Goal: Task Accomplishment & Management: Manage account settings

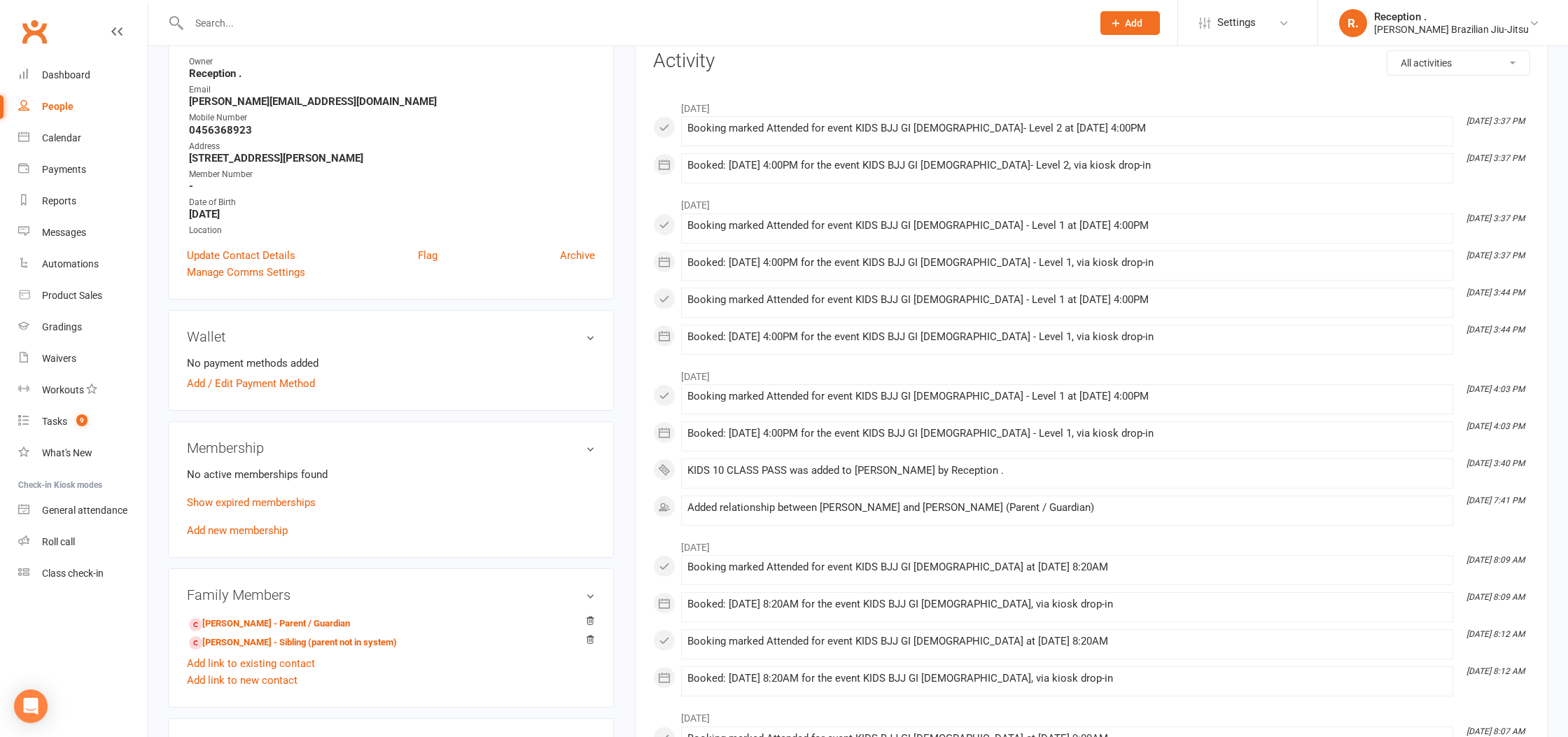
scroll to position [188, 0]
click at [261, 518] on div "No active memberships found Show expired memberships Add new membership" at bounding box center [391, 500] width 408 height 73
click at [250, 535] on div "No active memberships found Show expired memberships Add new membership" at bounding box center [391, 500] width 408 height 73
click at [250, 528] on link "Add new membership" at bounding box center [237, 528] width 100 height 13
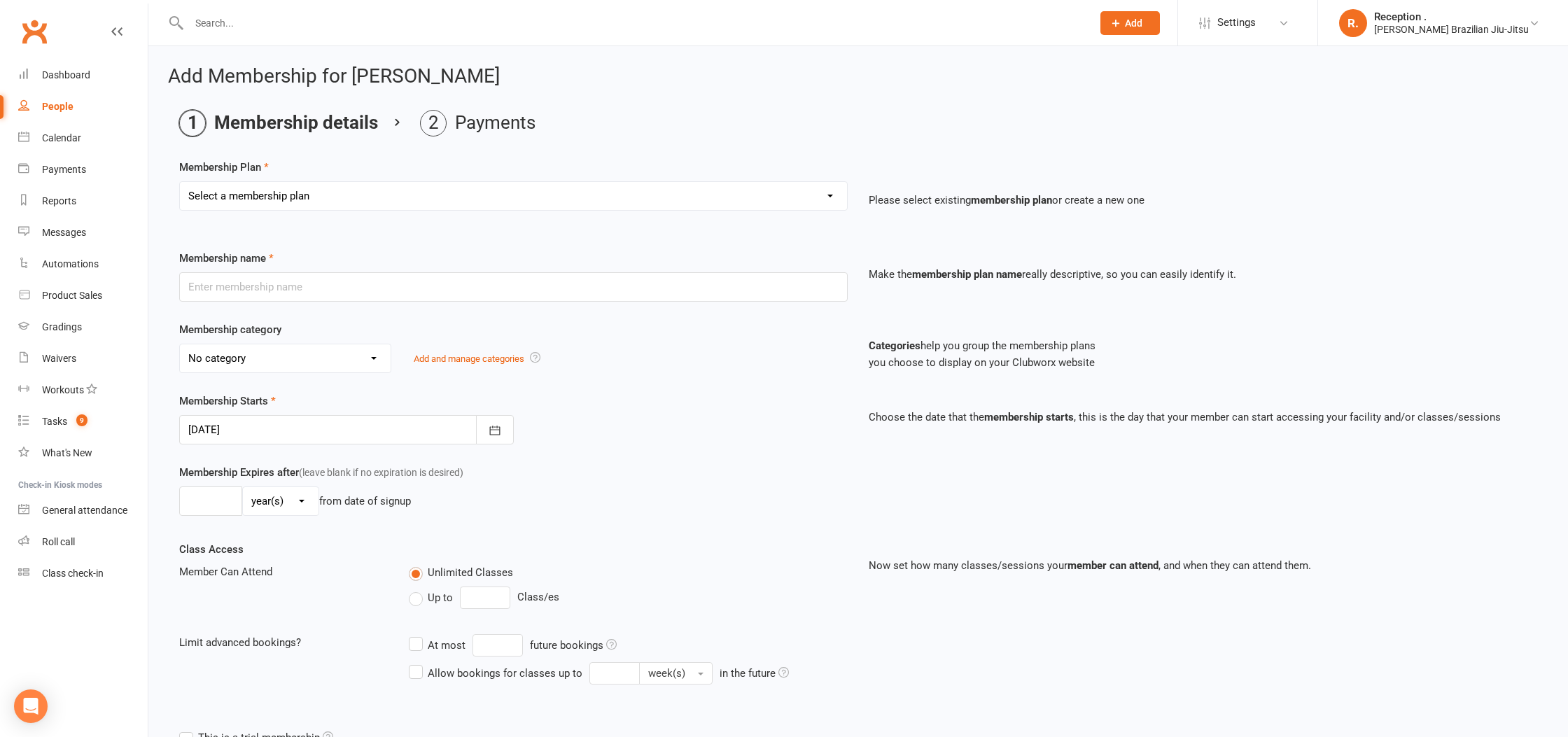
click at [312, 185] on select "Select a membership plan Create new Membership Plan FREE ADULTS 12 MONTH CONTRA…" at bounding box center [513, 196] width 667 height 28
select select "9"
click at [180, 182] on select "Select a membership plan Create new Membership Plan FREE ADULTS 12 MONTH CONTRA…" at bounding box center [513, 196] width 667 height 28
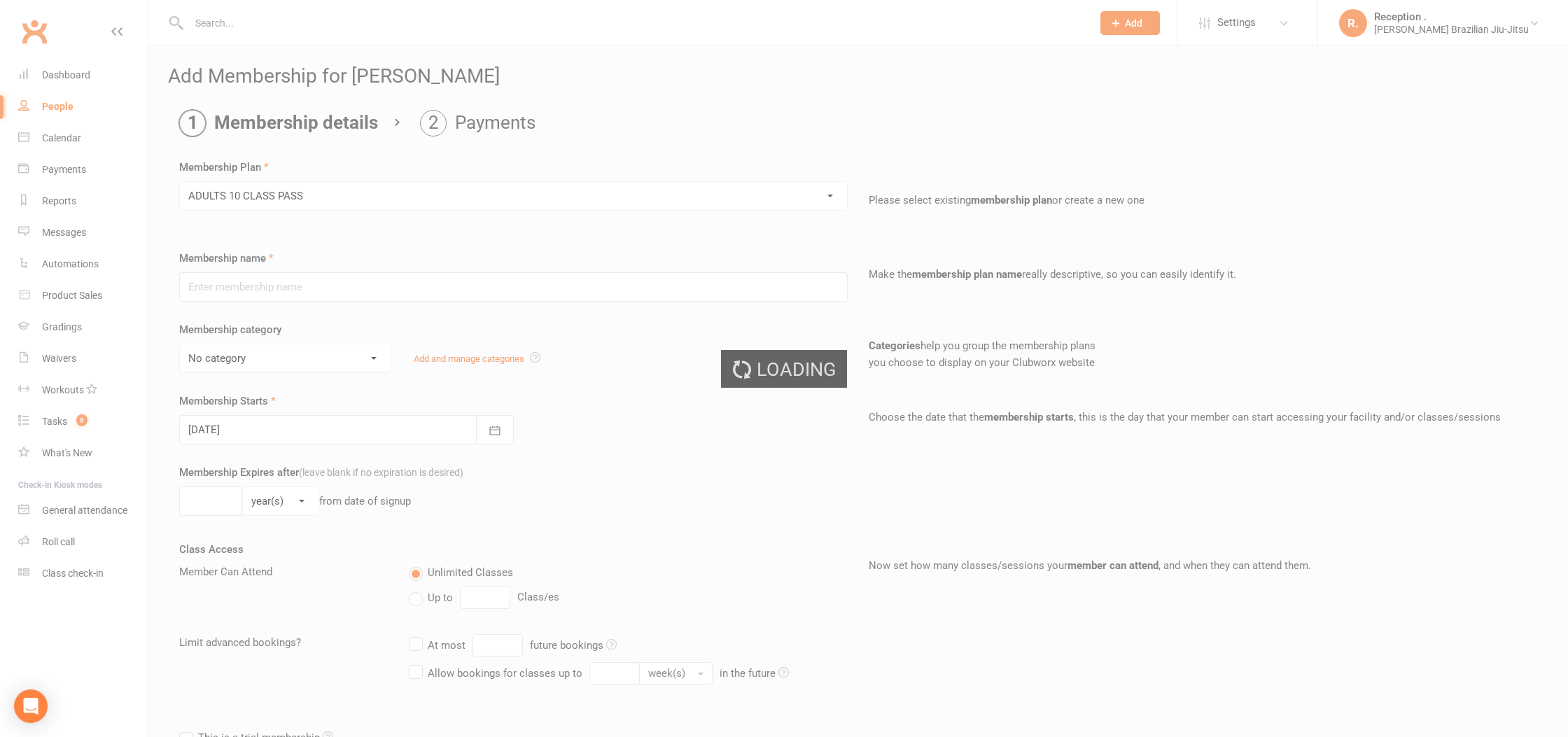
type input "ADULTS 10 CLASS PASS"
select select "6"
type input "3"
select select "2"
type input "10"
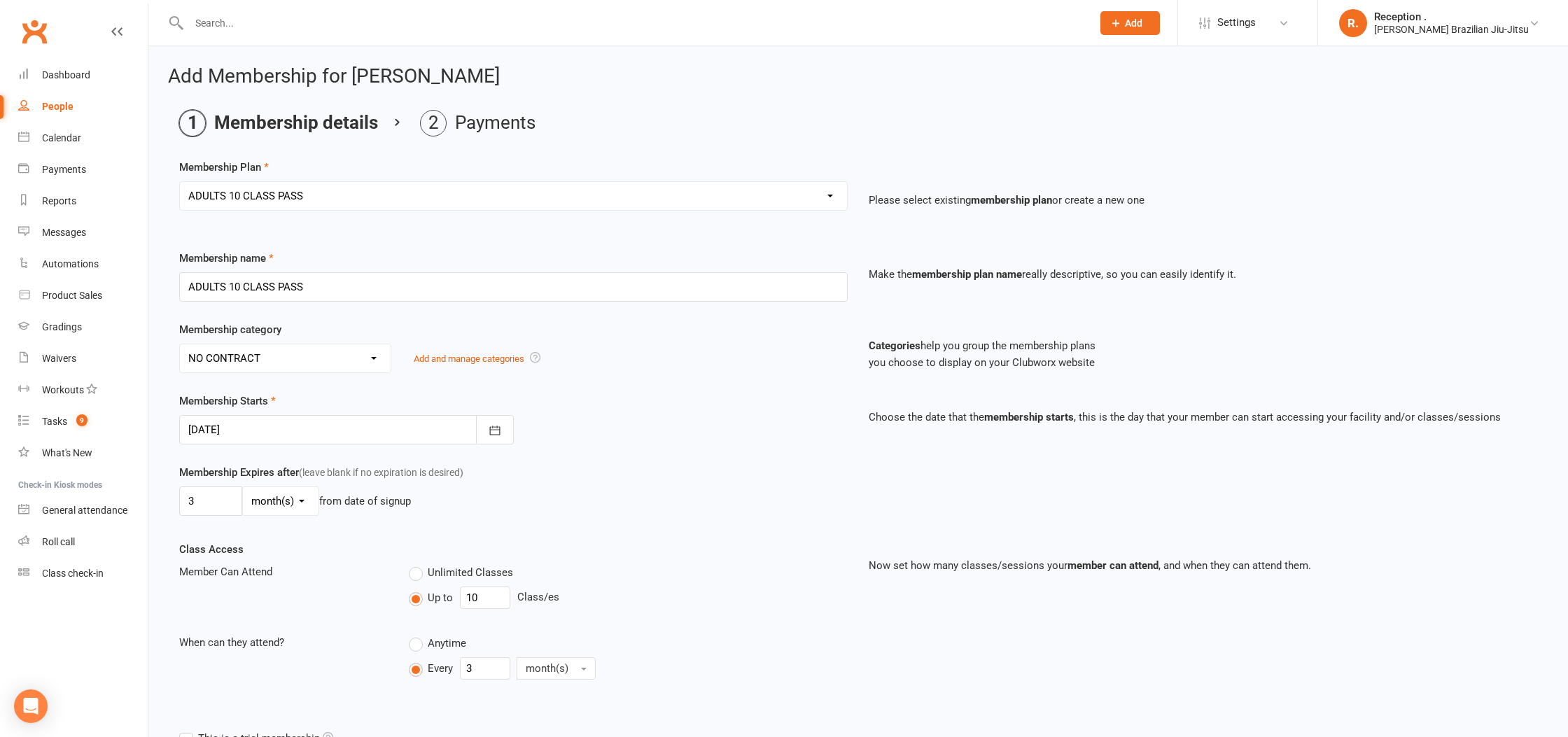
click at [239, 196] on select "Select a membership plan Create new Membership Plan FREE ADULTS 12 MONTH CONTRA…" at bounding box center [513, 196] width 667 height 28
drag, startPoint x: 242, startPoint y: 282, endPoint x: 164, endPoint y: 282, distance: 78.0
click at [164, 282] on div "Add Membership for Gabriella Norton Membership details Payments Membership Plan…" at bounding box center [858, 463] width 1420 height 834
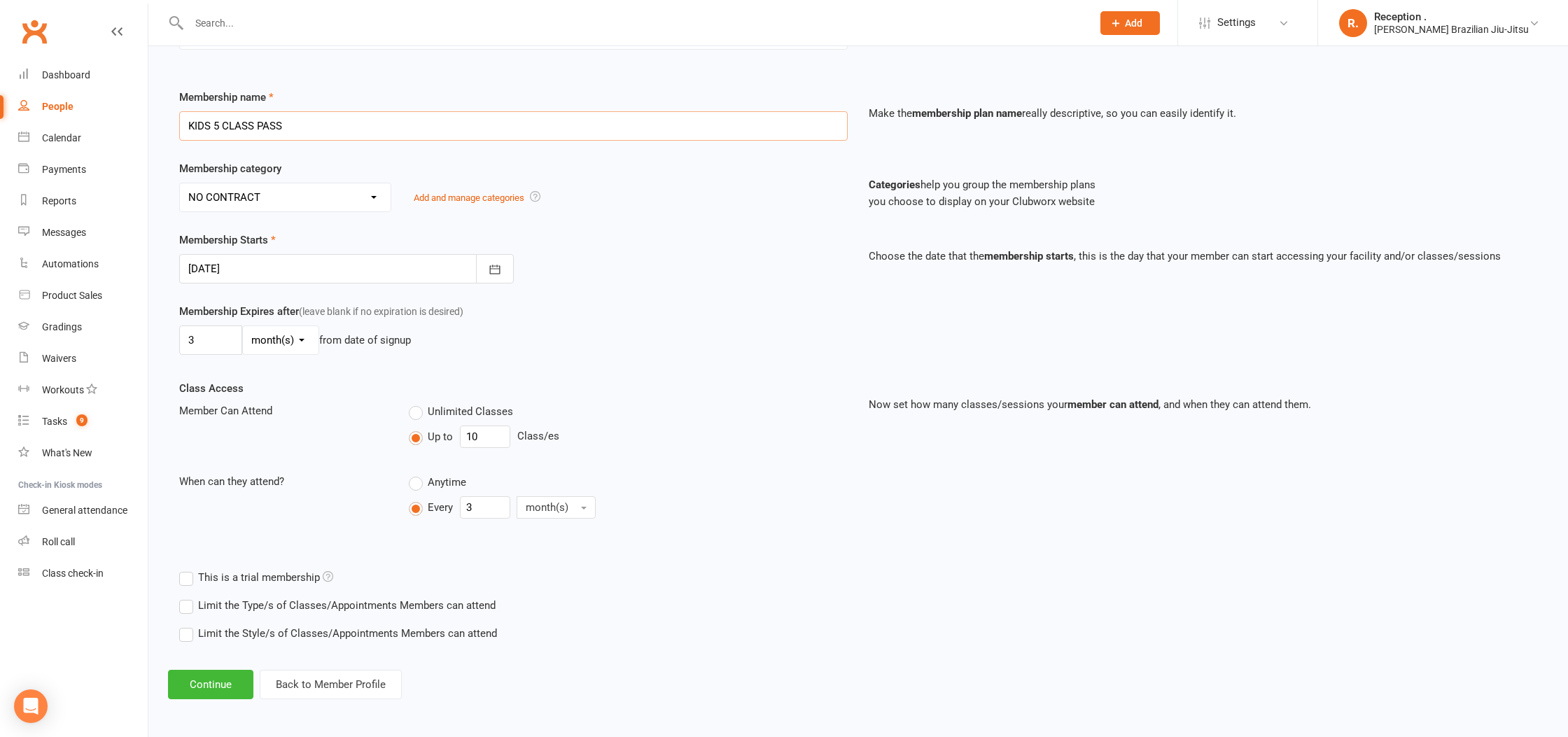
scroll to position [163, 0]
type input "KIDS 5 CLASS PASS"
click at [482, 433] on input "10" at bounding box center [485, 434] width 50 height 22
type input "1"
type input "5"
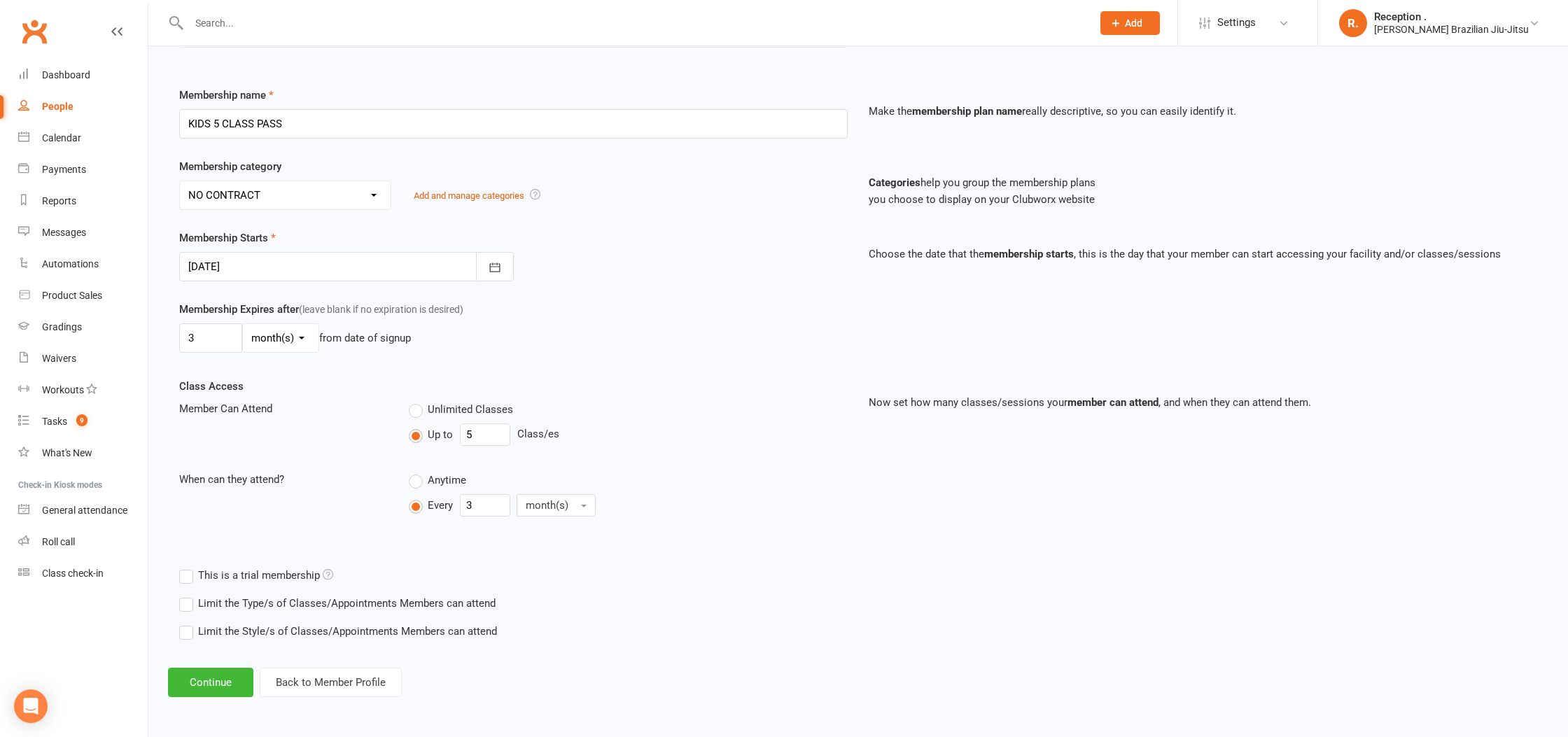
click at [569, 448] on div "Unlimited Classes Up to 5 Class/es" at bounding box center [628, 425] width 460 height 51
click at [202, 690] on button "Continue" at bounding box center [210, 682] width 86 height 30
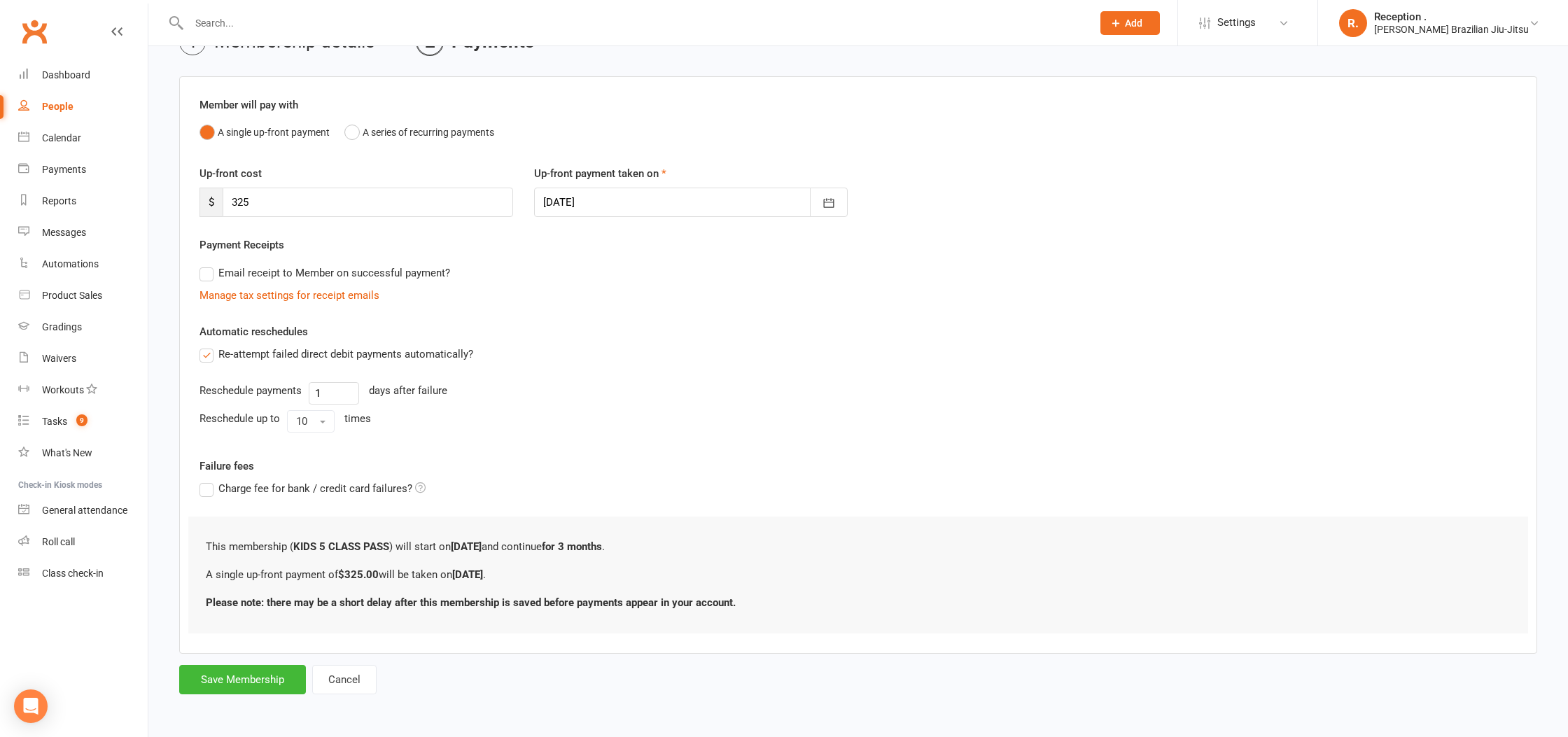
scroll to position [0, 0]
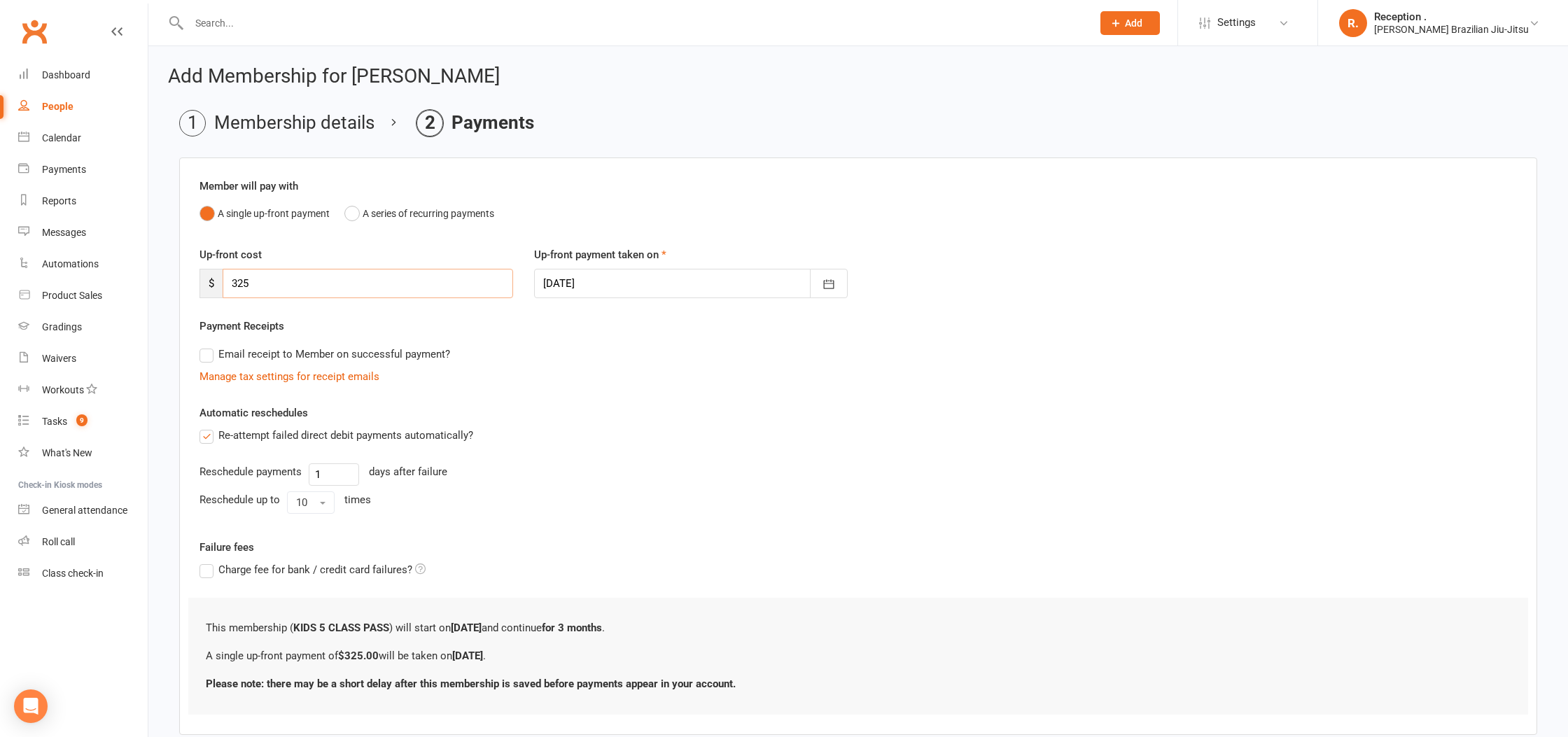
click at [270, 287] on input "325" at bounding box center [367, 284] width 290 height 30
type input "350"
drag, startPoint x: 292, startPoint y: 284, endPoint x: 167, endPoint y: 272, distance: 125.6
click at [167, 272] on div "Add Membership for Gabriella Norton Membership details Payments Member will pay…" at bounding box center [858, 422] width 1420 height 752
type input "175"
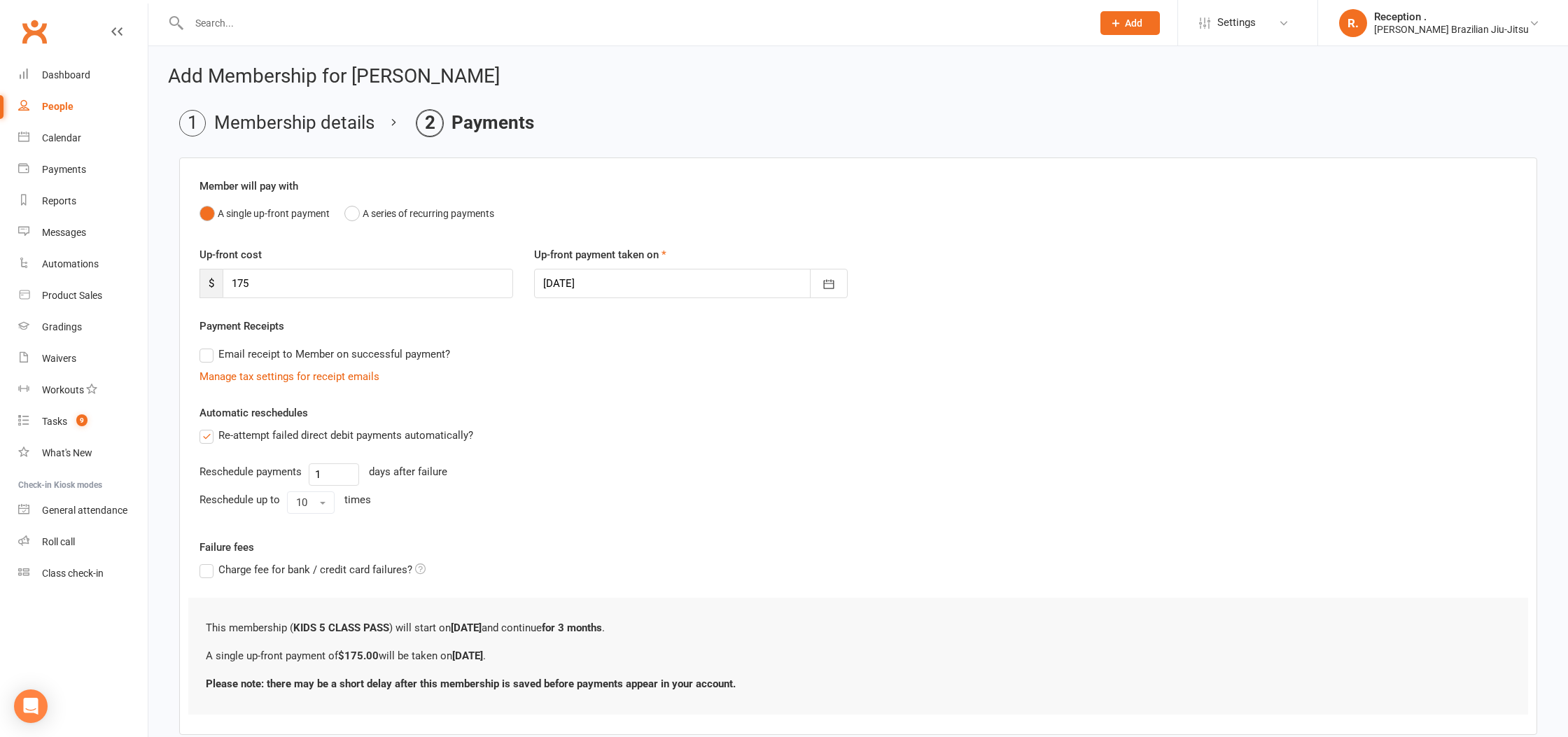
click at [656, 415] on div "Automatic reschedules Re-attempt failed direct debit payments automatically? Re…" at bounding box center [857, 462] width 1317 height 114
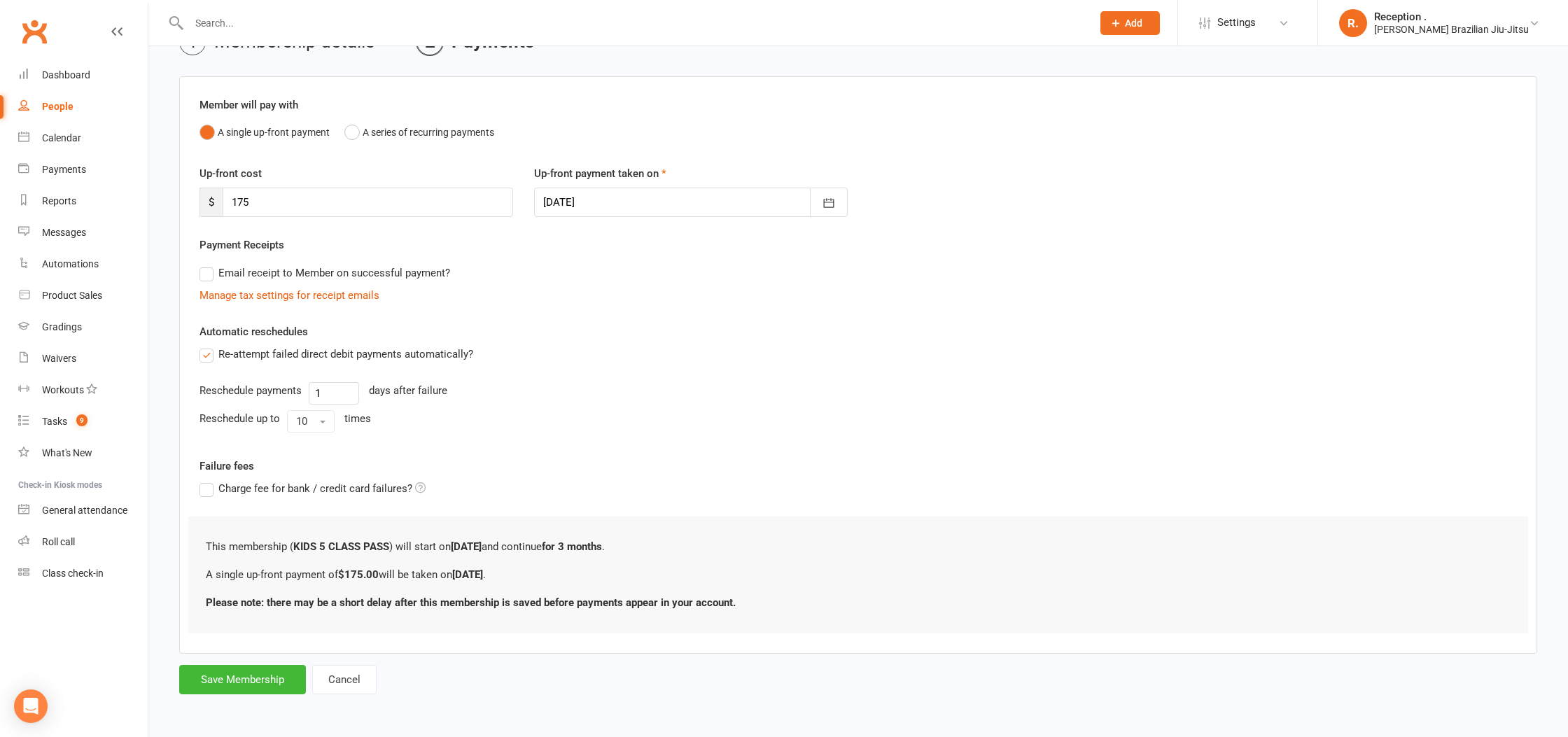
click at [366, 271] on label "Email receipt to Member on successful payment?" at bounding box center [324, 272] width 250 height 17
click at [208, 264] on input "Email receipt to Member on successful payment?" at bounding box center [204, 264] width 9 height 0
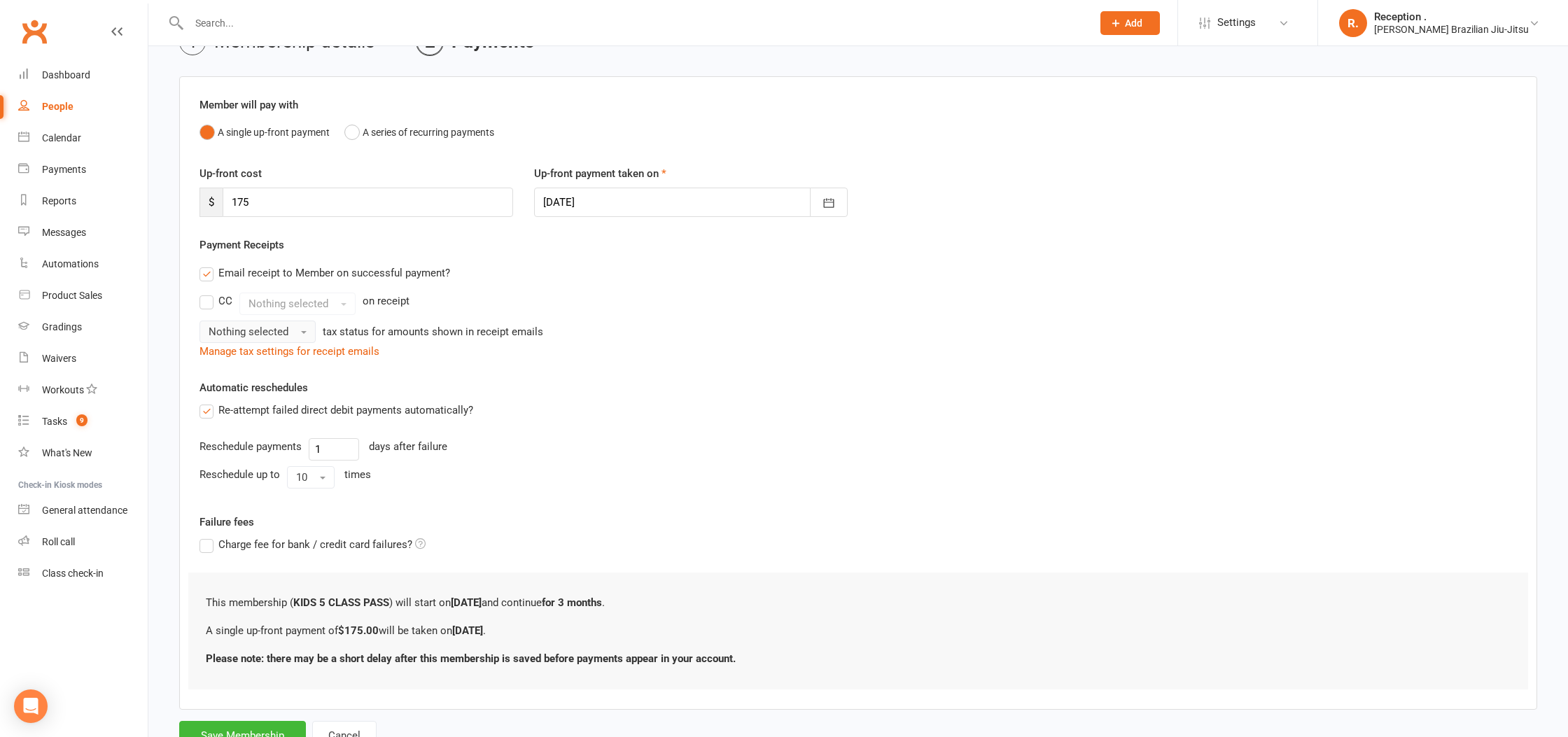
click at [261, 323] on button "Nothing selected" at bounding box center [257, 332] width 116 height 22
click at [269, 392] on link "Tax exempt" at bounding box center [270, 390] width 139 height 28
click at [421, 358] on div "Manage tax settings for receipt emails" at bounding box center [857, 351] width 1317 height 17
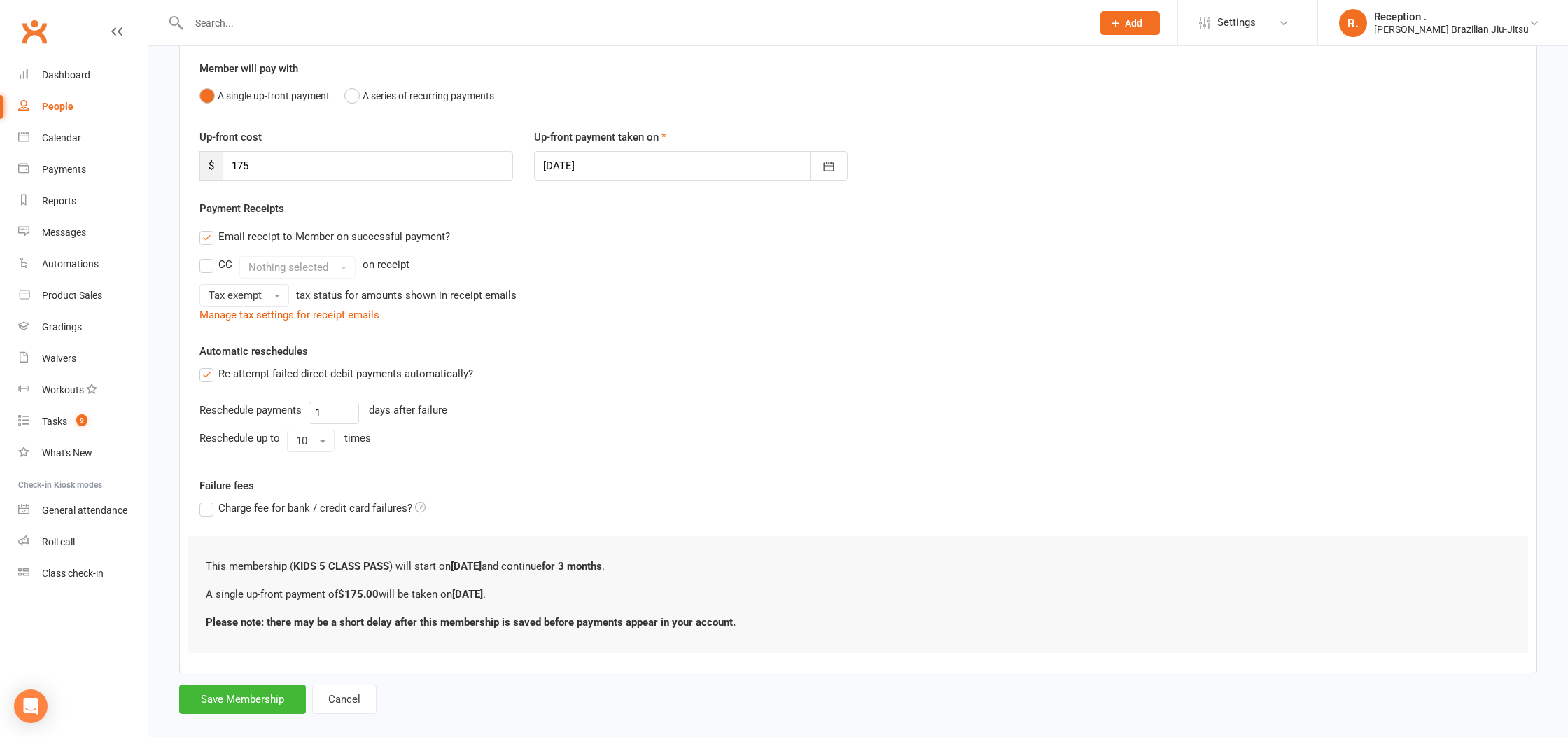
scroll to position [137, 0]
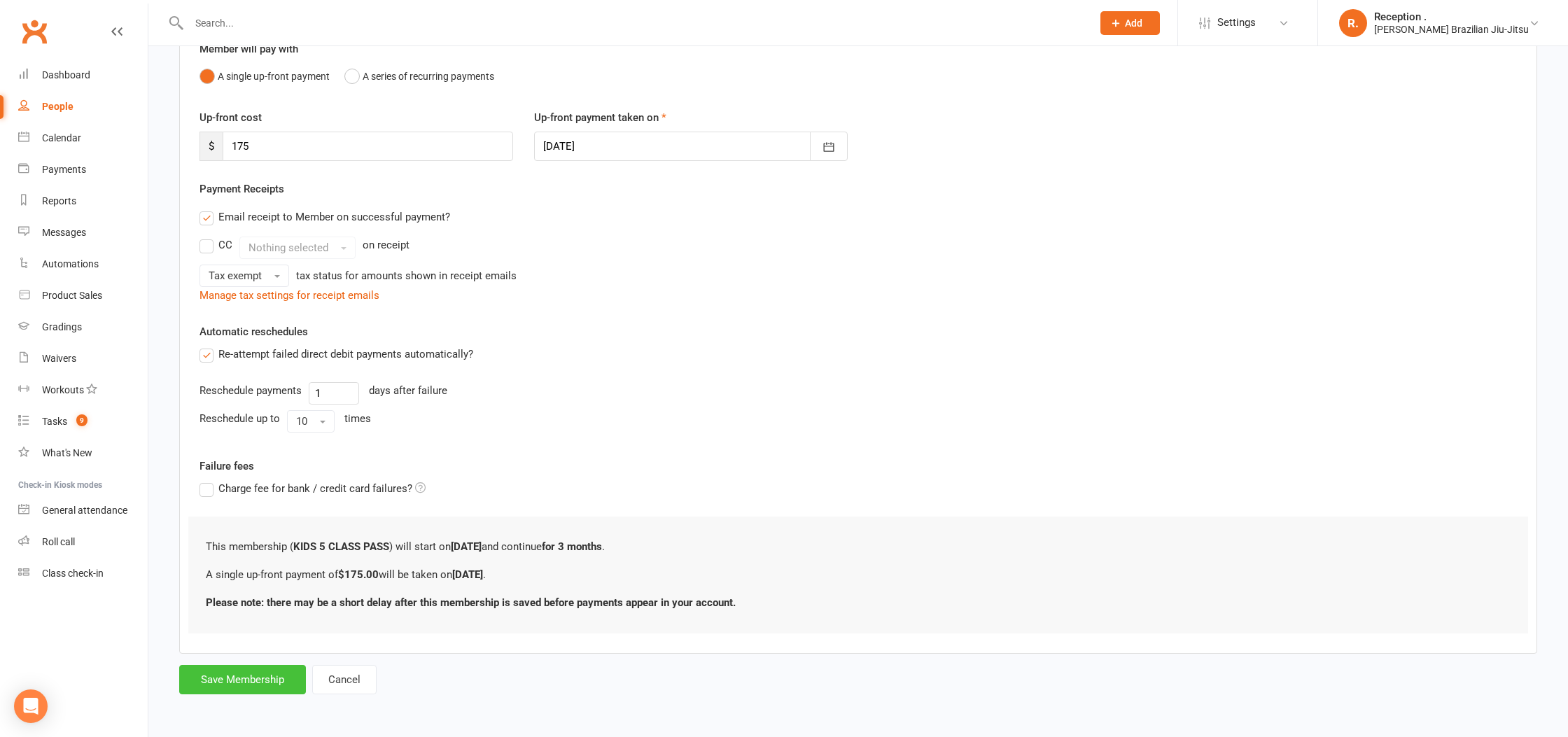
click at [264, 684] on button "Save Membership" at bounding box center [243, 679] width 127 height 30
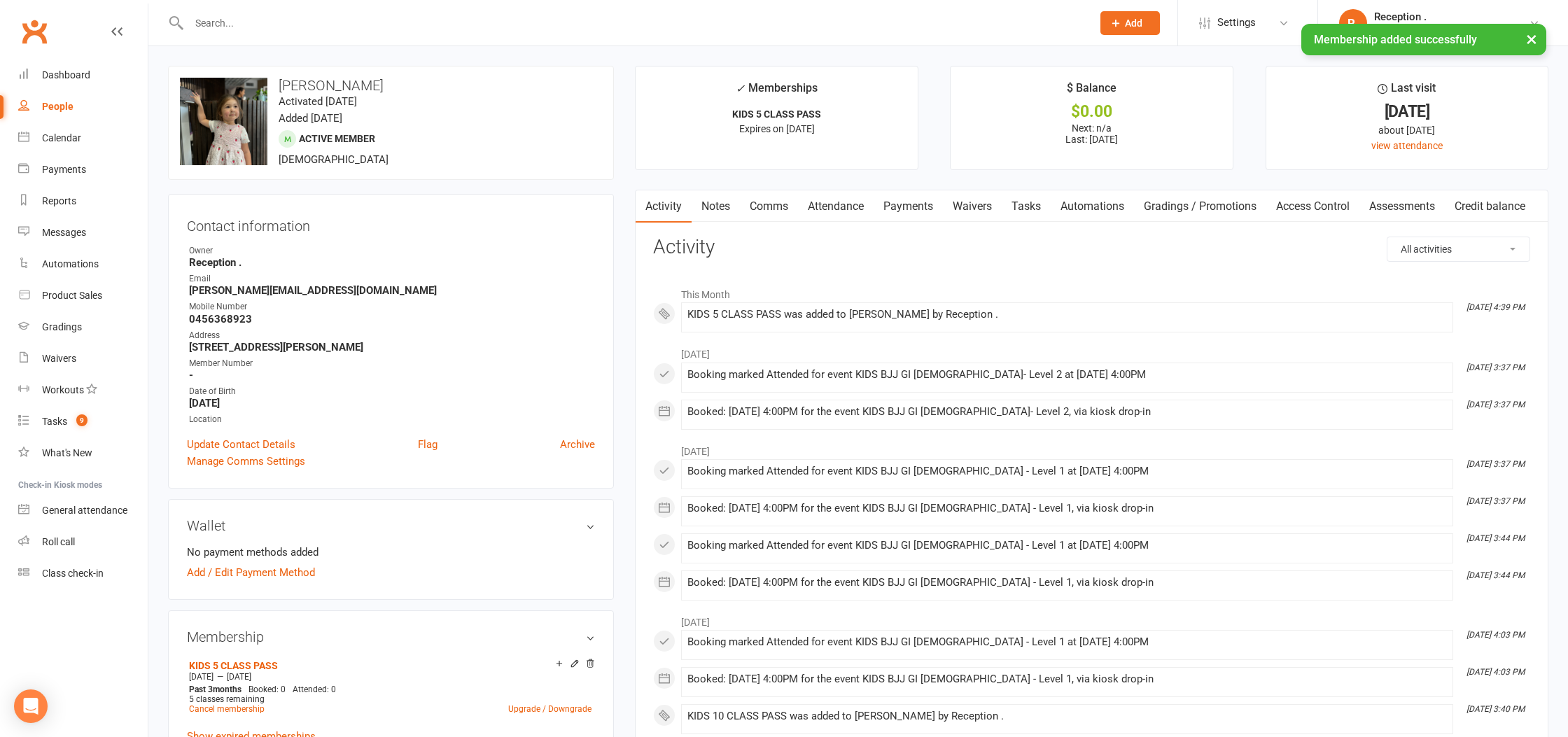
click at [936, 208] on link "Payments" at bounding box center [908, 207] width 69 height 32
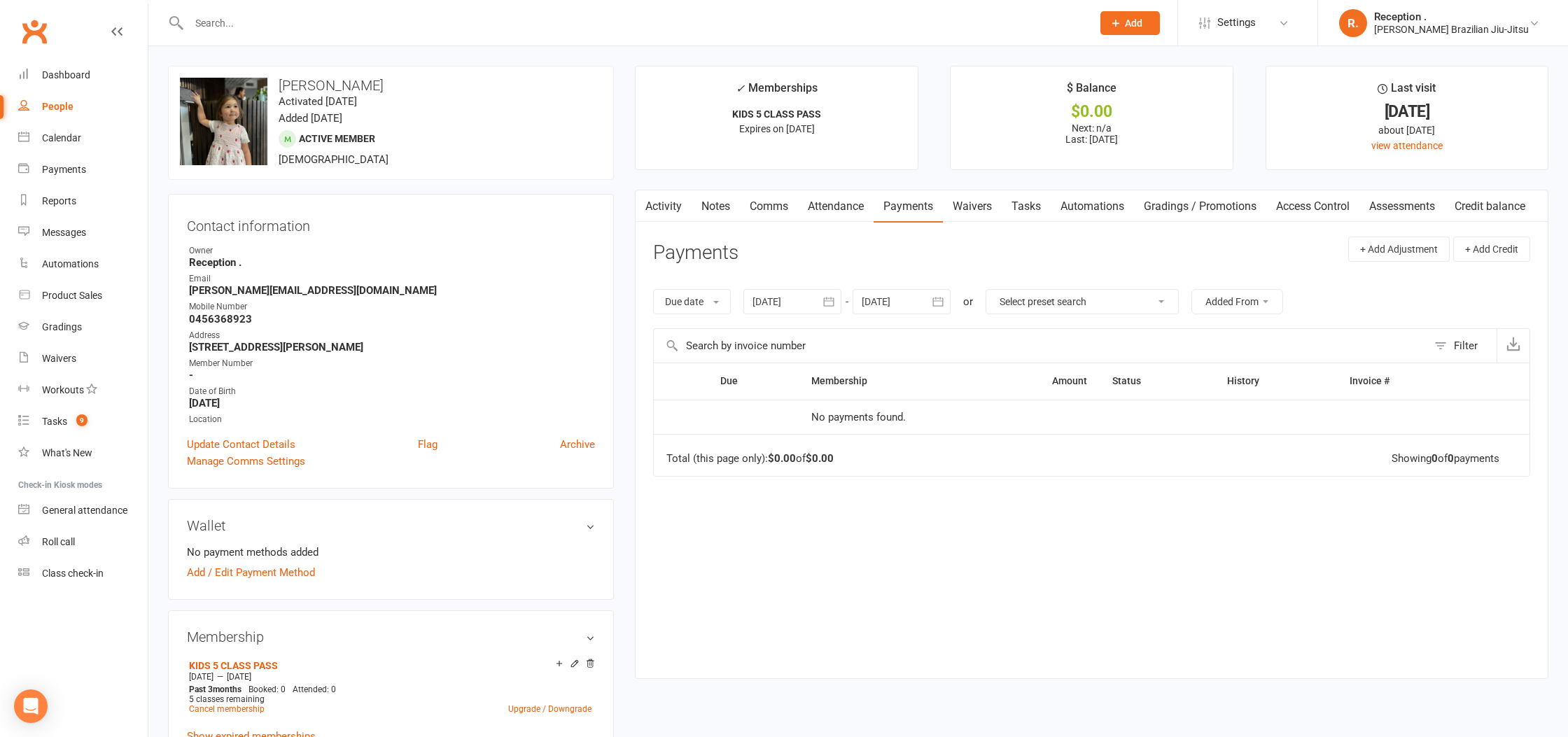
click at [670, 198] on link "Activity" at bounding box center [663, 207] width 56 height 32
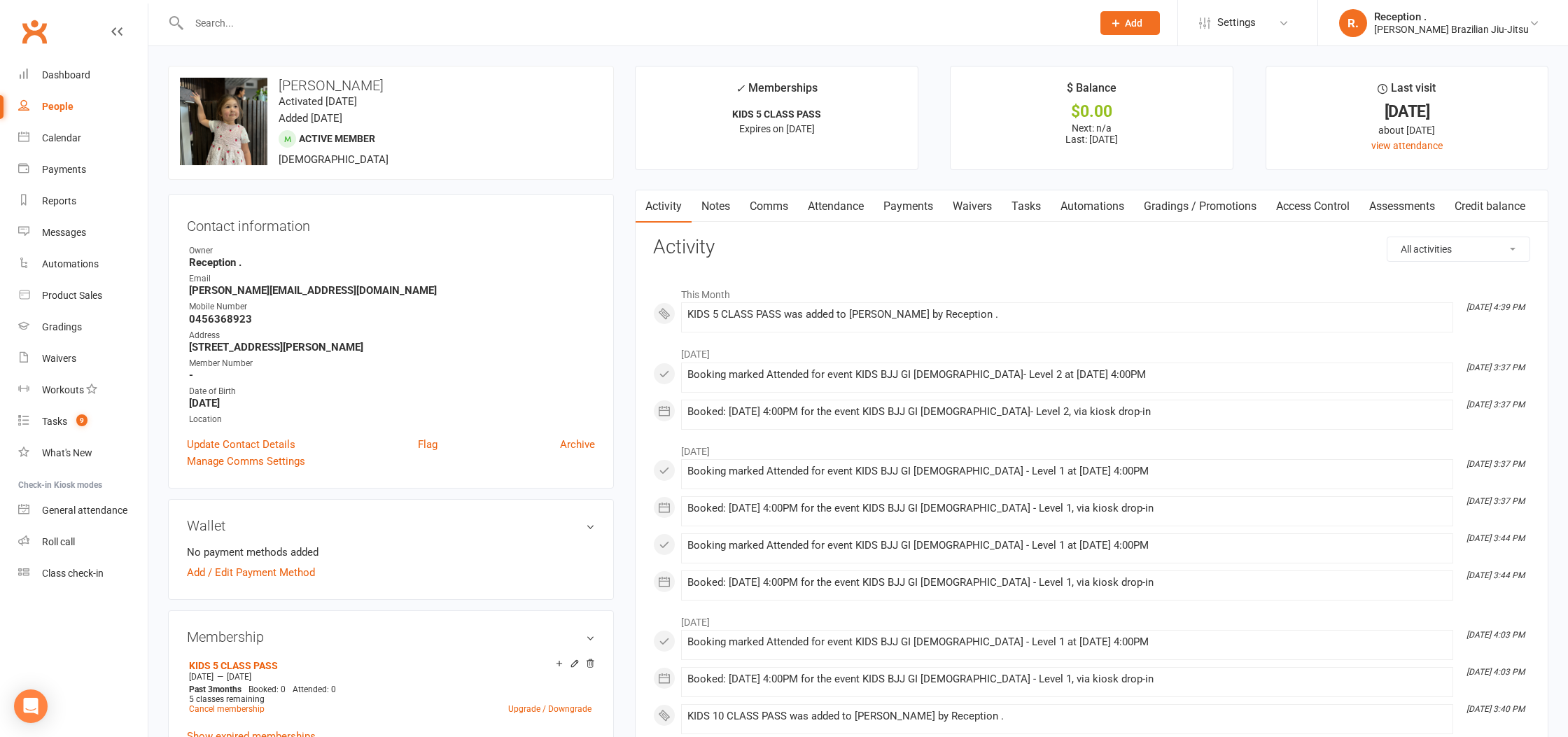
click at [718, 205] on link "Notes" at bounding box center [715, 207] width 48 height 32
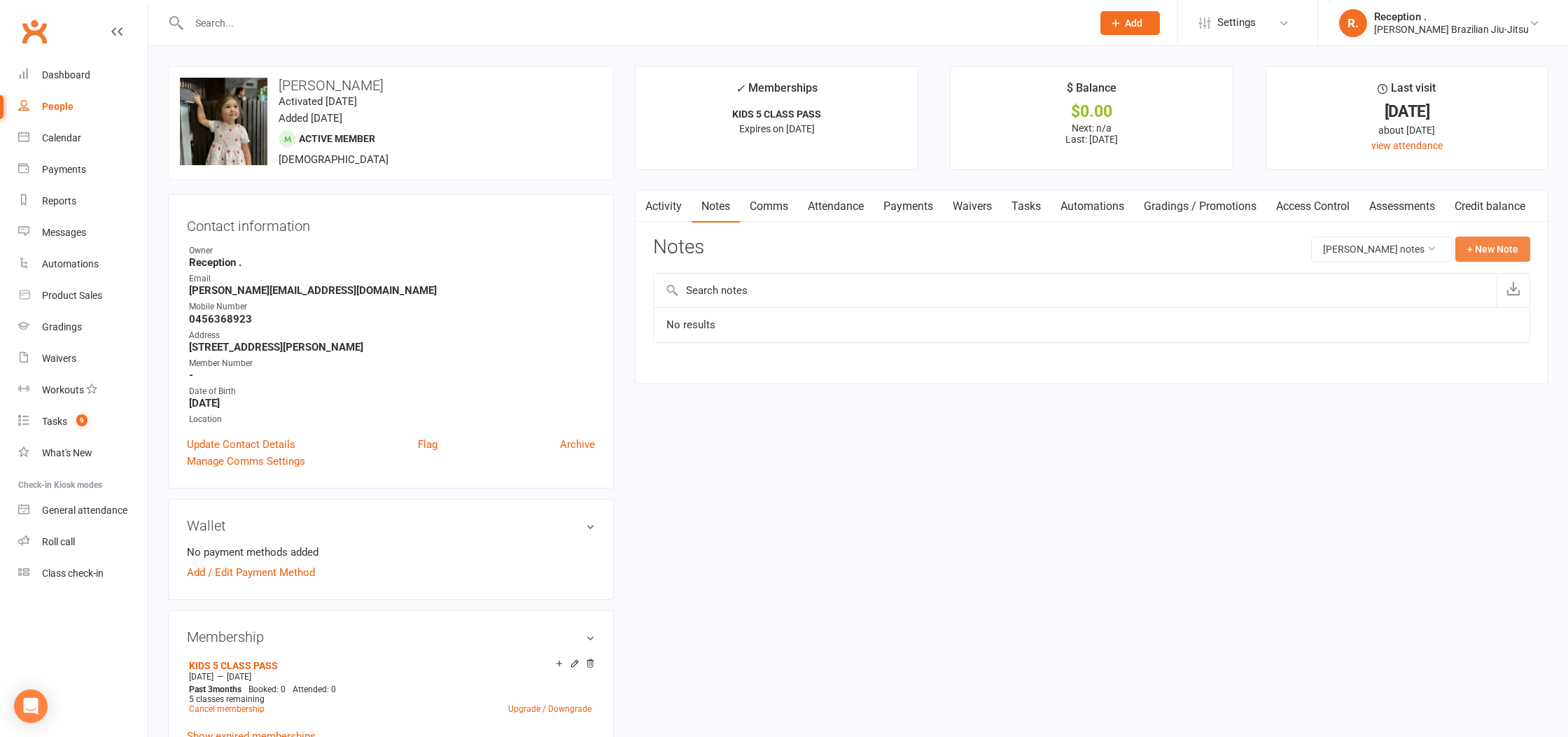
click at [1479, 243] on button "+ New Note" at bounding box center [1492, 249] width 75 height 25
click at [767, 408] on textarea at bounding box center [1091, 386] width 877 height 47
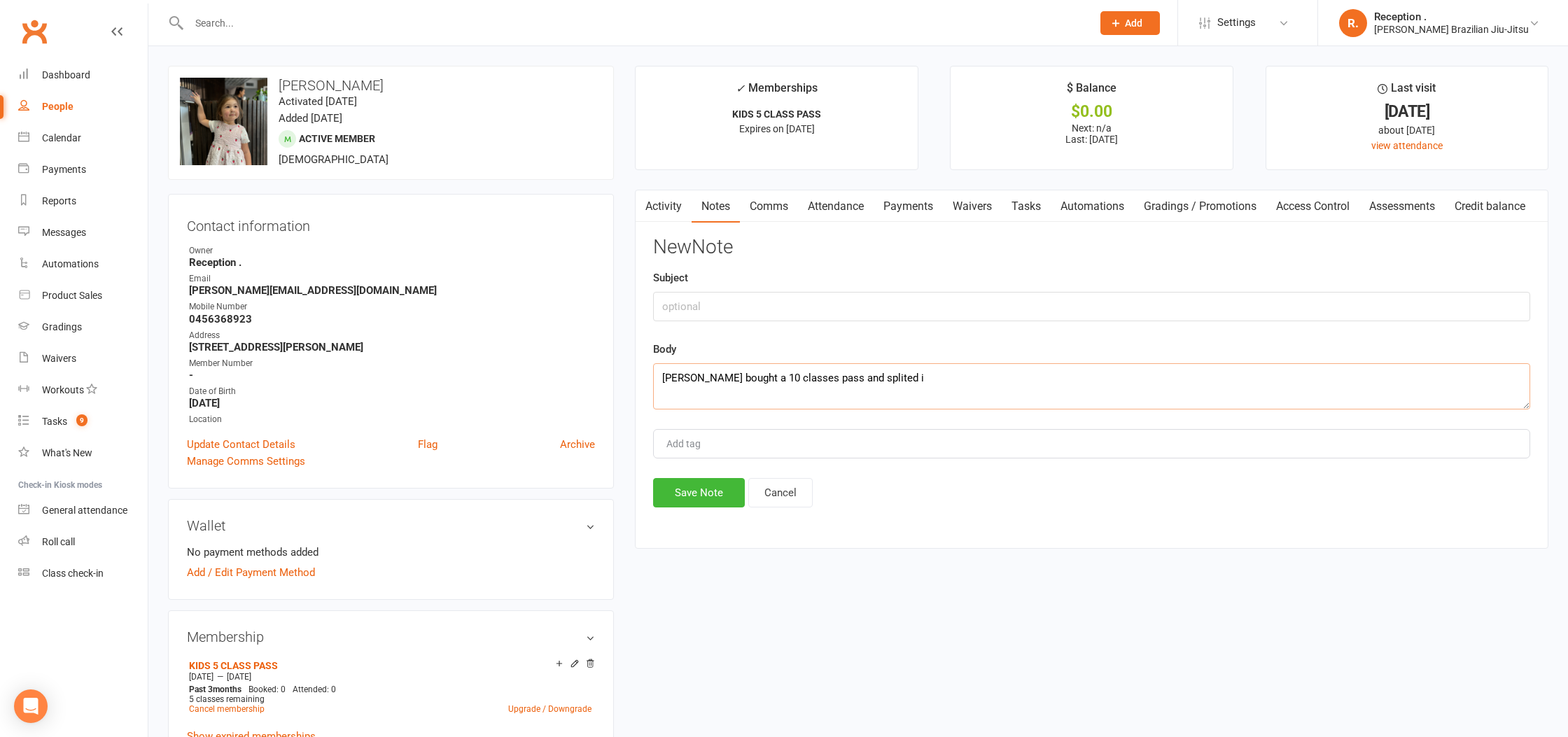
click at [849, 376] on textarea "Brian bought a 10 classes pass and splited i" at bounding box center [1091, 386] width 877 height 47
click at [873, 377] on textarea "Brian bought a 10 classes pass and splited i" at bounding box center [1091, 386] width 877 height 47
click at [886, 368] on textarea "Brian bought a 10 classes pass and splite" at bounding box center [1091, 386] width 877 height 47
click at [808, 381] on textarea "[PERSON_NAME] bought a 10 classes pass and asked to spilt it into the 2 kids." at bounding box center [1091, 386] width 877 height 47
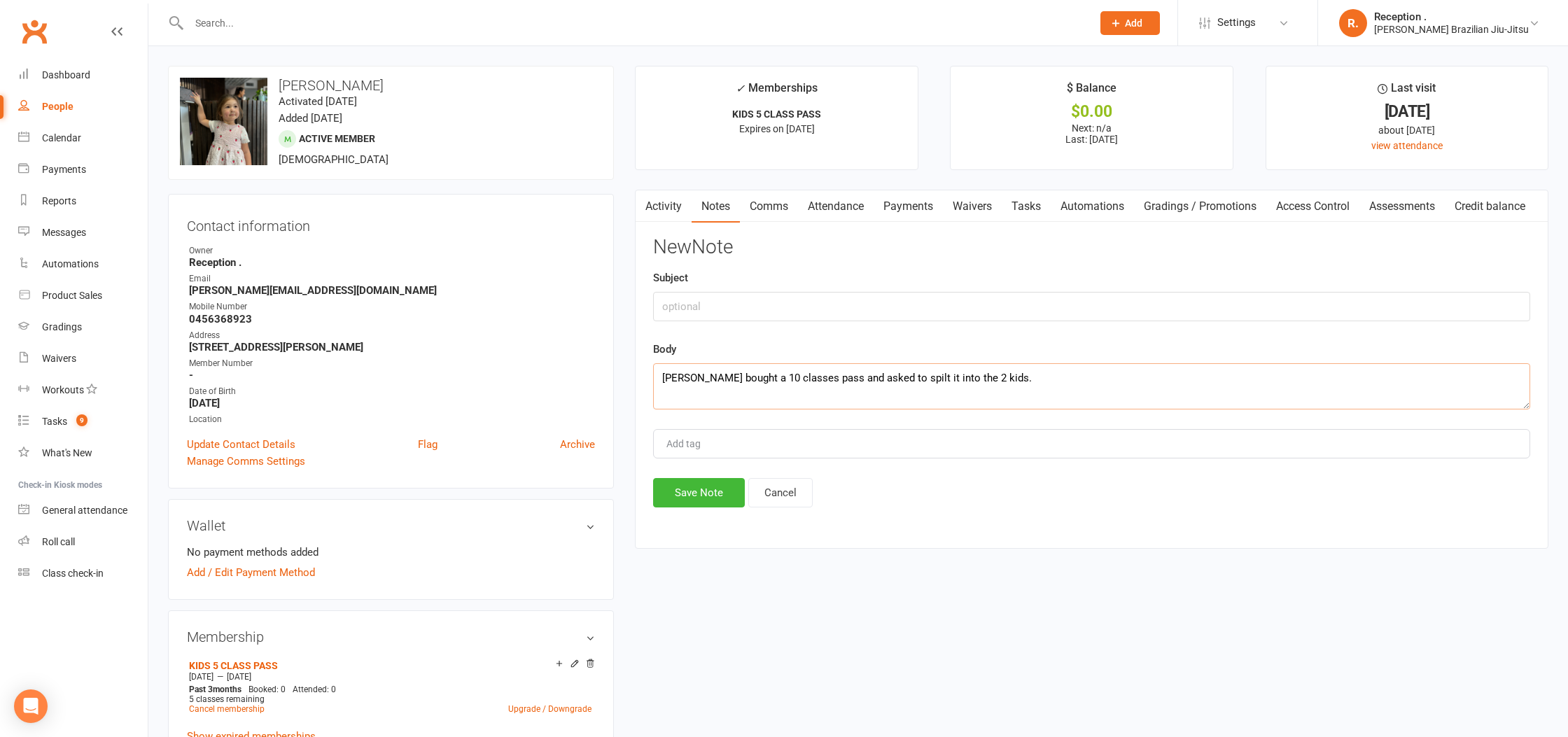
click at [807, 381] on textarea "[PERSON_NAME] bought a 10 classes pass and asked to spilt it into the 2 kids." at bounding box center [1091, 386] width 877 height 47
type textarea "[PERSON_NAME] bought a 10 classes pass and asked to spilt it into the 2 kids."
click at [706, 504] on button "Save Note" at bounding box center [699, 493] width 92 height 30
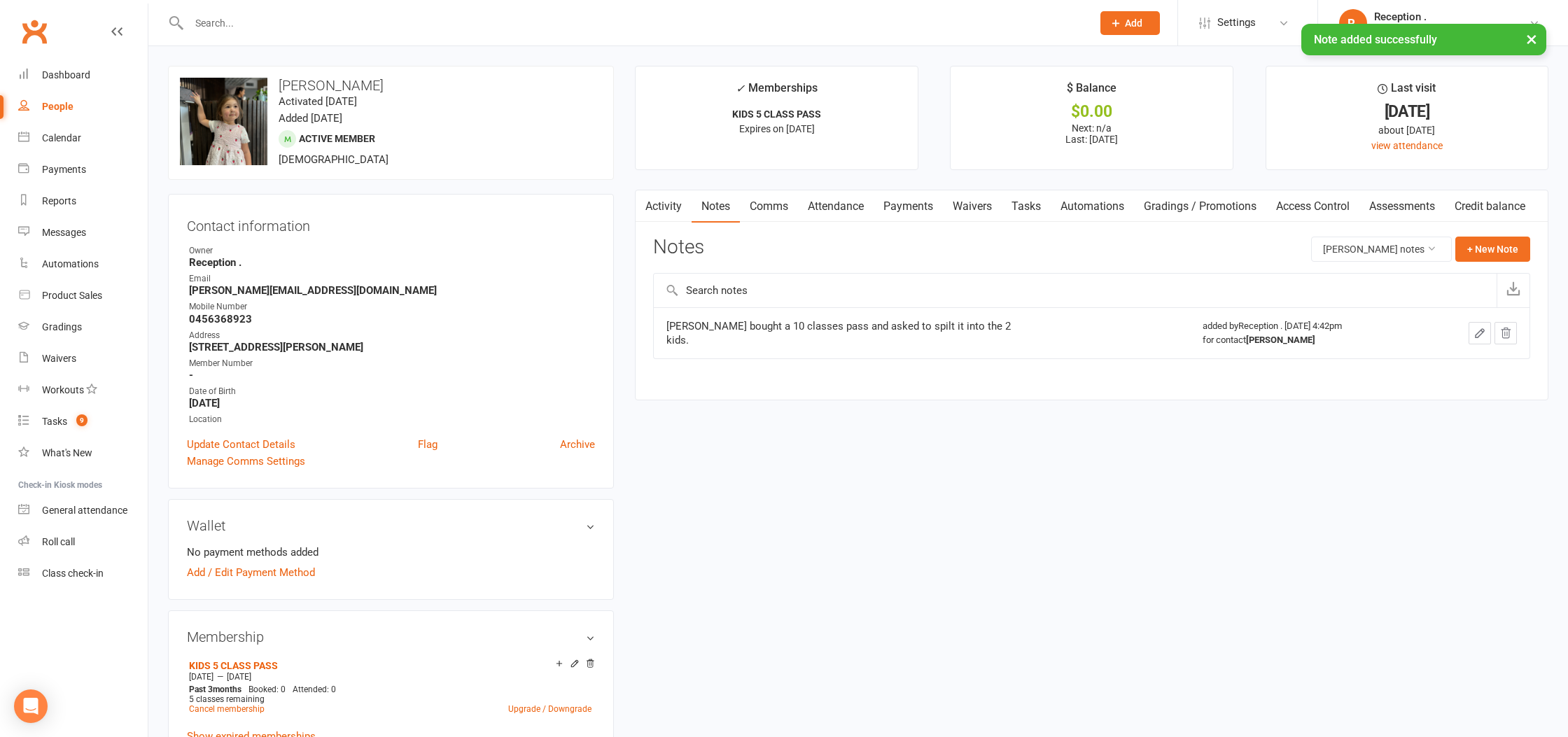
click at [775, 332] on div "[PERSON_NAME] bought a 10 classes pass and asked to spilt it into the 2 kids." at bounding box center [841, 333] width 350 height 28
copy div "[PERSON_NAME] bought a 10 classes pass and asked to spilt it into the 2 kids."
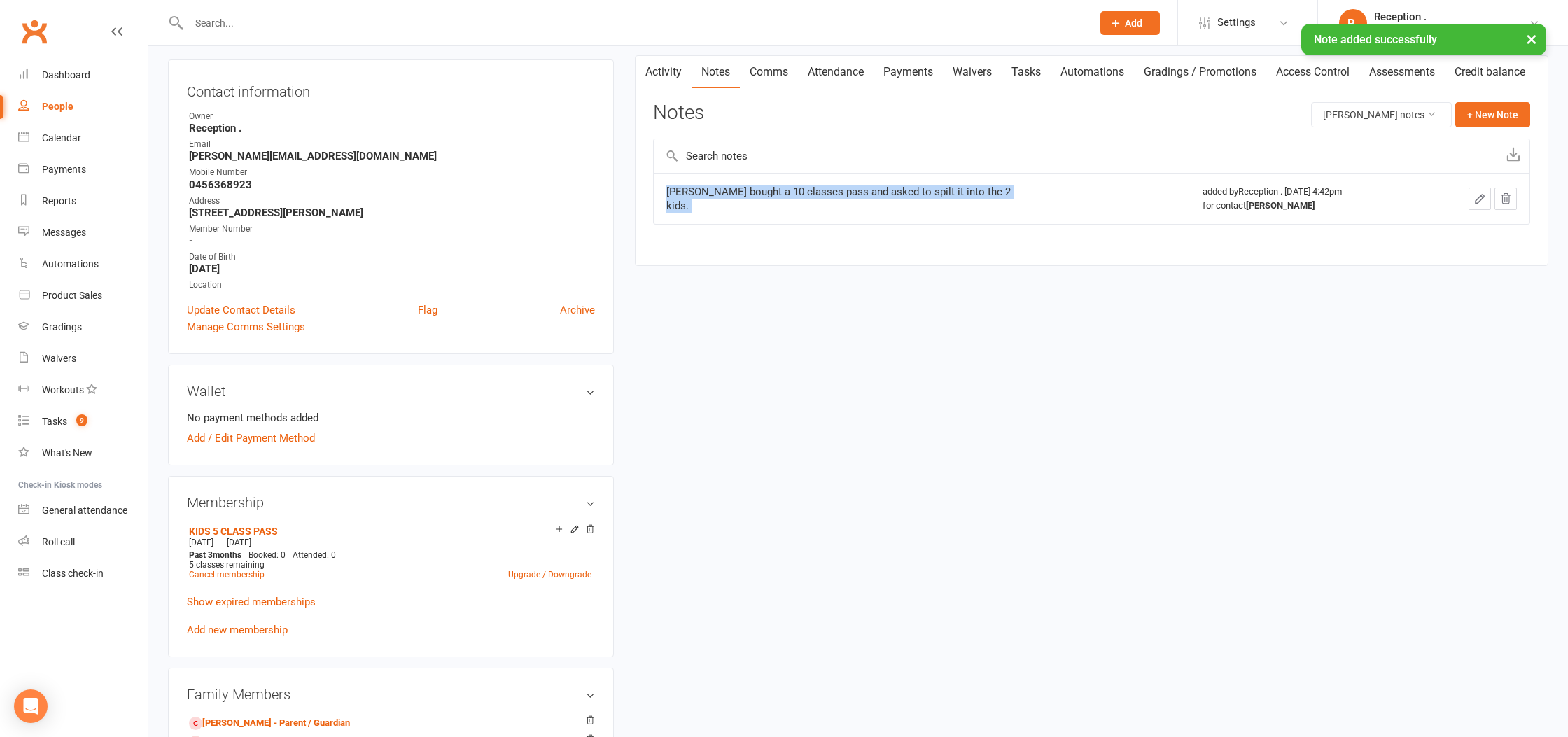
scroll to position [174, 0]
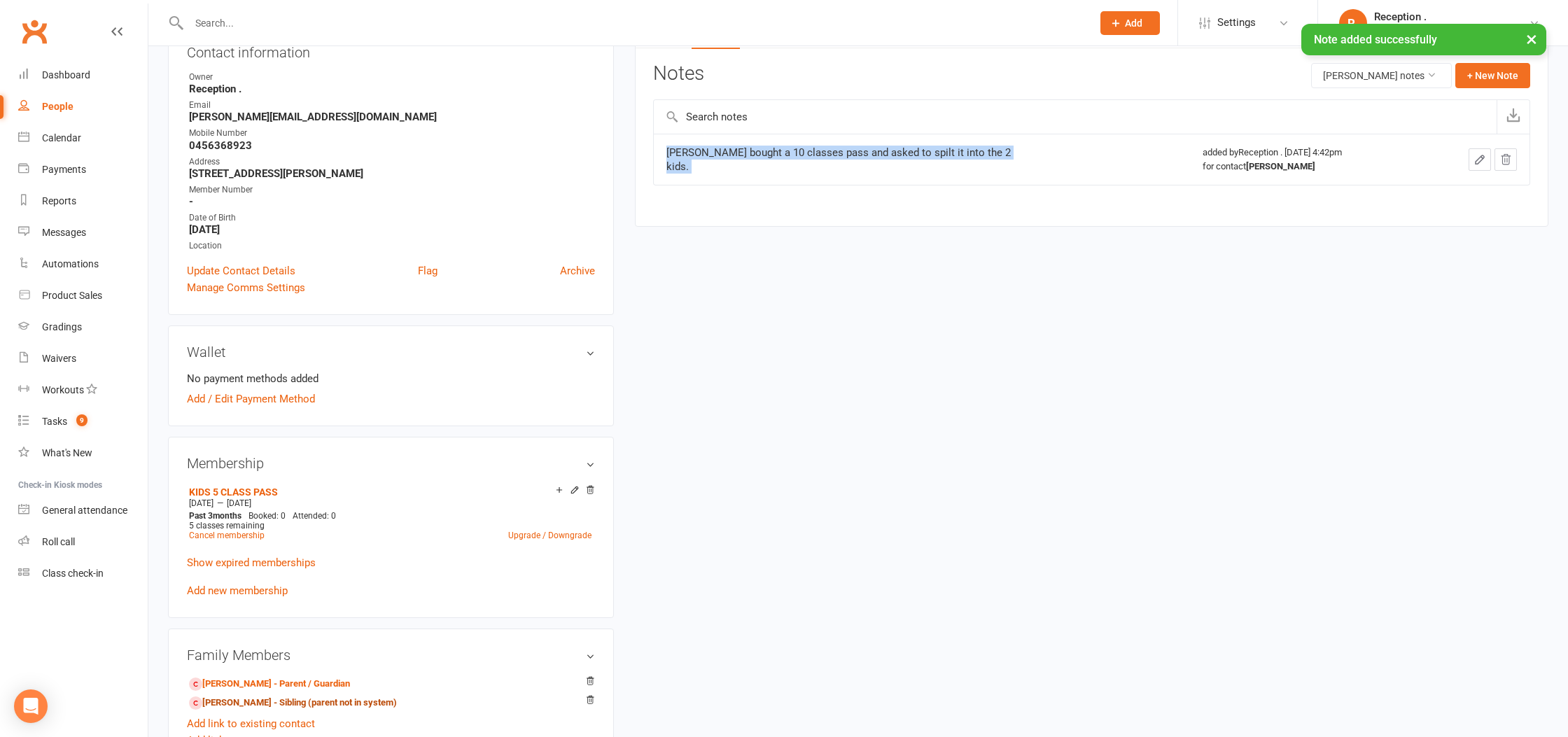
drag, startPoint x: 275, startPoint y: 696, endPoint x: 281, endPoint y: 691, distance: 7.8
click at [275, 696] on link "Thomas Norton - Sibling (parent not in system)" at bounding box center [292, 703] width 208 height 15
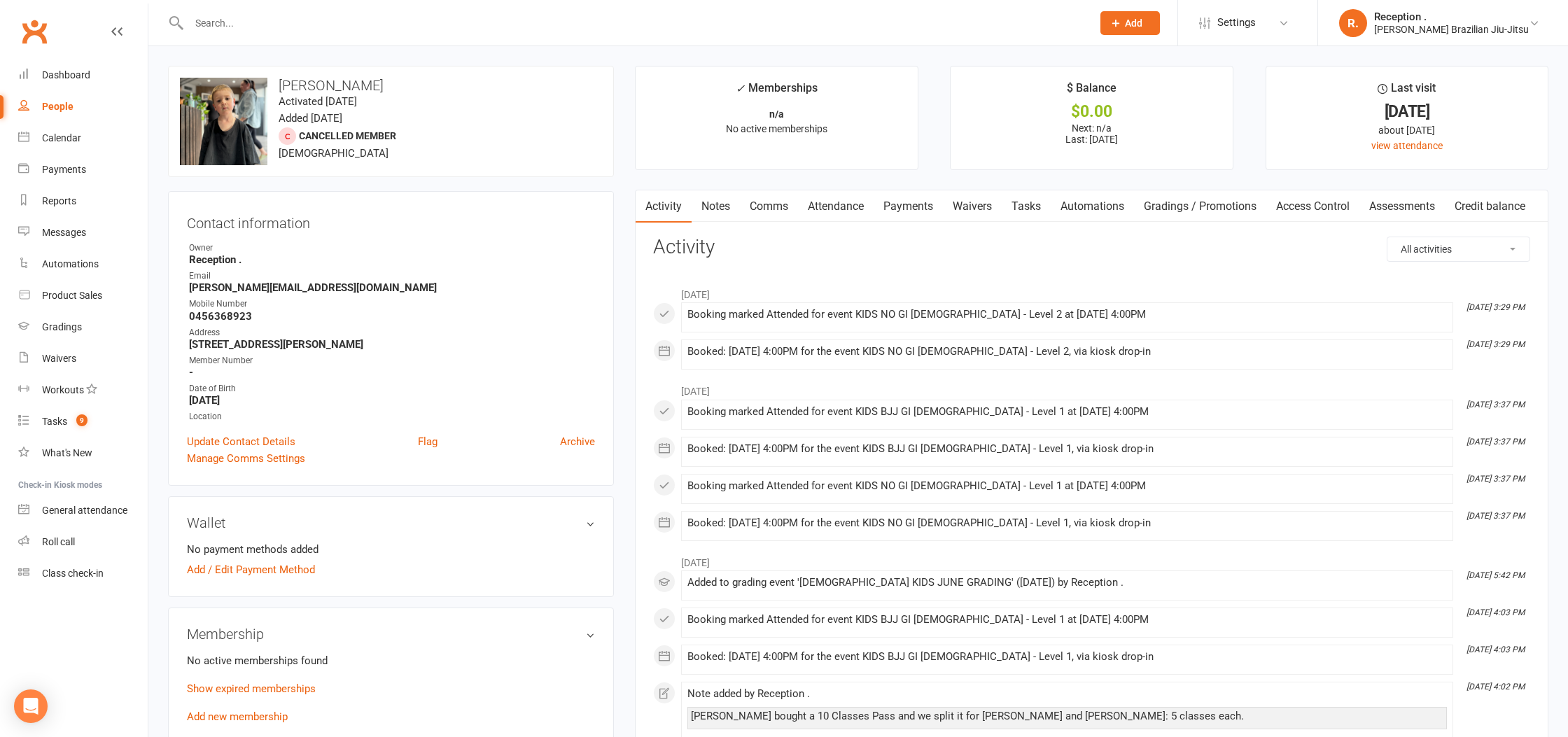
click at [723, 214] on link "Notes" at bounding box center [715, 207] width 48 height 32
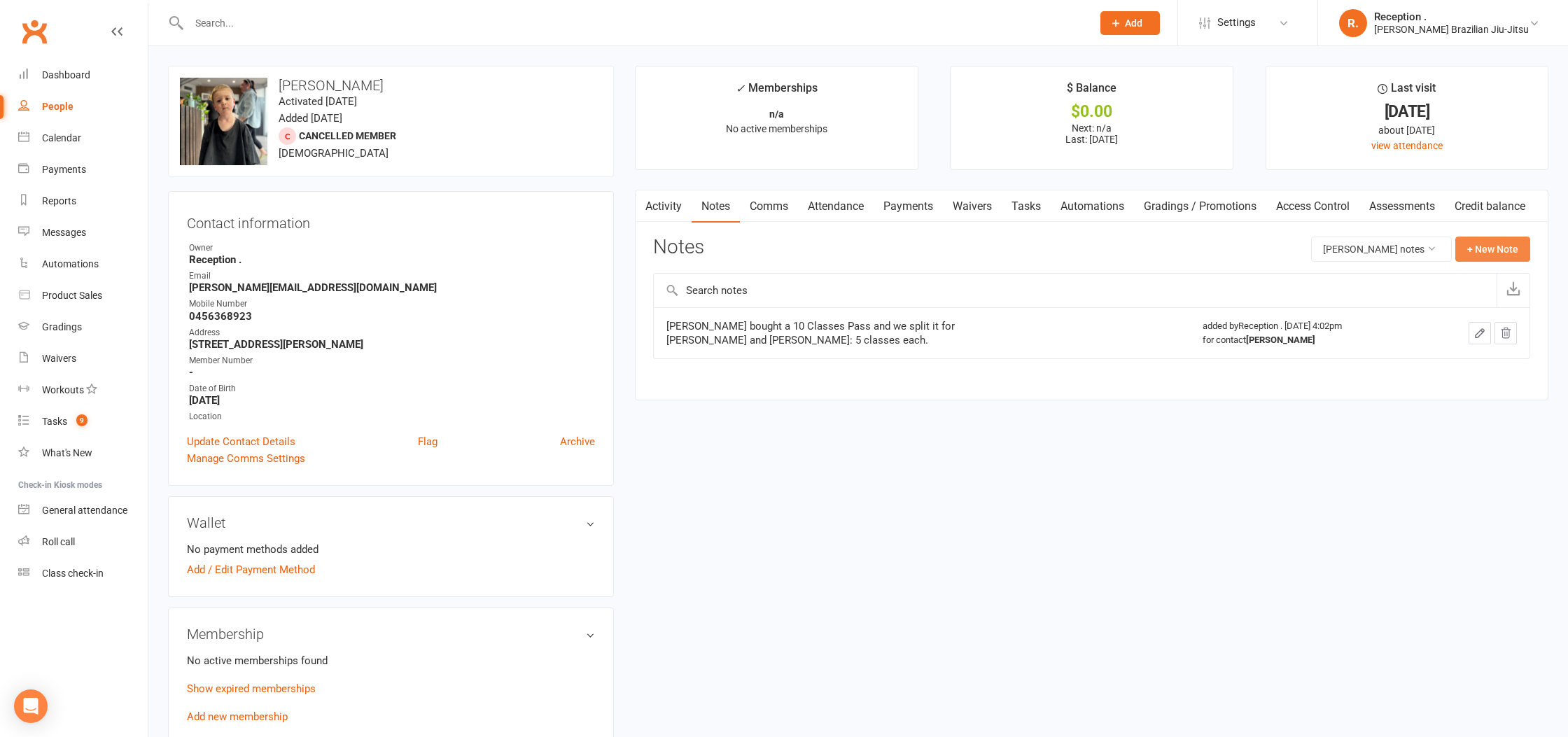
click at [1513, 256] on button "+ New Note" at bounding box center [1492, 249] width 75 height 25
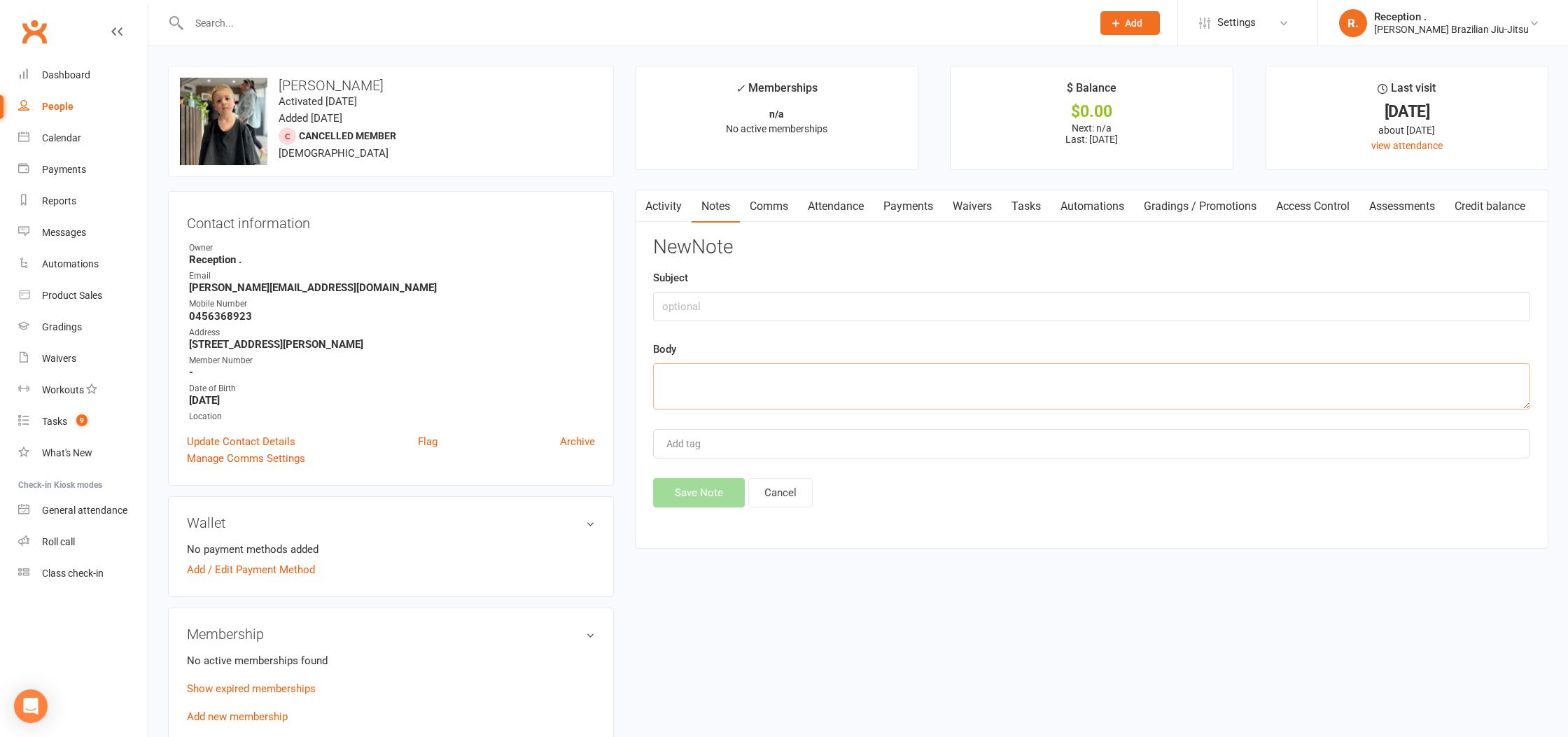
click at [875, 366] on textarea at bounding box center [1091, 386] width 877 height 47
paste textarea "[PERSON_NAME] bought a 10 classes pass and asked to spilt it into the 2 kids."
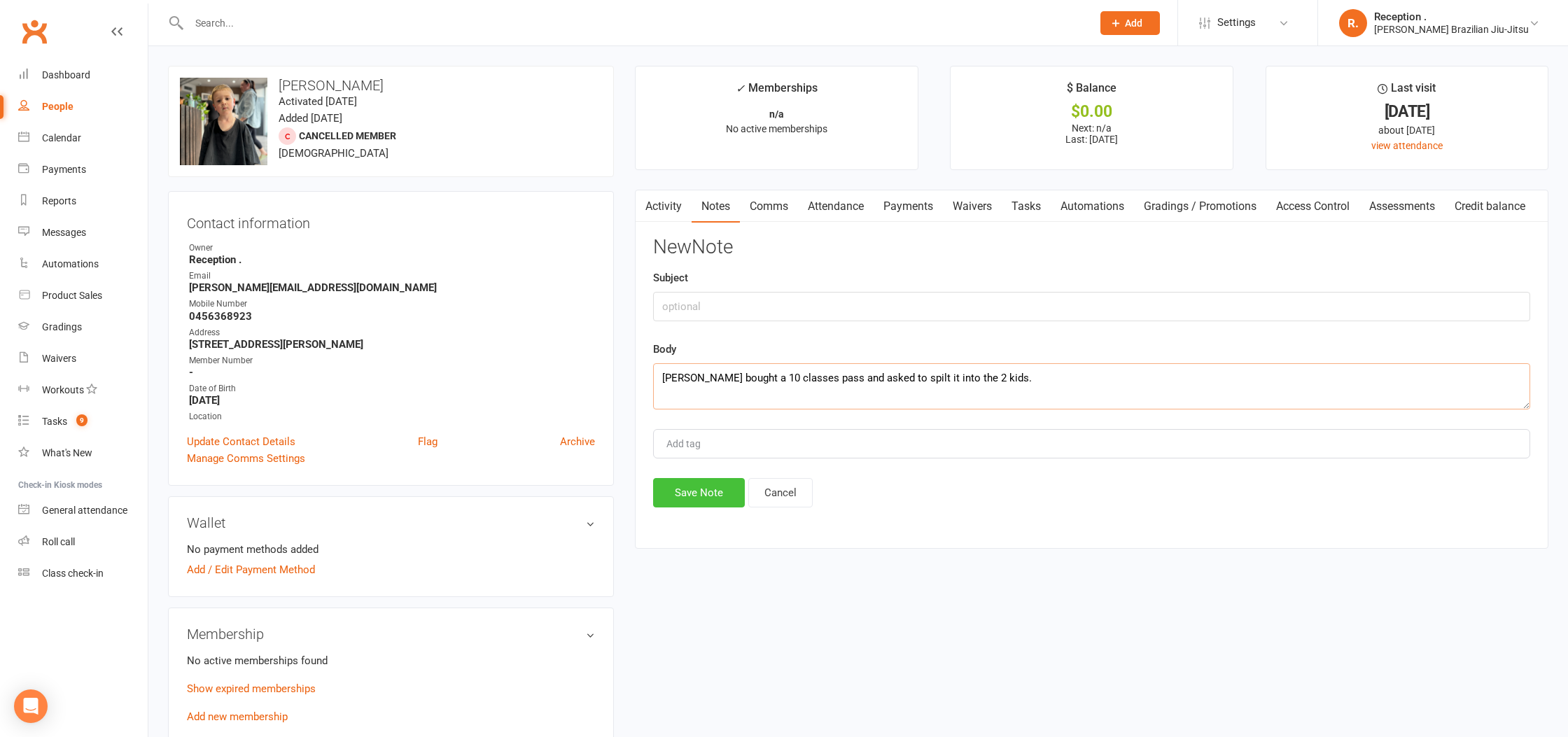
type textarea "[PERSON_NAME] bought a 10 classes pass and asked to spilt it into the 2 kids."
click at [699, 489] on button "Save Note" at bounding box center [699, 493] width 92 height 30
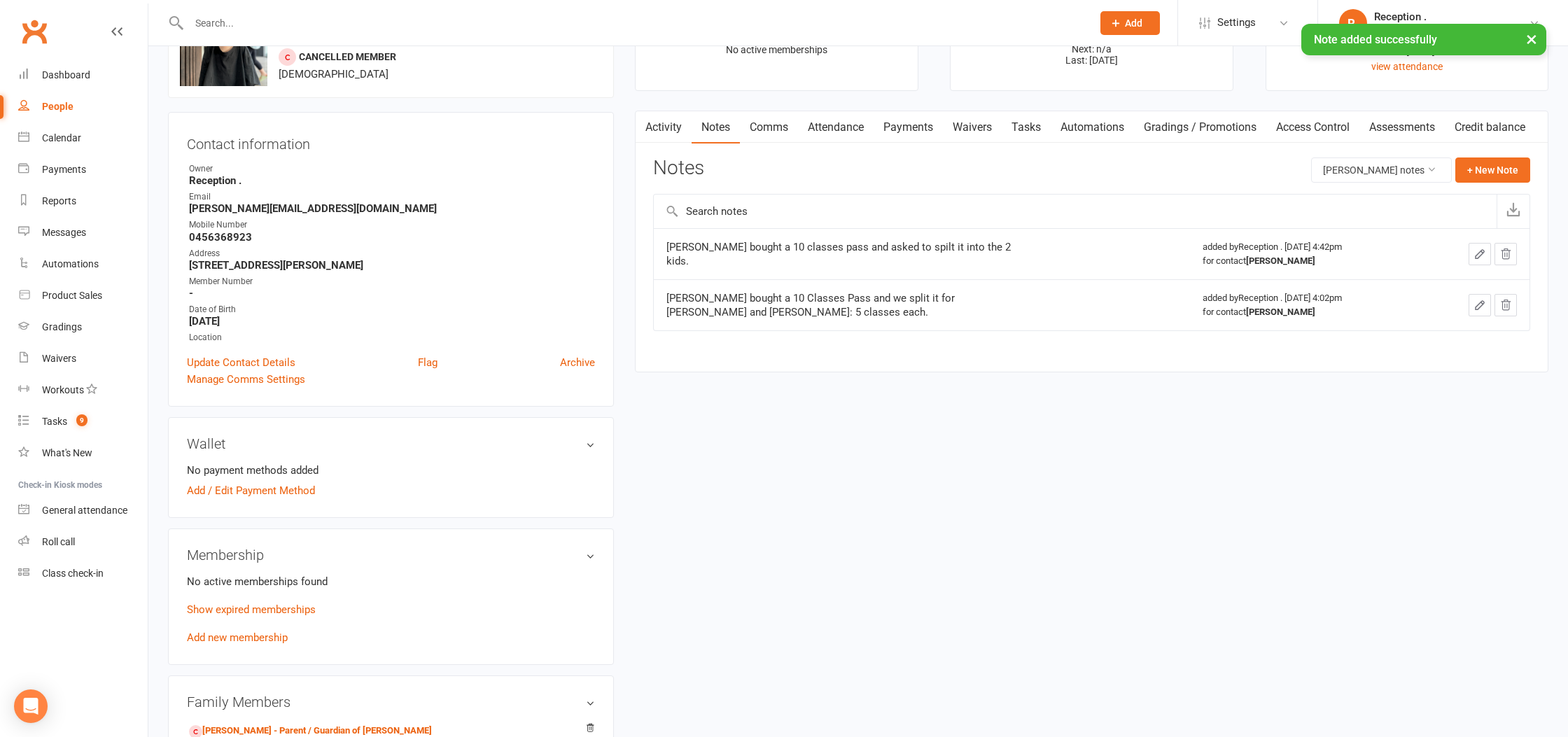
click at [385, 592] on div "Membership No active memberships found Show expired memberships Add new members…" at bounding box center [391, 596] width 446 height 137
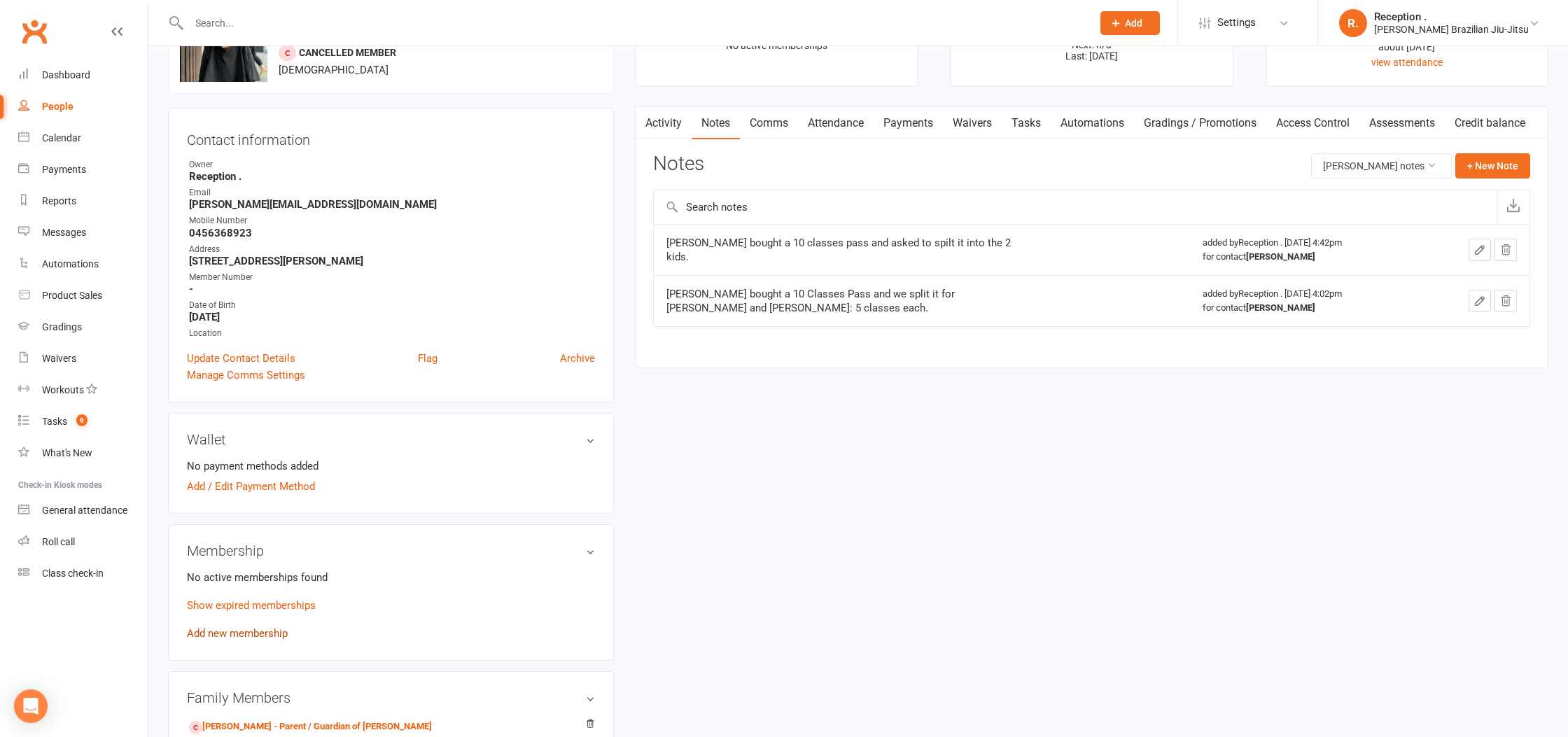
click at [273, 635] on link "Add new membership" at bounding box center [237, 633] width 100 height 13
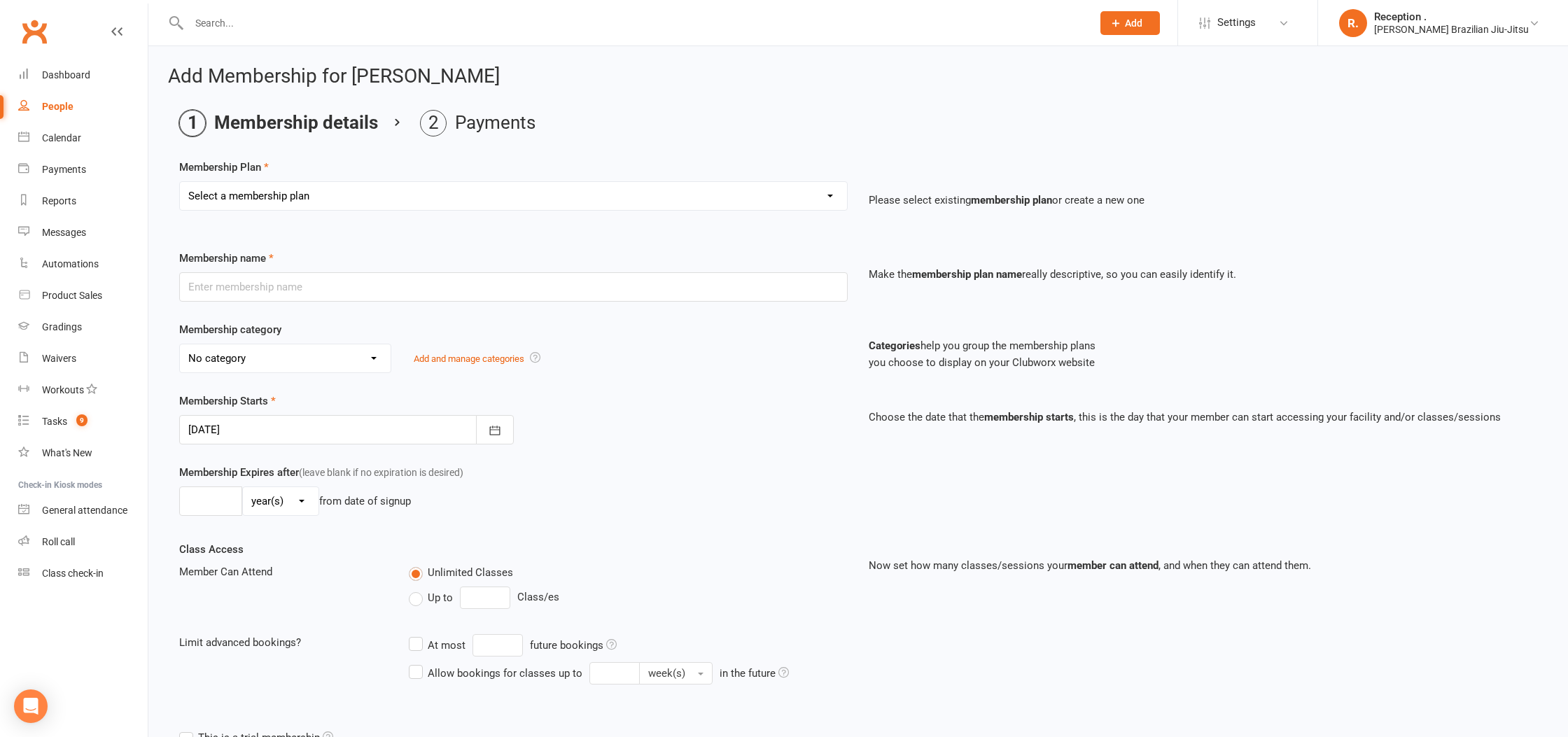
click at [579, 195] on select "Select a membership plan Create new Membership Plan FREE ADULTS 12 MONTH CONTRA…" at bounding box center [513, 196] width 667 height 28
select select "9"
click at [180, 182] on select "Select a membership plan Create new Membership Plan FREE ADULTS 12 MONTH CONTRA…" at bounding box center [513, 196] width 667 height 28
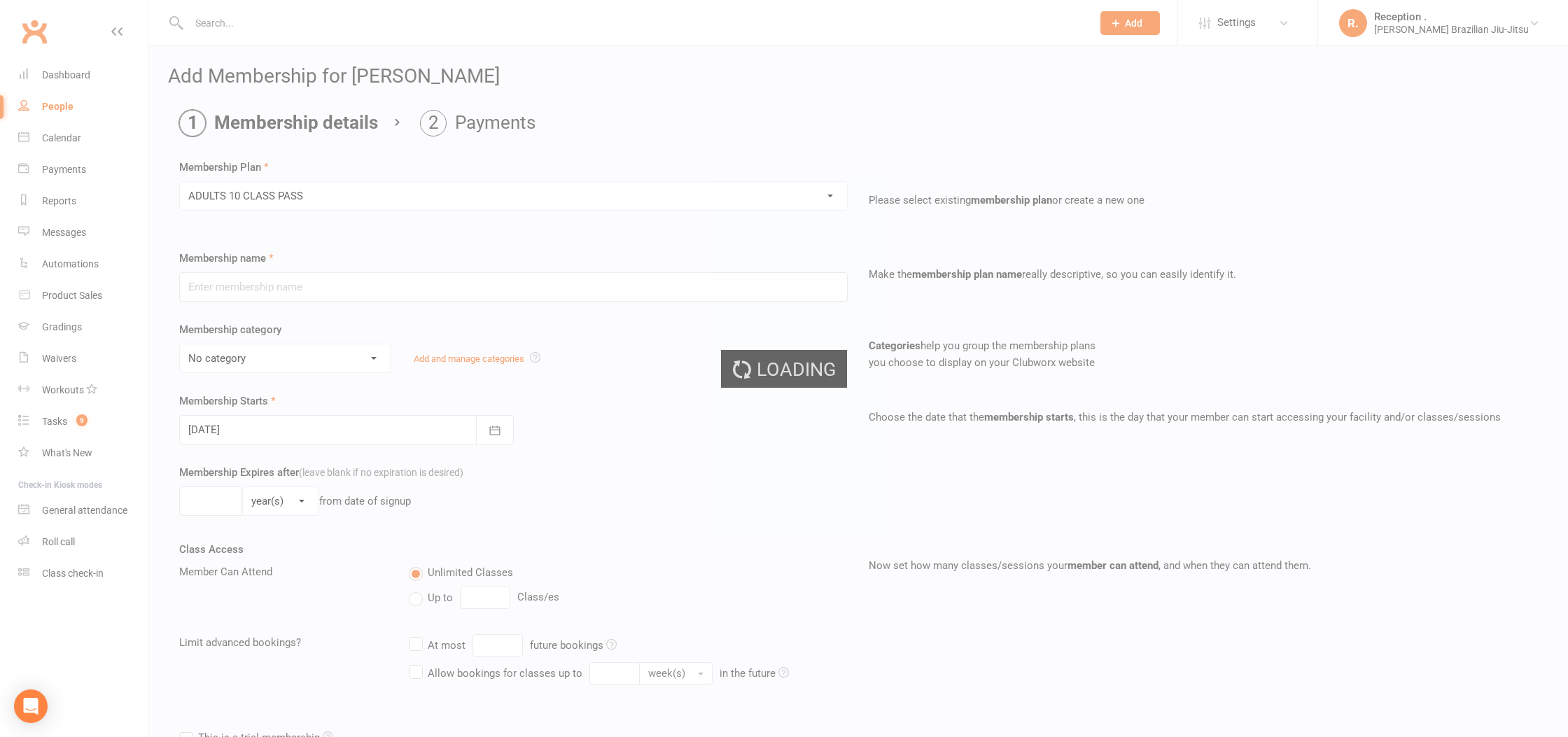
type input "ADULTS 10 CLASS PASS"
select select "6"
type input "3"
select select "2"
type input "10"
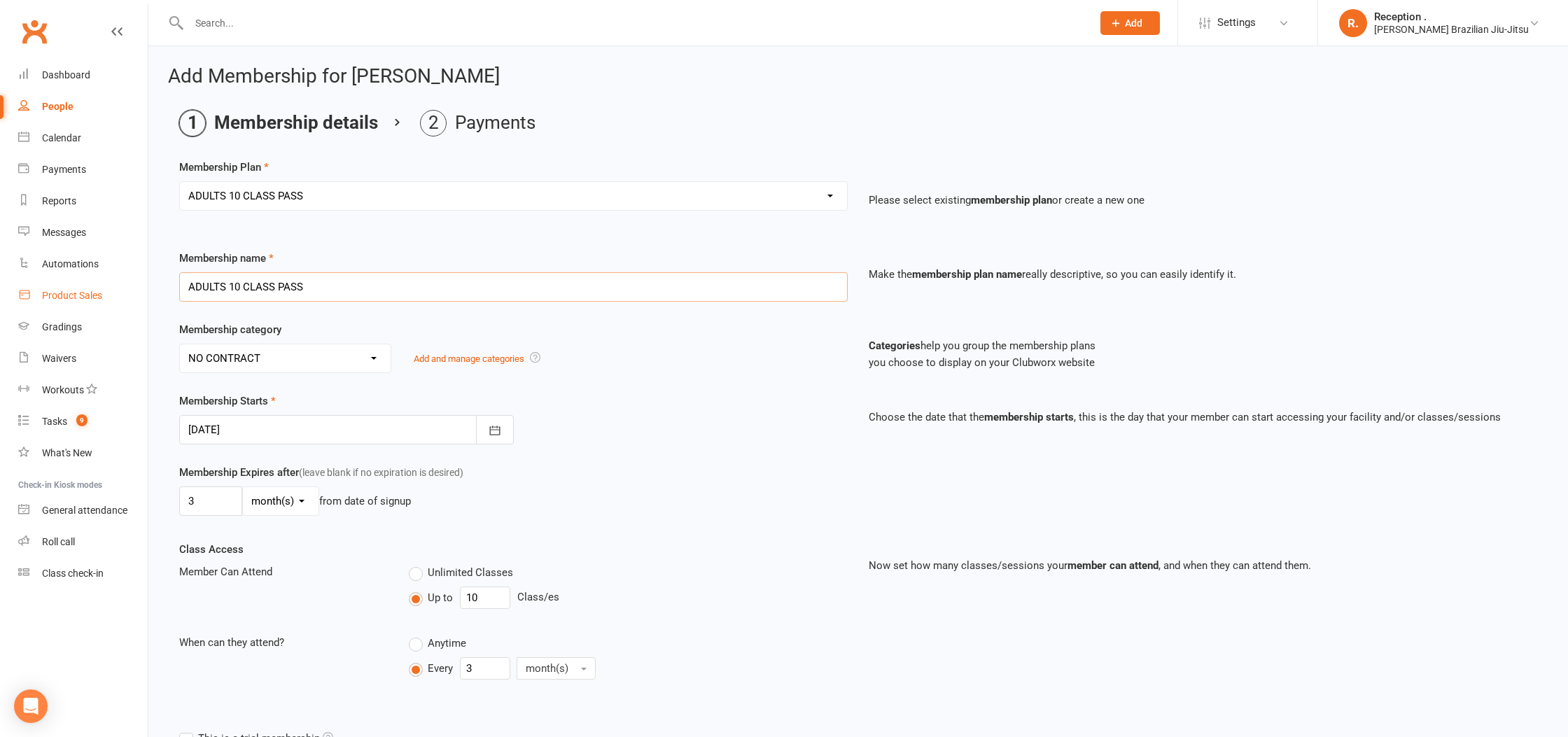
drag, startPoint x: 242, startPoint y: 287, endPoint x: 58, endPoint y: 291, distance: 184.0
click at [58, 291] on ui-view "Prospect Member Non-attending contact Class / event Appointment Grading event T…" at bounding box center [784, 442] width 1568 height 876
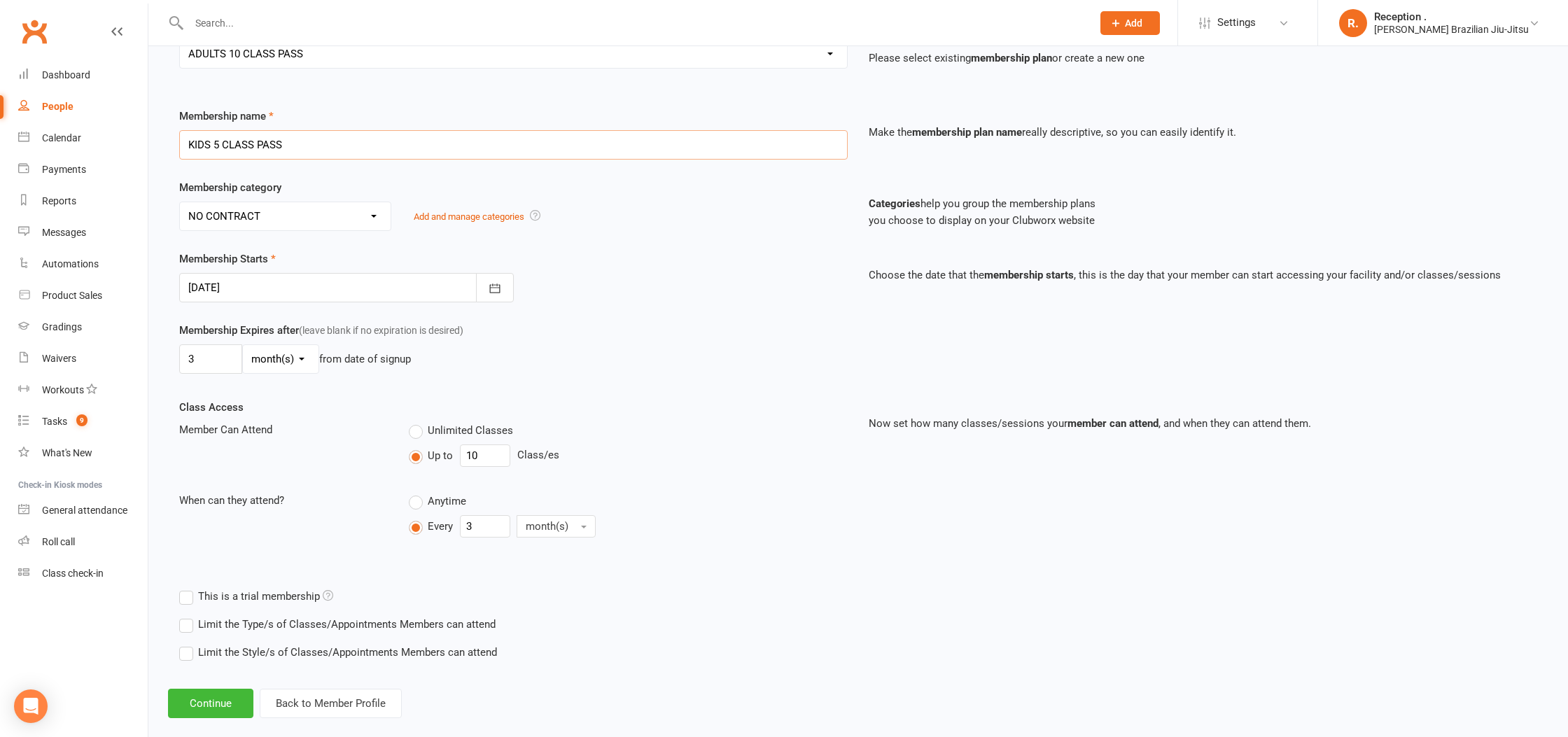
scroll to position [159, 0]
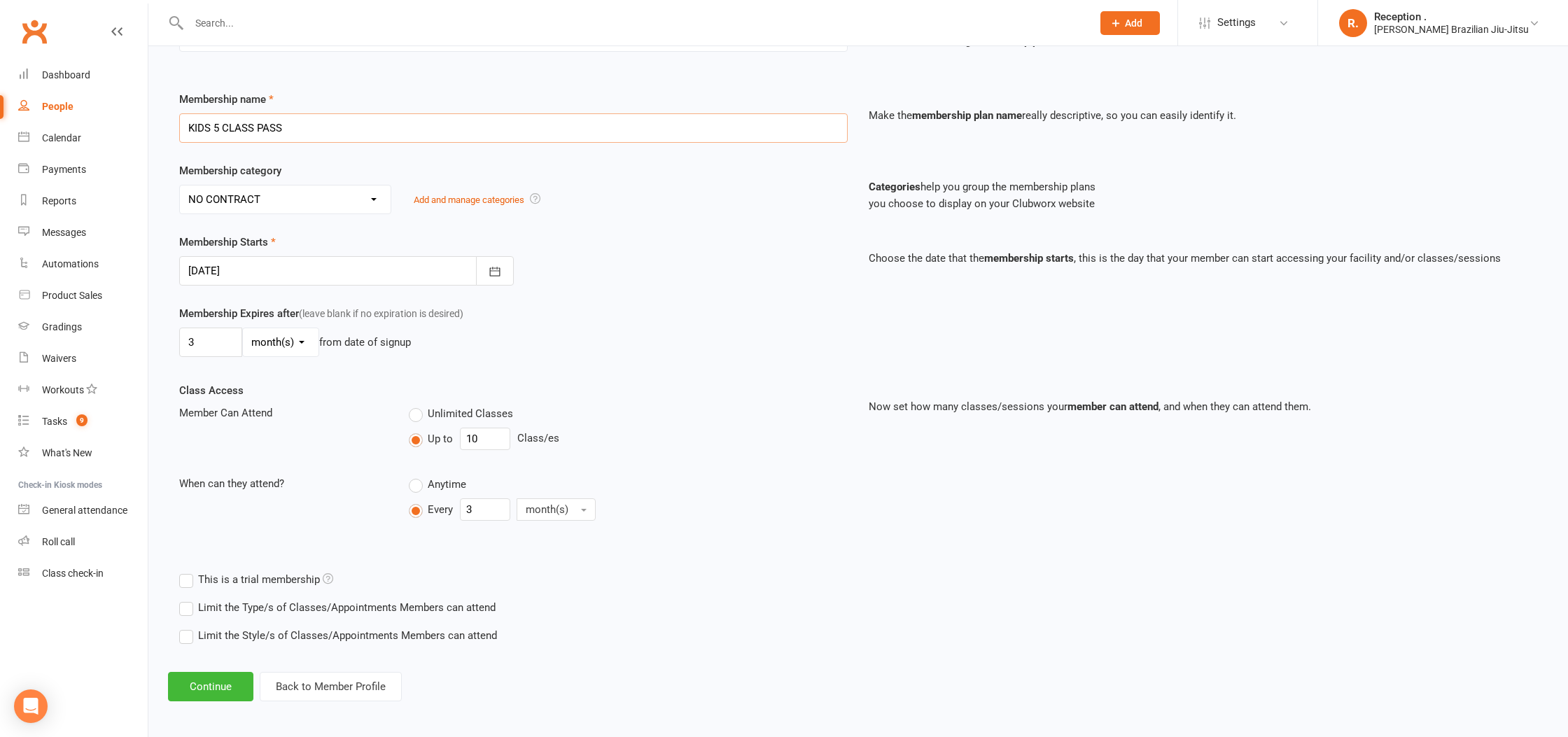
type input "KIDS 5 CLASS PASS"
click at [496, 443] on input "10" at bounding box center [485, 439] width 50 height 22
type input "1"
type input "5"
click at [234, 685] on button "Continue" at bounding box center [210, 687] width 86 height 30
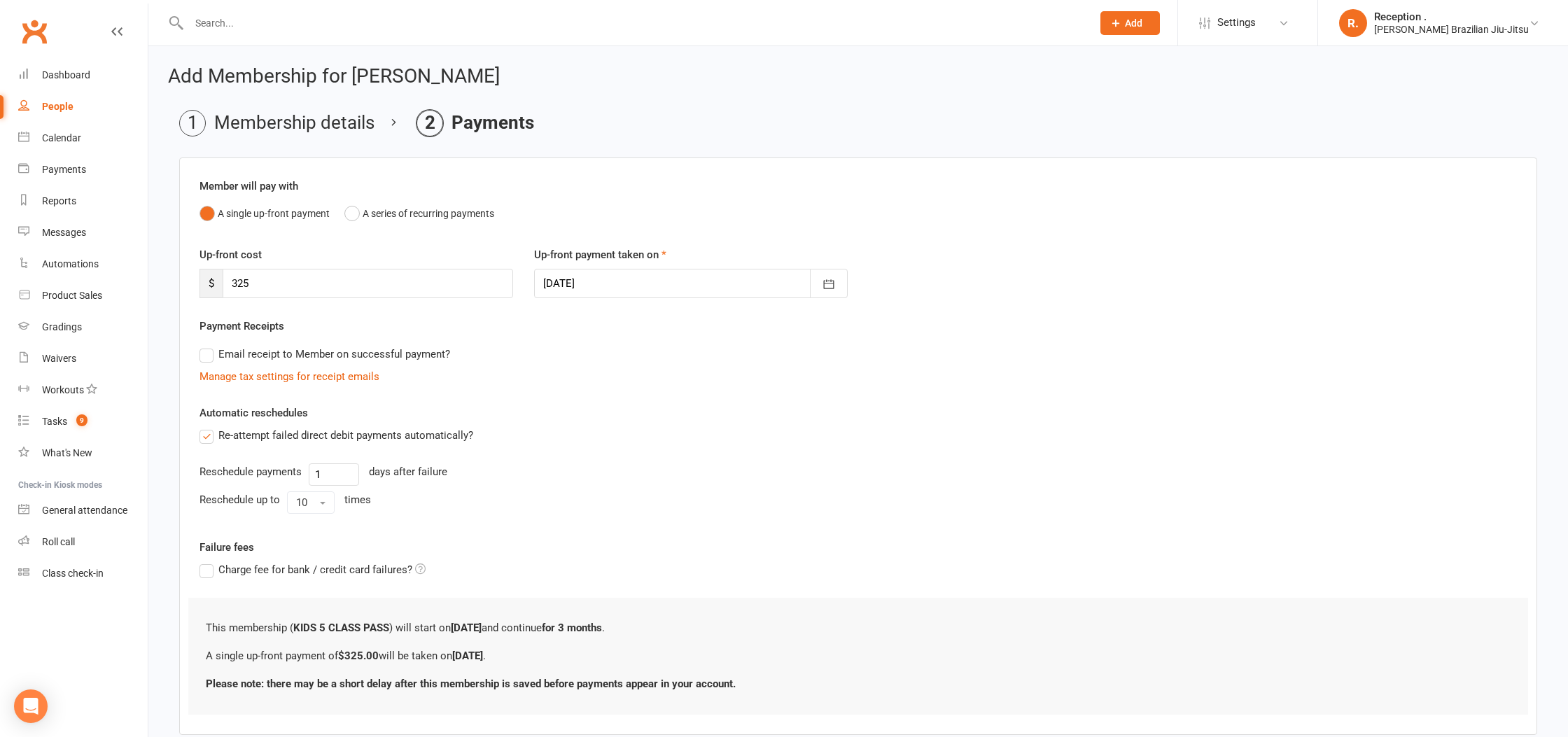
scroll to position [18, 0]
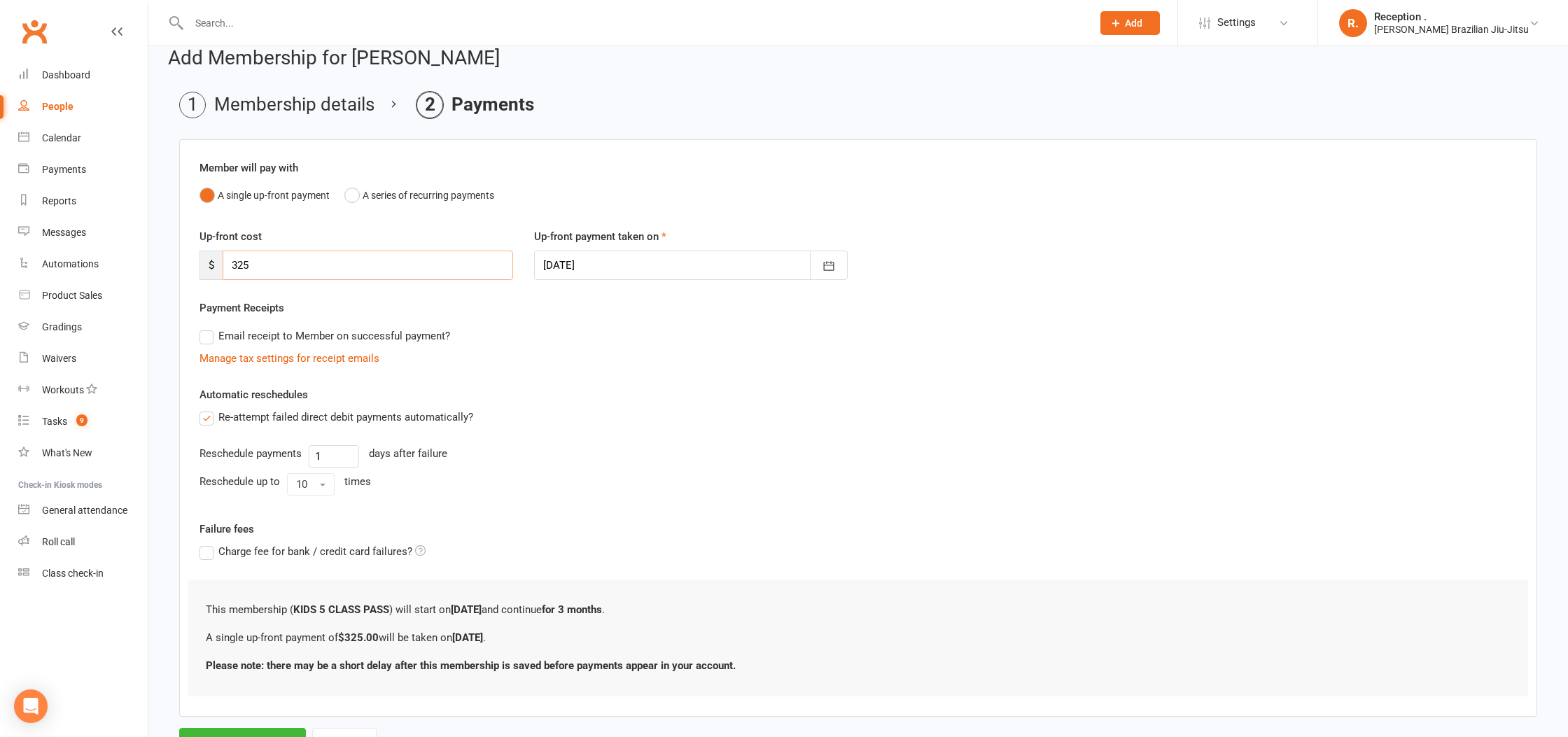
click at [292, 267] on input "325" at bounding box center [367, 265] width 290 height 30
type input "175"
click at [278, 332] on label "Email receipt to Member on successful payment?" at bounding box center [324, 335] width 250 height 17
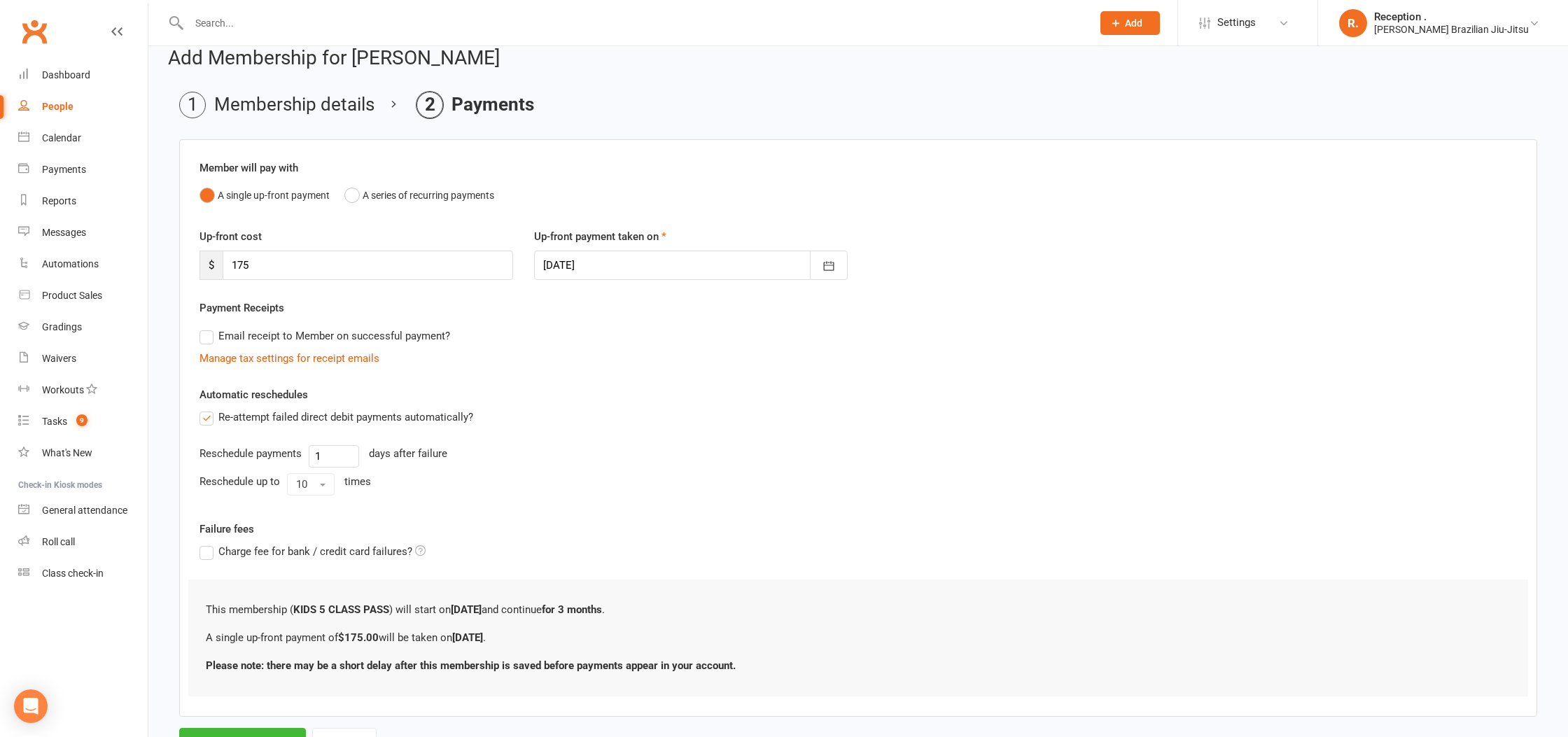
click at [208, 327] on input "Email receipt to Member on successful payment?" at bounding box center [204, 327] width 9 height 0
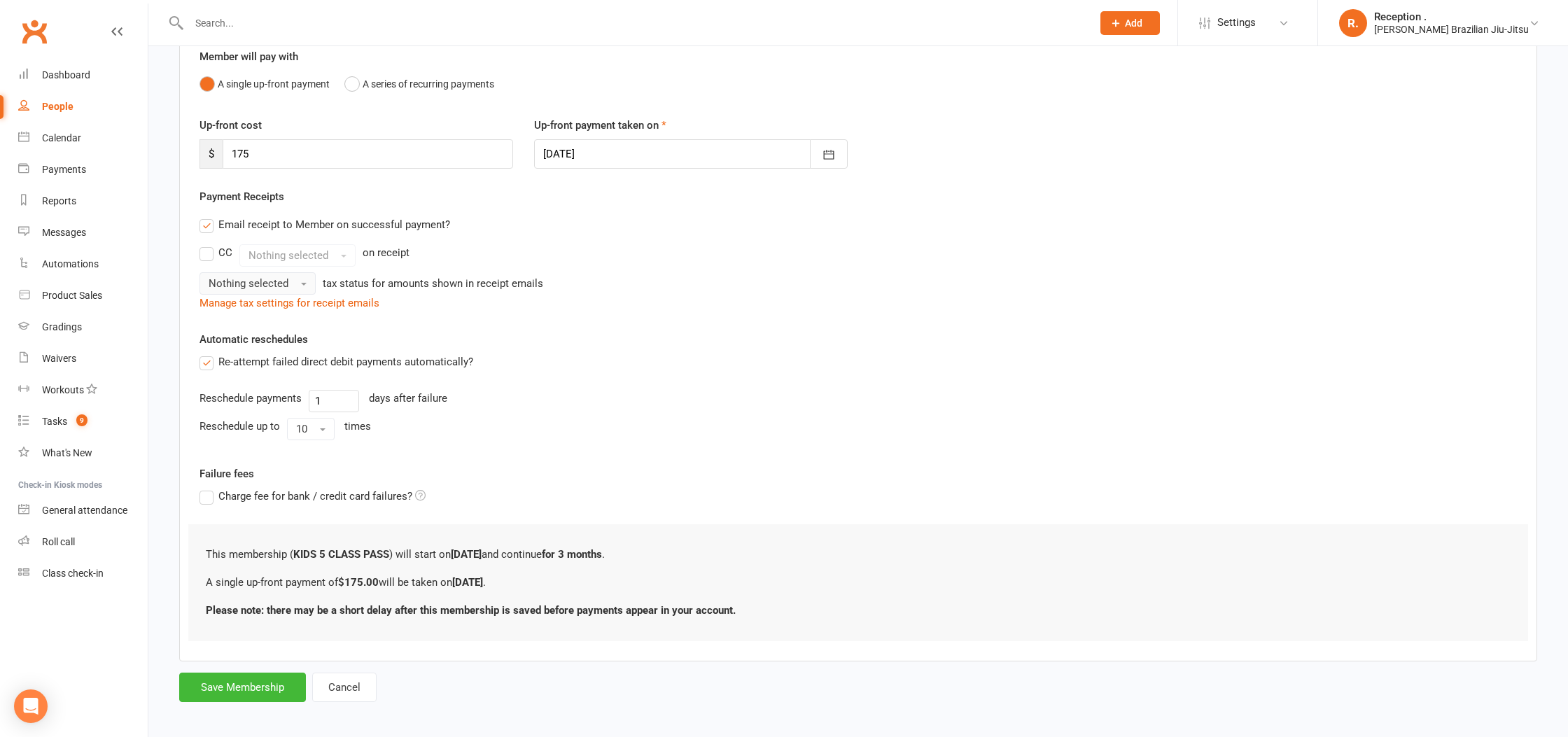
scroll to position [137, 0]
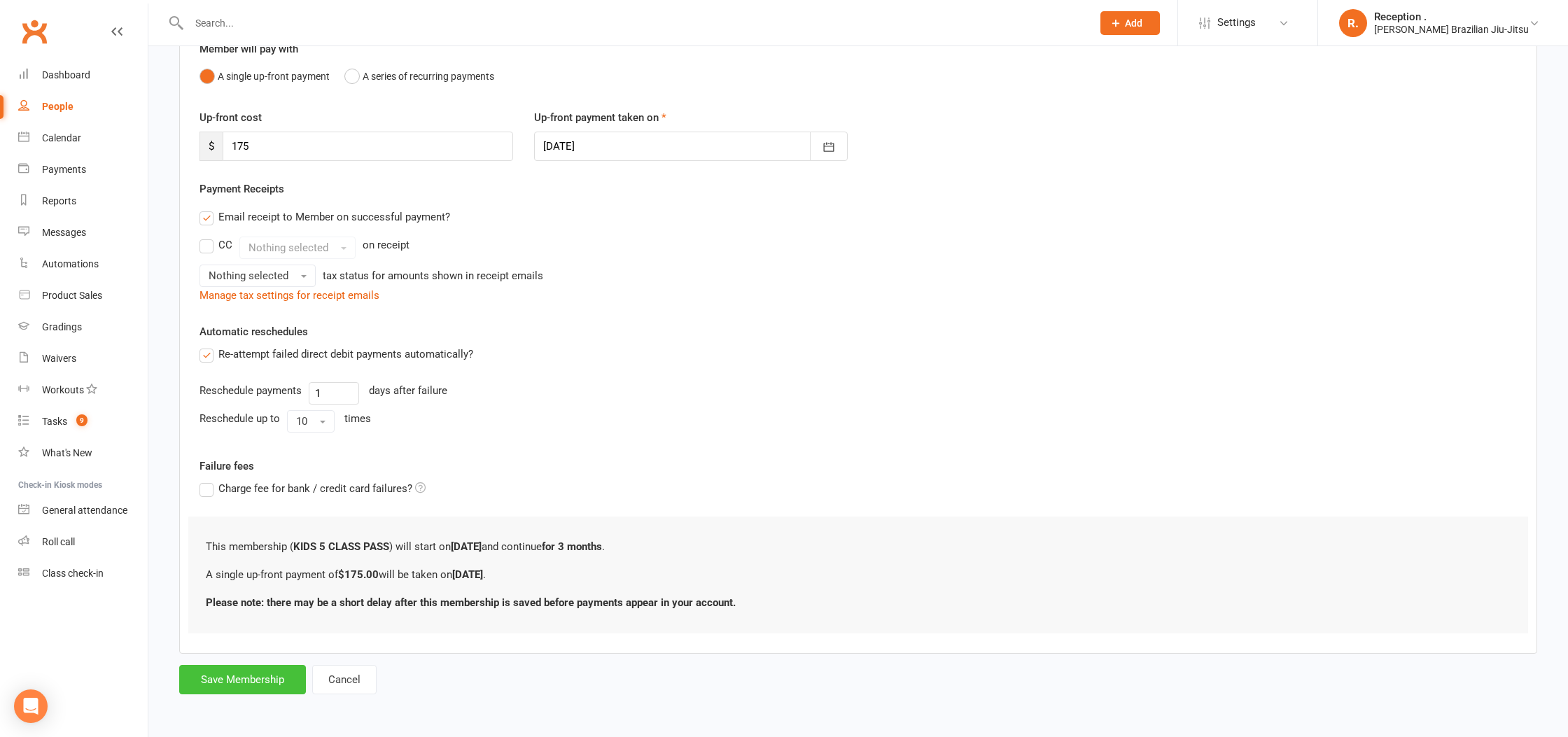
click at [244, 690] on button "Save Membership" at bounding box center [243, 679] width 127 height 30
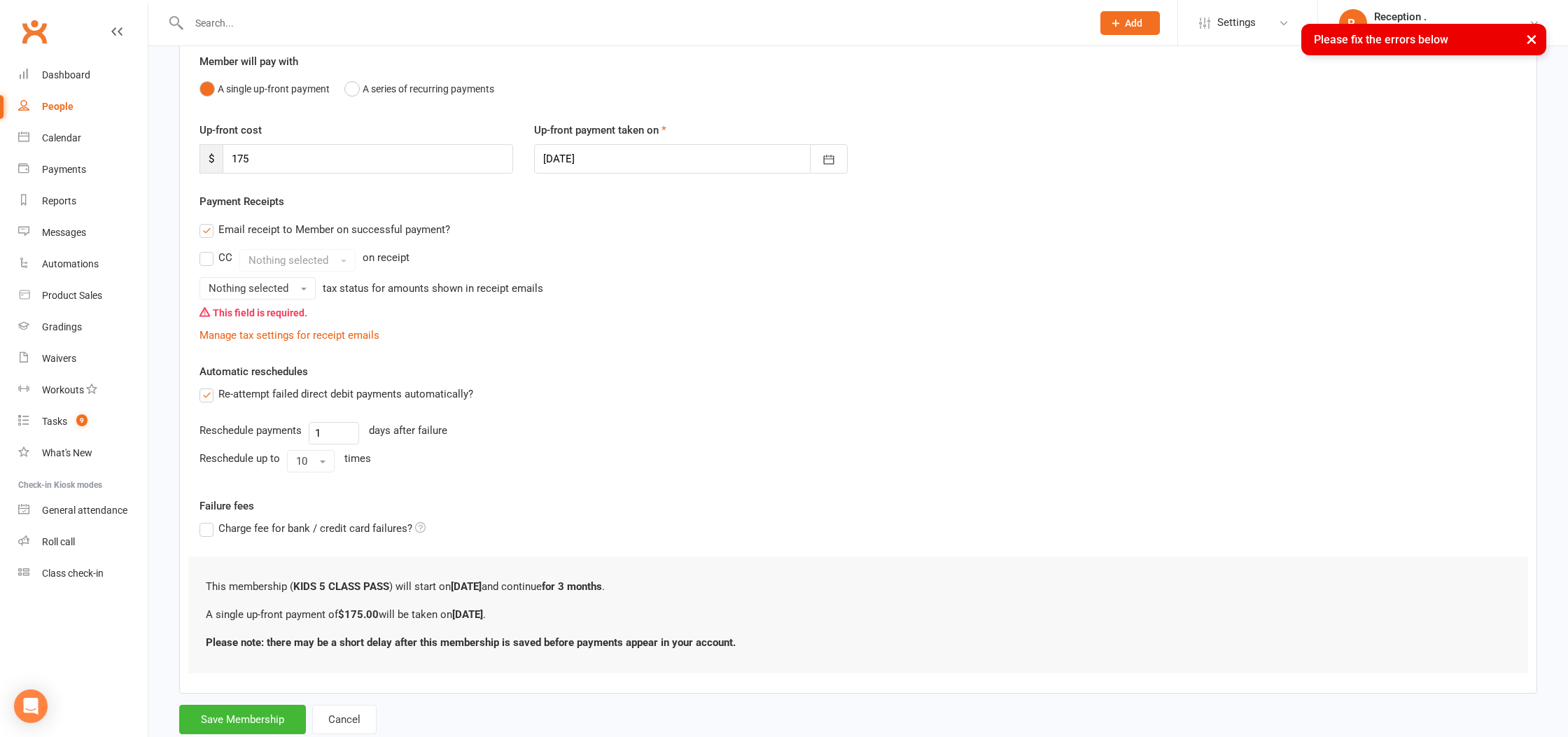
scroll to position [164, 0]
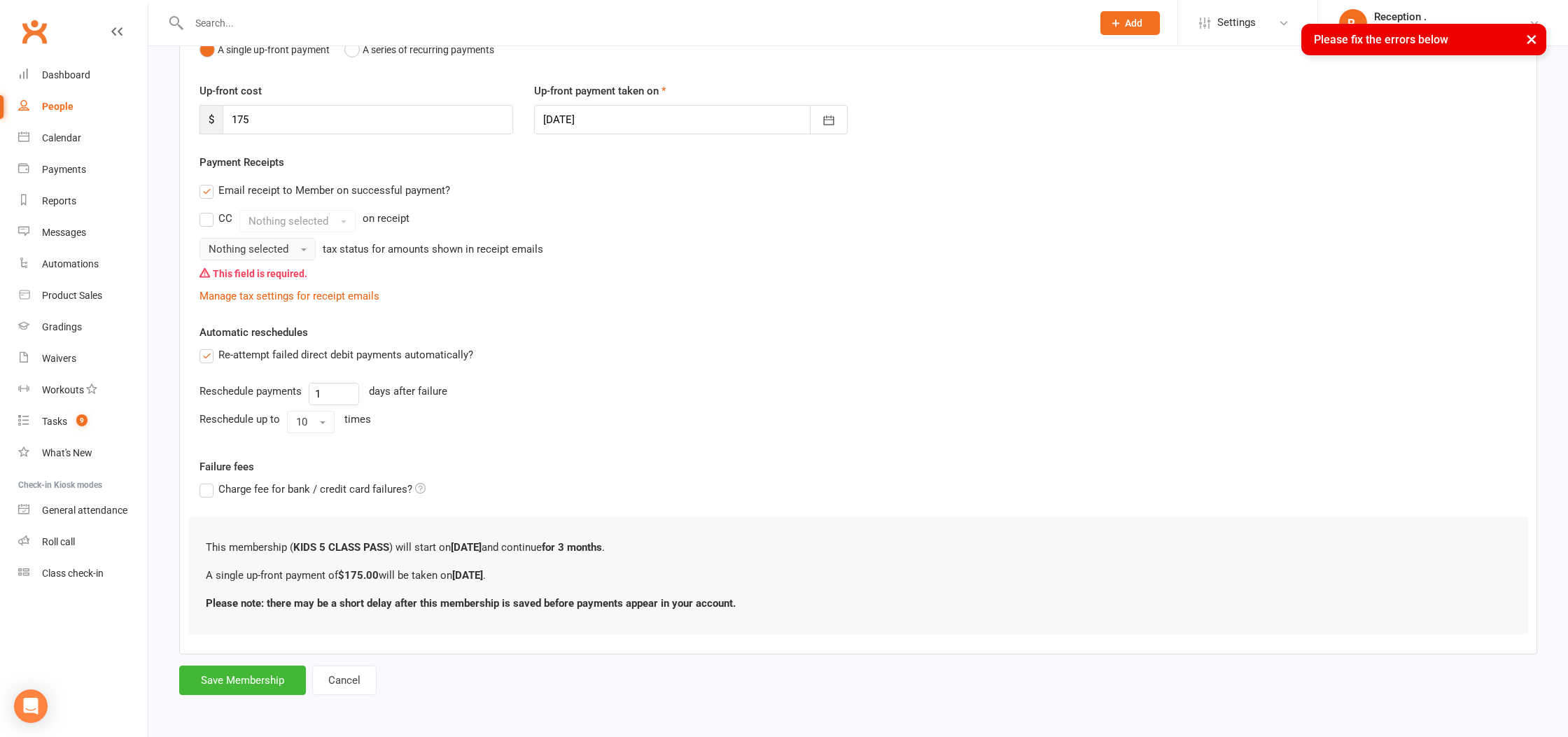
drag, startPoint x: 240, startPoint y: 267, endPoint x: 244, endPoint y: 247, distance: 20.4
click at [241, 265] on div "This field is required." at bounding box center [857, 274] width 1317 height 27
click at [244, 247] on span "Nothing selected" at bounding box center [248, 249] width 80 height 13
click at [247, 299] on link "Tax exempt" at bounding box center [270, 307] width 139 height 28
click at [234, 676] on button "Save Membership" at bounding box center [243, 680] width 127 height 30
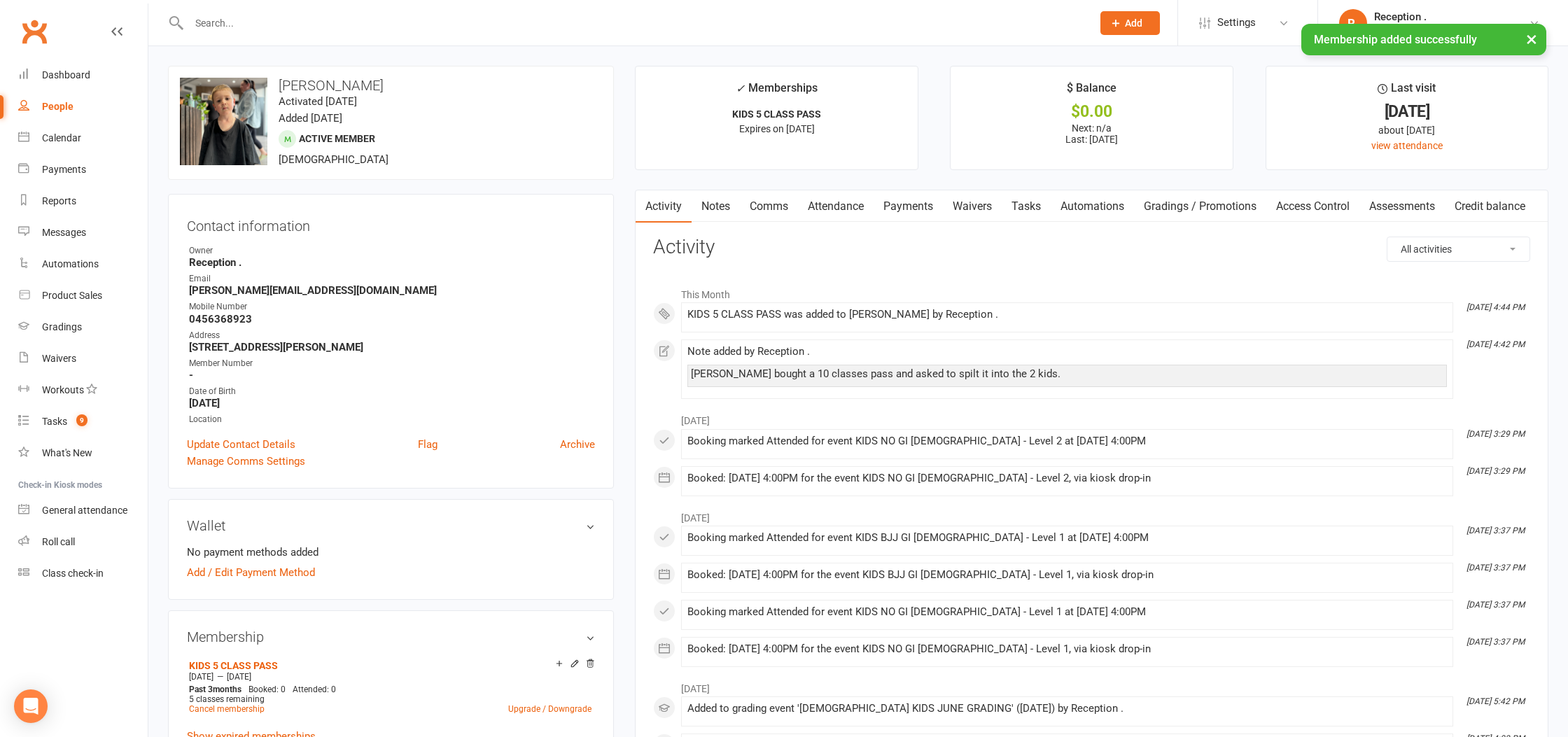
click at [925, 194] on link "Payments" at bounding box center [908, 207] width 69 height 32
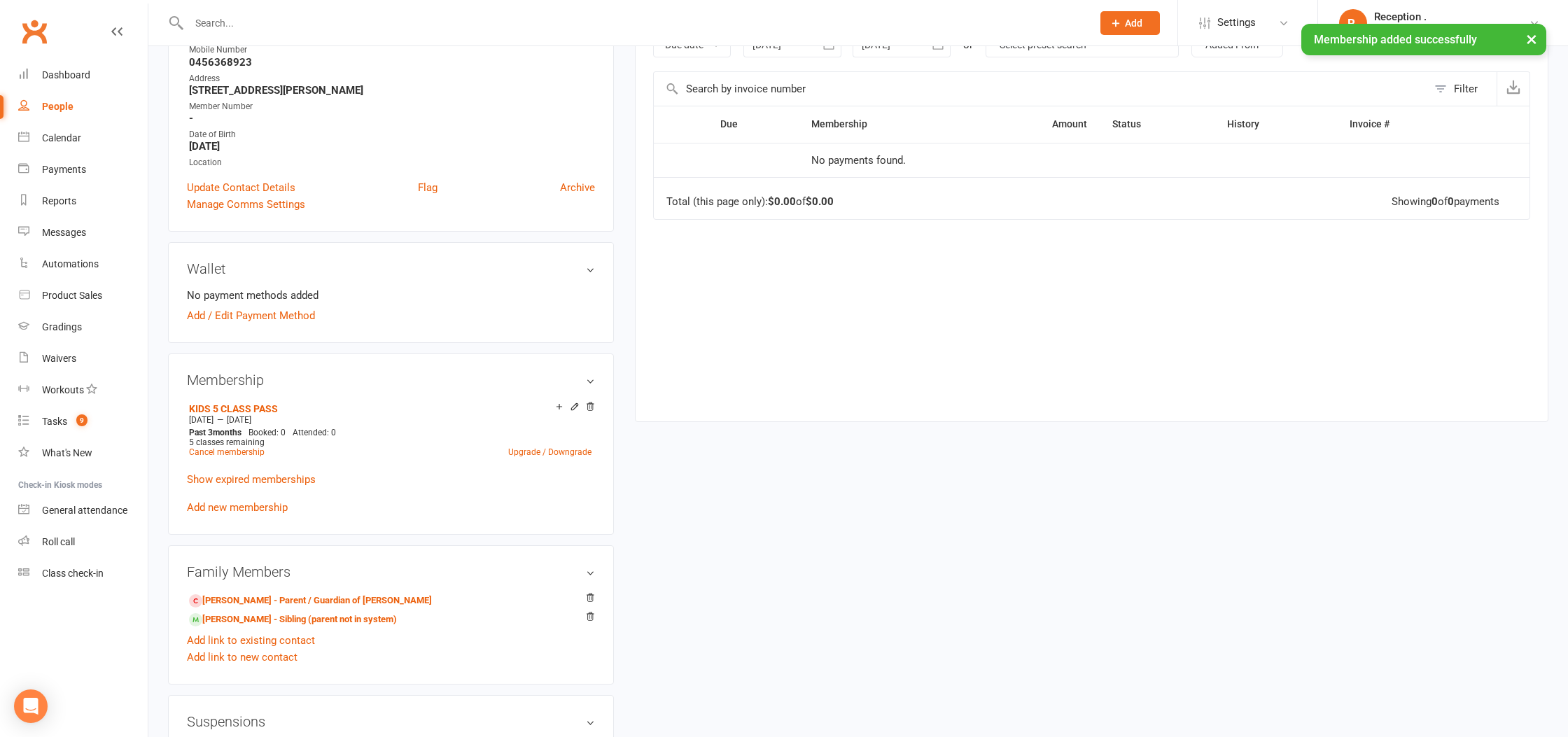
scroll to position [262, 0]
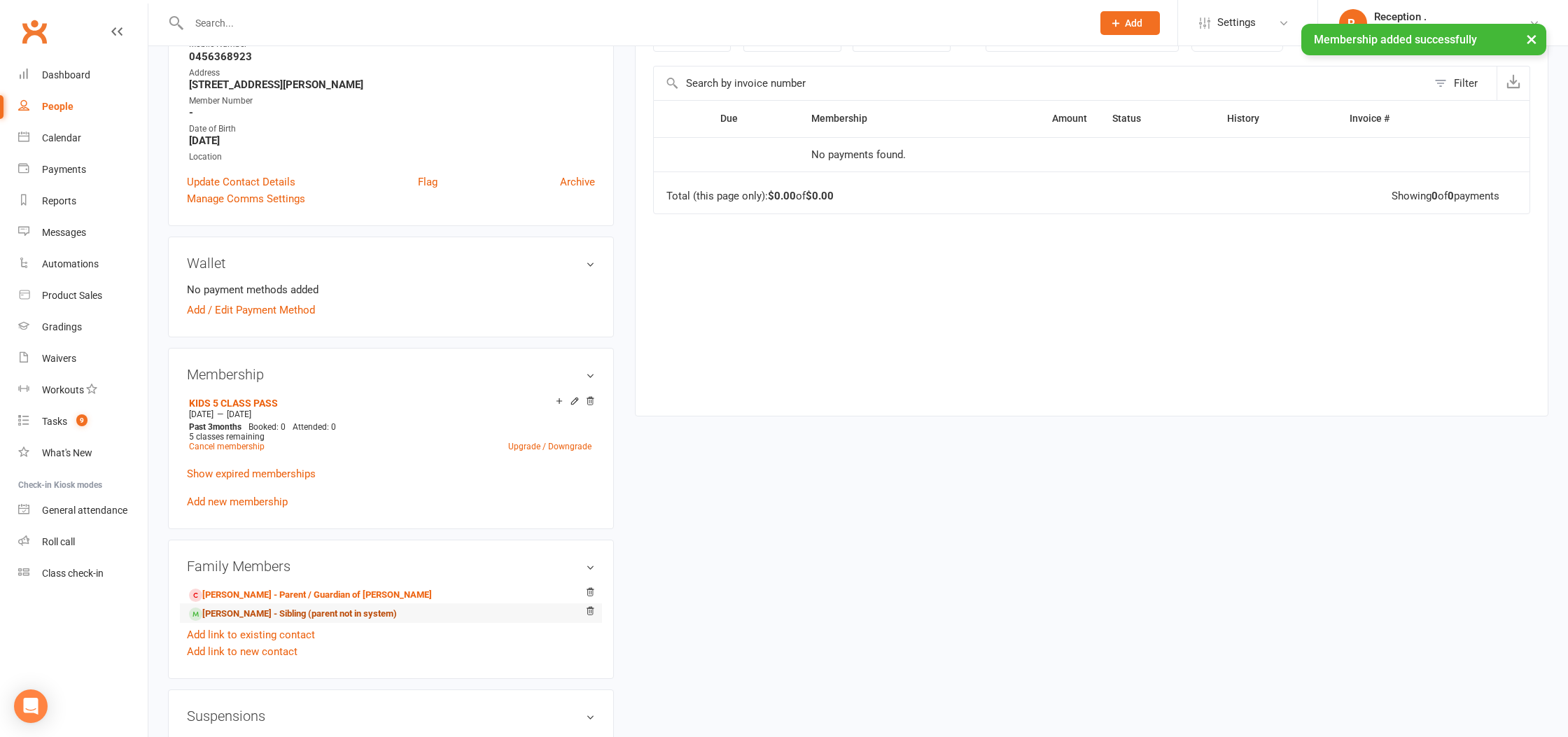
click at [247, 608] on link "Gabriella Norton - Sibling (parent not in system)" at bounding box center [292, 614] width 208 height 15
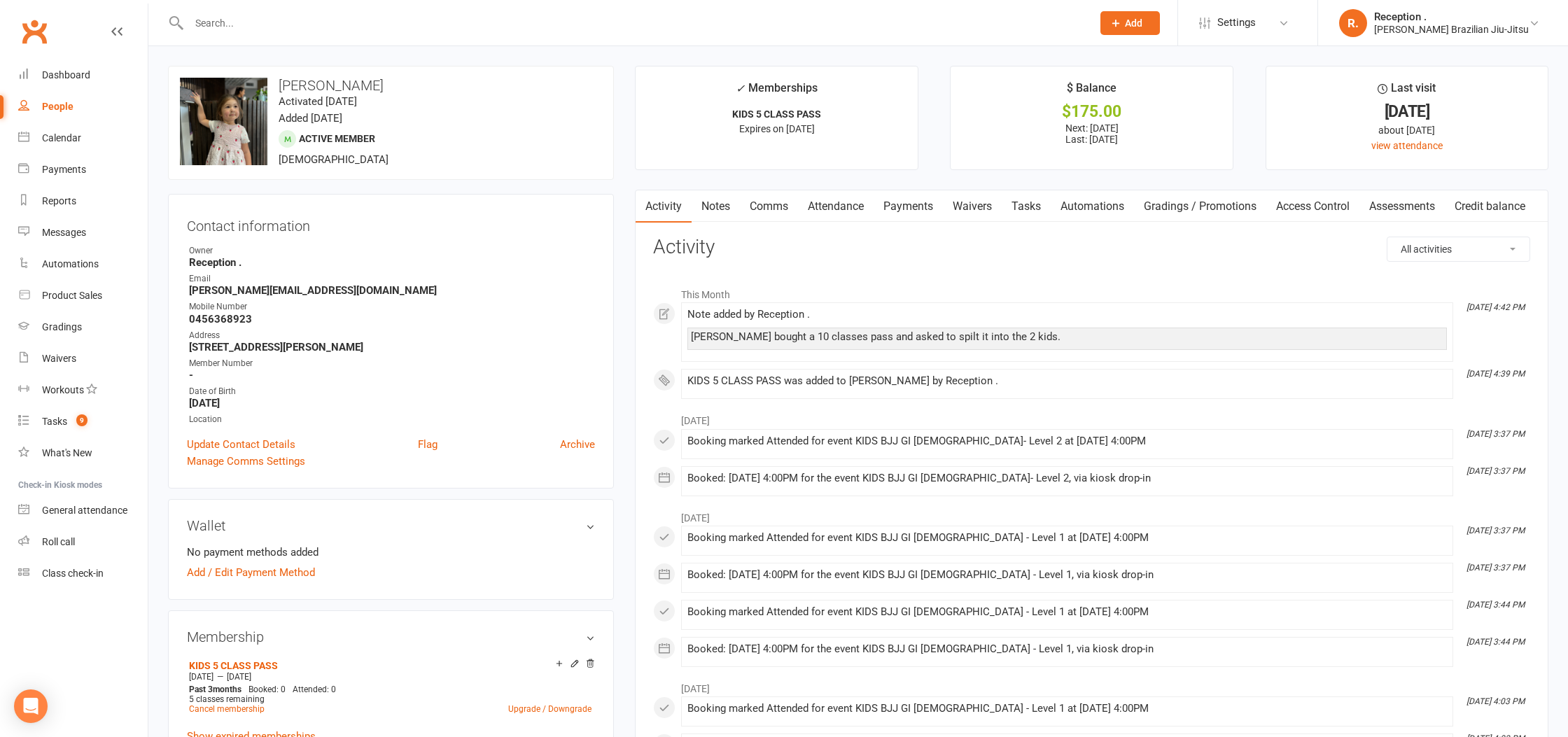
click at [905, 207] on link "Payments" at bounding box center [908, 207] width 69 height 32
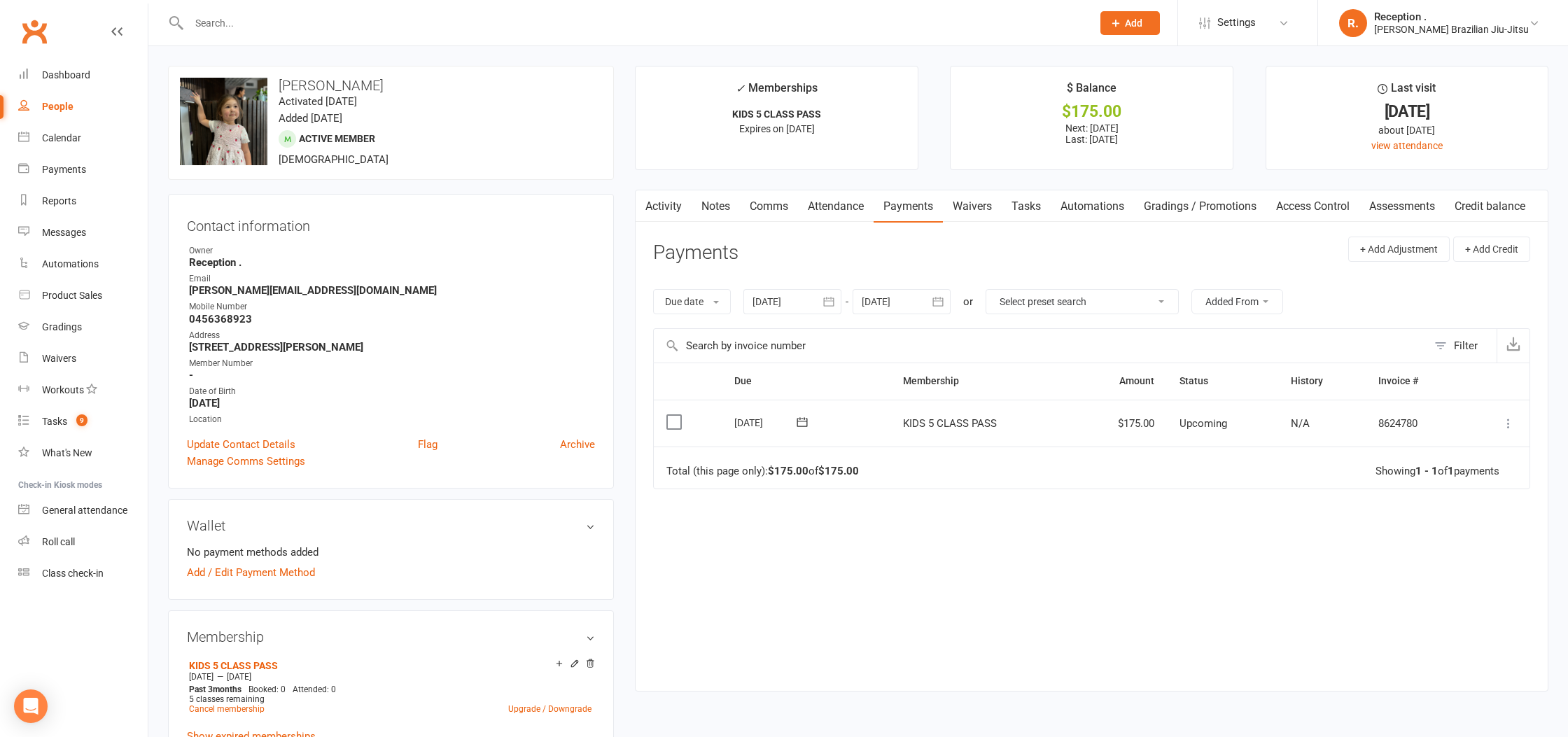
click at [1514, 422] on icon at bounding box center [1508, 423] width 14 height 14
click at [1473, 476] on link "Mark as Paid (POS)" at bounding box center [1447, 479] width 139 height 28
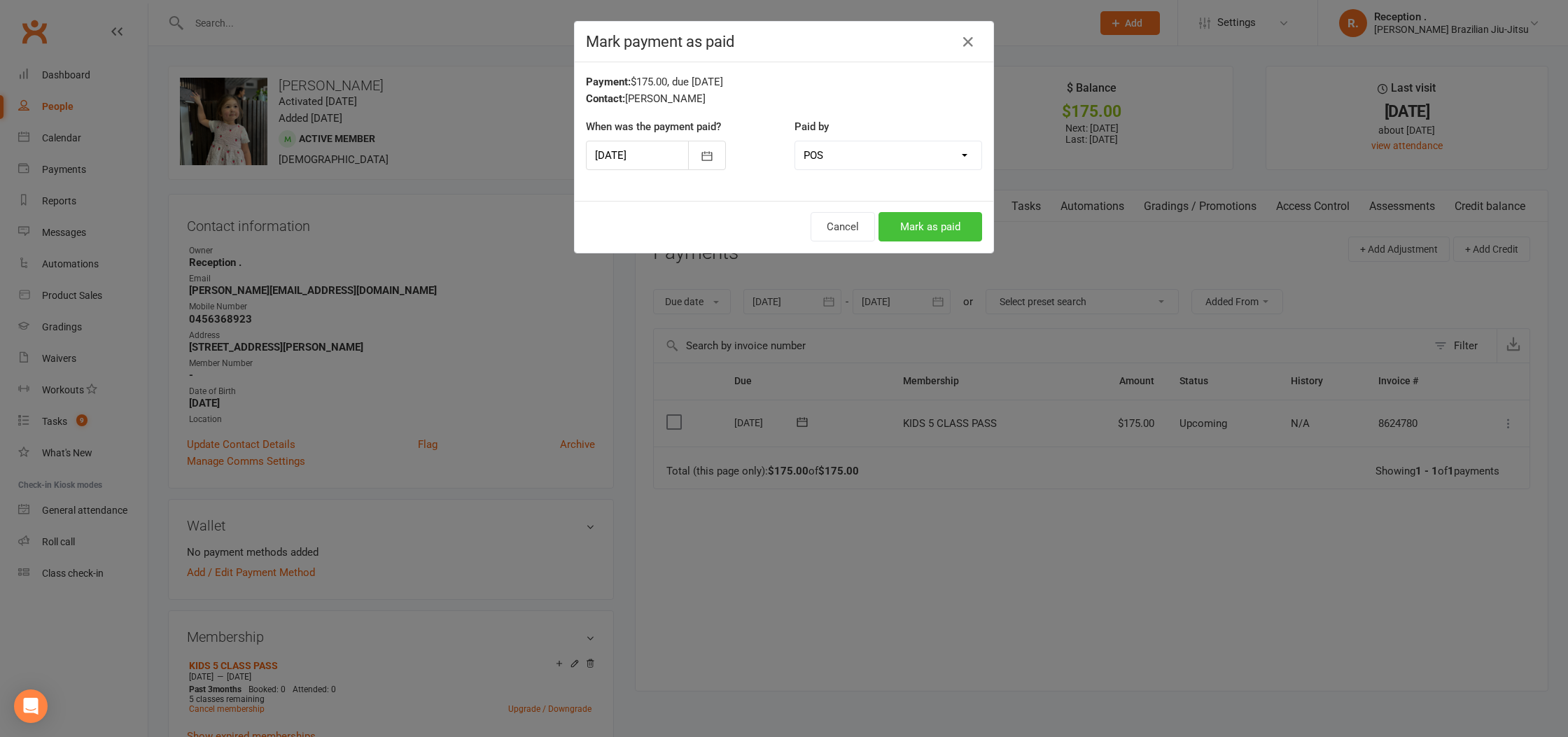
click at [934, 216] on button "Mark as paid" at bounding box center [930, 227] width 103 height 30
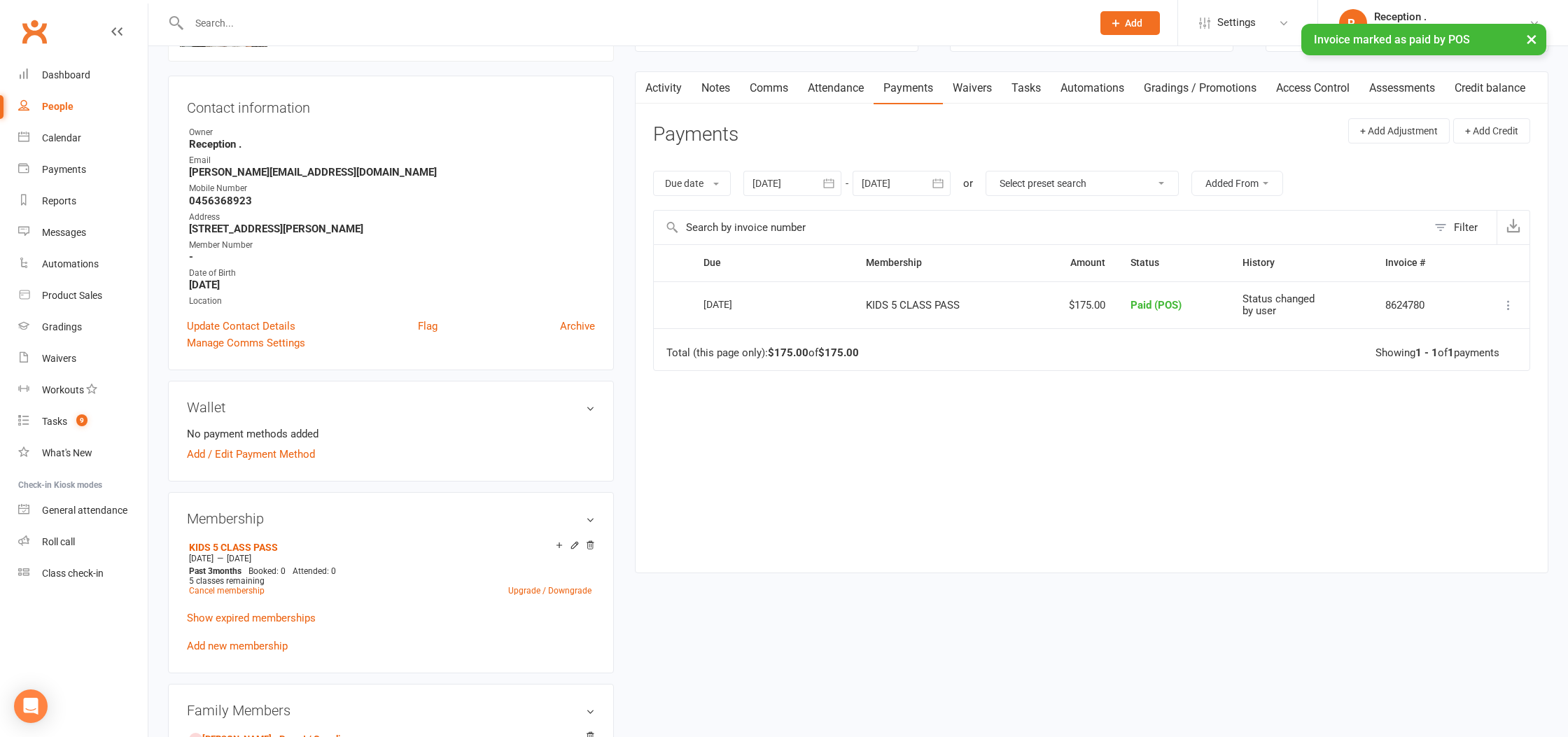
scroll to position [191, 0]
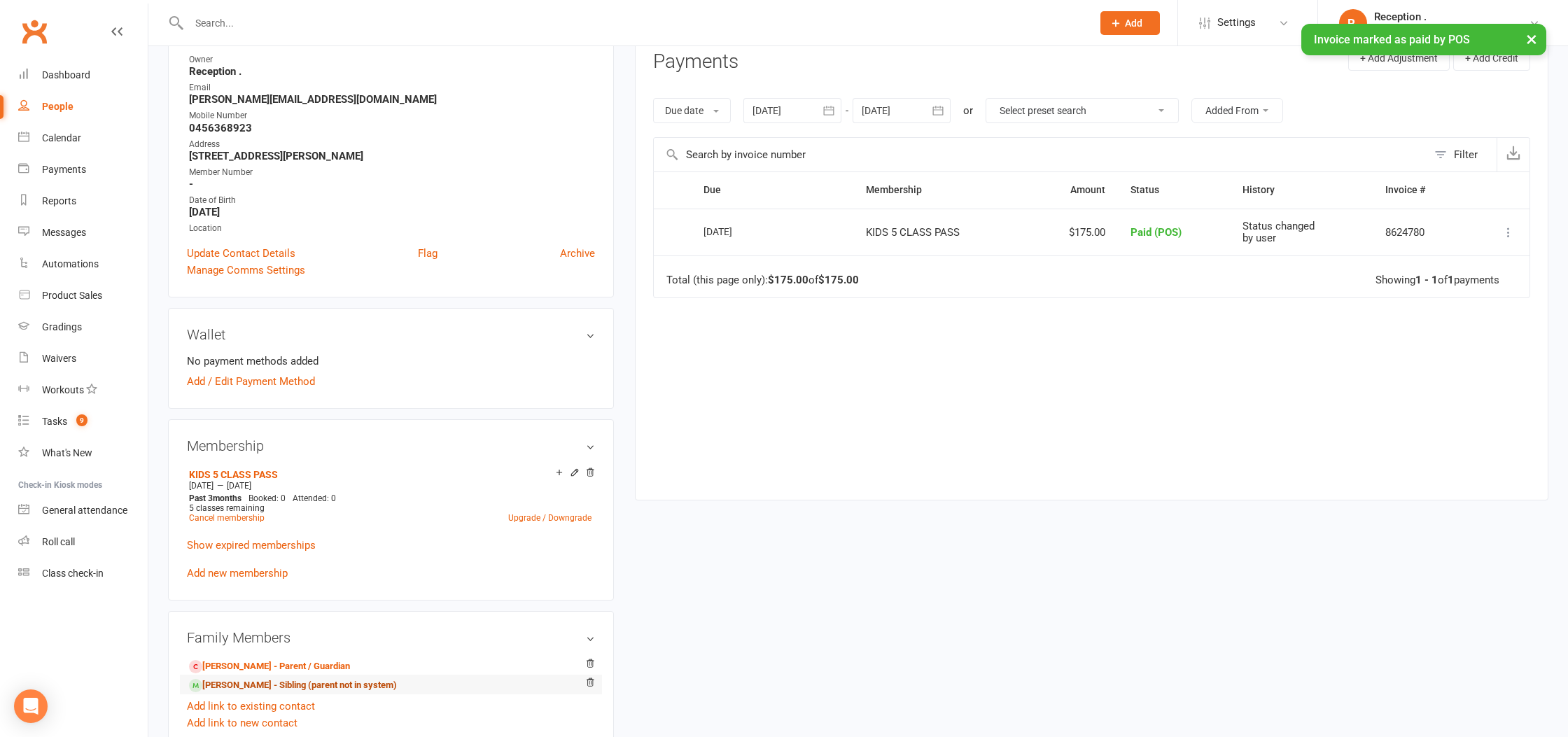
click at [244, 678] on link "Thomas Norton - Sibling (parent not in system)" at bounding box center [292, 685] width 208 height 15
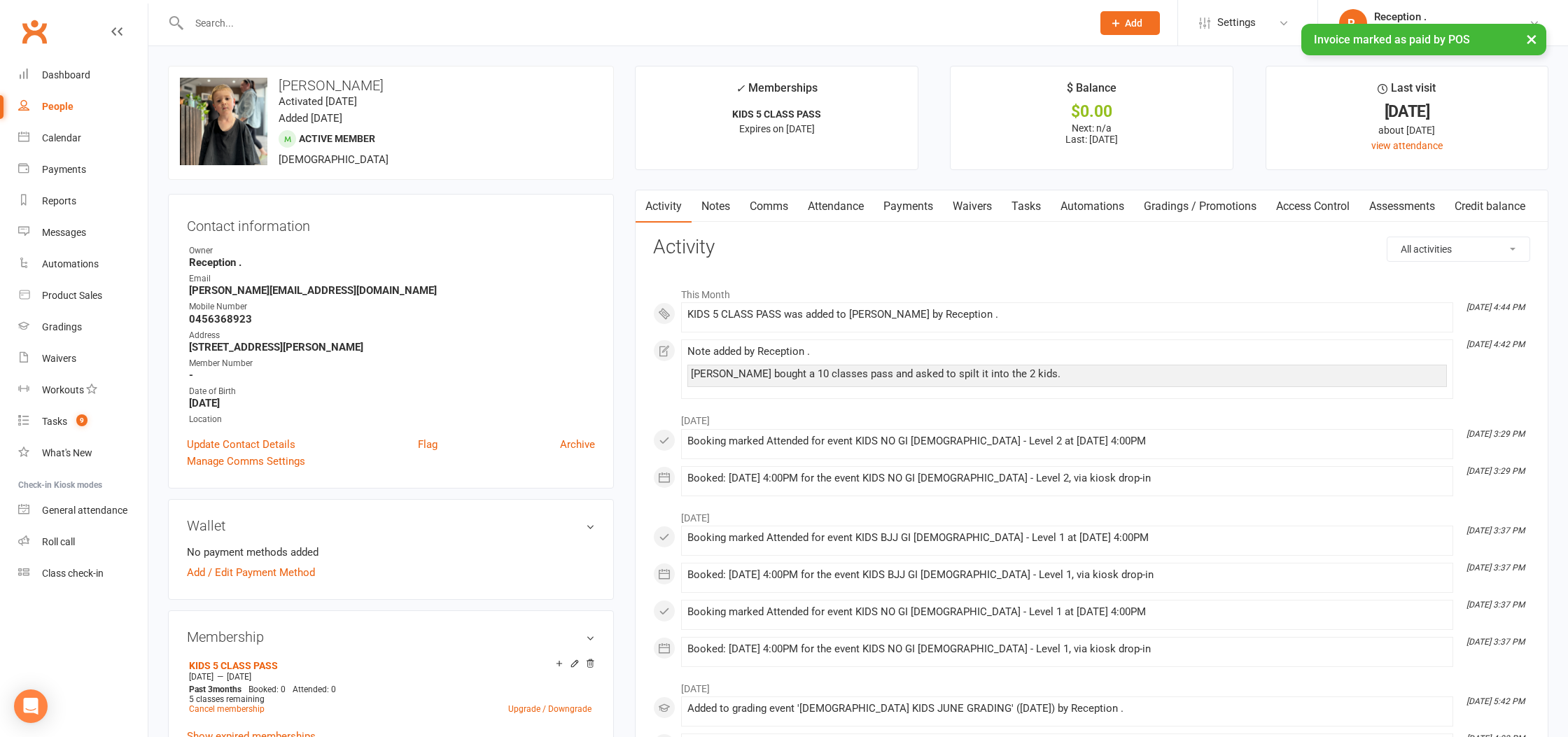
click at [919, 217] on link "Payments" at bounding box center [908, 207] width 69 height 32
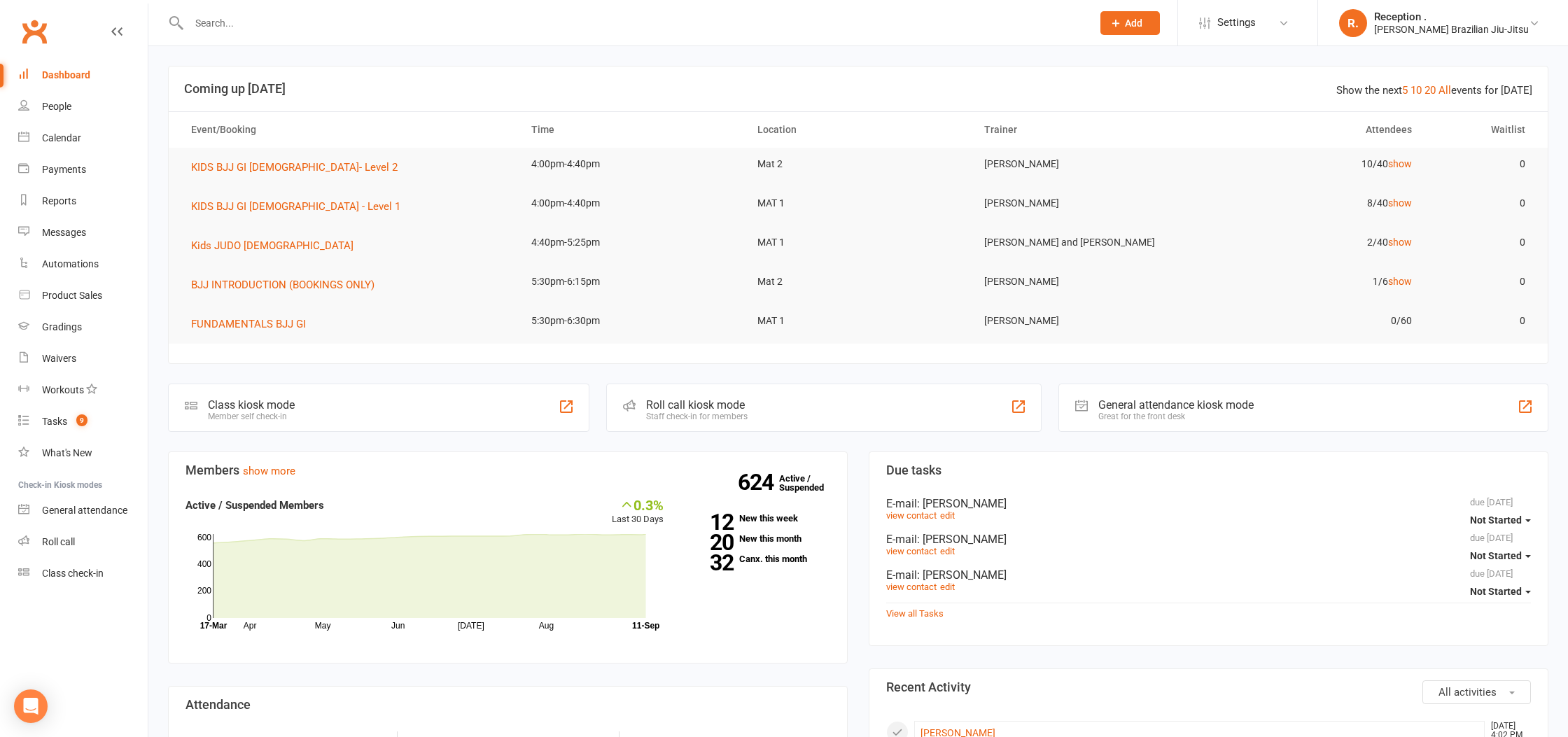
click at [264, 28] on input "text" at bounding box center [633, 23] width 897 height 20
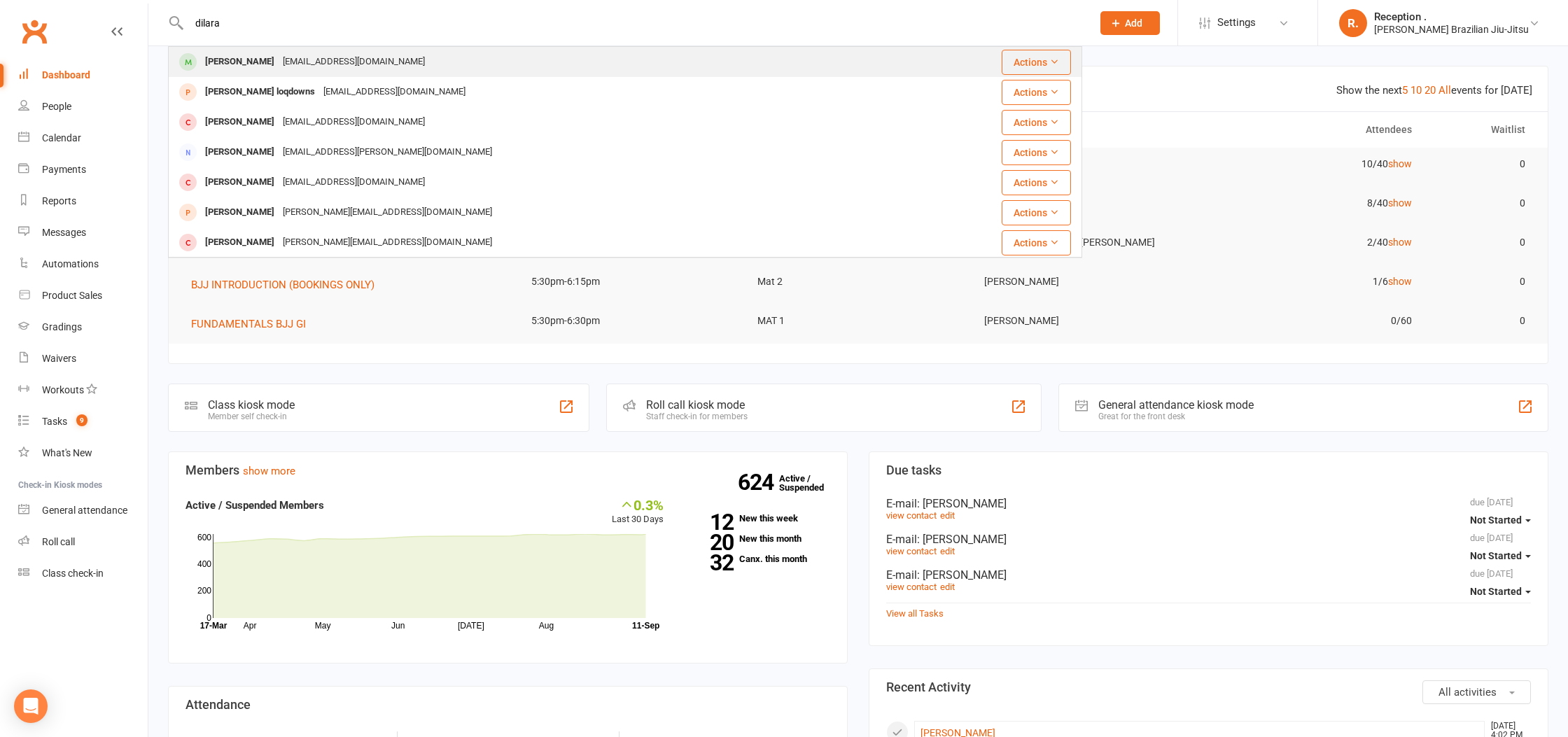
type input "dilara"
click at [281, 52] on div "manpreetk@hotmail.co.nz" at bounding box center [354, 61] width 151 height 20
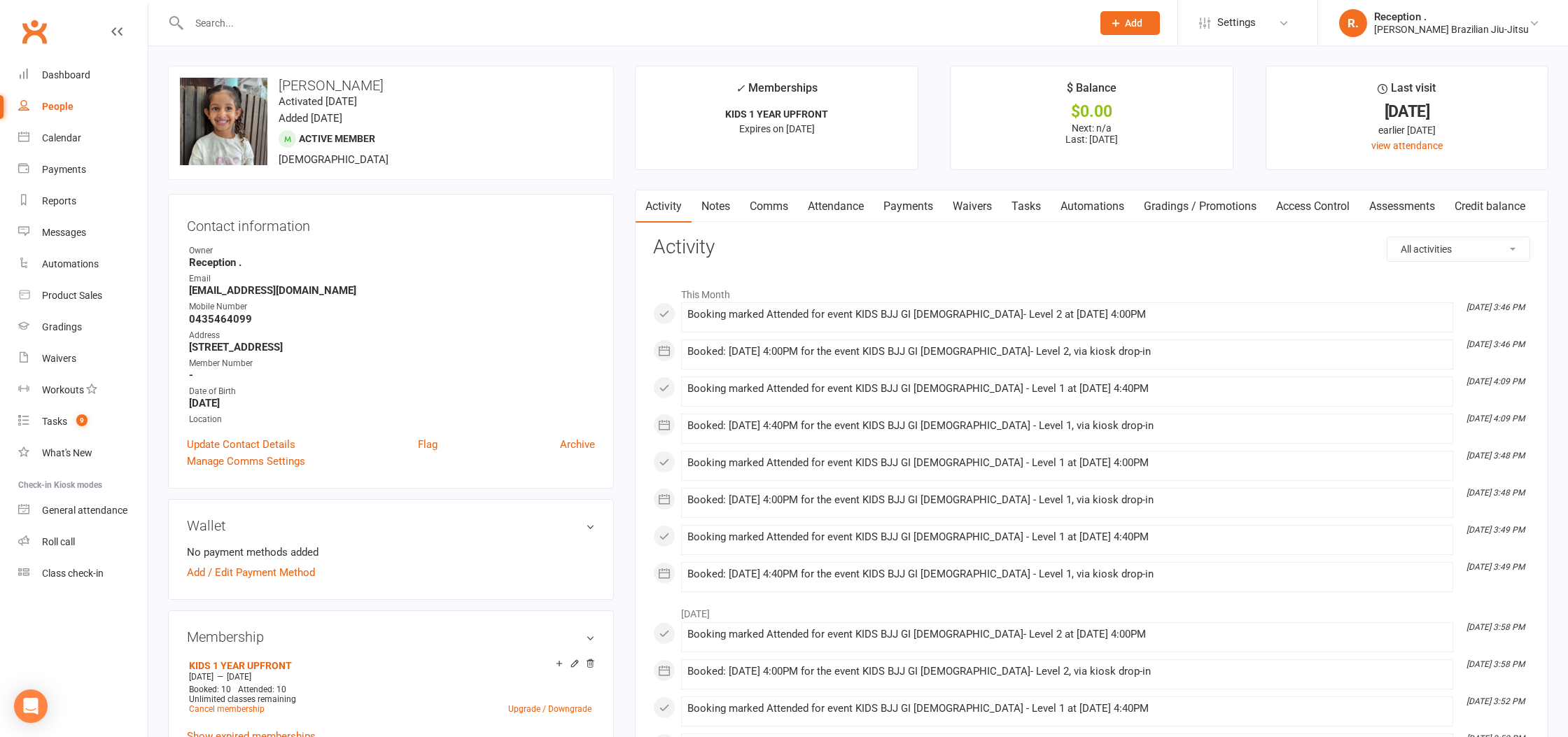
click at [272, 27] on input "text" at bounding box center [633, 23] width 897 height 20
type input "s"
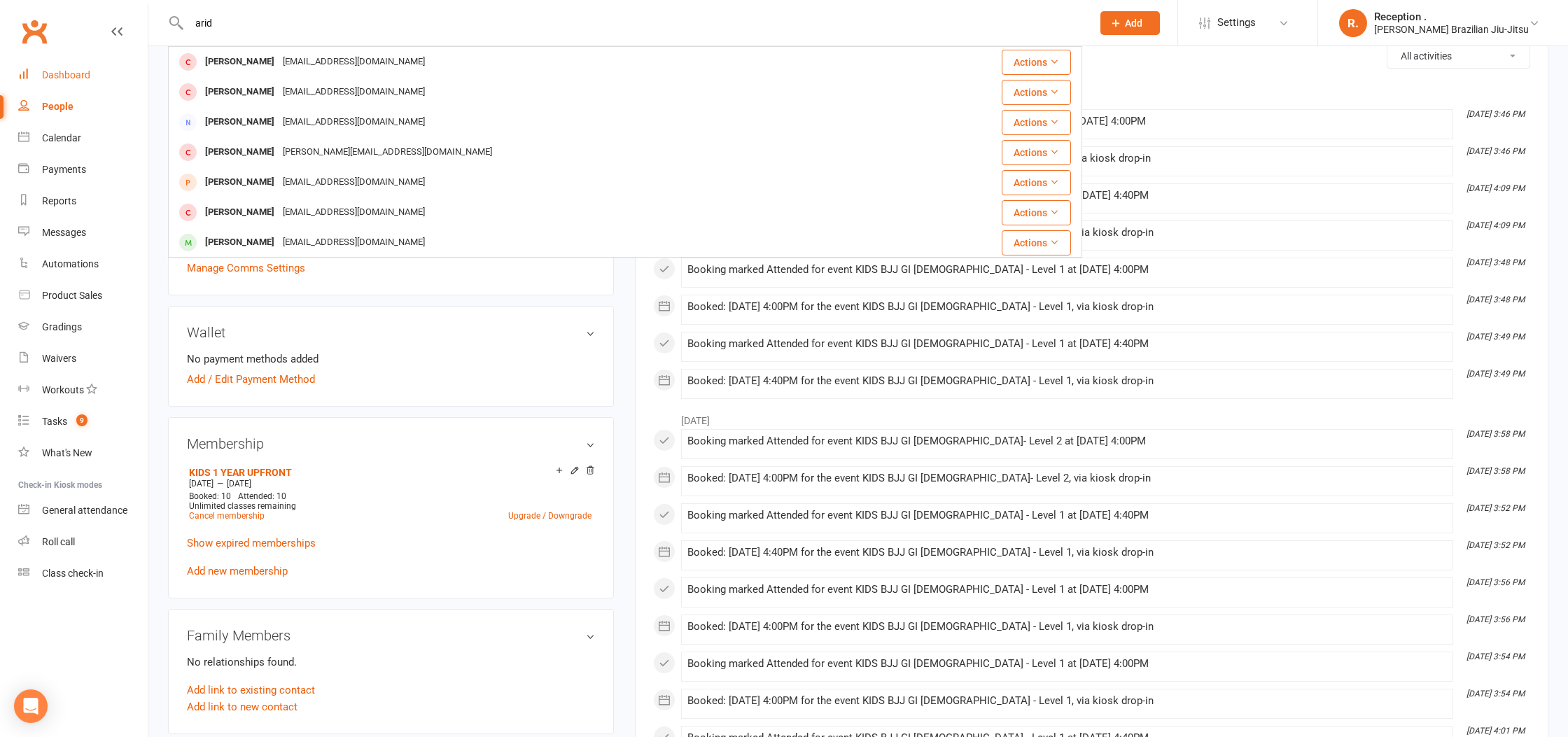
type input "arid"
click at [52, 72] on div "Dashboard" at bounding box center [66, 75] width 48 height 11
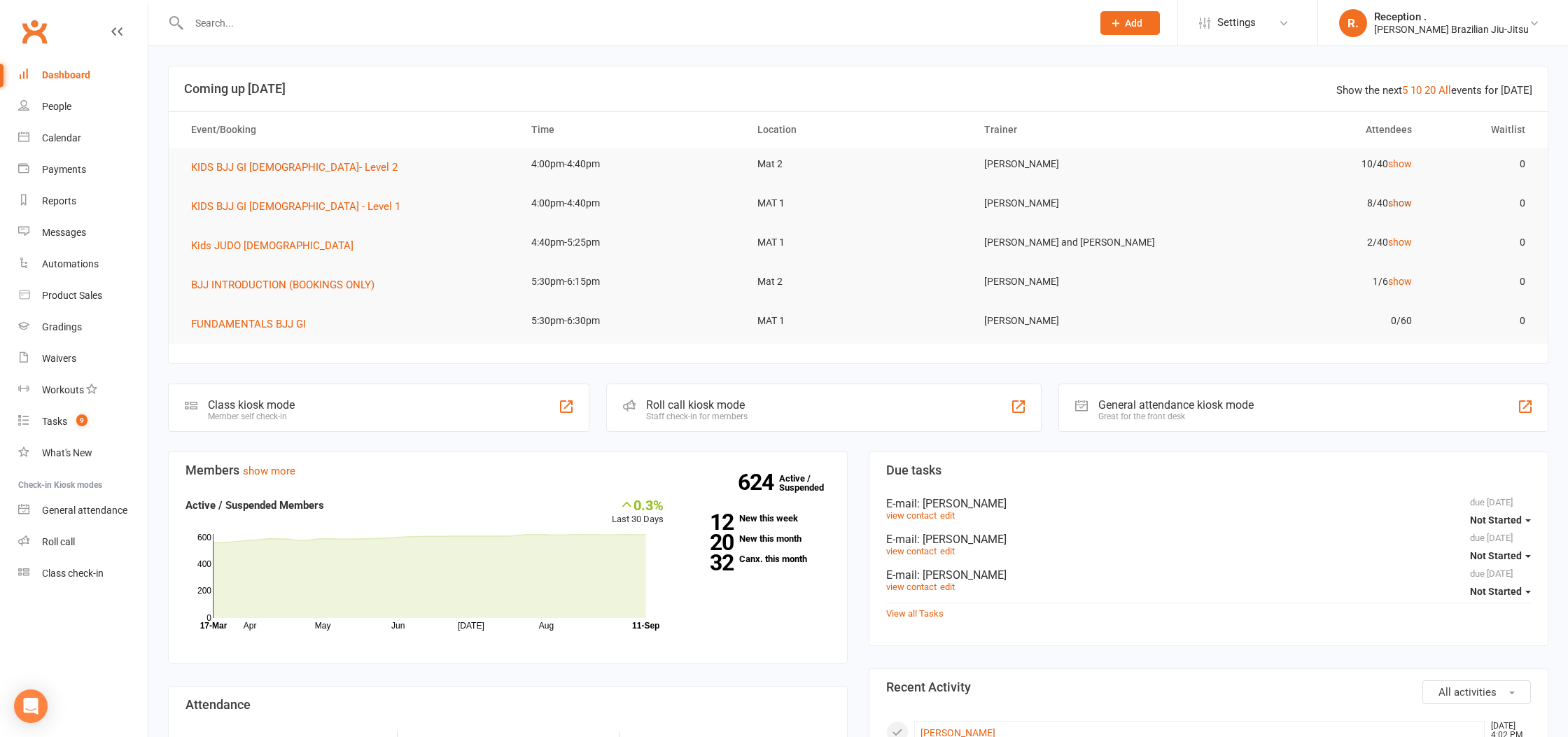
click at [1400, 203] on link "show" at bounding box center [1400, 202] width 24 height 11
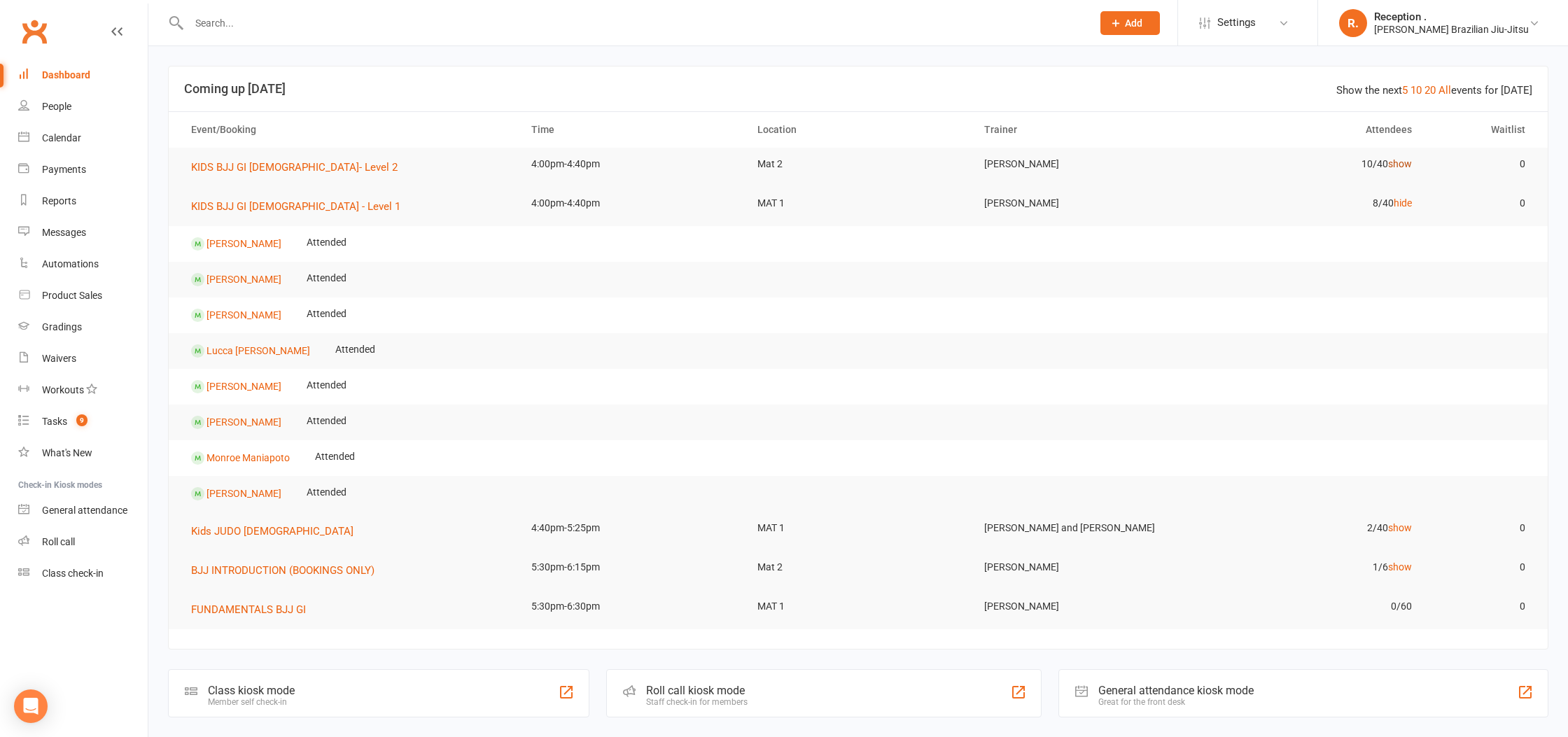
click at [1398, 162] on link "show" at bounding box center [1400, 163] width 24 height 11
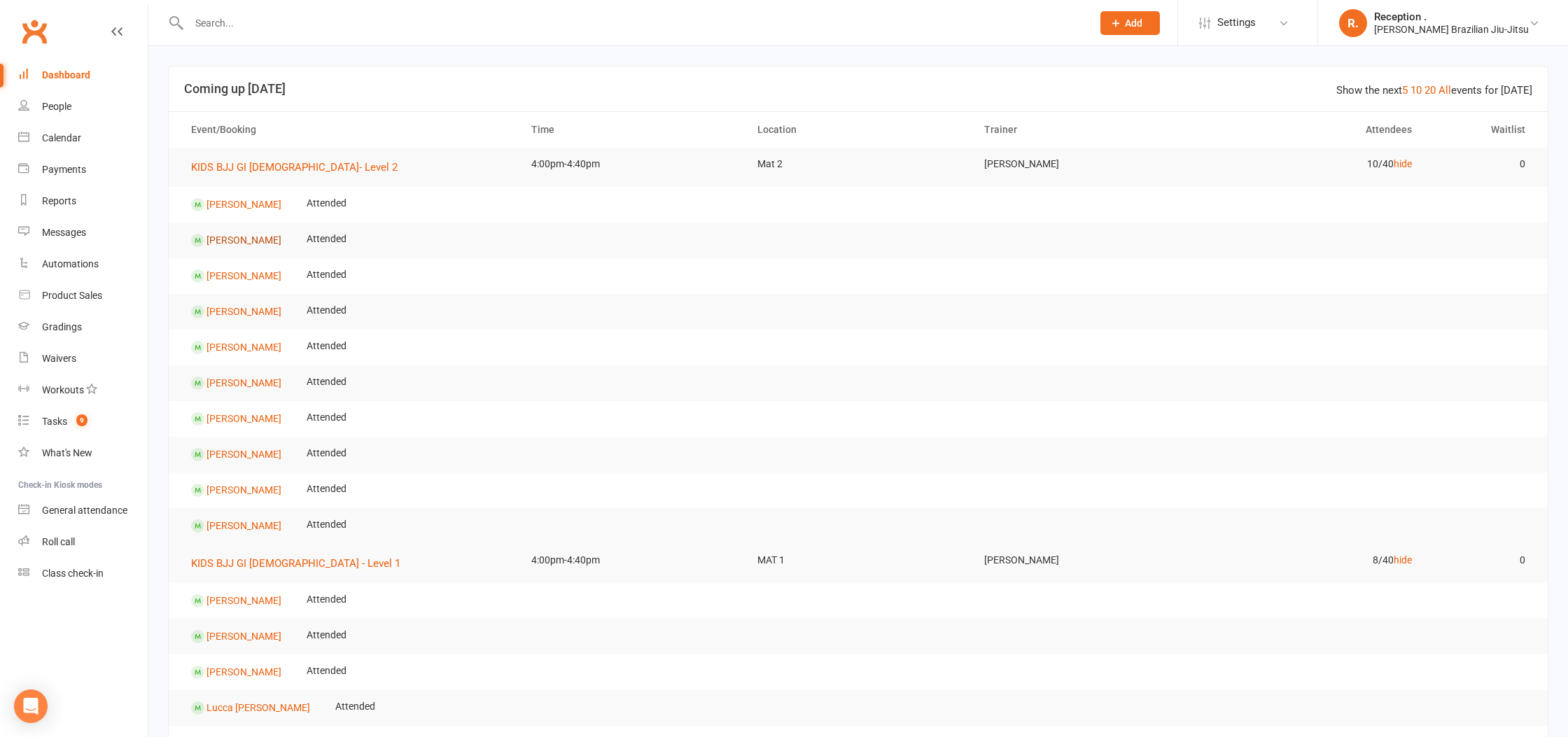
click at [234, 239] on link "Arik Chand" at bounding box center [244, 239] width 75 height 11
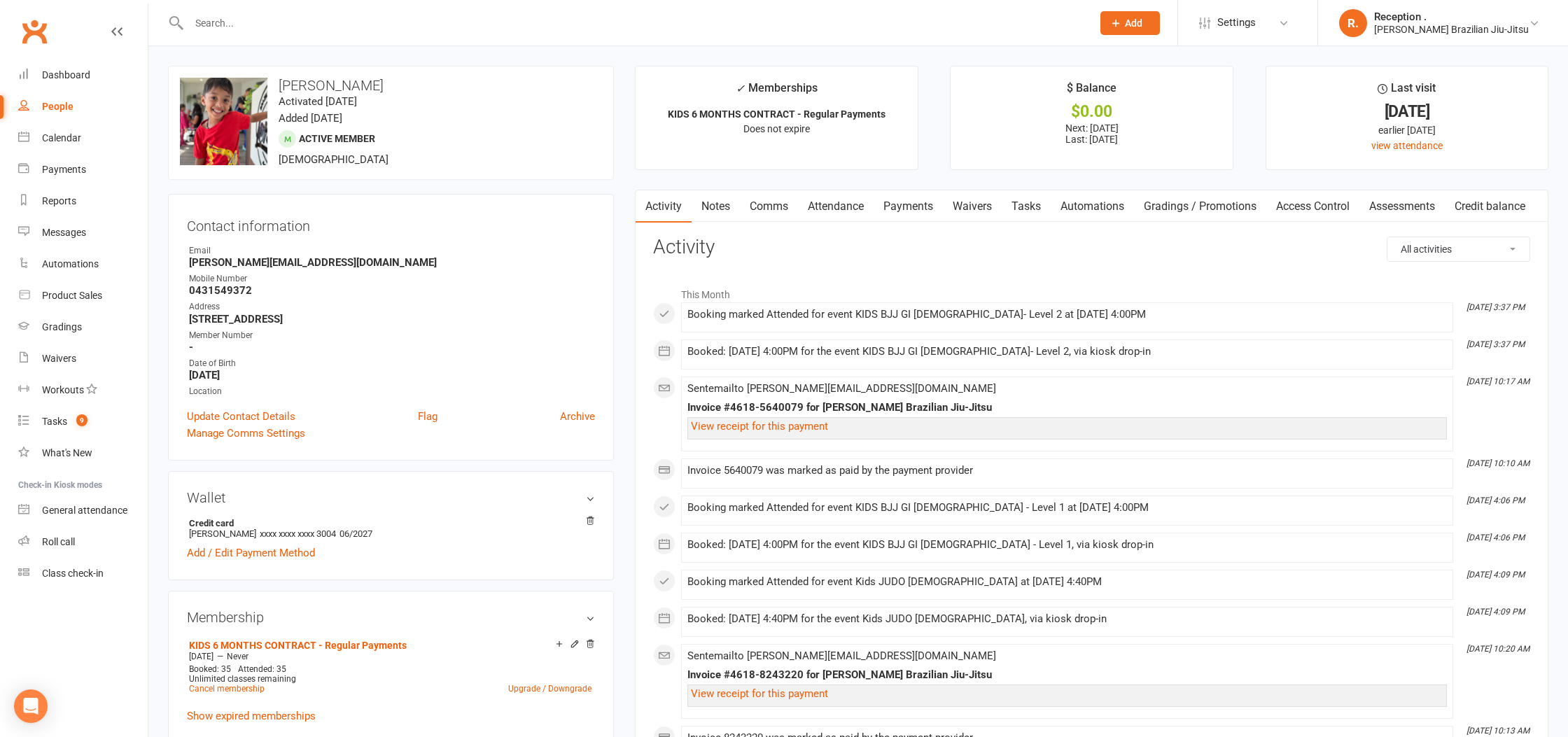
click at [221, 20] on input "text" at bounding box center [633, 23] width 897 height 20
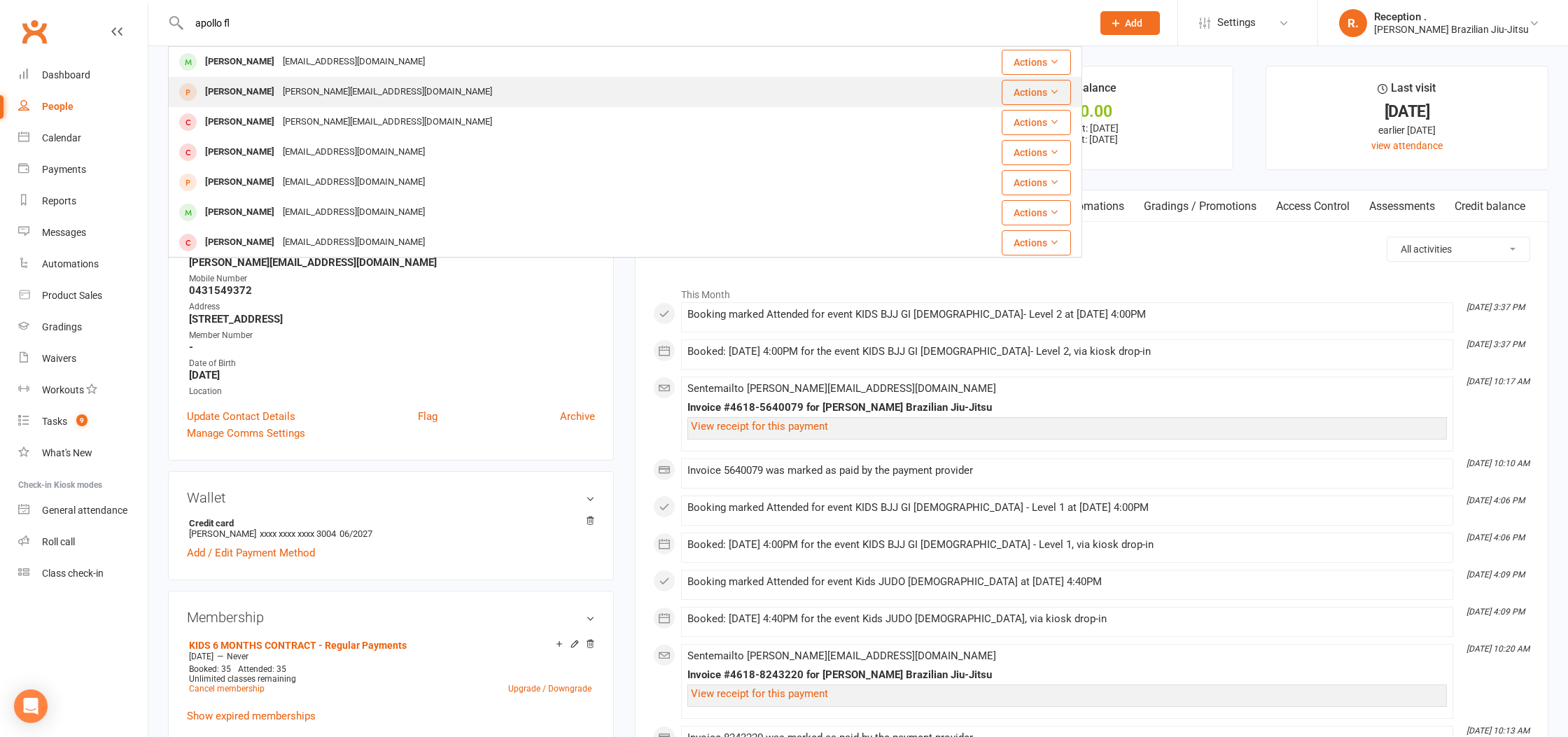
type input "apollo fl"
click at [281, 80] on div "Justin Goddard justin@apolloinvestments.com.au" at bounding box center [536, 92] width 734 height 29
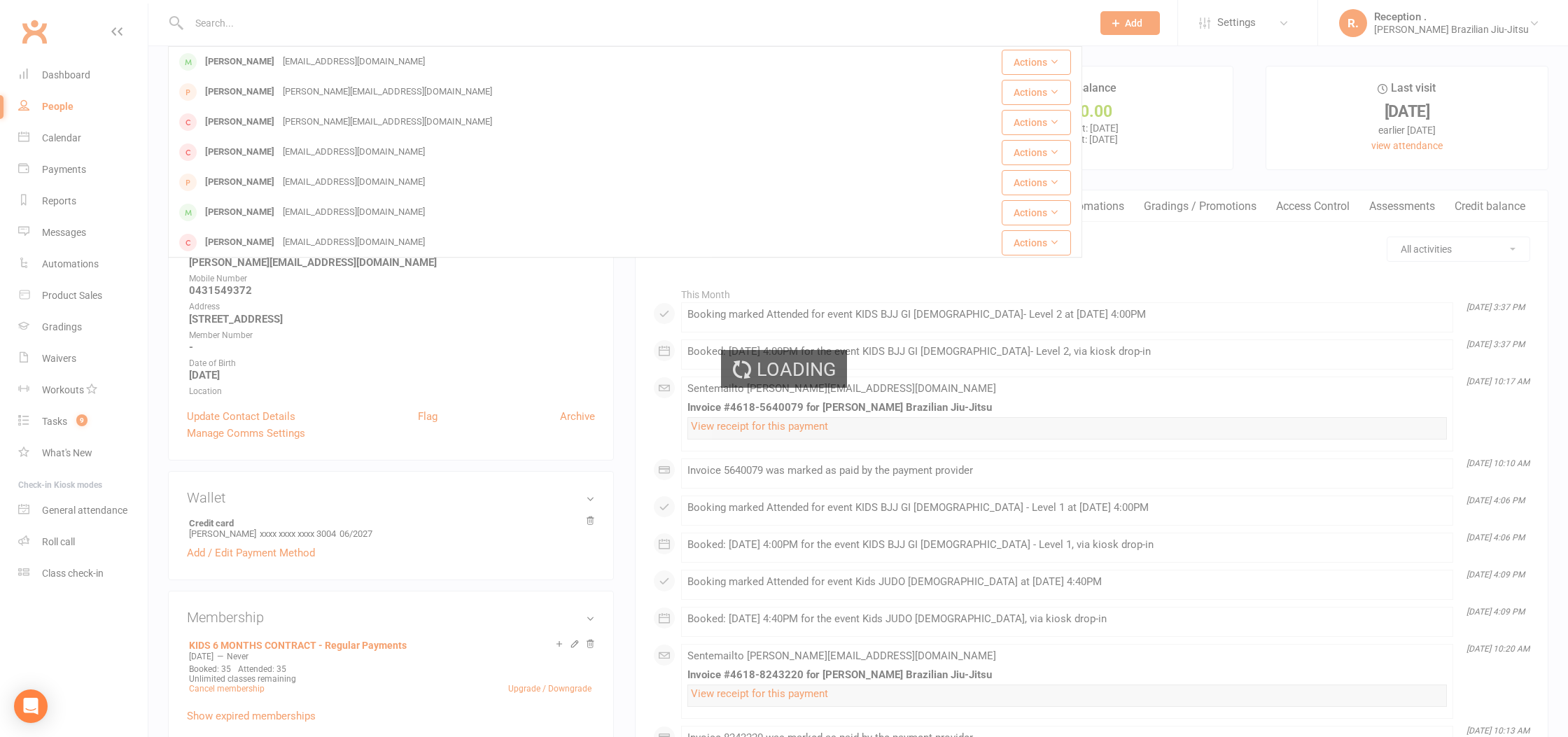
click at [284, 75] on div "Loading" at bounding box center [784, 368] width 1568 height 737
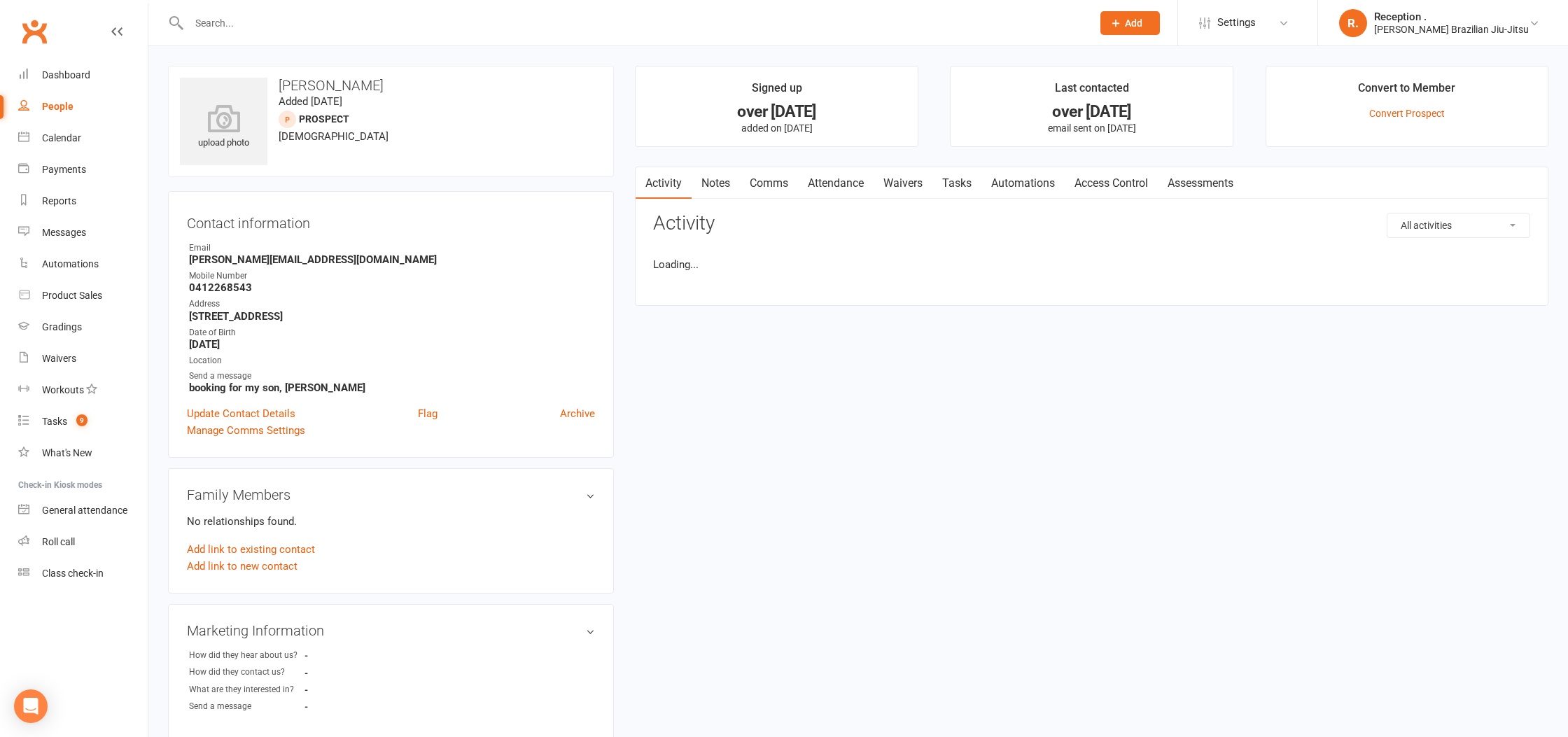
click at [236, 27] on input "text" at bounding box center [633, 23] width 897 height 20
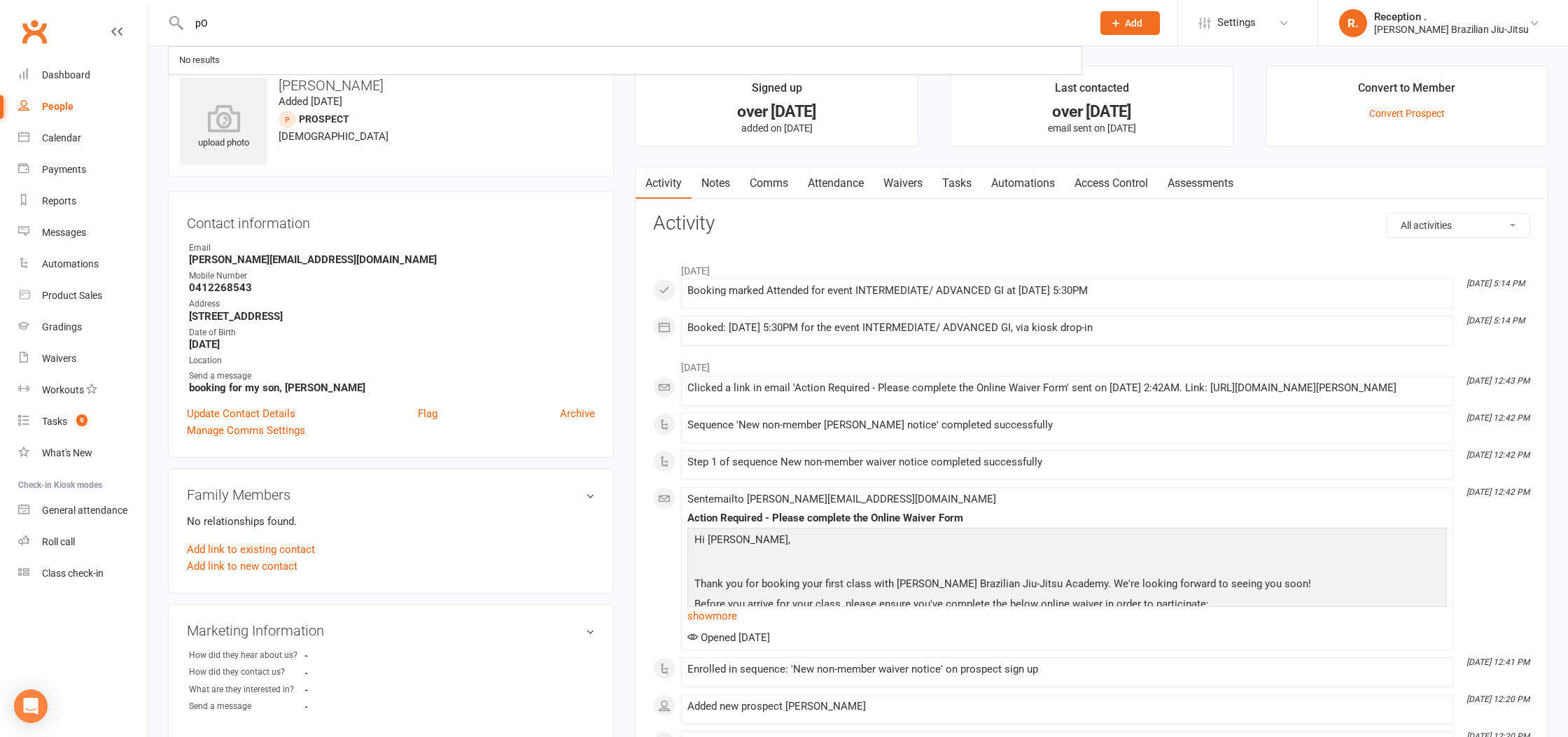
type input "p"
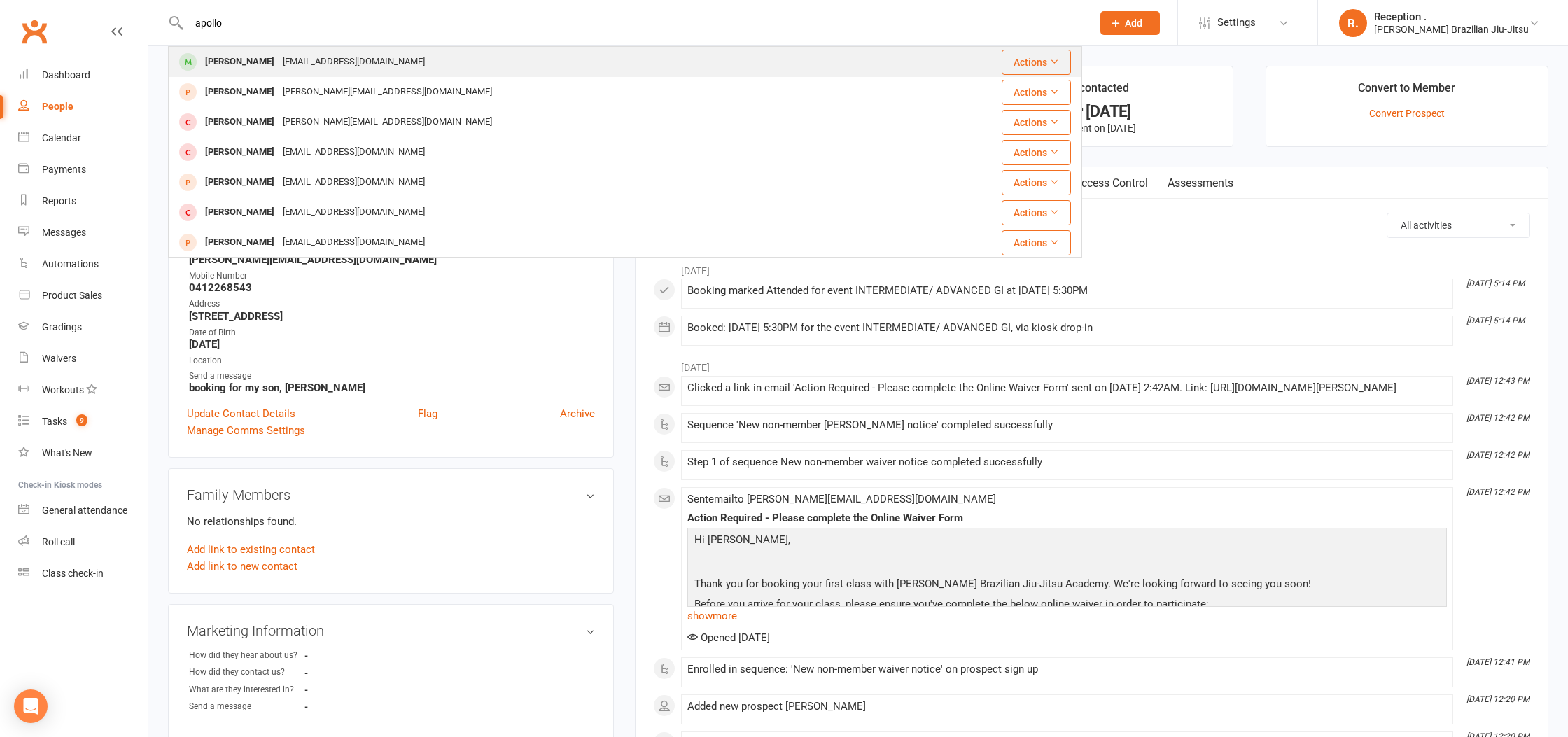
type input "apollo"
click at [254, 51] on div "Apollo Flaskas rubychristinalee@gmail.com" at bounding box center [536, 61] width 734 height 29
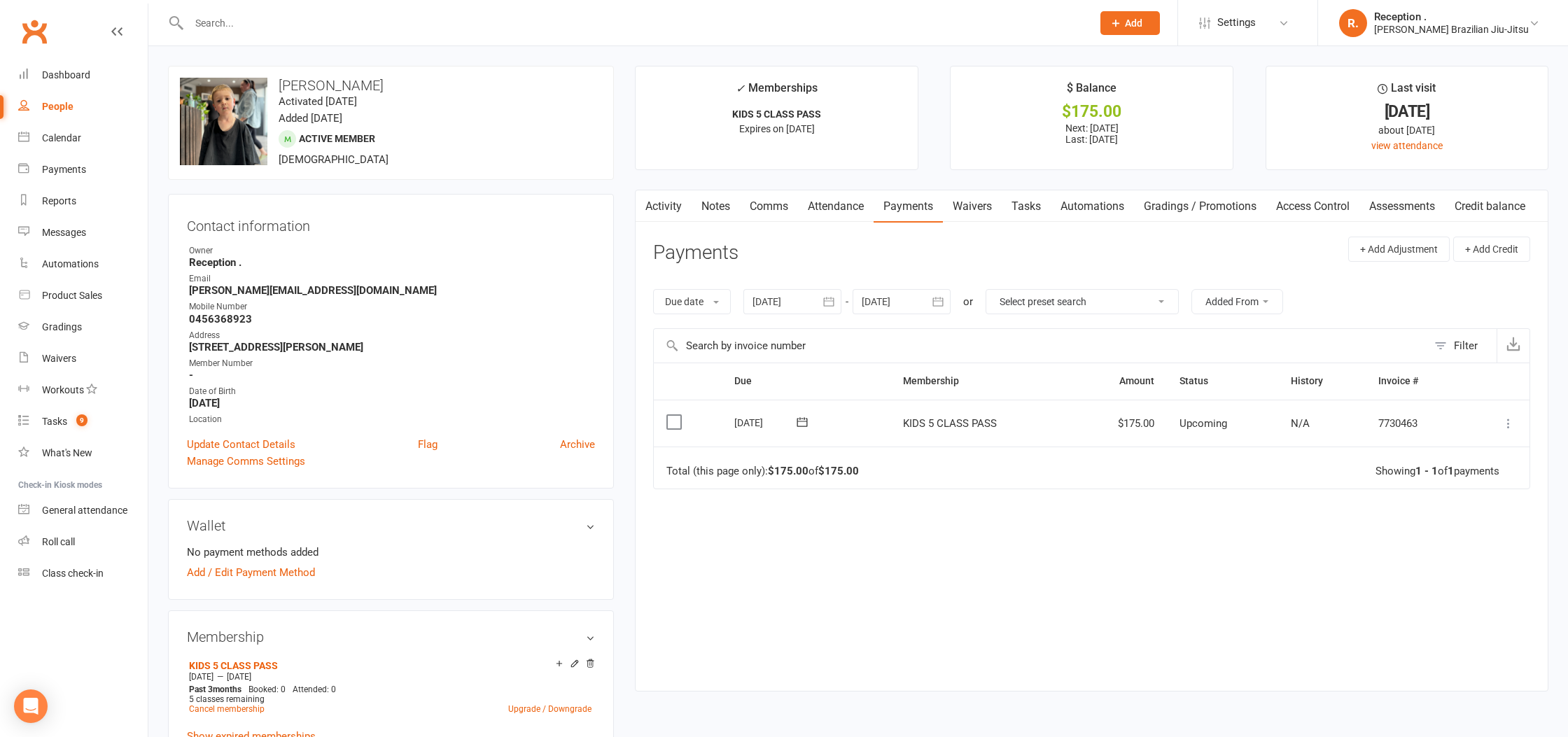
click at [1513, 426] on icon at bounding box center [1508, 423] width 14 height 14
click at [1486, 481] on link "Mark as Paid (POS)" at bounding box center [1447, 479] width 139 height 28
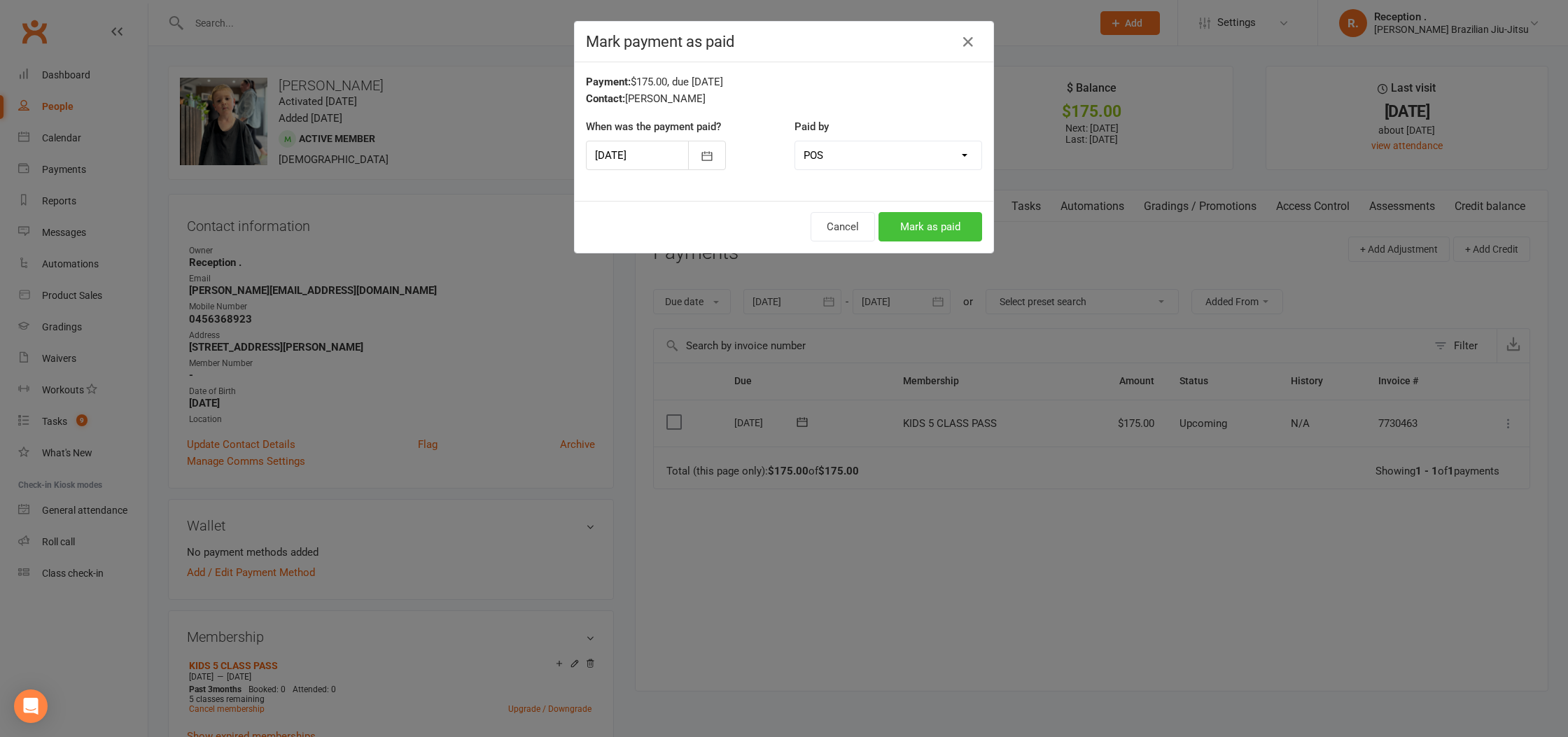
click at [962, 239] on button "Mark as paid" at bounding box center [930, 227] width 103 height 30
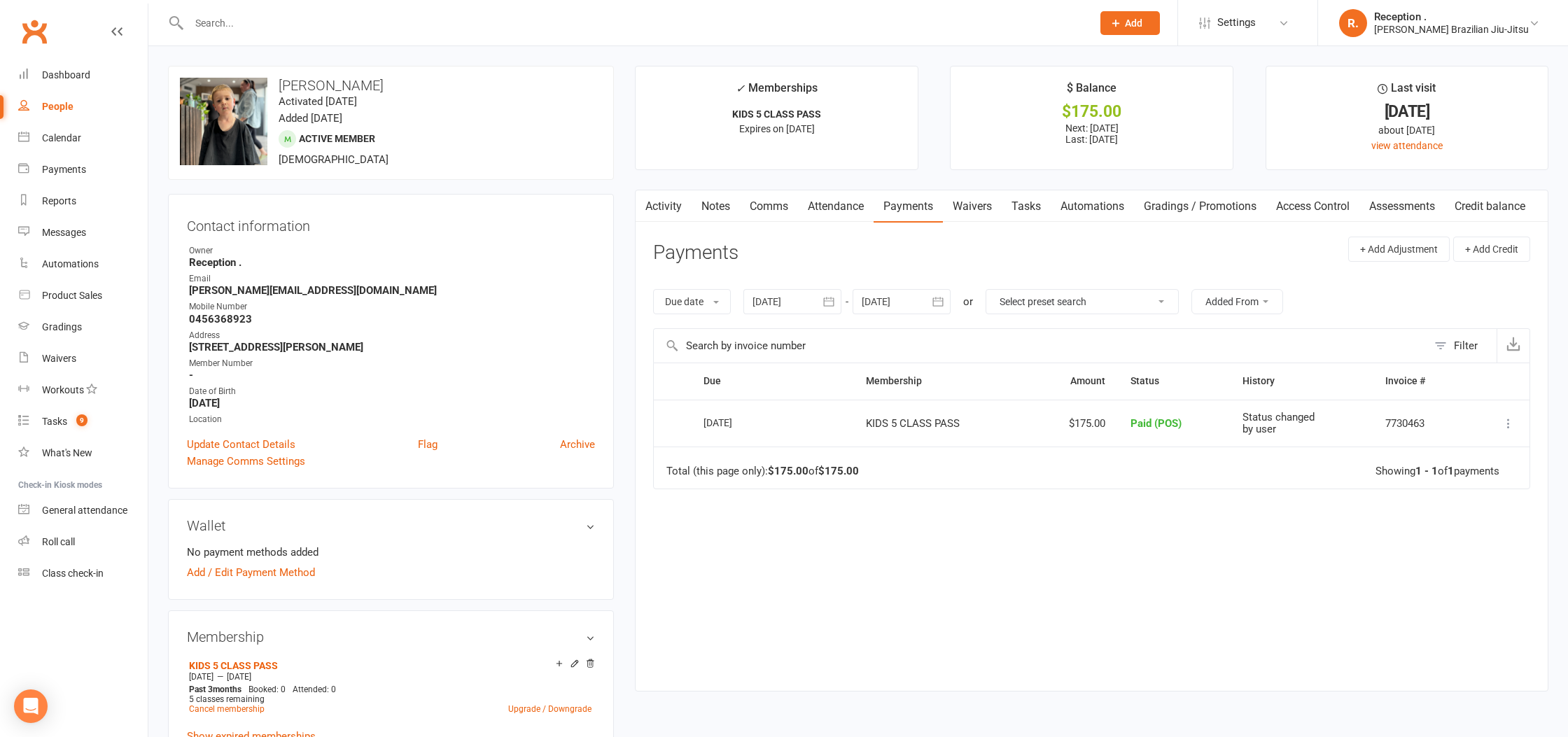
click at [374, 24] on input "text" at bounding box center [633, 23] width 897 height 20
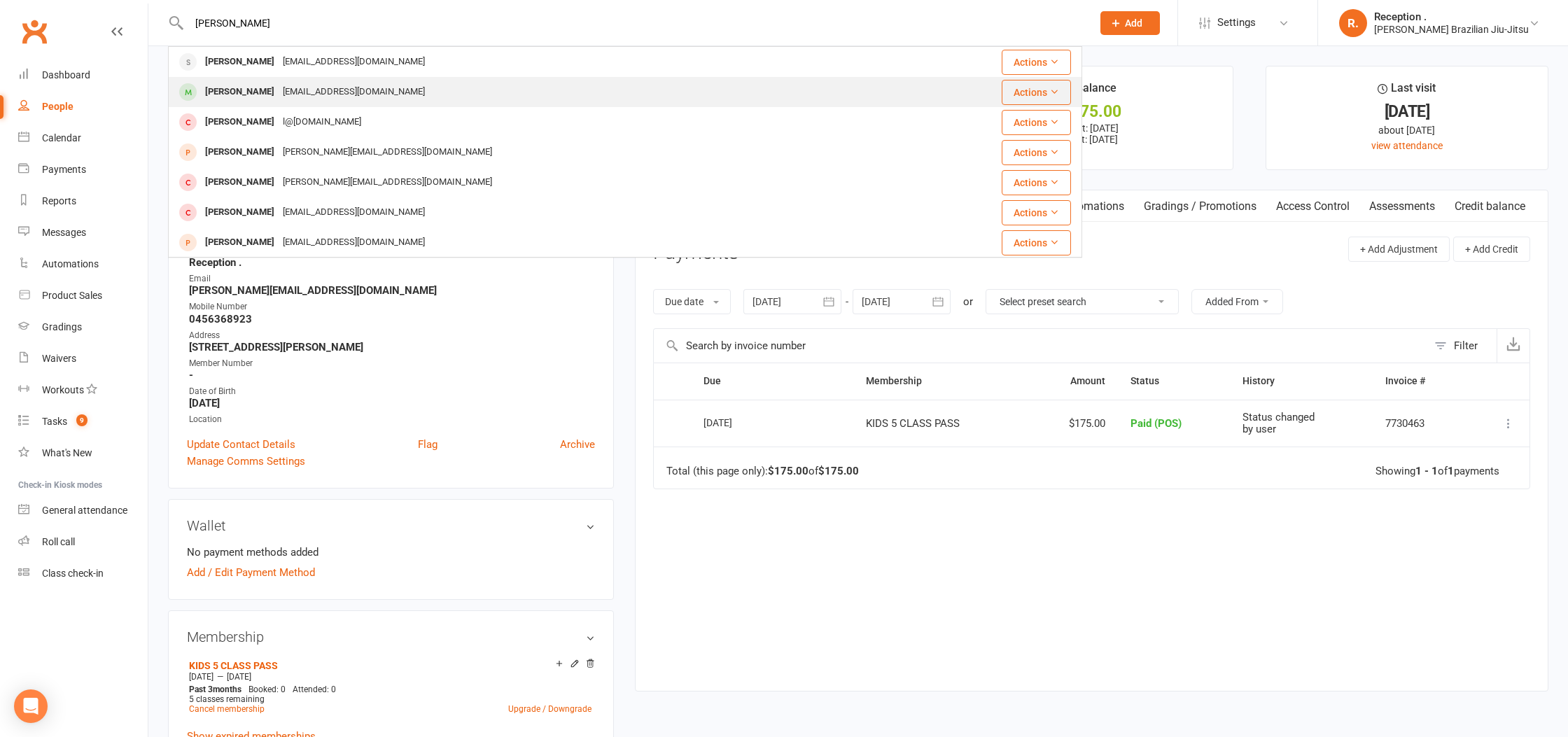
type input "clancy"
click at [292, 94] on div "timcccc50@gmail.com" at bounding box center [354, 92] width 151 height 20
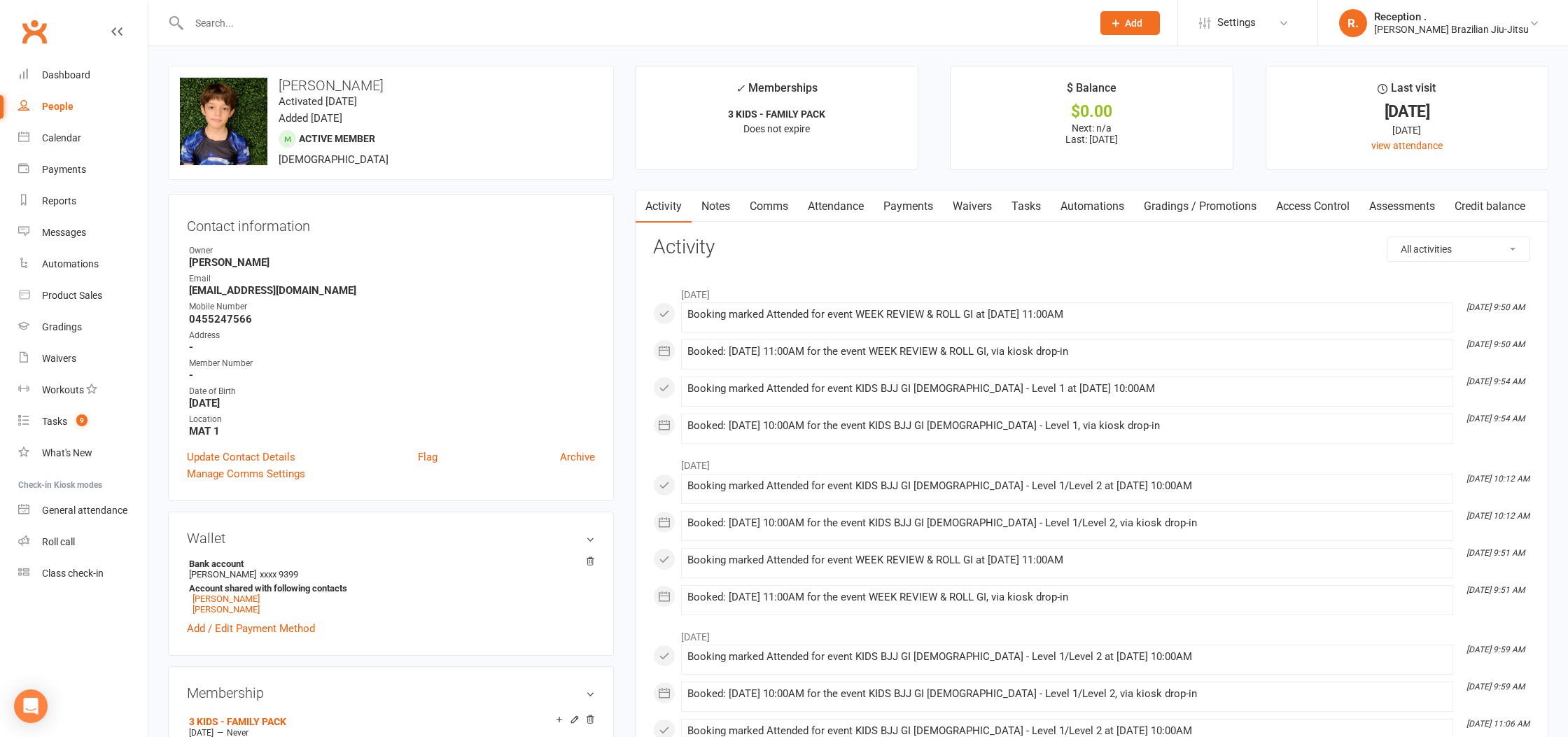
click at [290, 165] on div "upload photo change photo Clancy Curran Activated 17 September, 2019 Added 17 S…" at bounding box center [391, 123] width 446 height 114
click at [283, 158] on span "13 years old" at bounding box center [333, 160] width 110 height 13
drag, startPoint x: 283, startPoint y: 160, endPoint x: 346, endPoint y: 158, distance: 63.0
click at [346, 158] on div "upload photo change photo Clancy Curran Activated 17 September, 2019 Added 17 S…" at bounding box center [391, 123] width 446 height 114
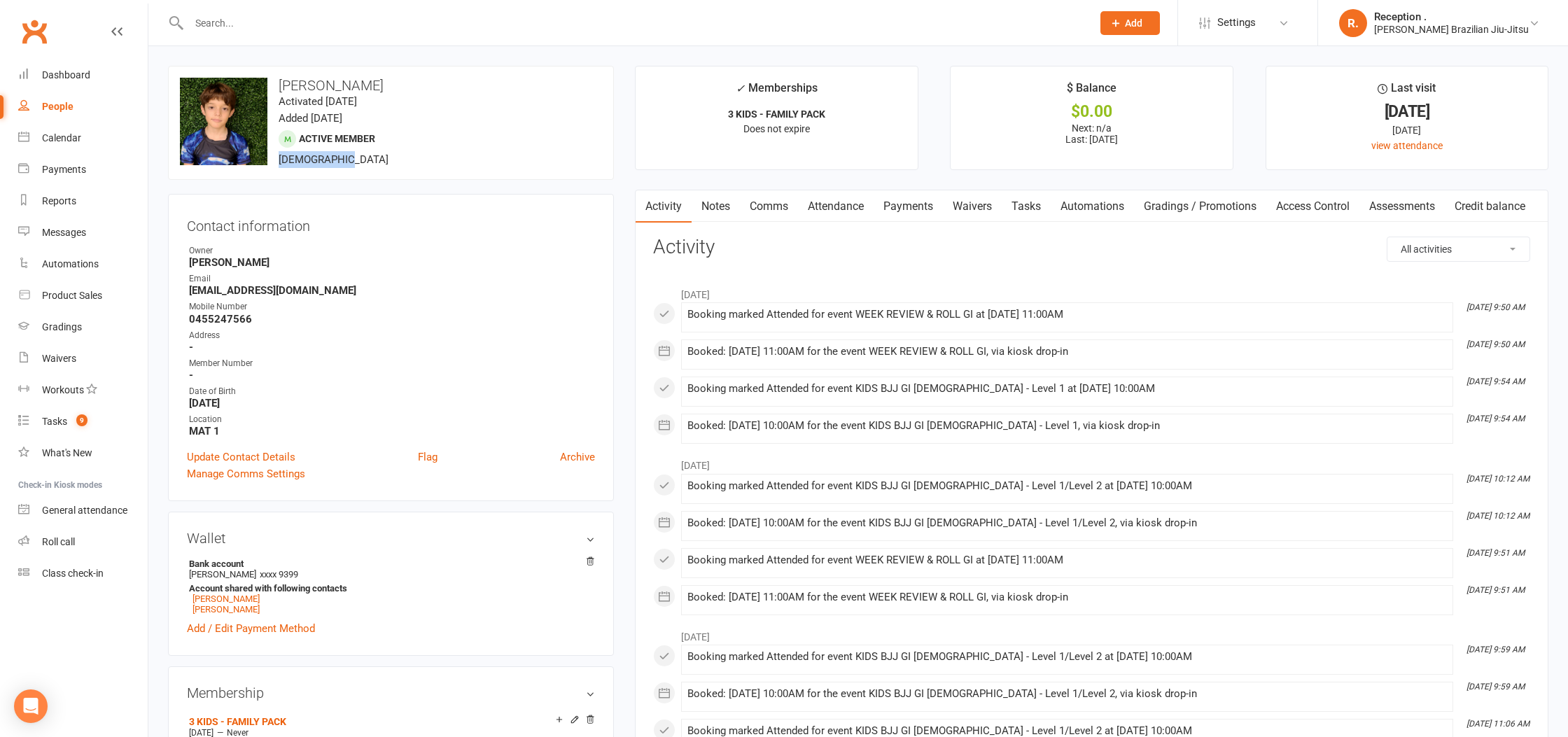
click at [346, 158] on div "upload photo change photo Clancy Curran Activated 17 September, 2019 Added 17 S…" at bounding box center [391, 123] width 446 height 114
drag, startPoint x: 326, startPoint y: 161, endPoint x: 340, endPoint y: 160, distance: 14.0
click at [327, 161] on span "13 years old" at bounding box center [333, 160] width 110 height 13
drag, startPoint x: 343, startPoint y: 160, endPoint x: 281, endPoint y: 163, distance: 62.1
click at [281, 163] on div "upload photo change photo Clancy Curran Activated 17 September, 2019 Added 17 S…" at bounding box center [391, 123] width 446 height 114
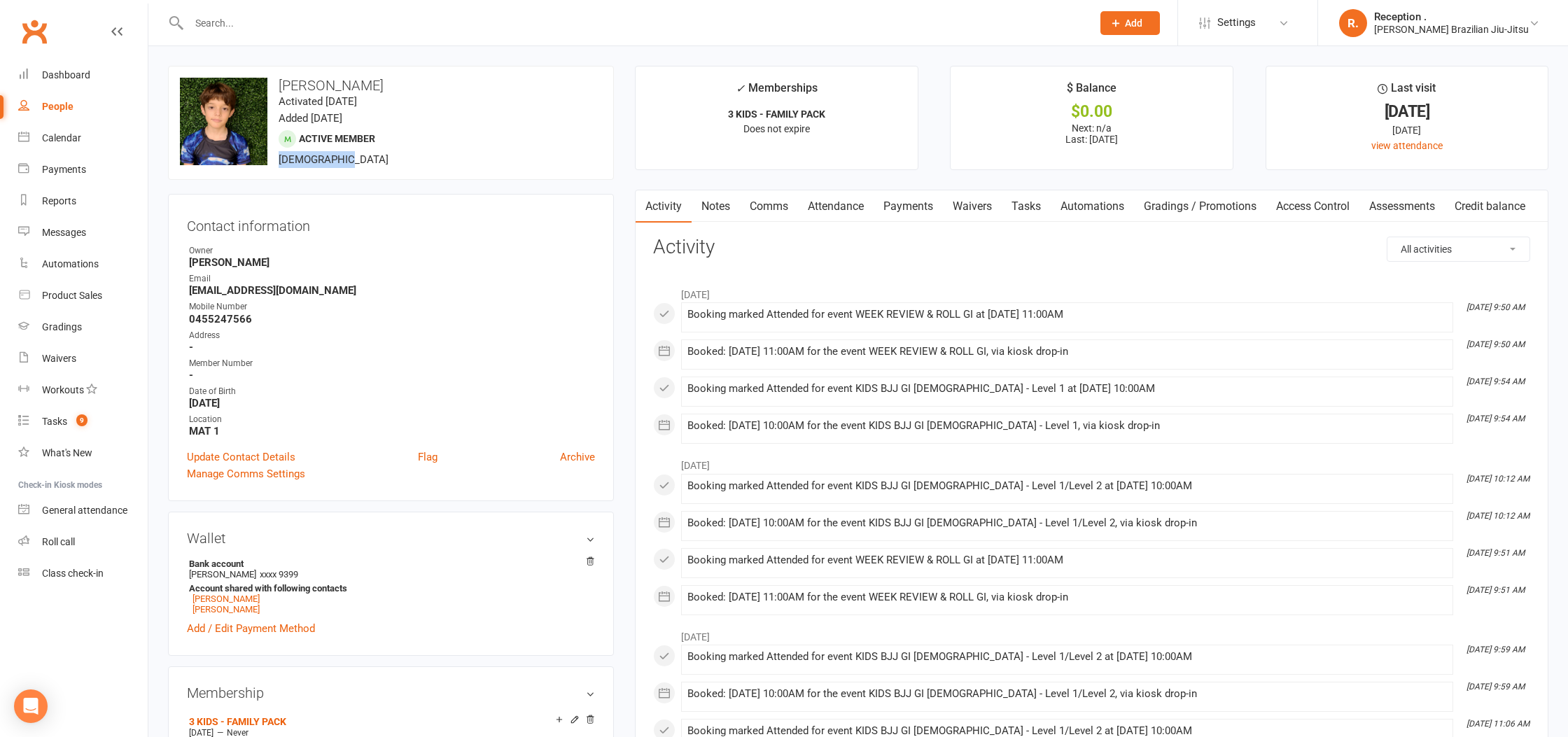
click at [281, 163] on span "13 years old" at bounding box center [333, 160] width 110 height 13
click at [284, 163] on span "13 years old" at bounding box center [333, 160] width 110 height 13
drag, startPoint x: 284, startPoint y: 163, endPoint x: 292, endPoint y: 163, distance: 8.0
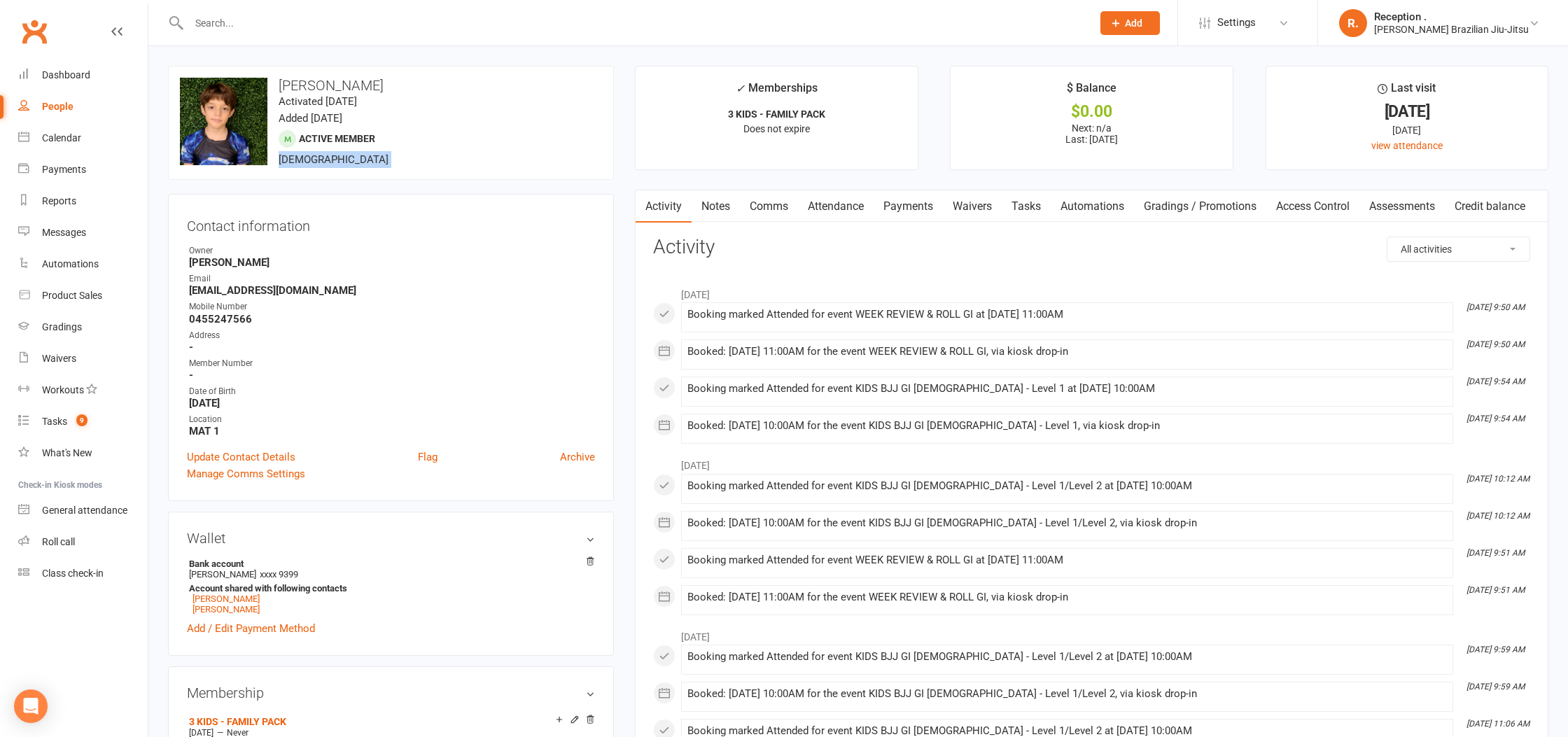
click at [284, 163] on span "13 years old" at bounding box center [333, 160] width 110 height 13
click at [312, 164] on span "13 years old" at bounding box center [333, 160] width 110 height 13
drag, startPoint x: 350, startPoint y: 161, endPoint x: 309, endPoint y: 158, distance: 41.1
click at [288, 160] on div "upload photo change photo Clancy Curran Activated 17 September, 2019 Added 17 S…" at bounding box center [391, 123] width 446 height 114
click at [310, 158] on span "13 years old" at bounding box center [333, 160] width 110 height 13
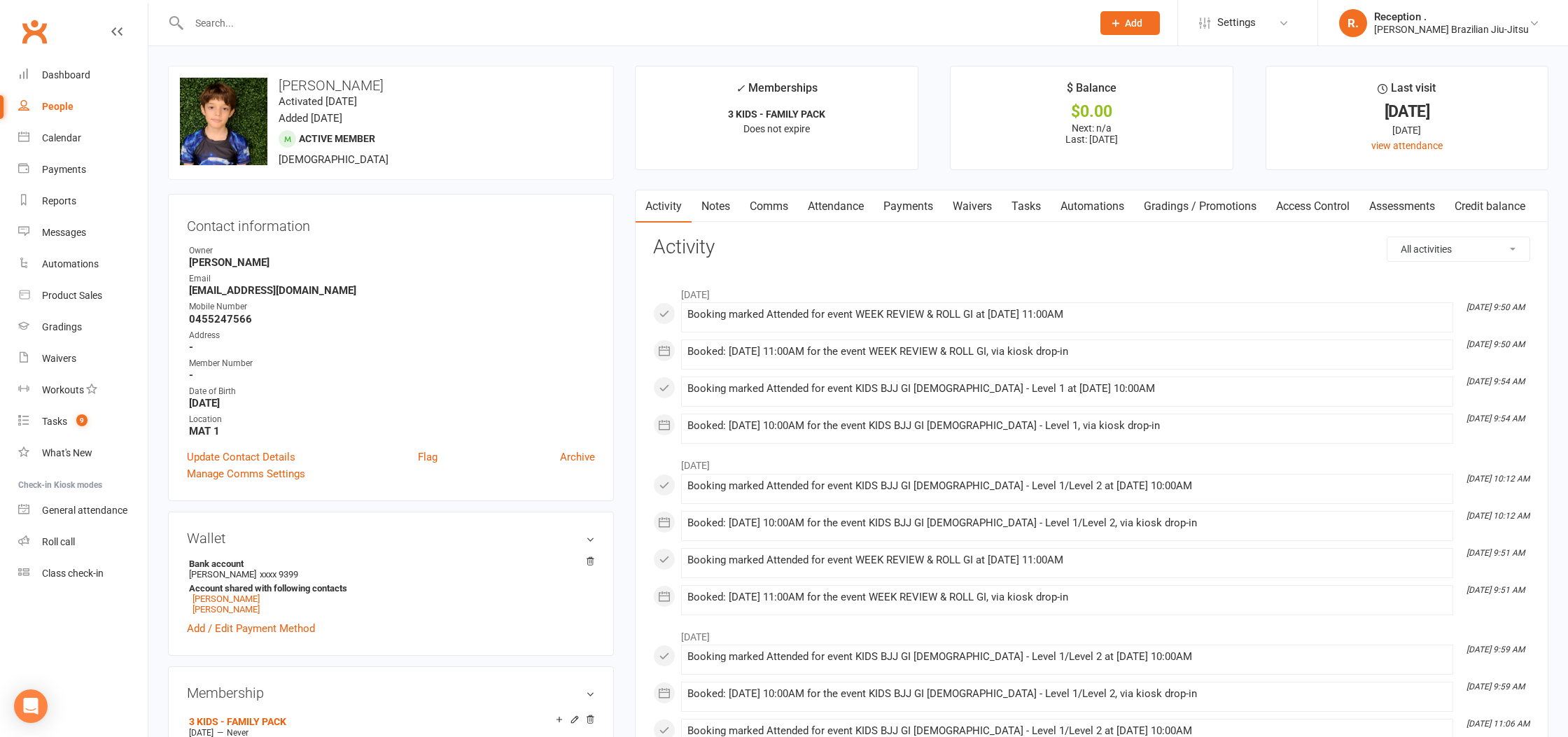
click at [275, 287] on strong "timcccc50@gmail.com" at bounding box center [392, 290] width 406 height 13
copy render-form-field "timcccc50@gmail.com"
click at [910, 205] on link "Payments" at bounding box center [908, 207] width 69 height 32
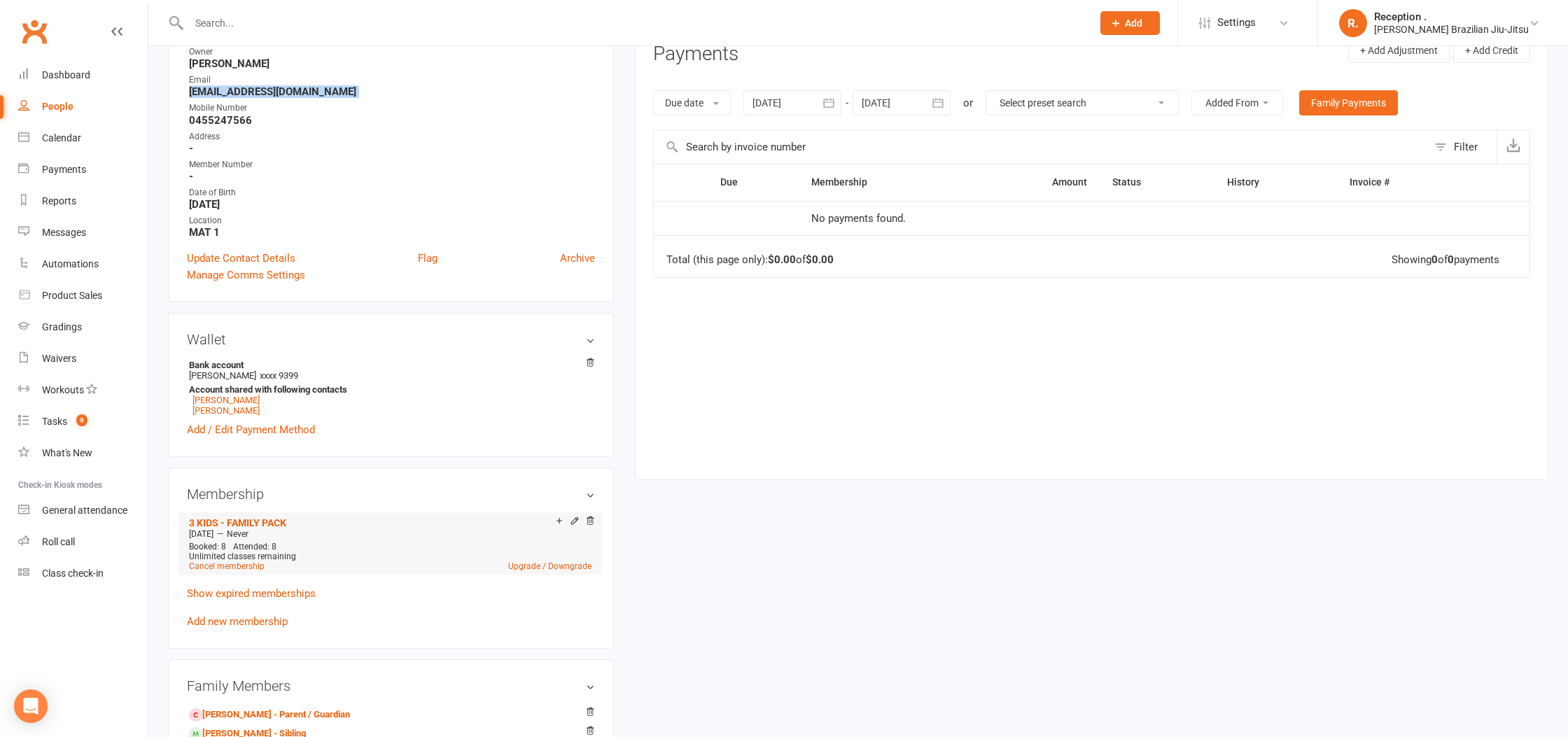
scroll to position [326, 0]
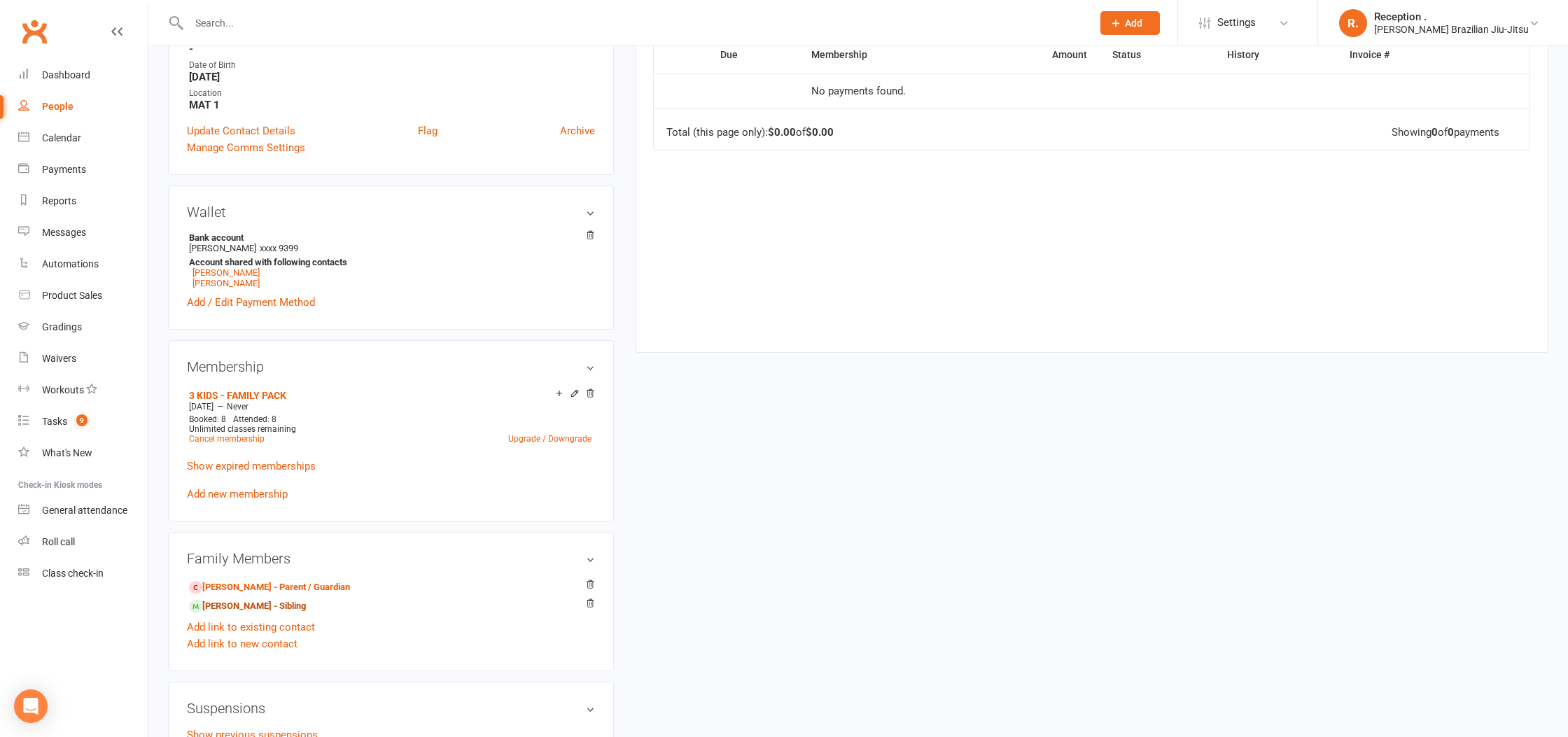
click at [247, 601] on link "Genevive Curran - Sibling" at bounding box center [247, 606] width 117 height 15
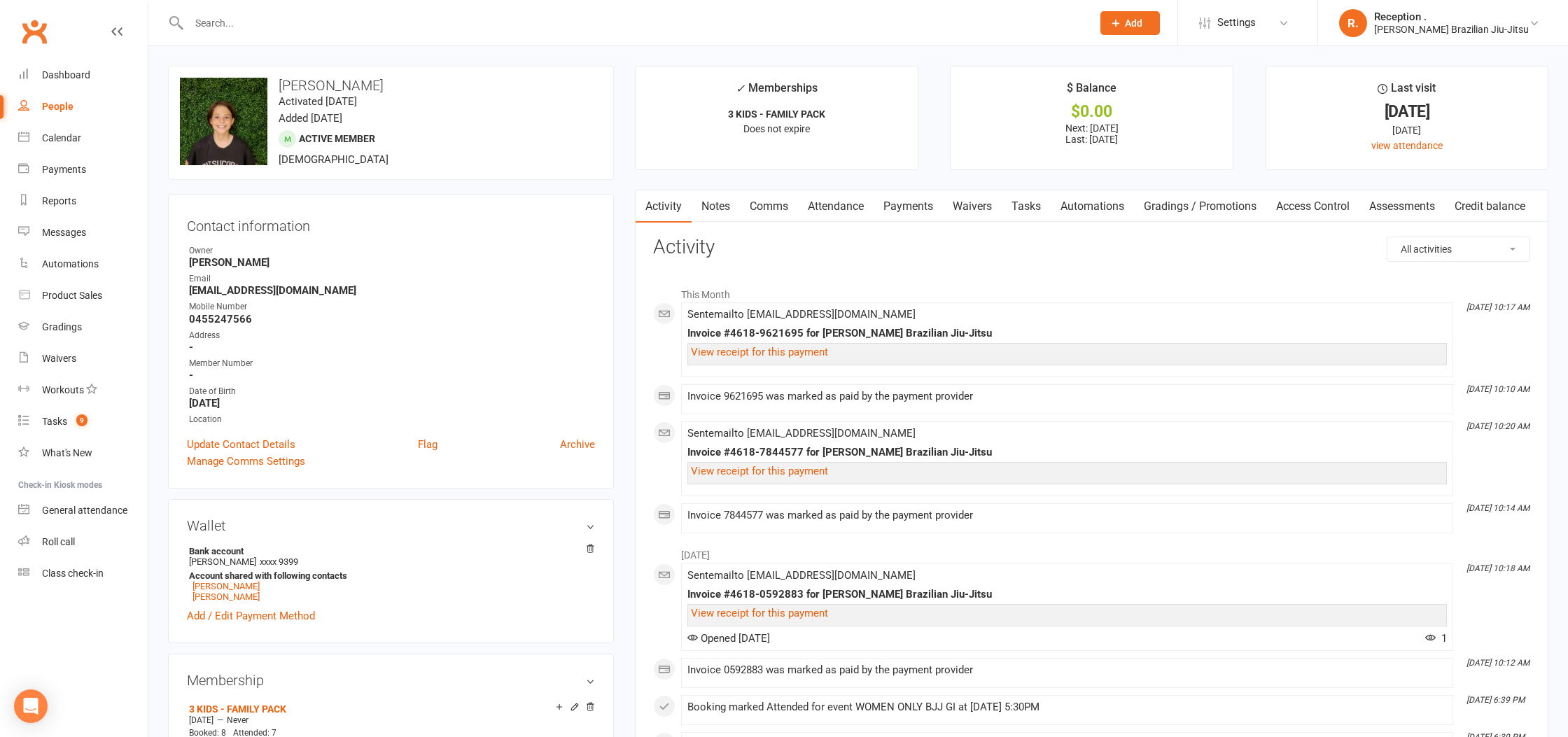
click at [918, 210] on link "Payments" at bounding box center [908, 207] width 69 height 32
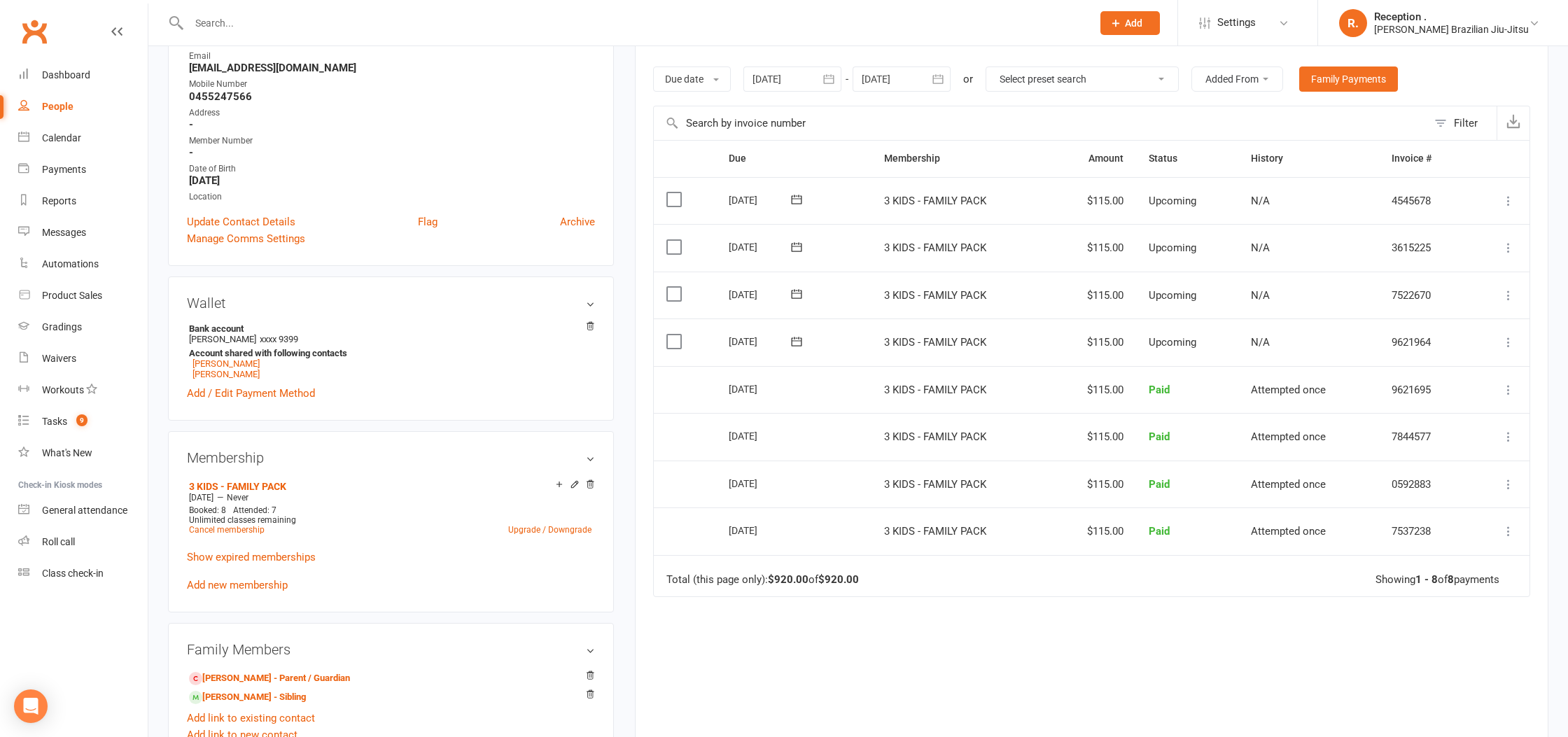
scroll to position [225, 0]
click at [262, 690] on link "Clancy Curran - Sibling" at bounding box center [247, 695] width 117 height 15
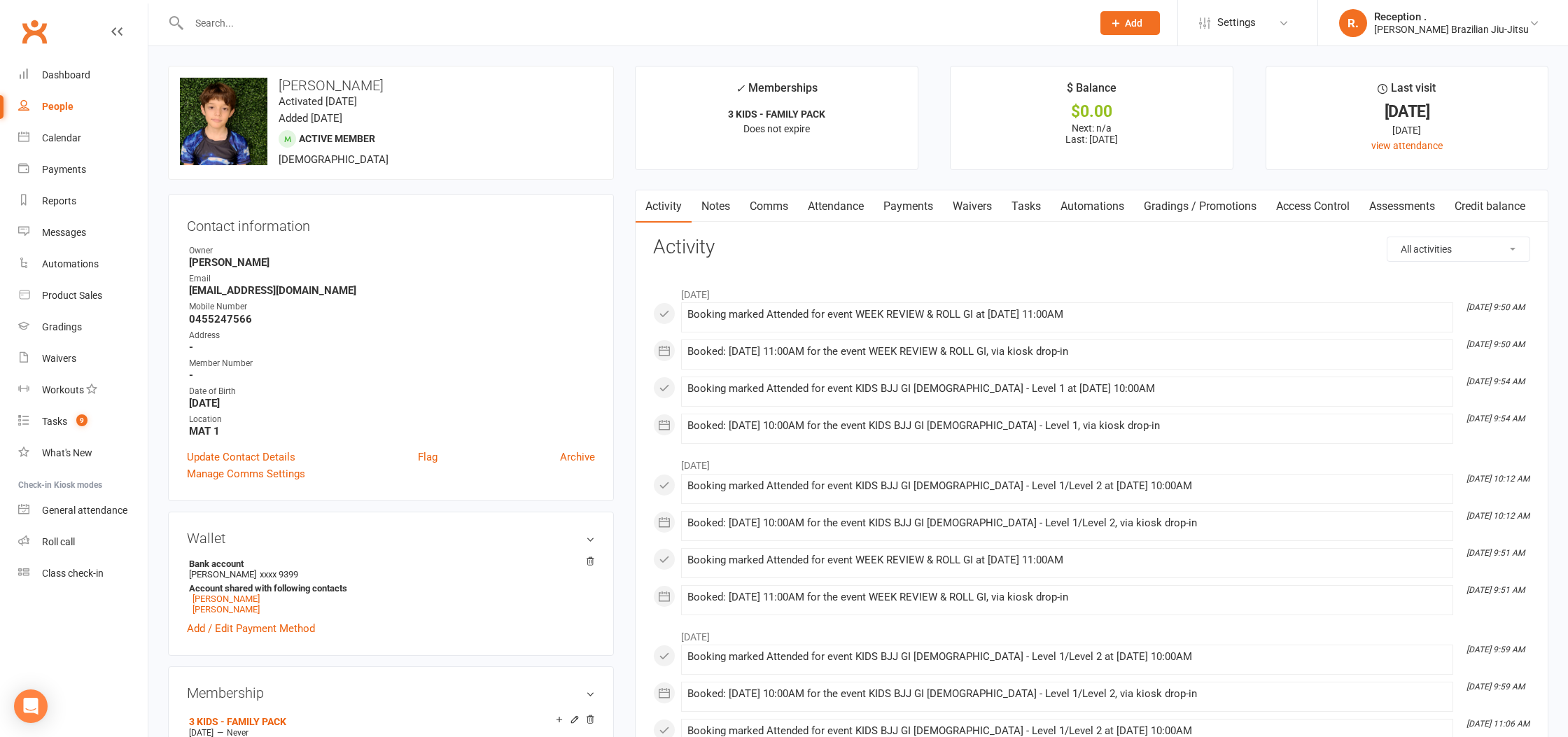
scroll to position [5, 0]
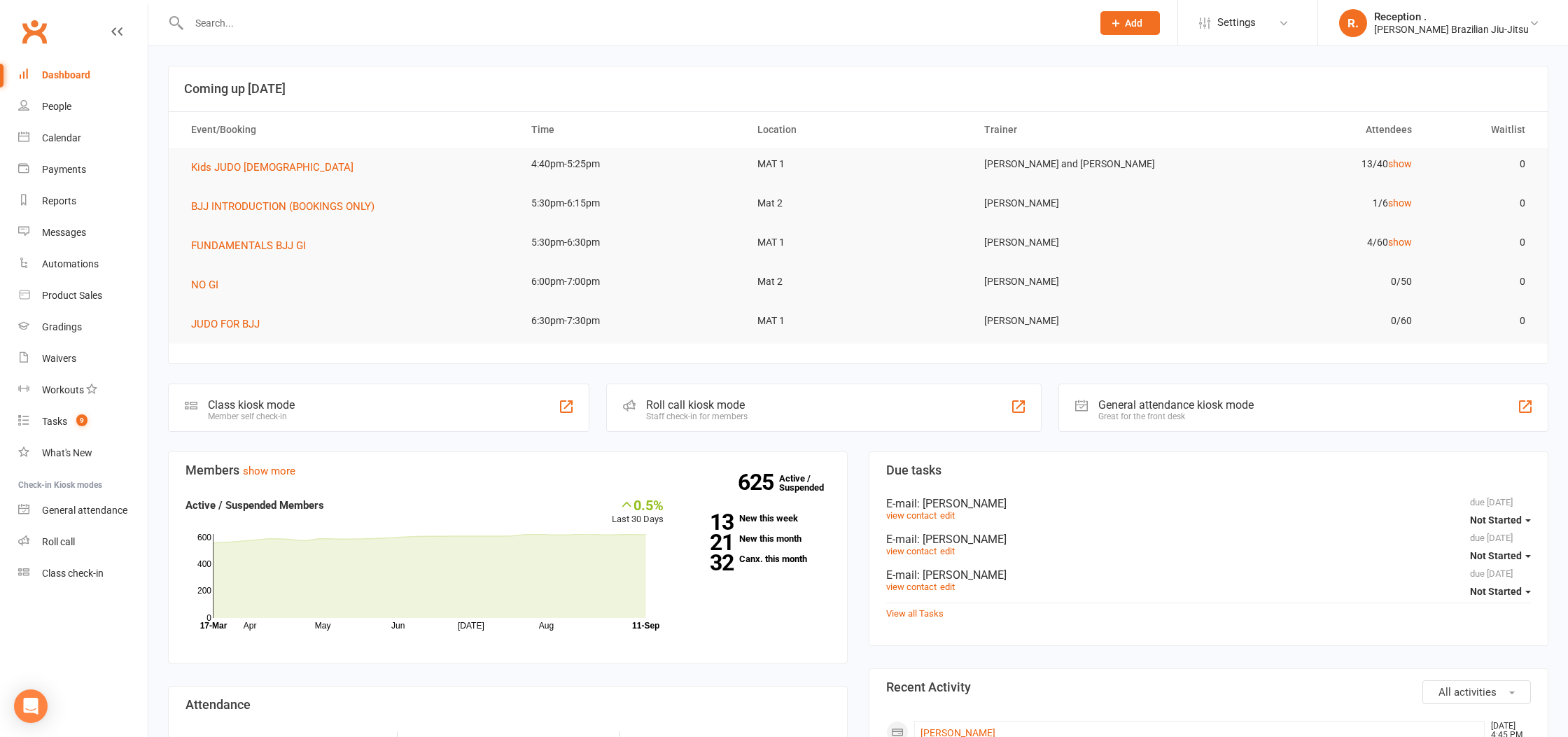
click at [232, 29] on input "text" at bounding box center [633, 23] width 897 height 20
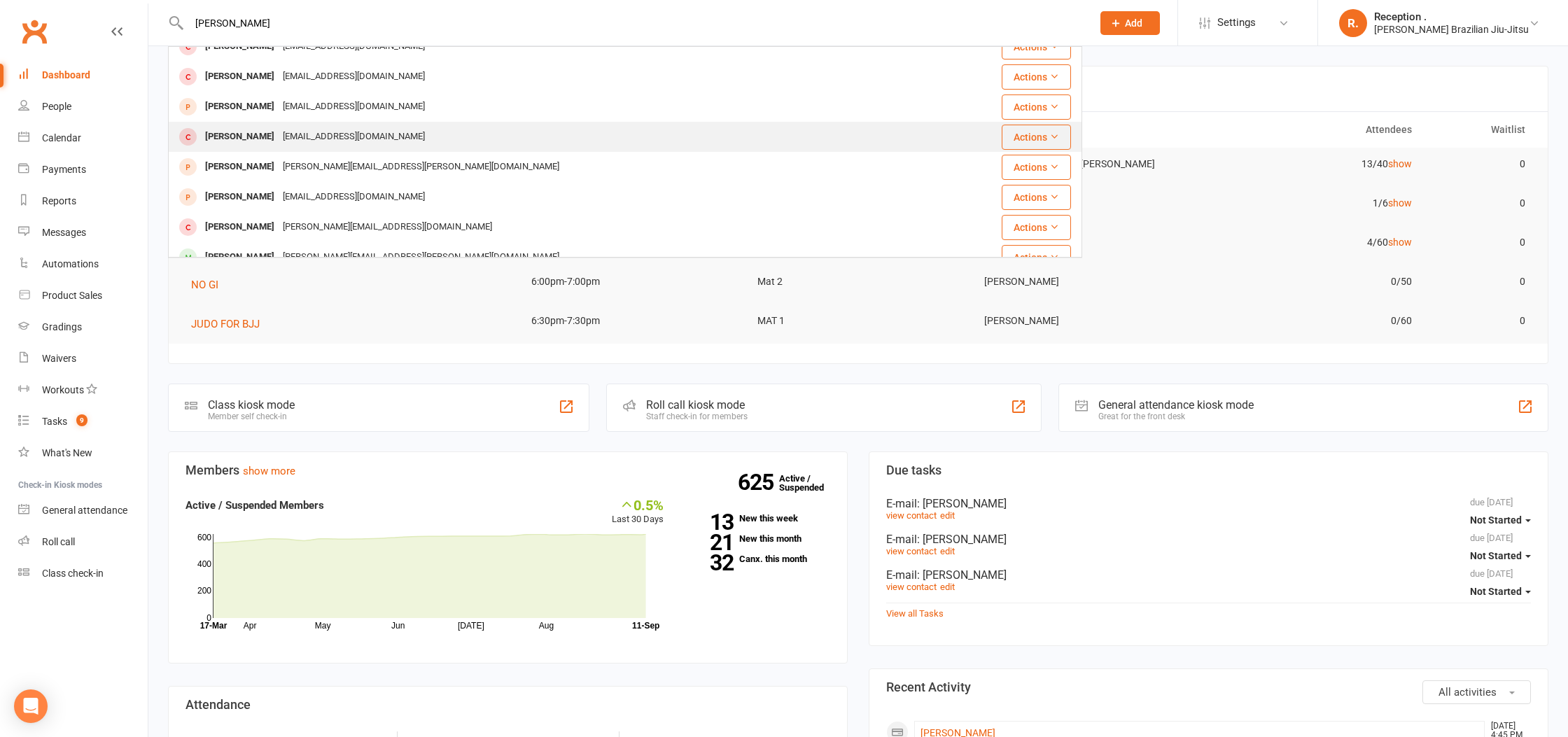
scroll to position [392, 0]
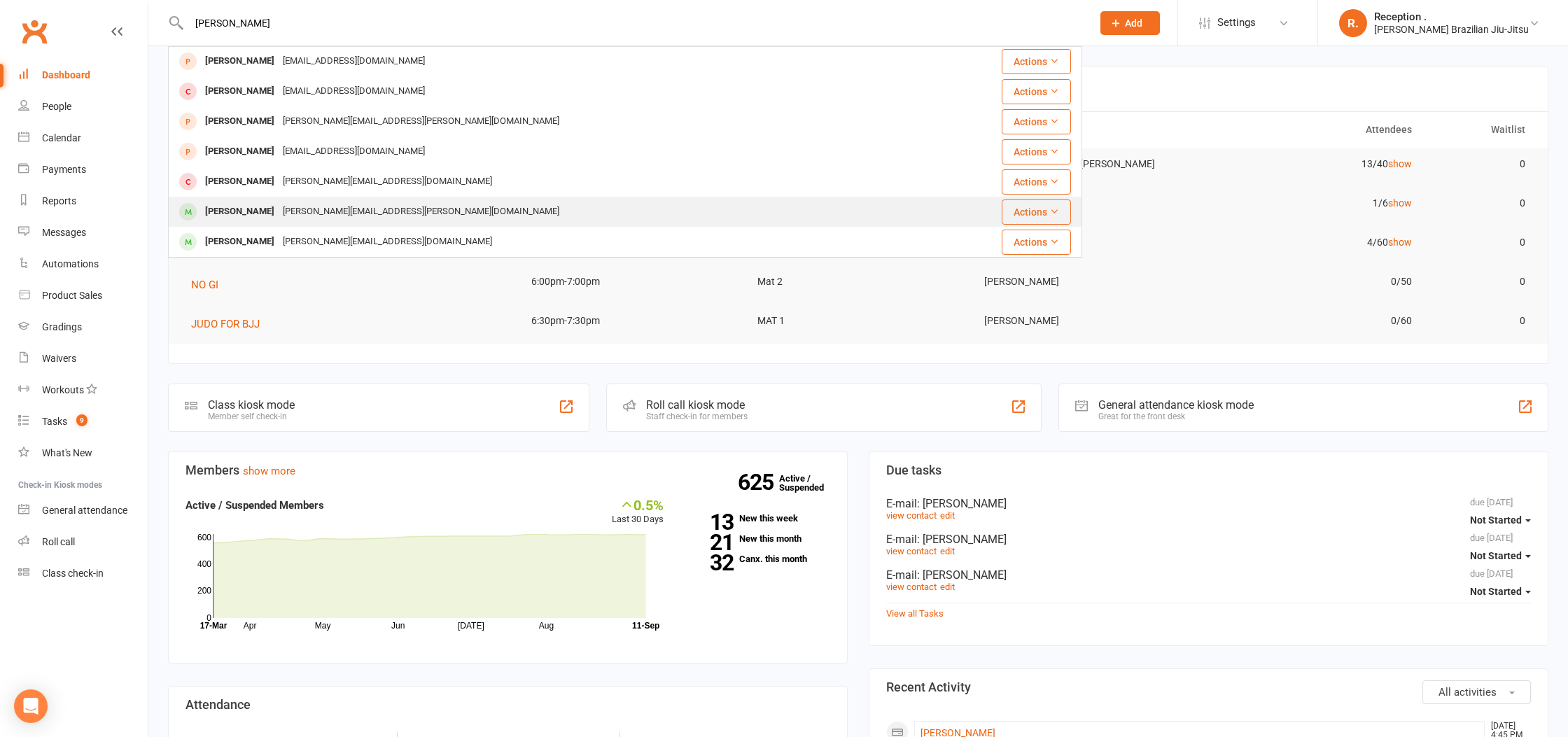
type input "oliver"
click at [298, 217] on div "Drew.m.bevan@gmail.com" at bounding box center [421, 211] width 285 height 20
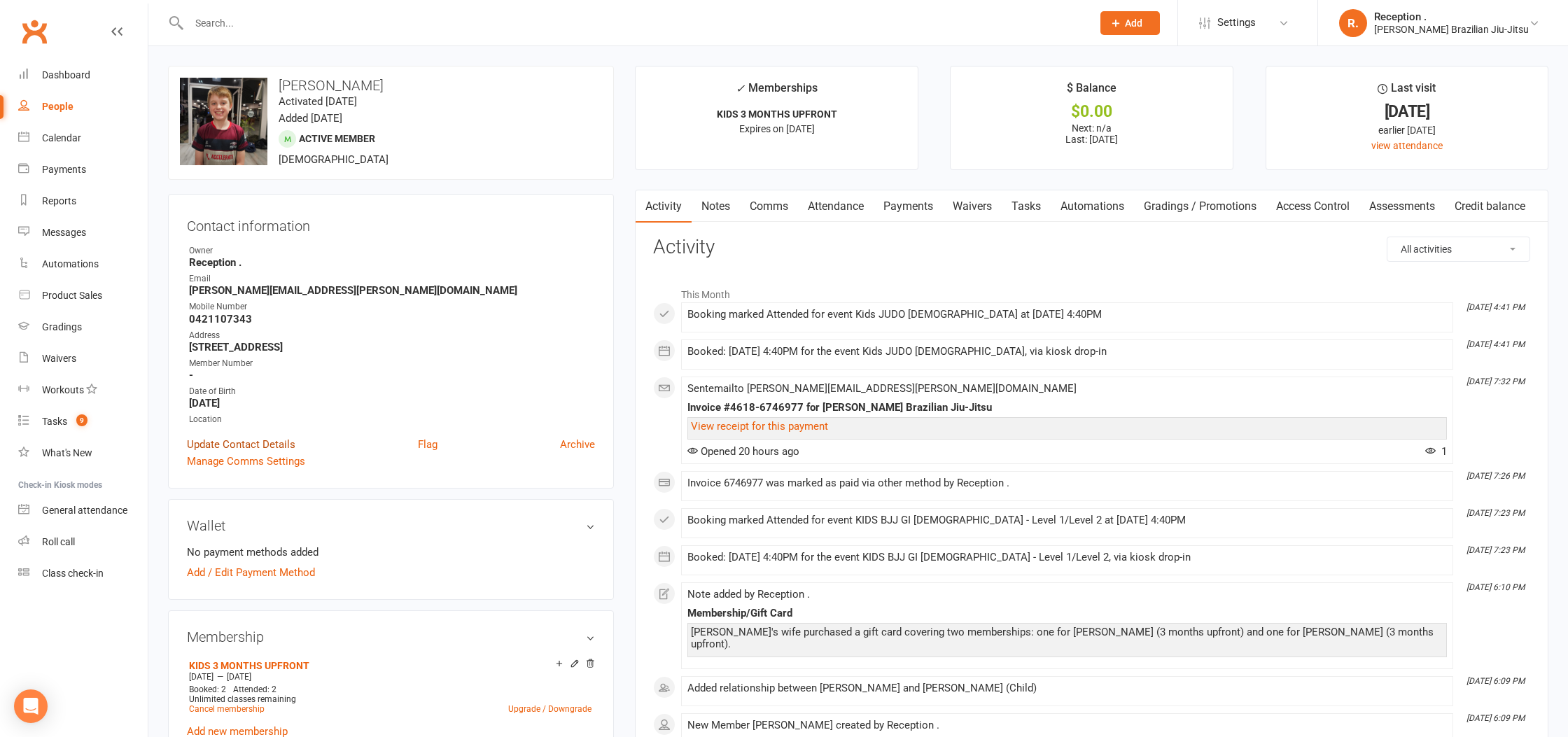
click at [253, 437] on link "Update Contact Details" at bounding box center [241, 444] width 109 height 17
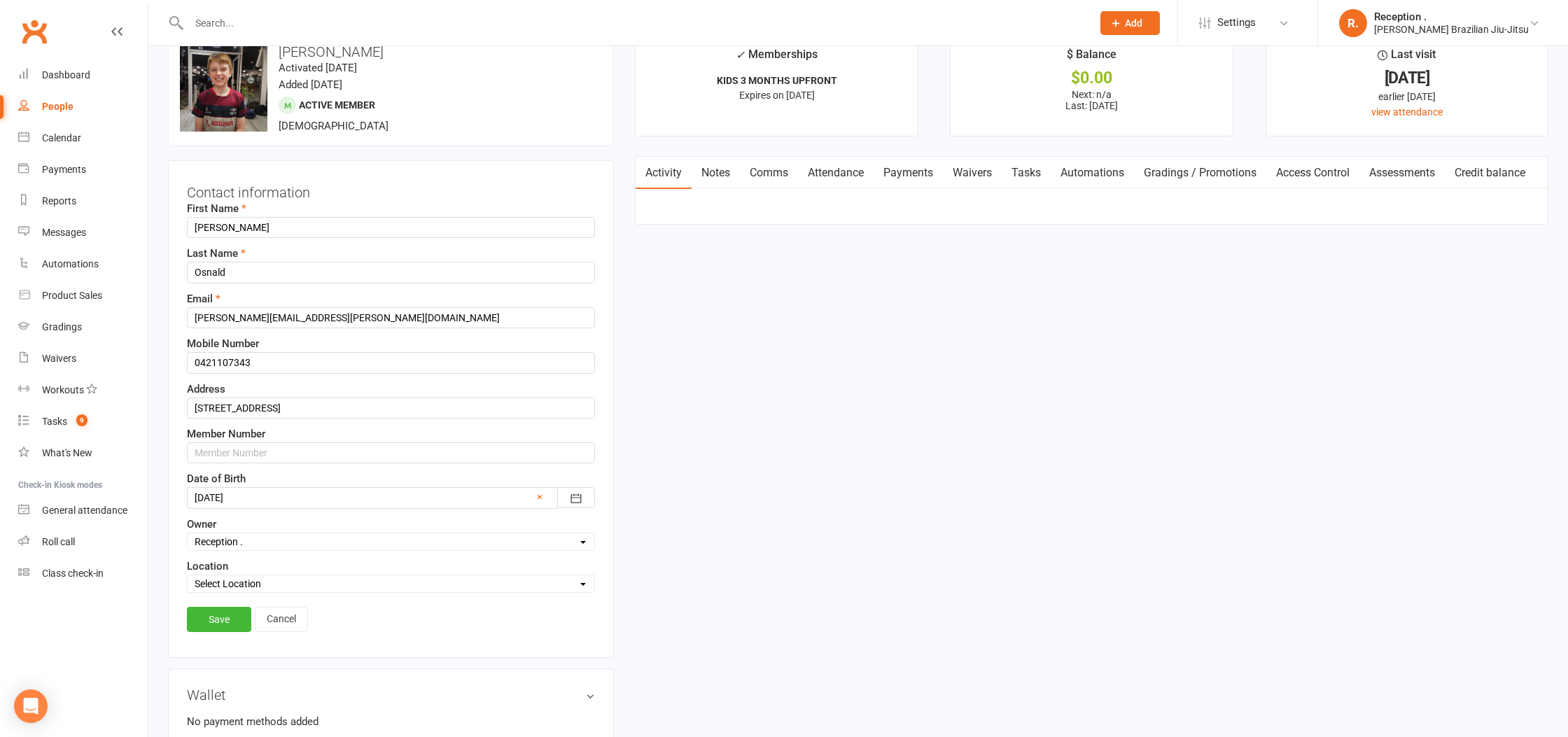
scroll to position [66, 0]
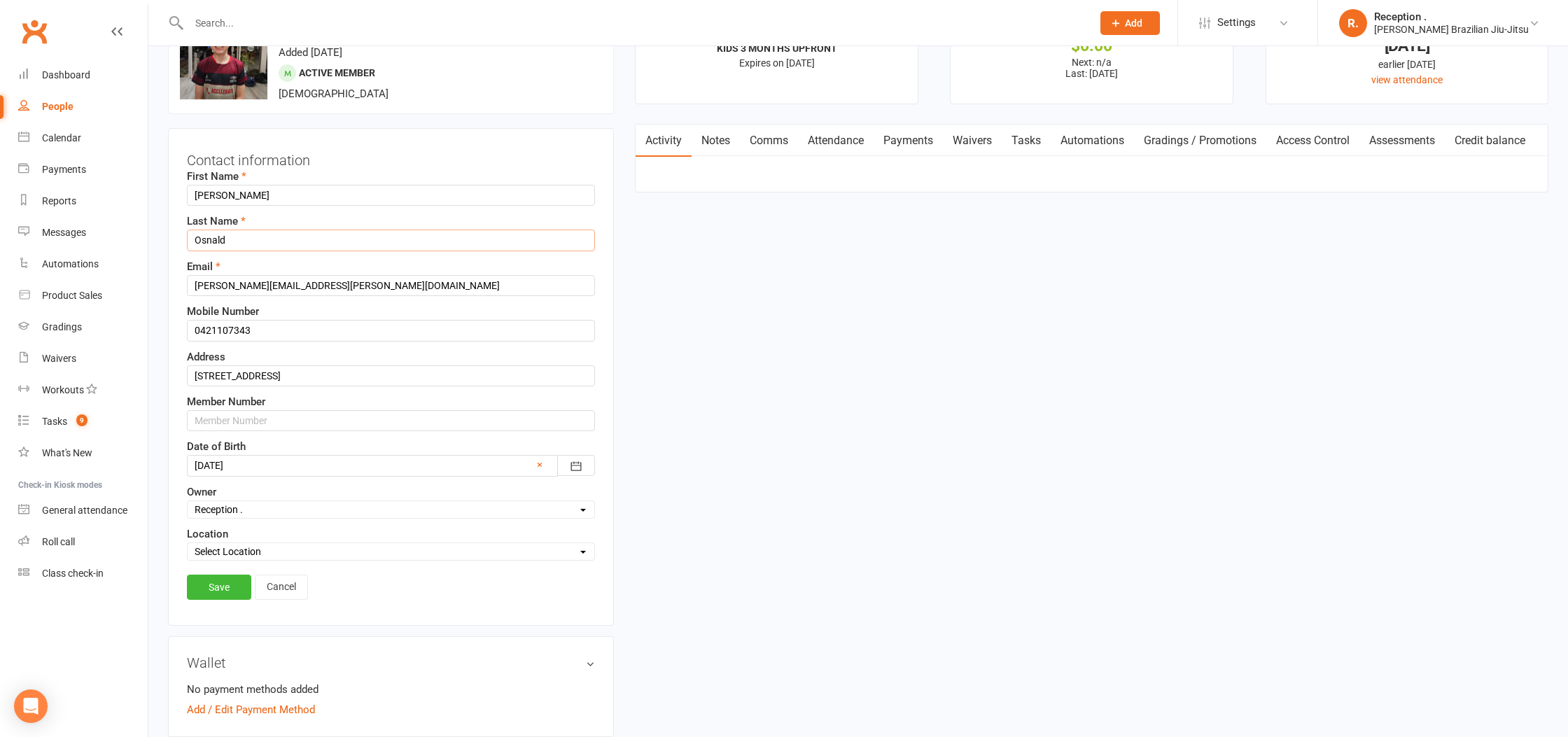
click at [213, 241] on input "Osnald" at bounding box center [391, 240] width 408 height 21
type input "Oswald"
click at [213, 588] on link "Save" at bounding box center [219, 587] width 64 height 25
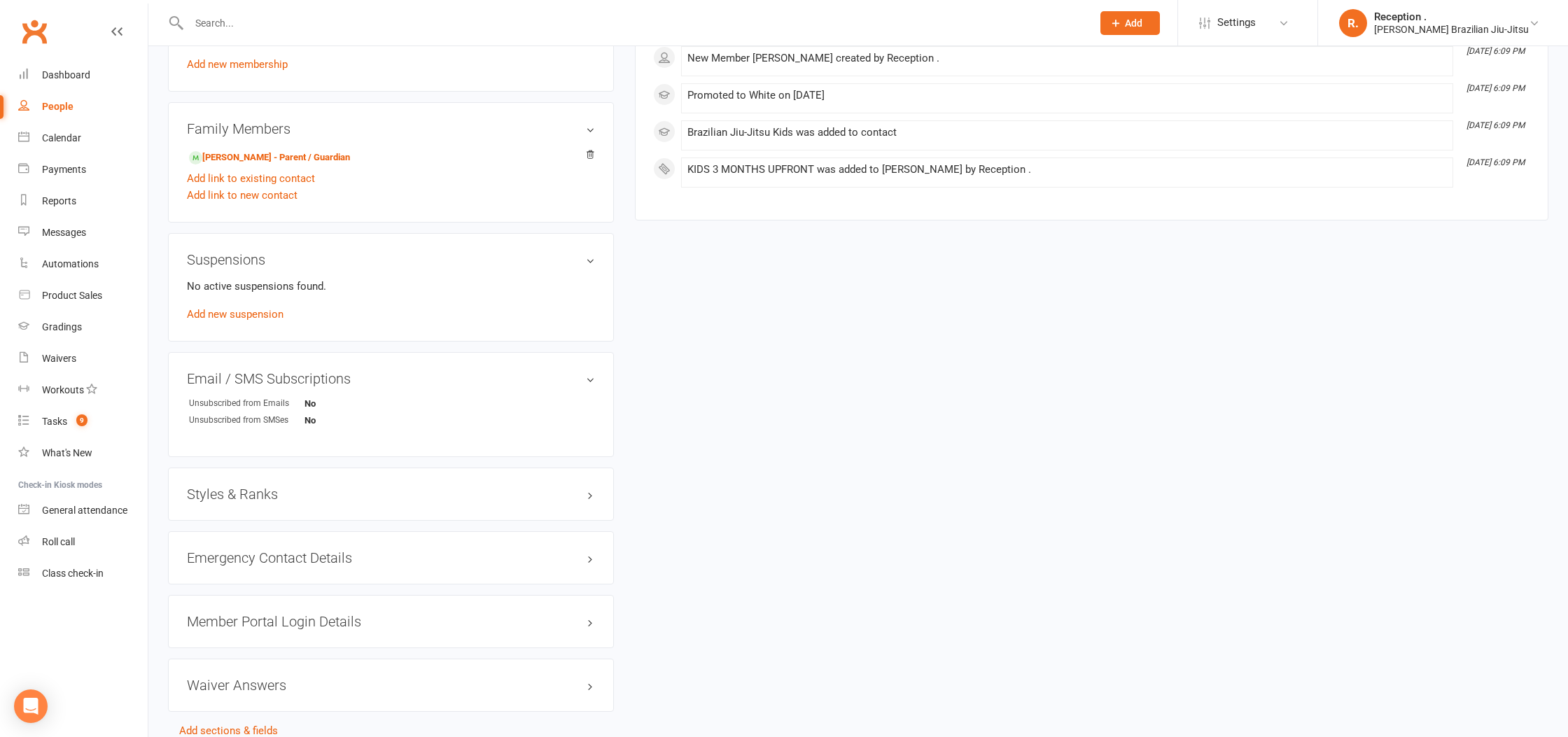
scroll to position [672, 0]
click at [256, 489] on h3 "Styles & Ranks" at bounding box center [391, 489] width 408 height 16
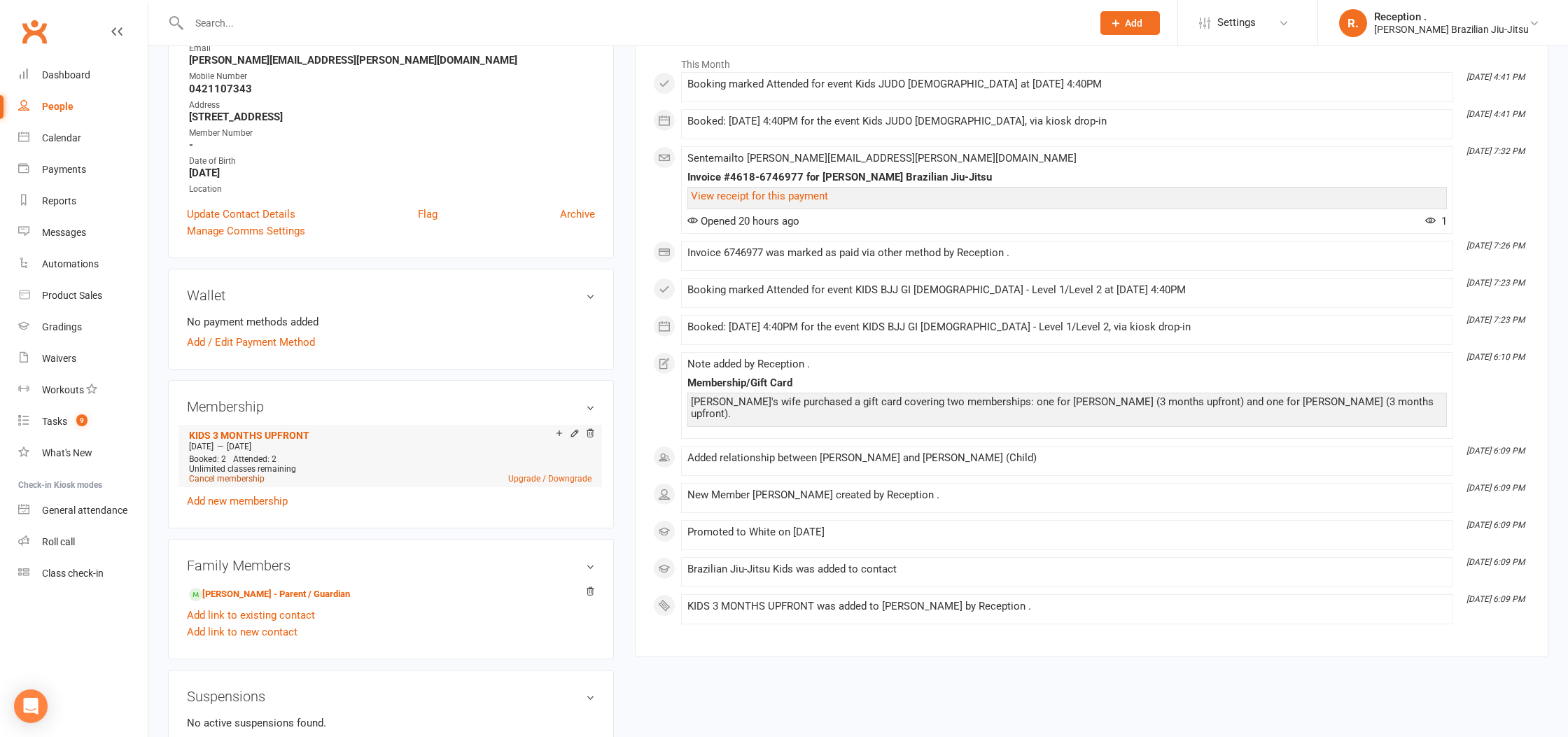
scroll to position [242, 0]
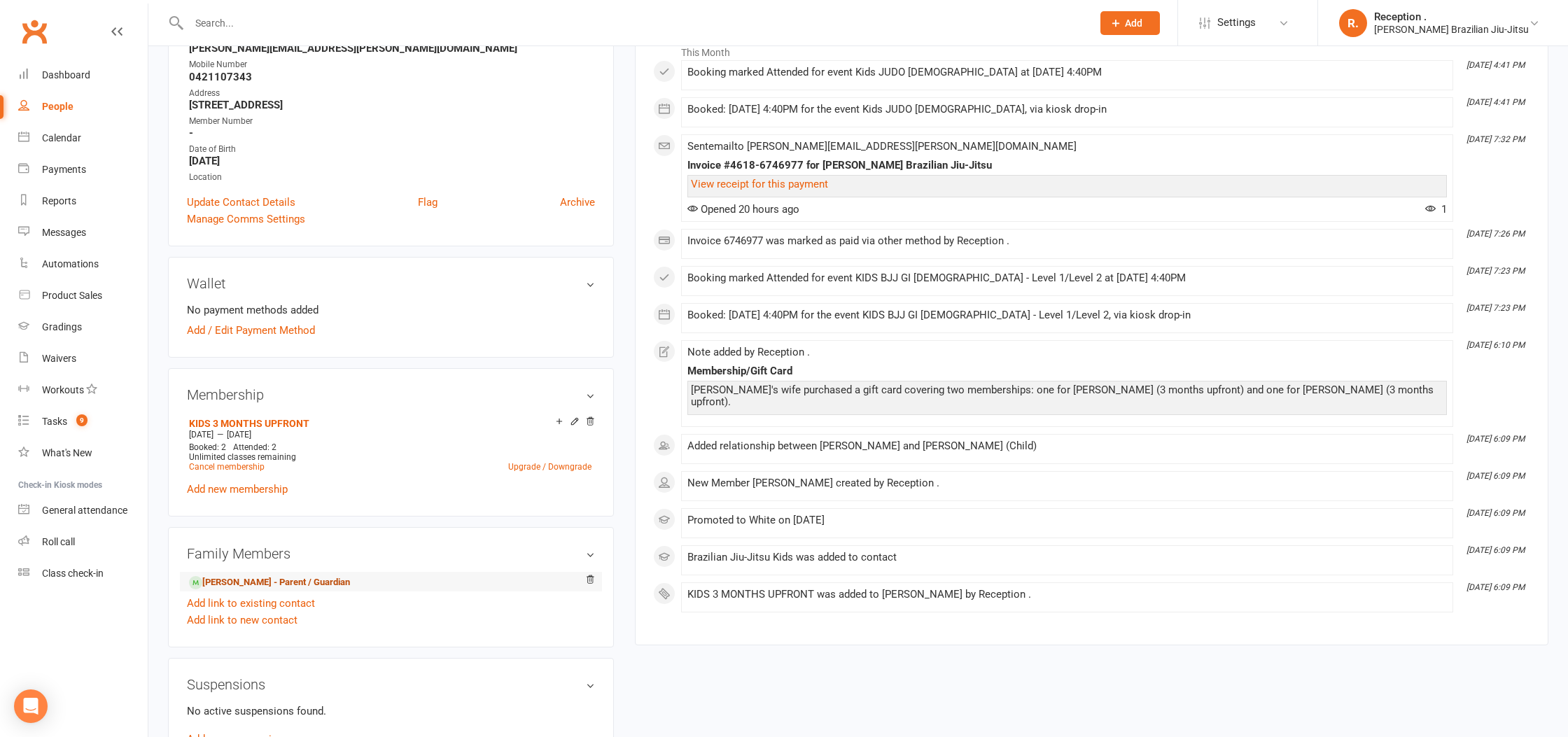
click at [239, 576] on link "Drew Bevan - Parent / Guardian" at bounding box center [270, 583] width 161 height 15
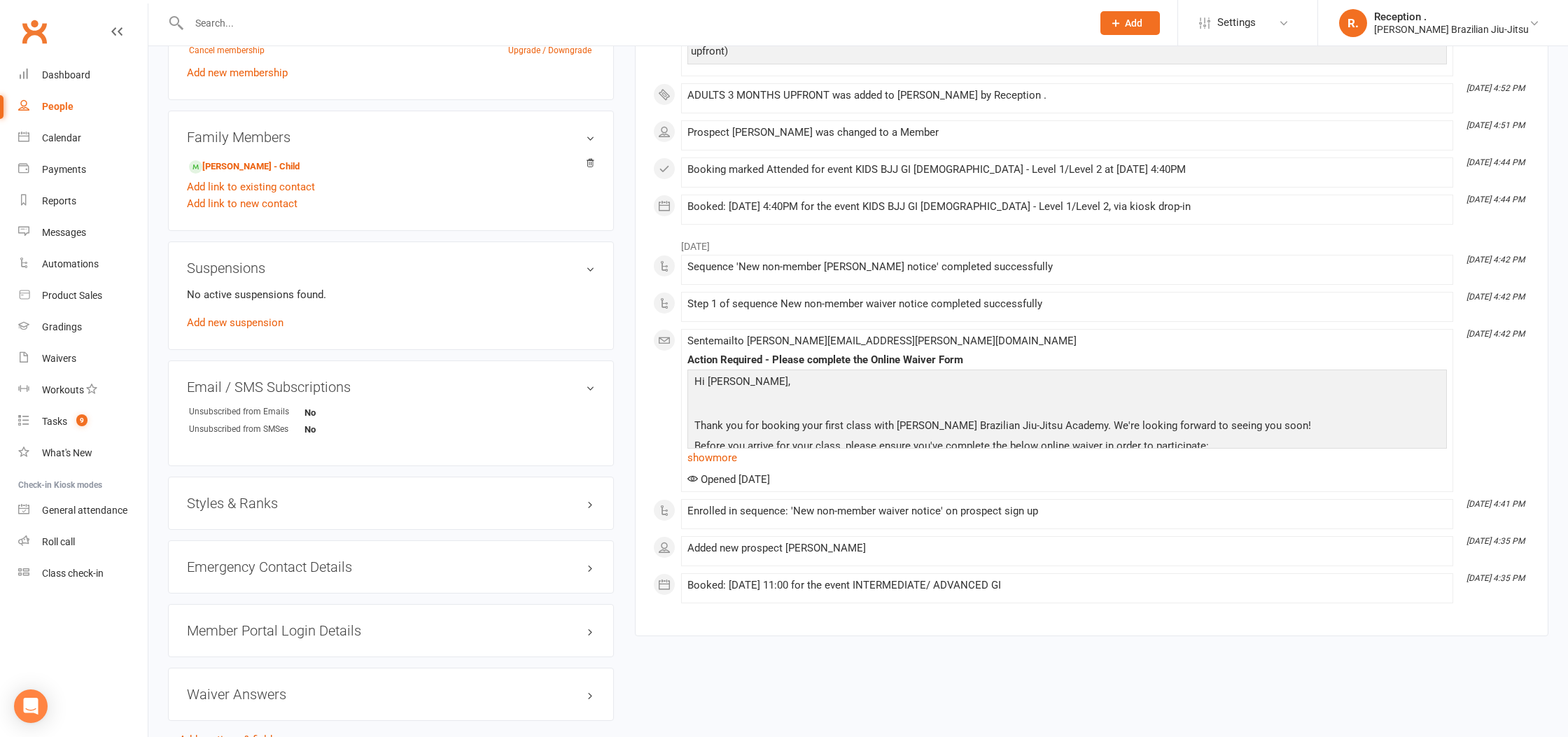
scroll to position [678, 0]
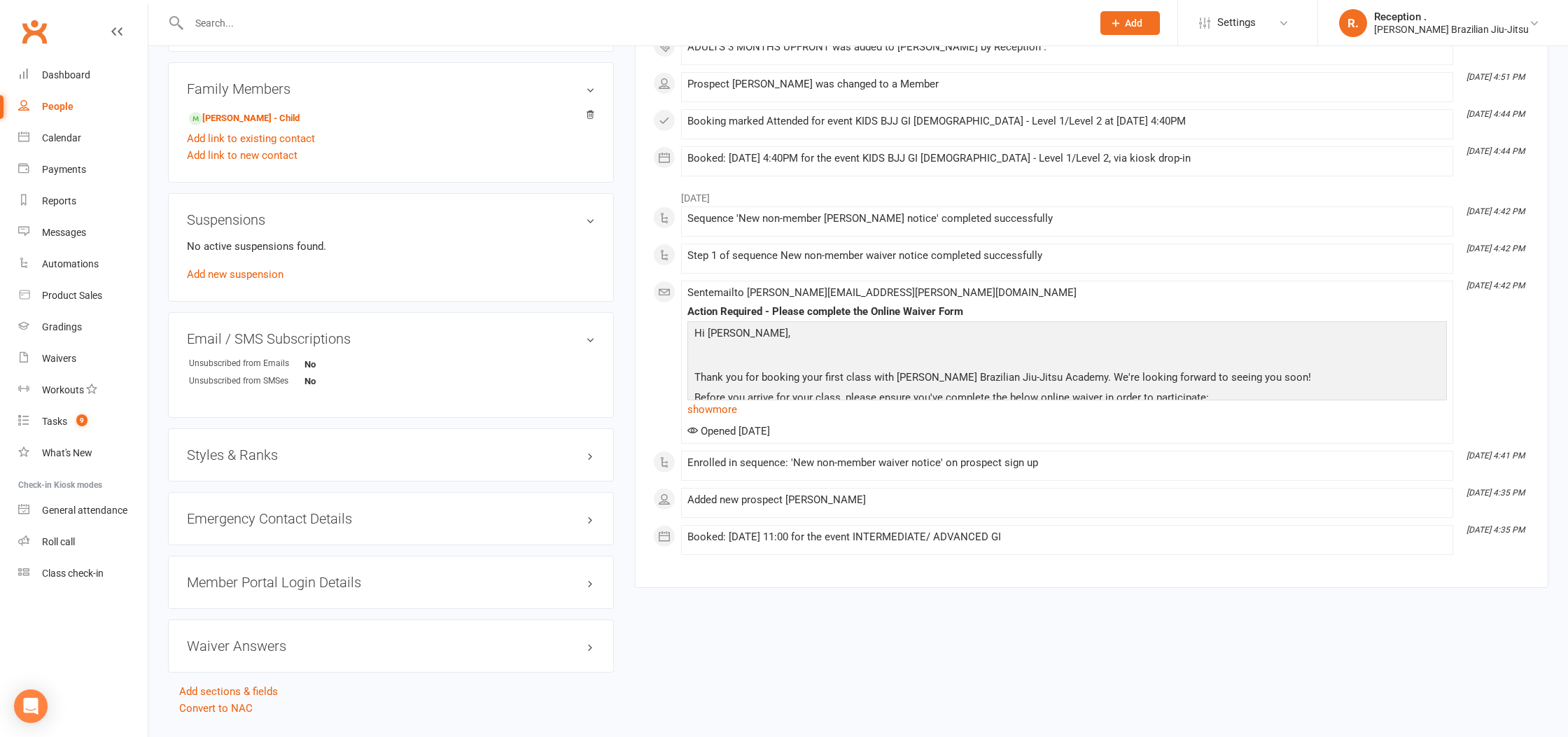
click at [210, 451] on h3 "Styles & Ranks" at bounding box center [391, 455] width 408 height 16
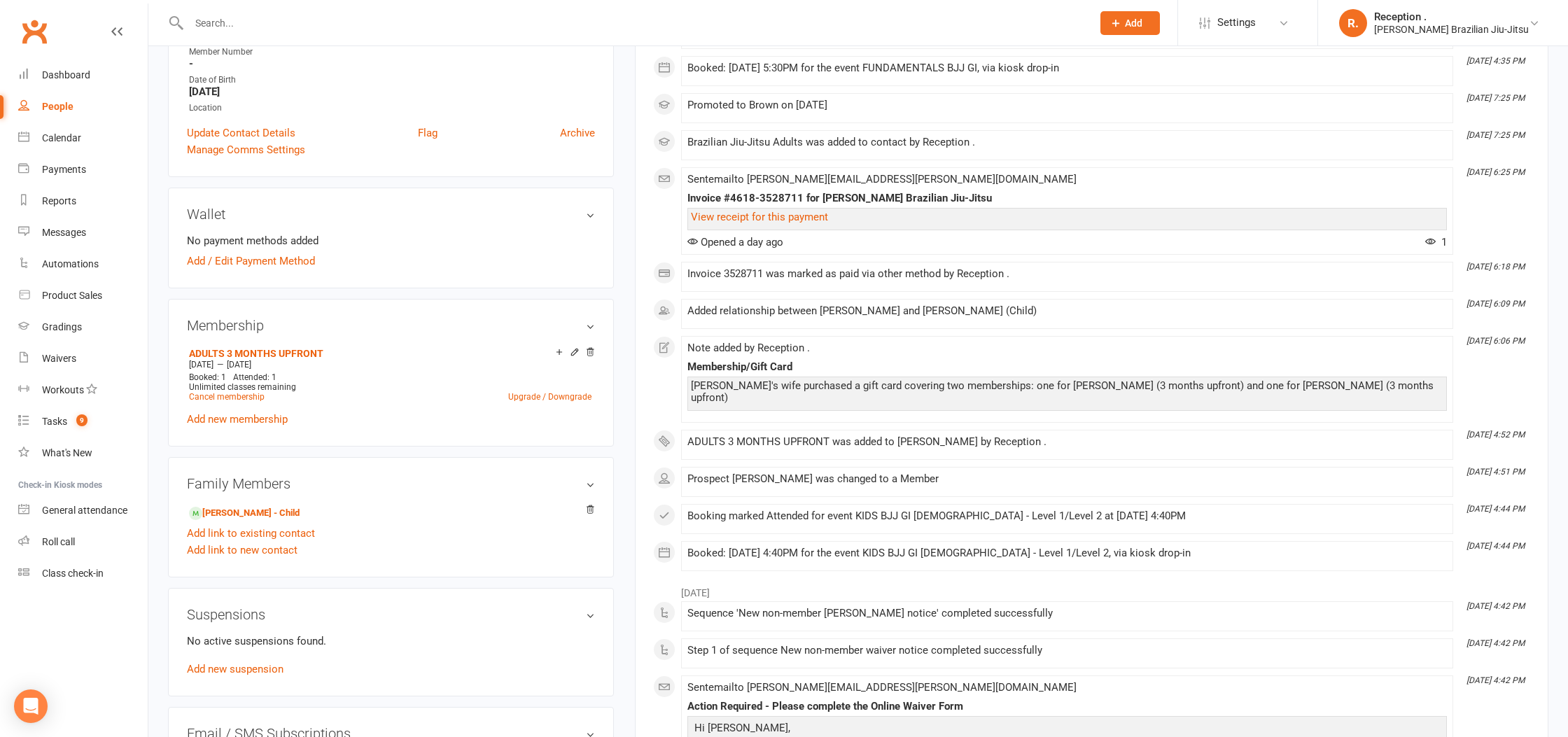
scroll to position [0, 0]
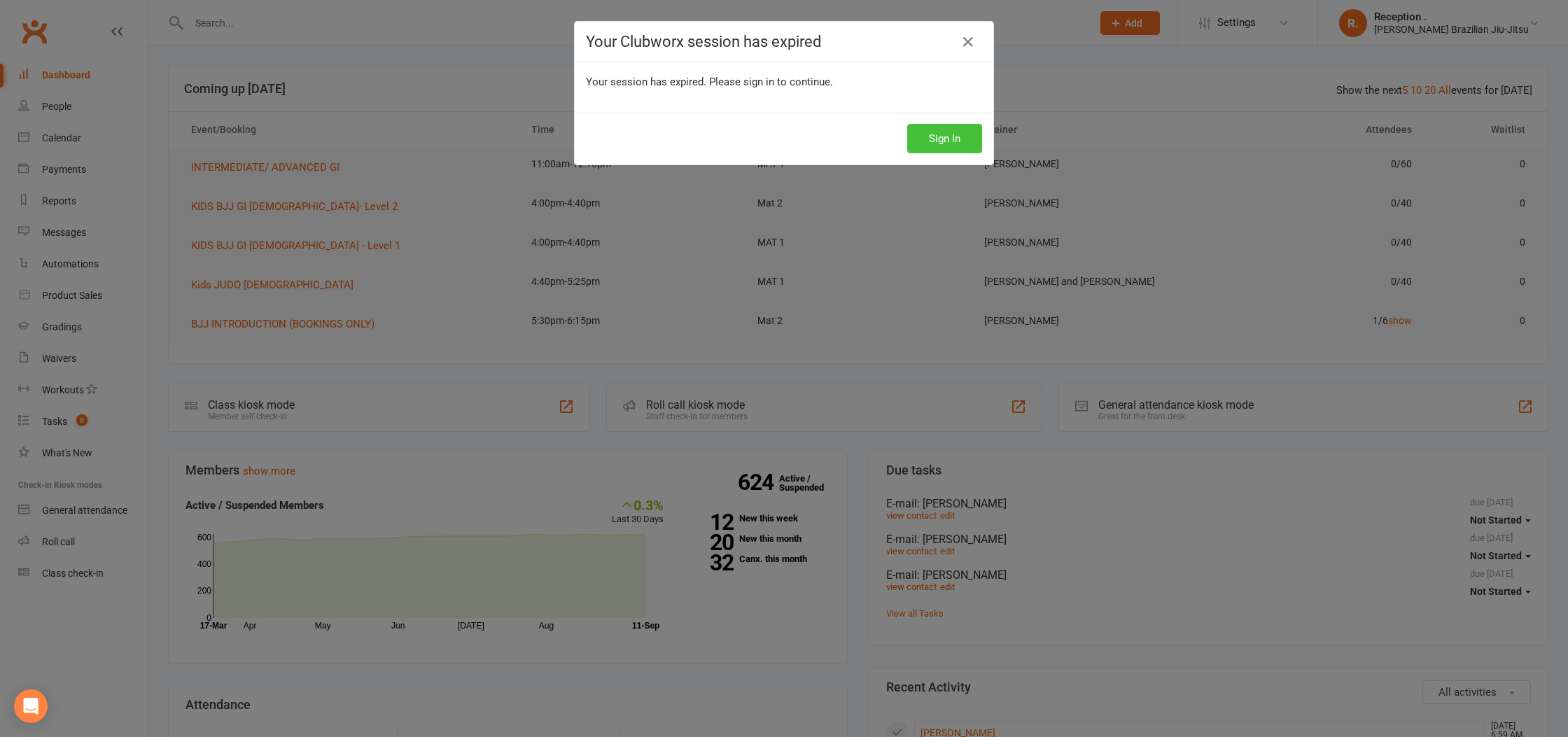
click at [939, 140] on button "Sign In" at bounding box center [944, 139] width 75 height 30
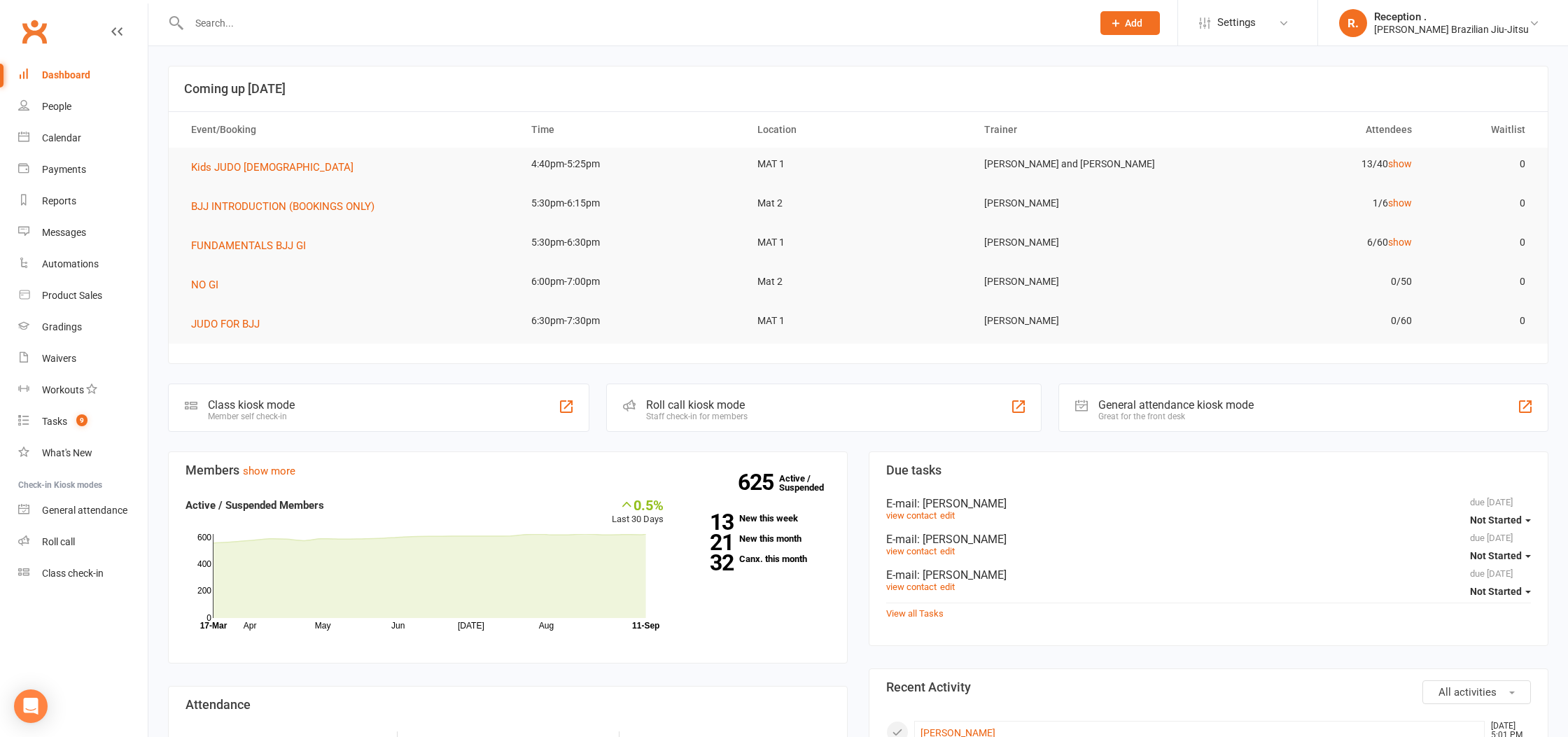
click at [310, 31] on input "text" at bounding box center [633, 23] width 897 height 20
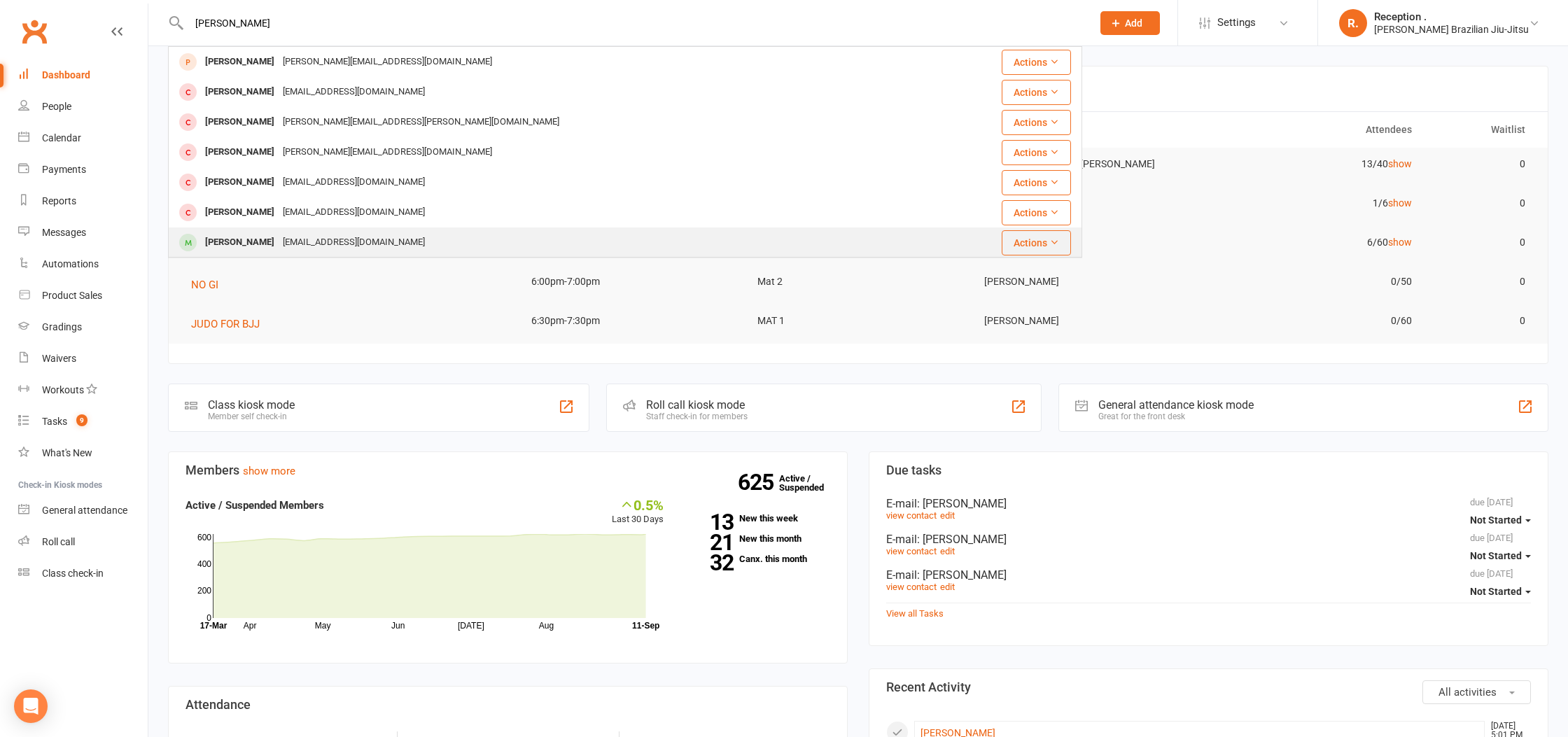
type input "[PERSON_NAME]"
click at [301, 239] on div "[EMAIL_ADDRESS][DOMAIN_NAME]" at bounding box center [354, 242] width 151 height 20
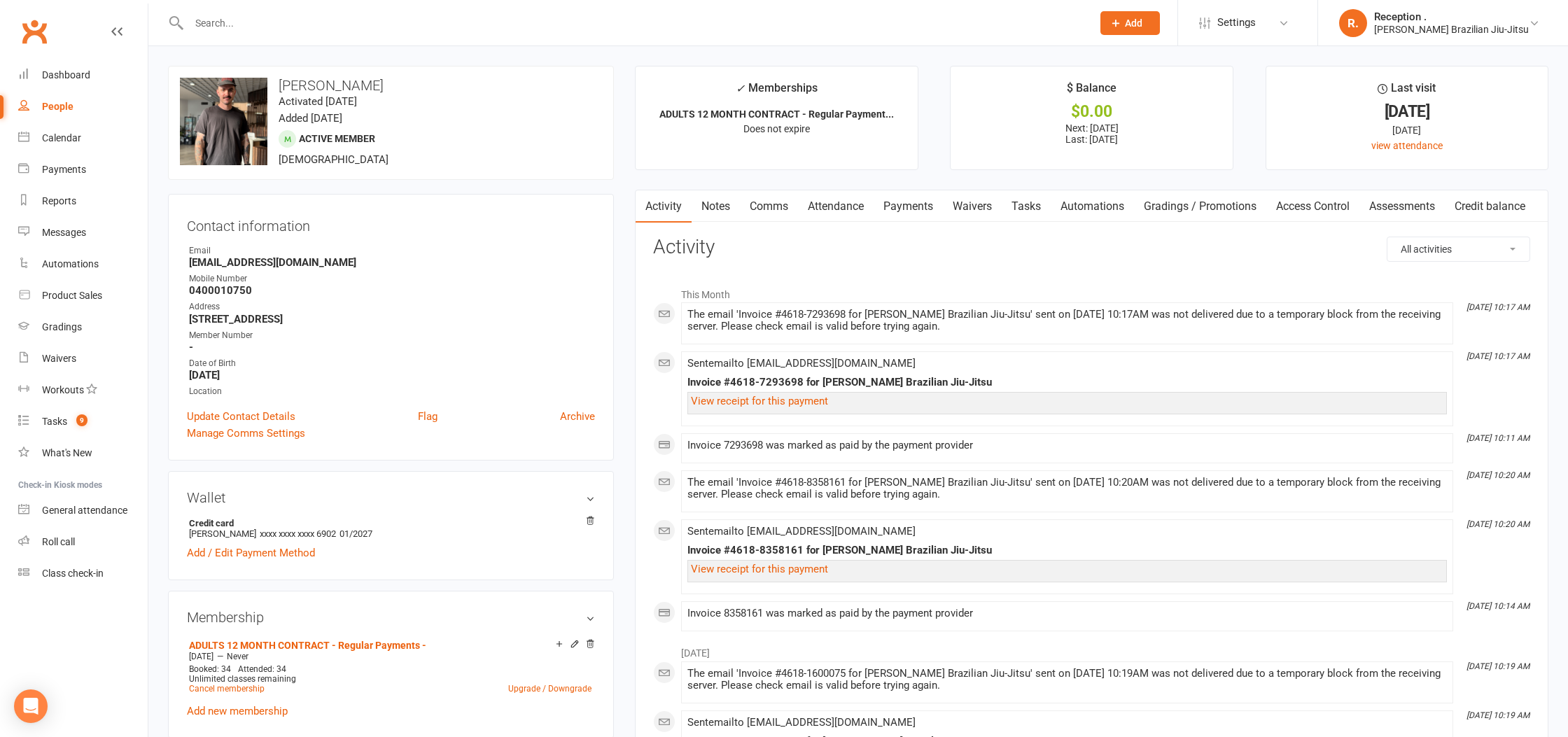
click at [903, 205] on link "Payments" at bounding box center [908, 207] width 69 height 32
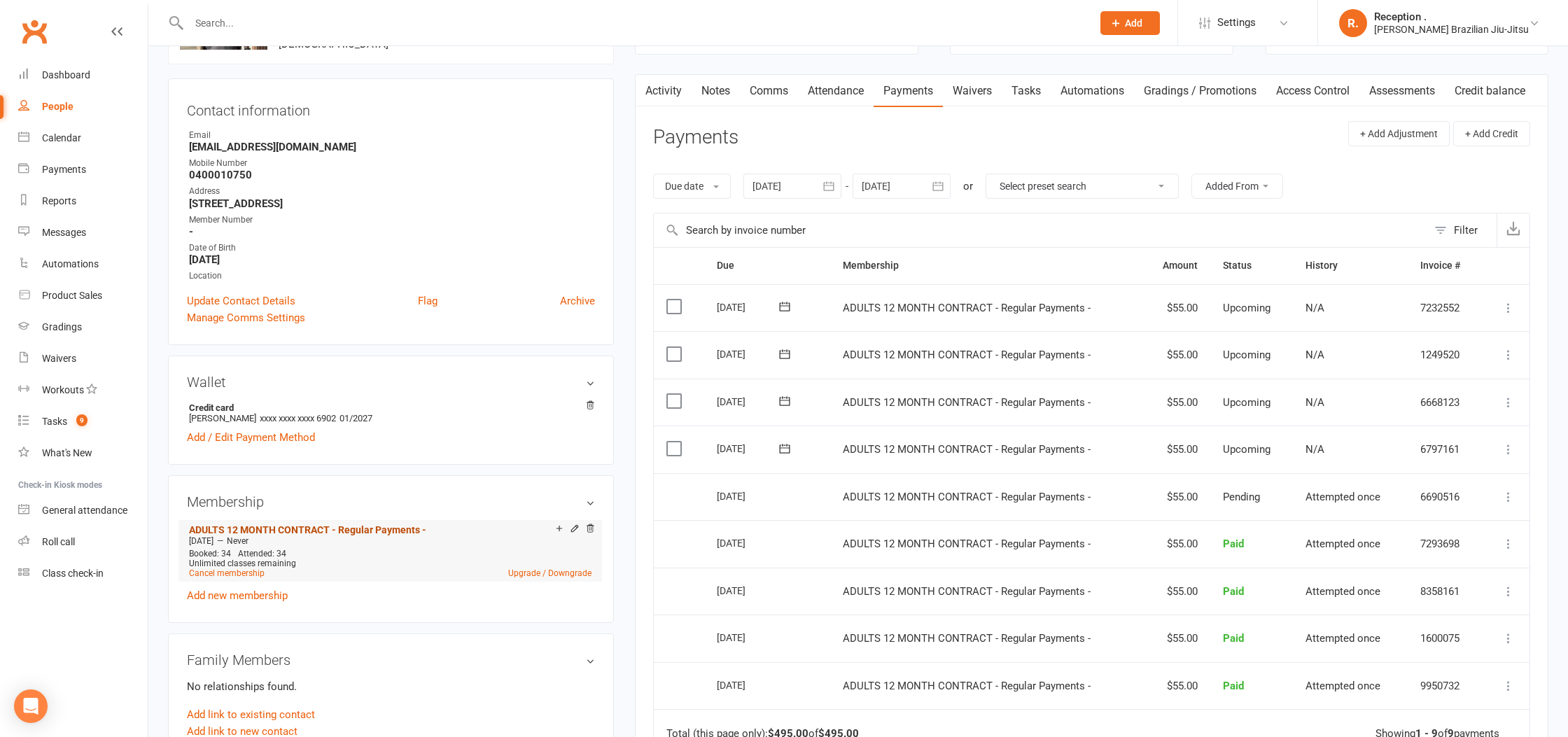
scroll to position [132, 0]
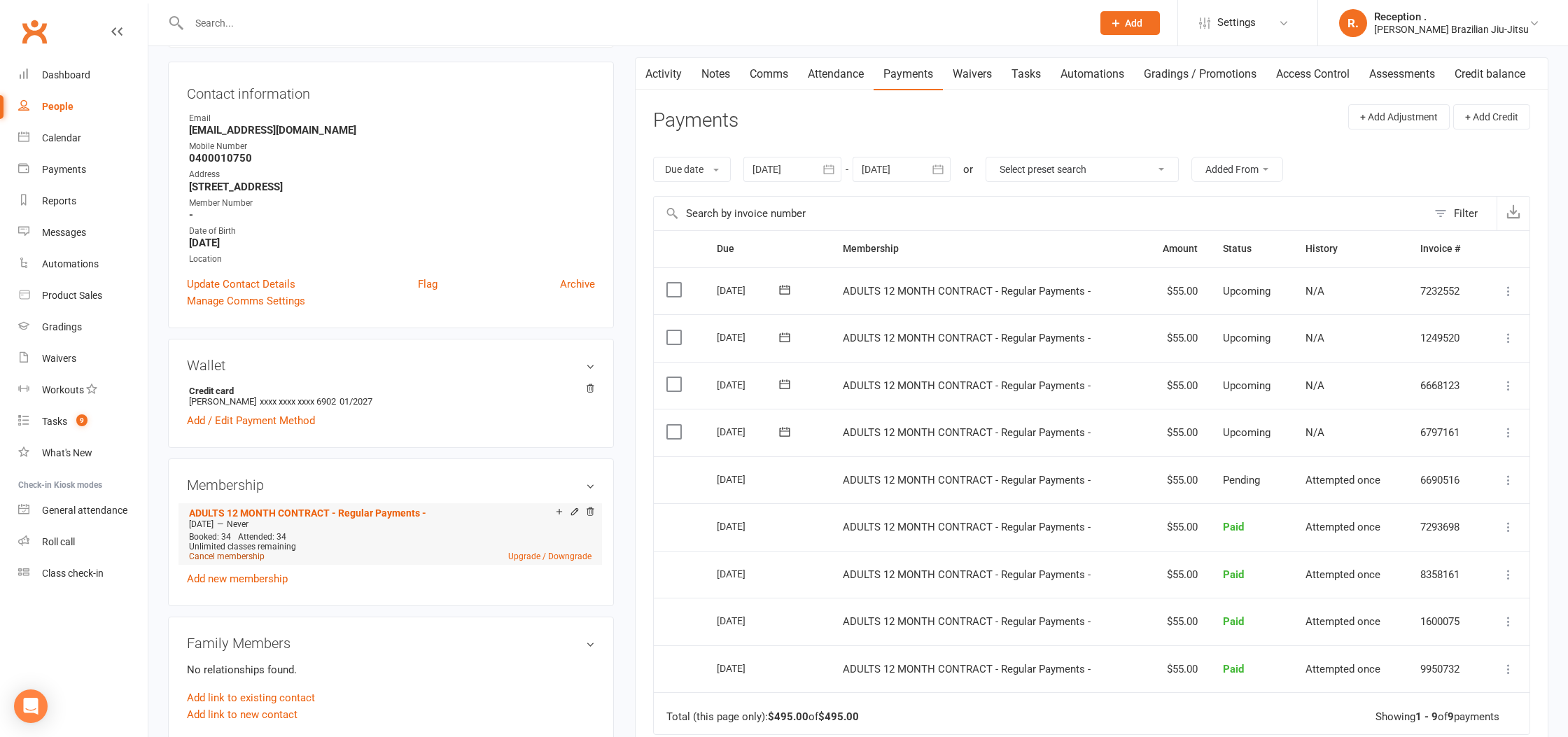
click at [241, 559] on link "Cancel membership" at bounding box center [227, 556] width 75 height 10
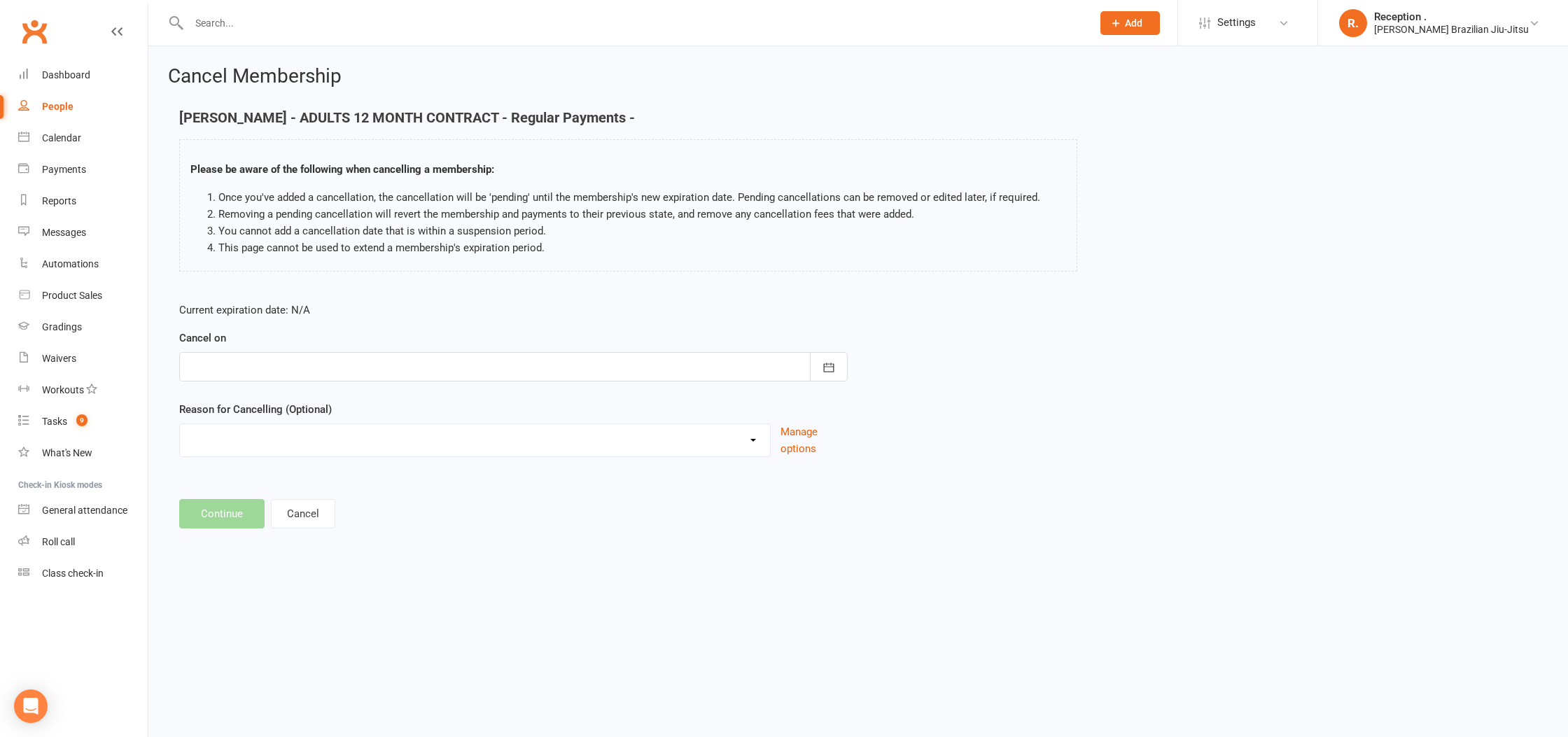
click at [617, 359] on div at bounding box center [513, 367] width 668 height 30
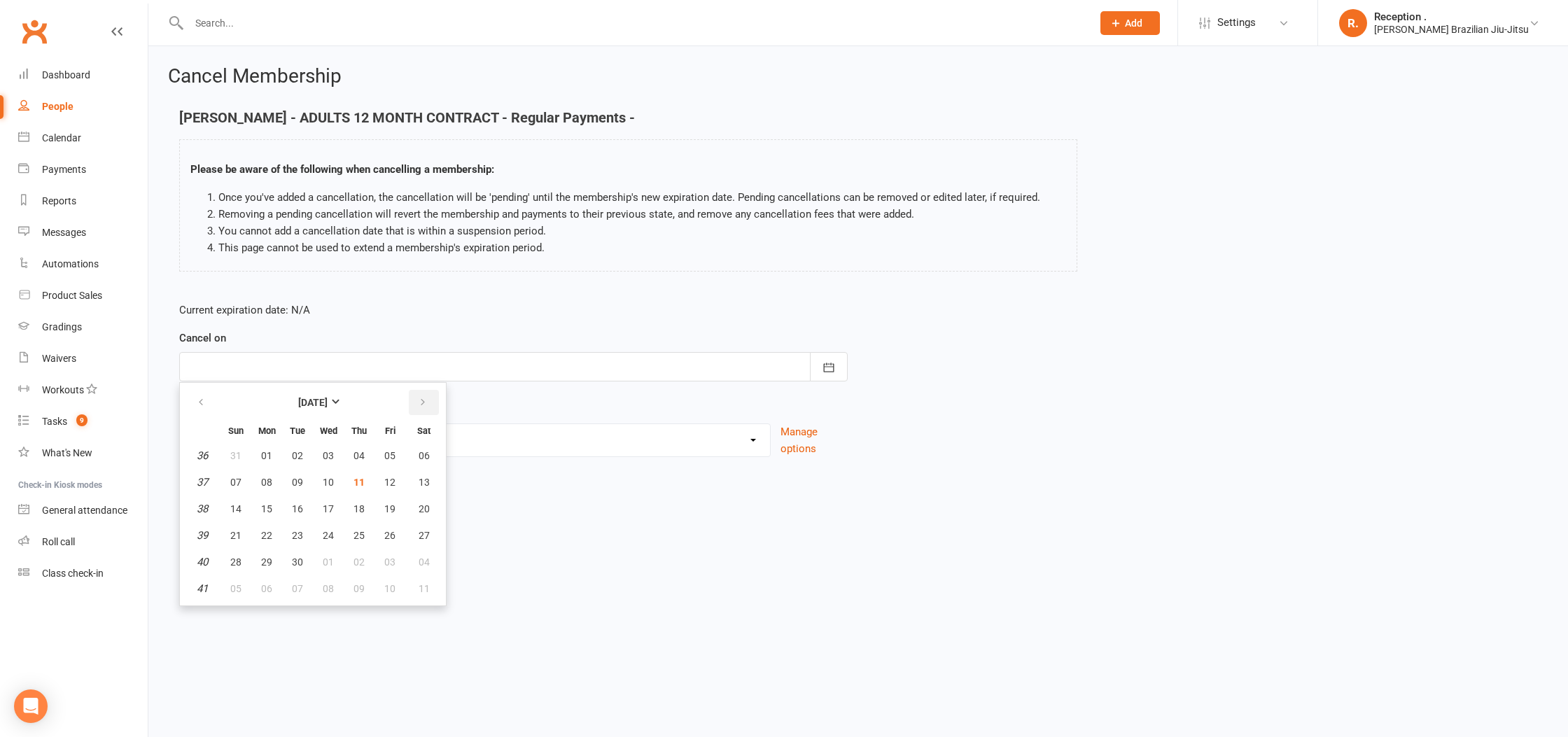
click at [424, 406] on icon "button" at bounding box center [422, 402] width 10 height 11
click at [431, 482] on button "11" at bounding box center [424, 482] width 35 height 25
type input "[DATE]"
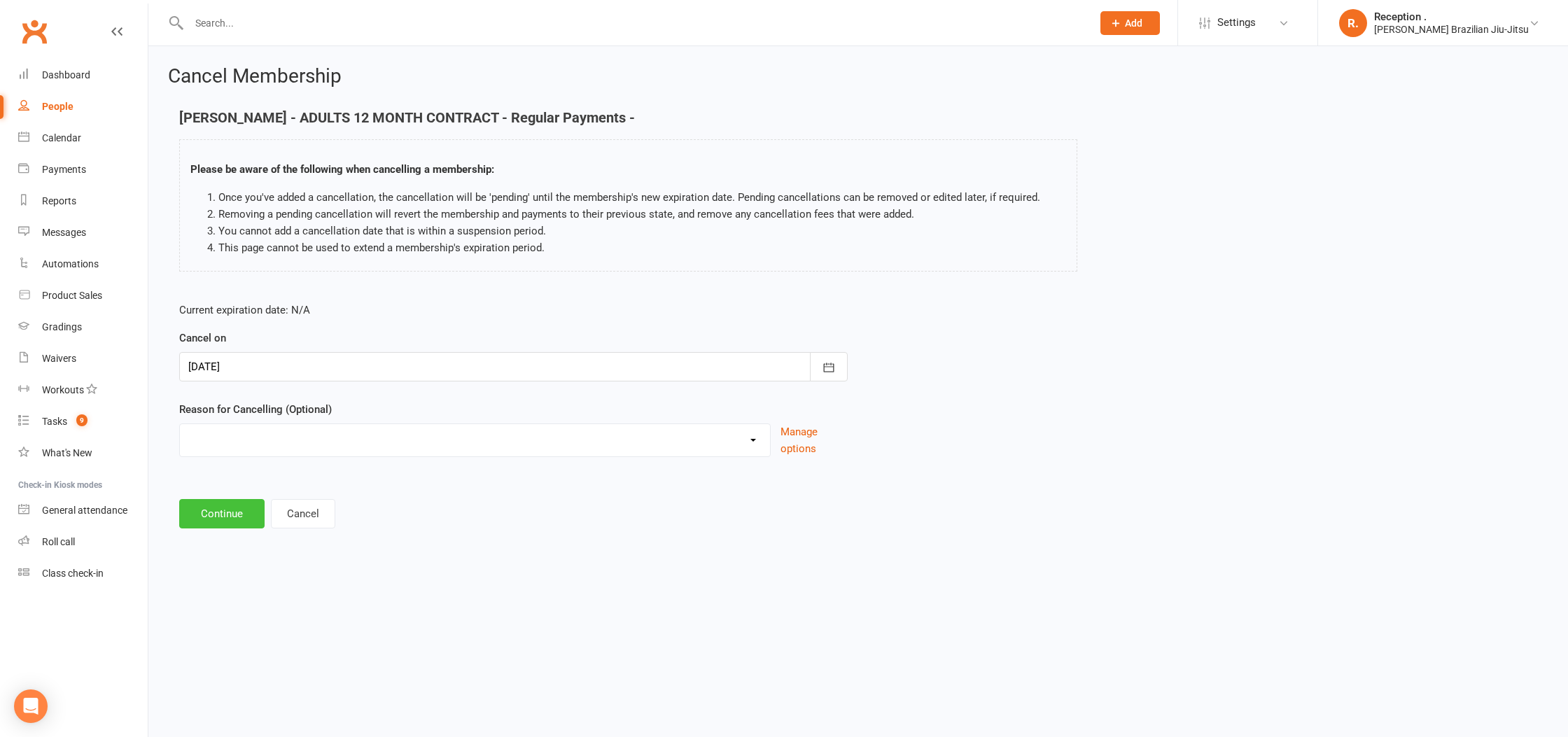
click at [241, 510] on button "Continue" at bounding box center [222, 514] width 86 height 30
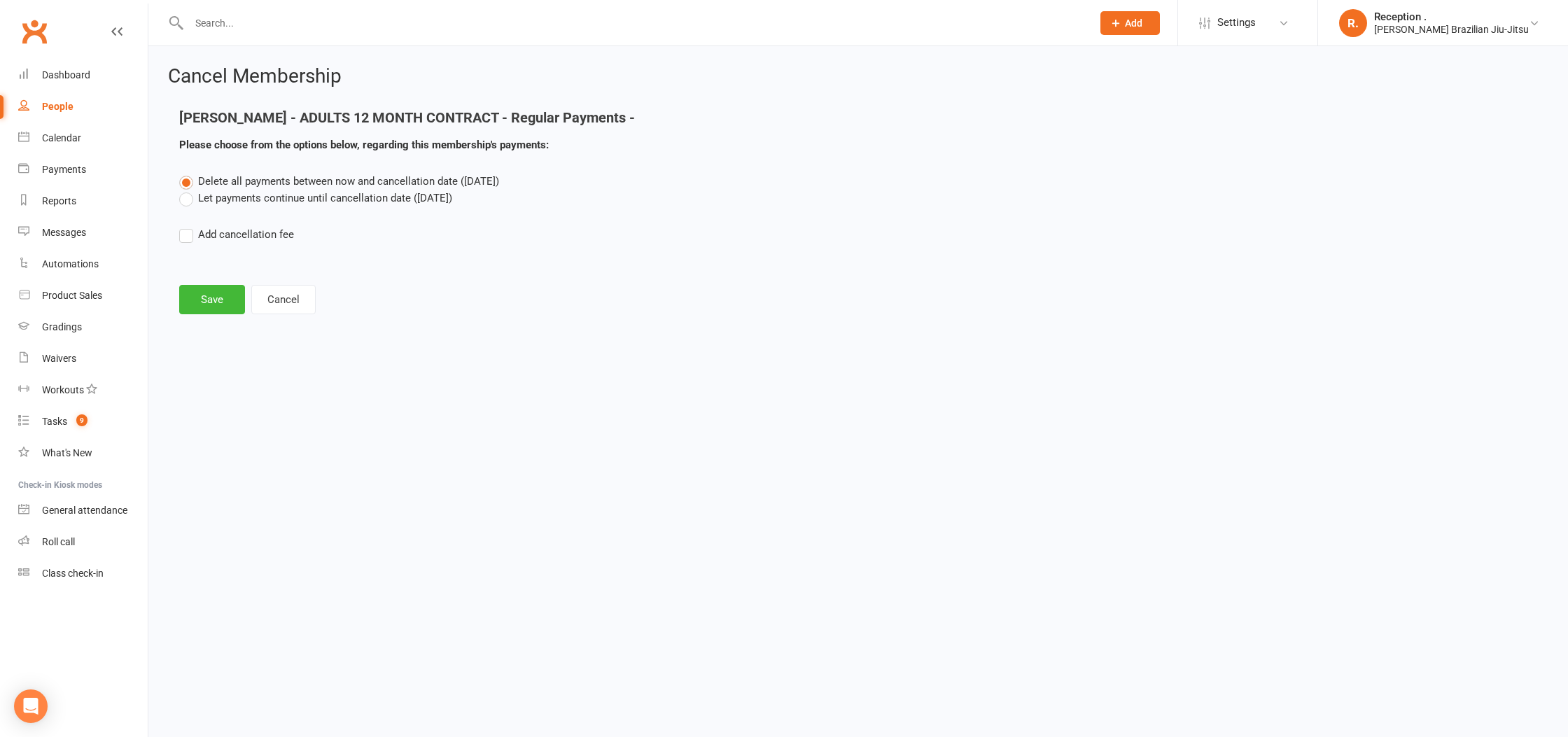
click at [239, 195] on label "Let payments continue until cancellation date ([DATE])" at bounding box center [316, 198] width 273 height 17
click at [188, 190] on input "Let payments continue until cancellation date ([DATE])" at bounding box center [184, 190] width 9 height 0
click at [208, 290] on button "Save" at bounding box center [212, 300] width 66 height 30
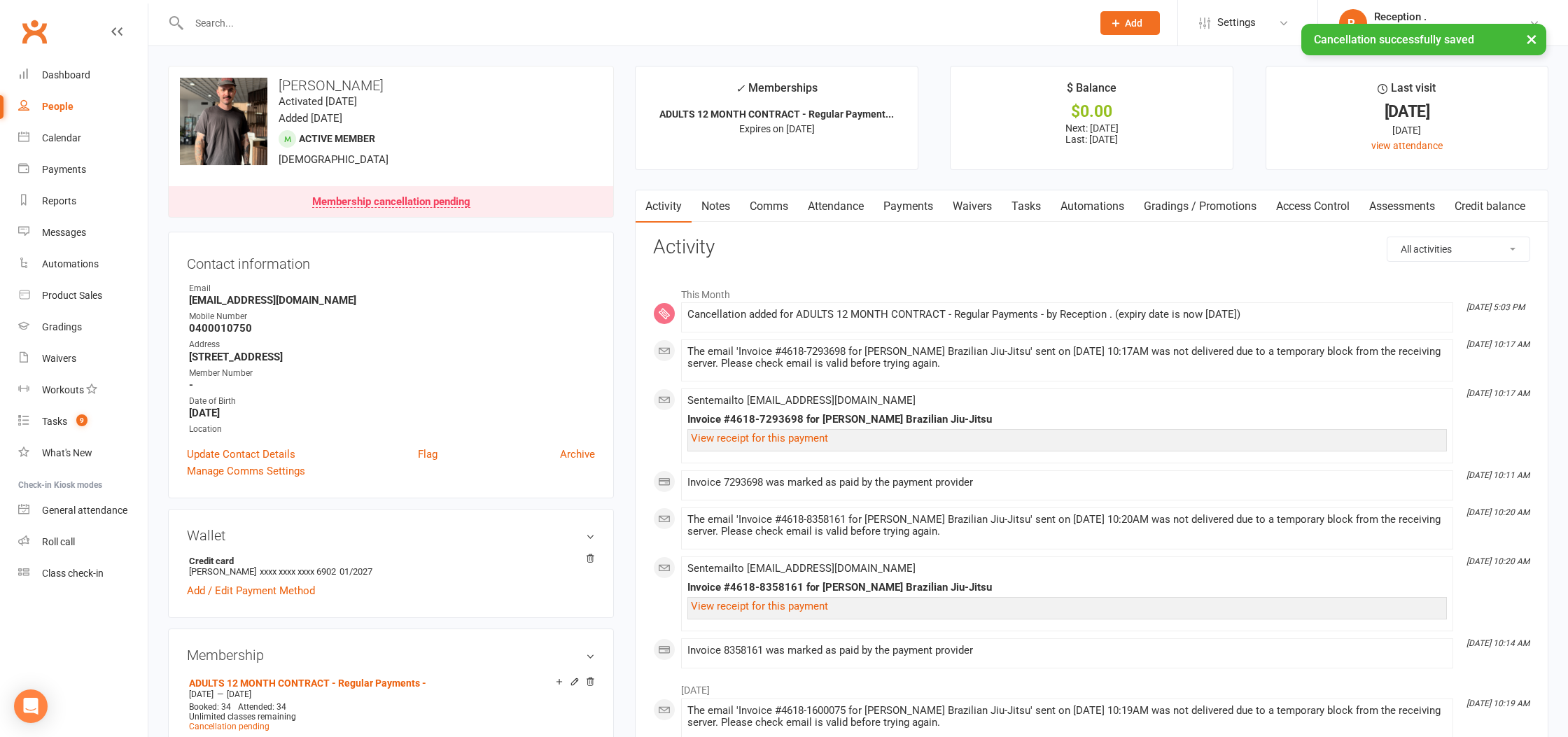
click at [898, 208] on link "Payments" at bounding box center [908, 207] width 69 height 32
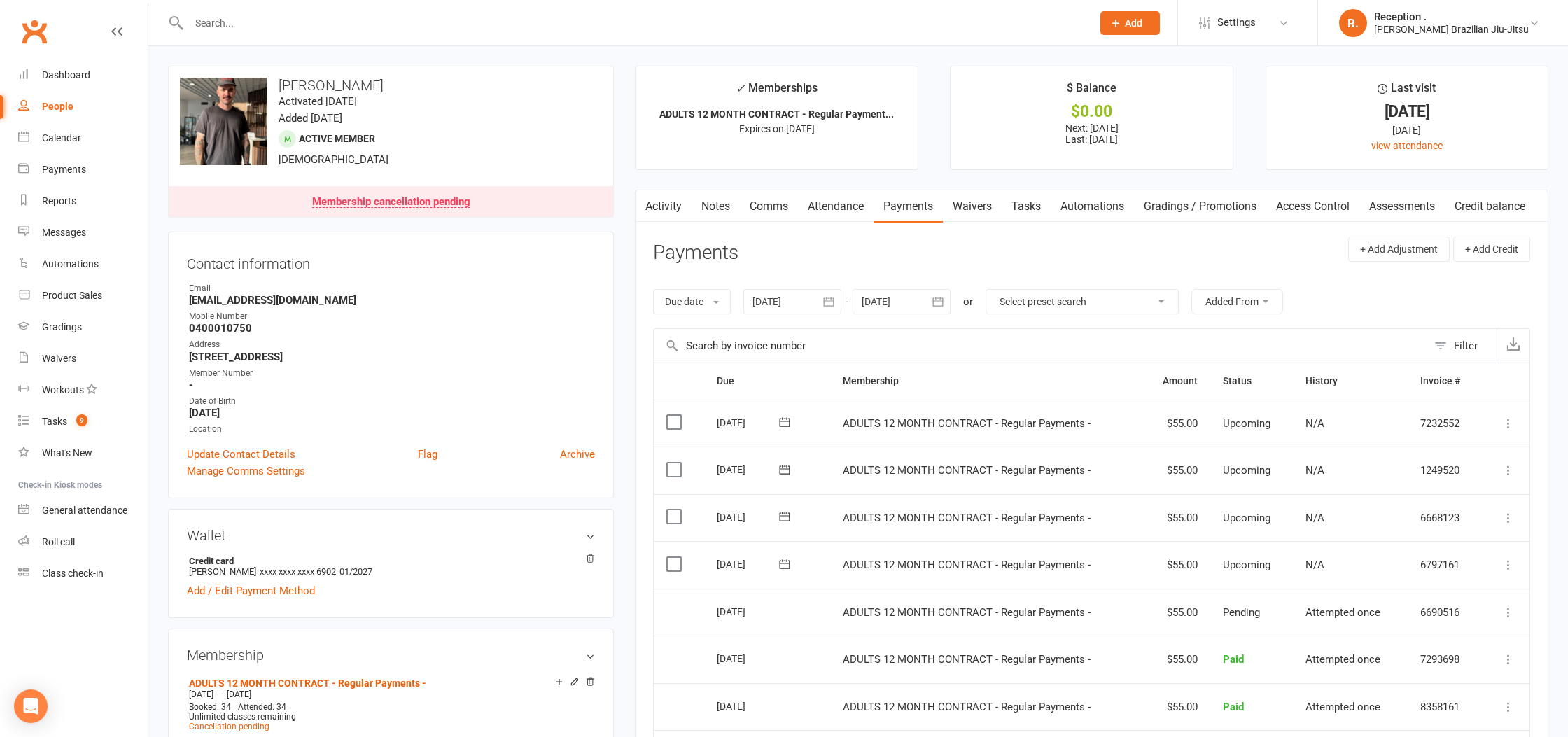
click at [782, 417] on icon at bounding box center [784, 422] width 14 height 14
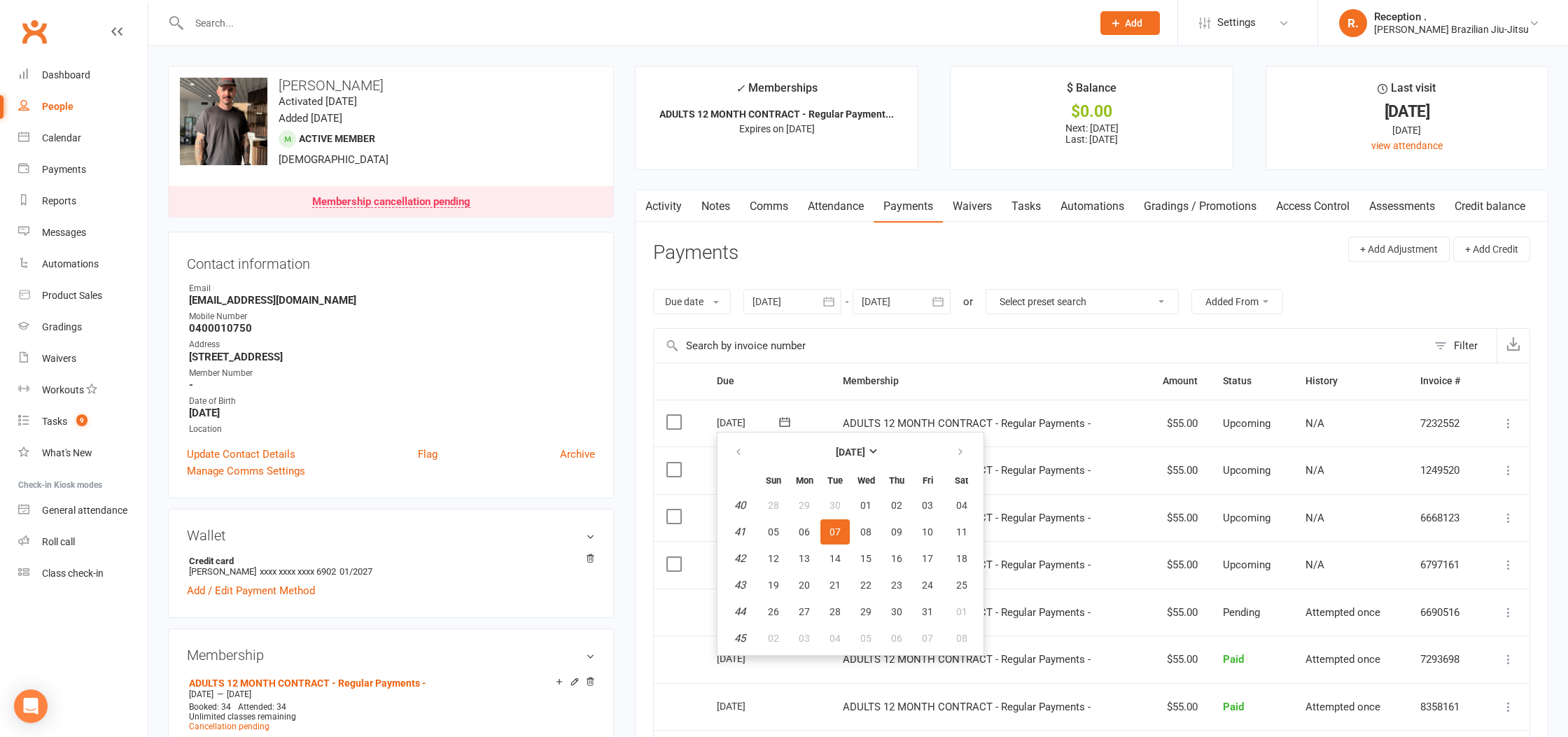
click at [281, 23] on input "text" at bounding box center [633, 23] width 897 height 20
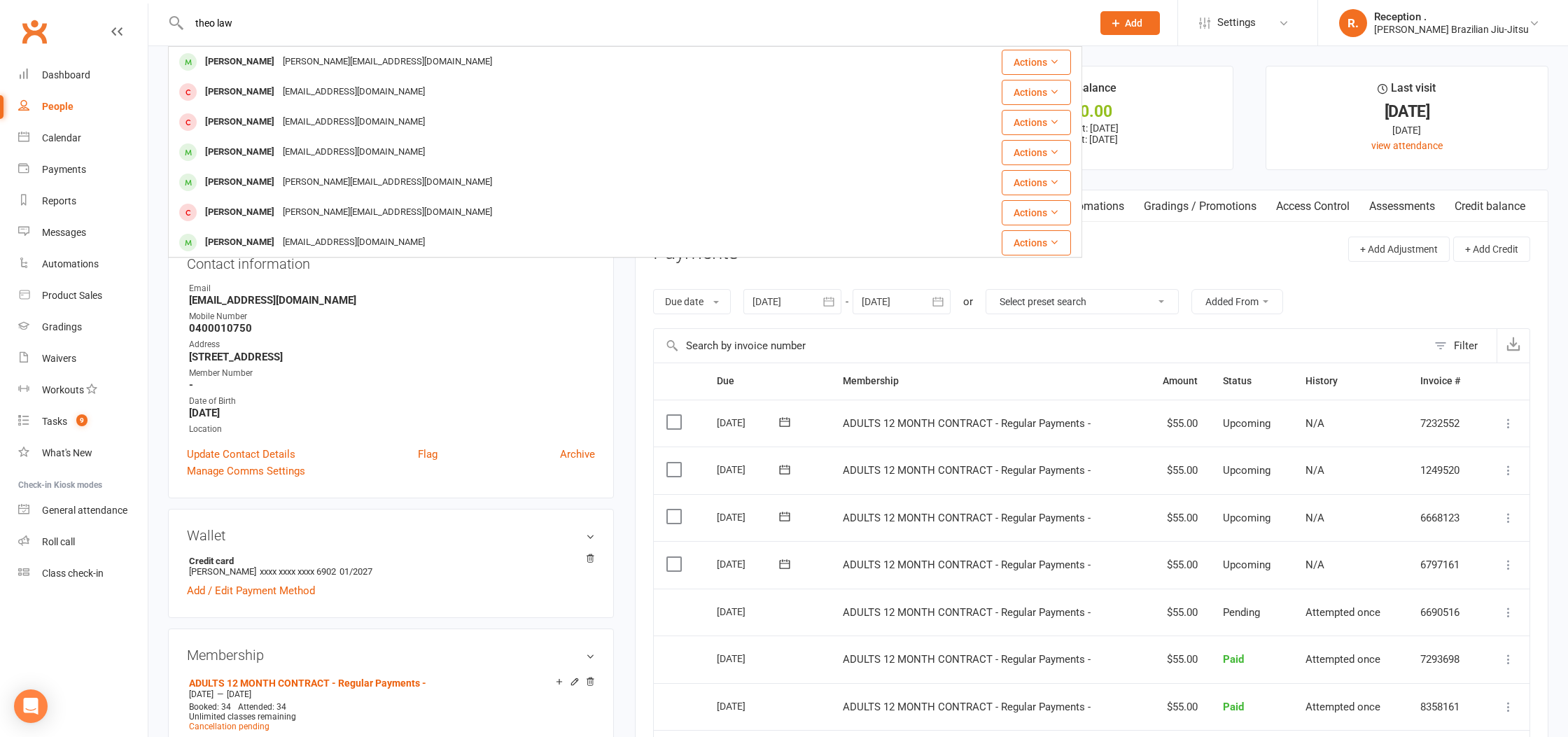
type input "theo law"
click at [323, 59] on div "[PERSON_NAME][EMAIL_ADDRESS][DOMAIN_NAME]" at bounding box center [387, 61] width 218 height 20
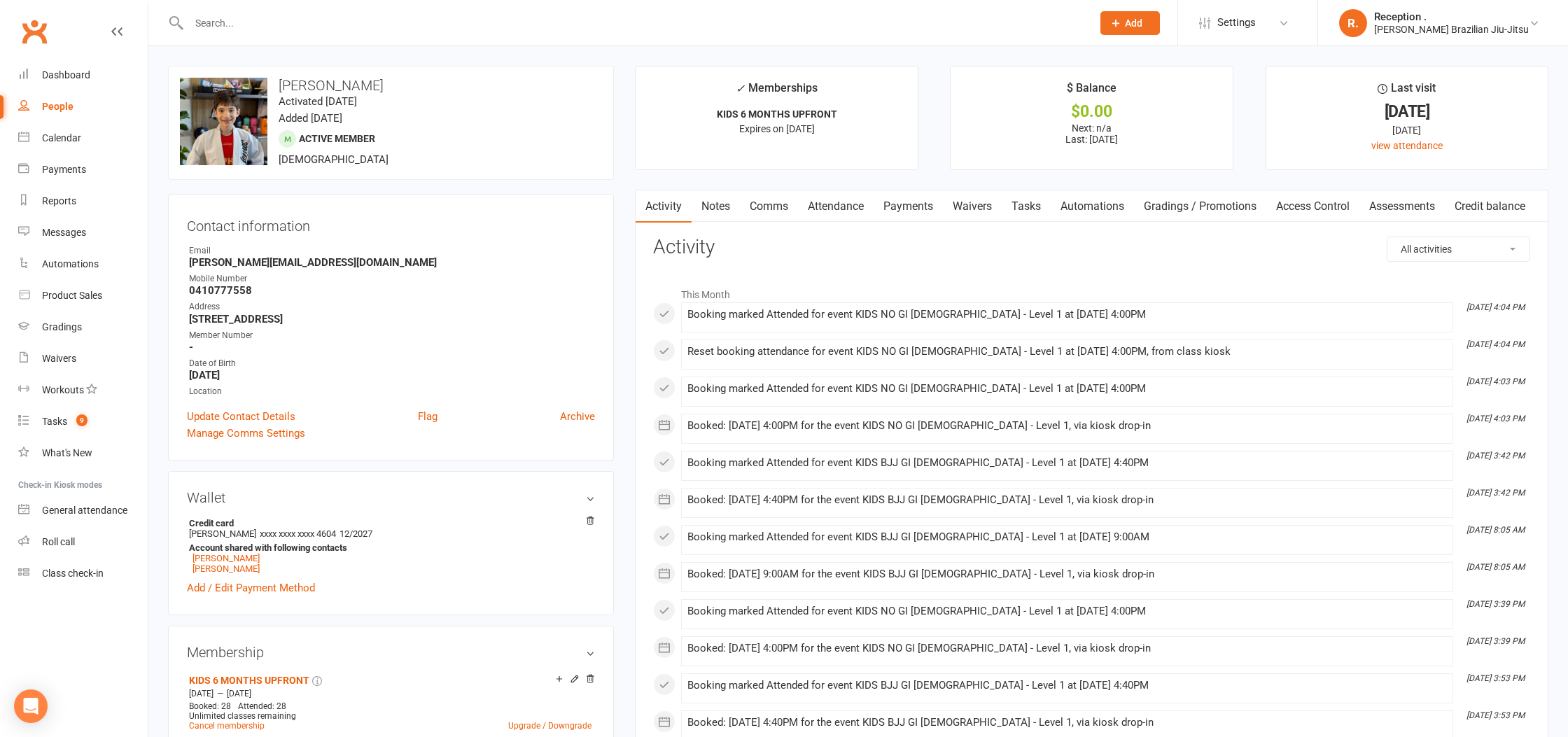
click at [249, 262] on strong "[PERSON_NAME][EMAIL_ADDRESS][DOMAIN_NAME]" at bounding box center [392, 262] width 406 height 13
copy render-form-field "[PERSON_NAME][EMAIL_ADDRESS][DOMAIN_NAME]"
click at [227, 565] on link "[PERSON_NAME]" at bounding box center [226, 569] width 67 height 10
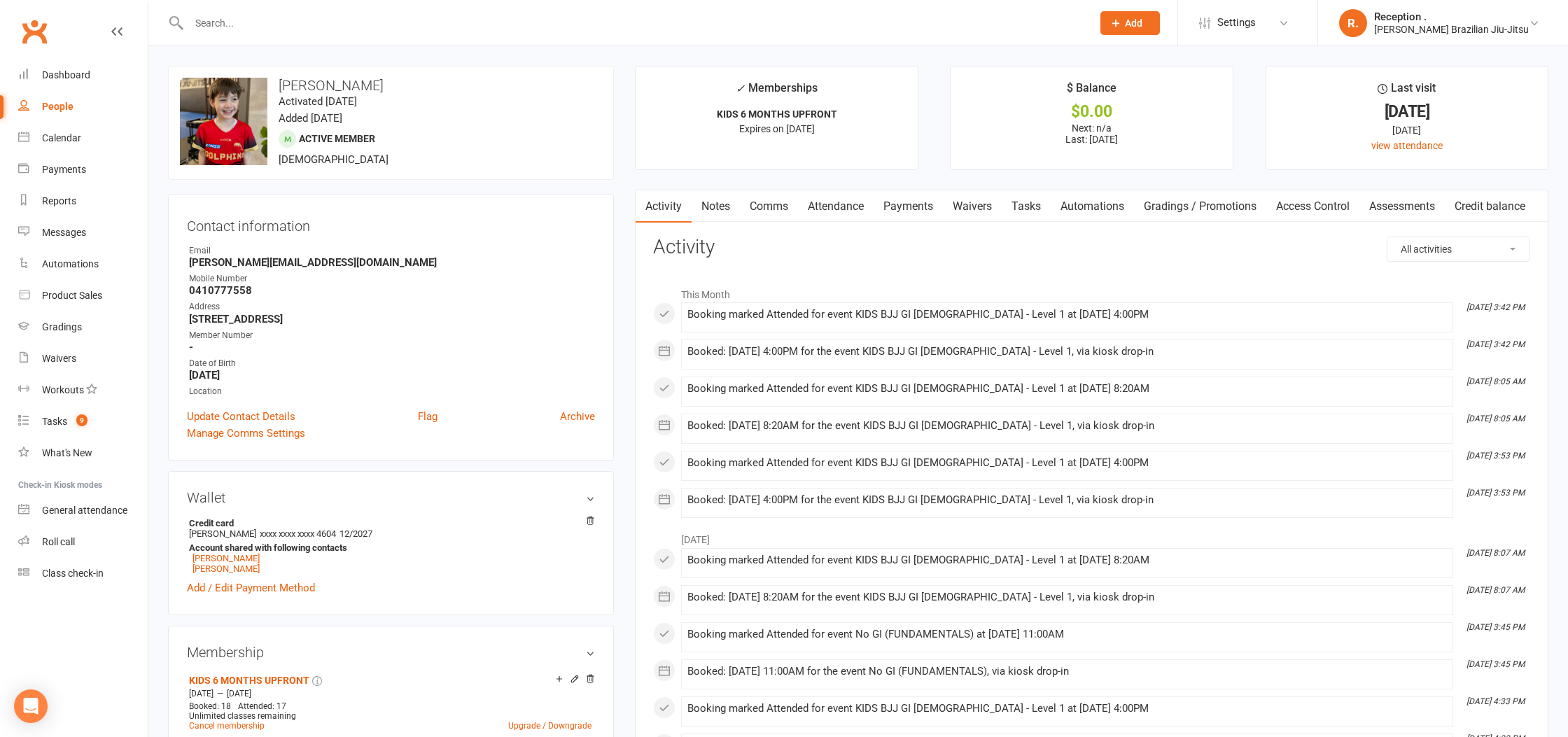
click at [255, 256] on strong "[PERSON_NAME][EMAIL_ADDRESS][DOMAIN_NAME]" at bounding box center [392, 262] width 406 height 13
copy render-form-field "[PERSON_NAME][EMAIL_ADDRESS][DOMAIN_NAME]"
click at [77, 67] on link "Dashboard" at bounding box center [83, 75] width 129 height 32
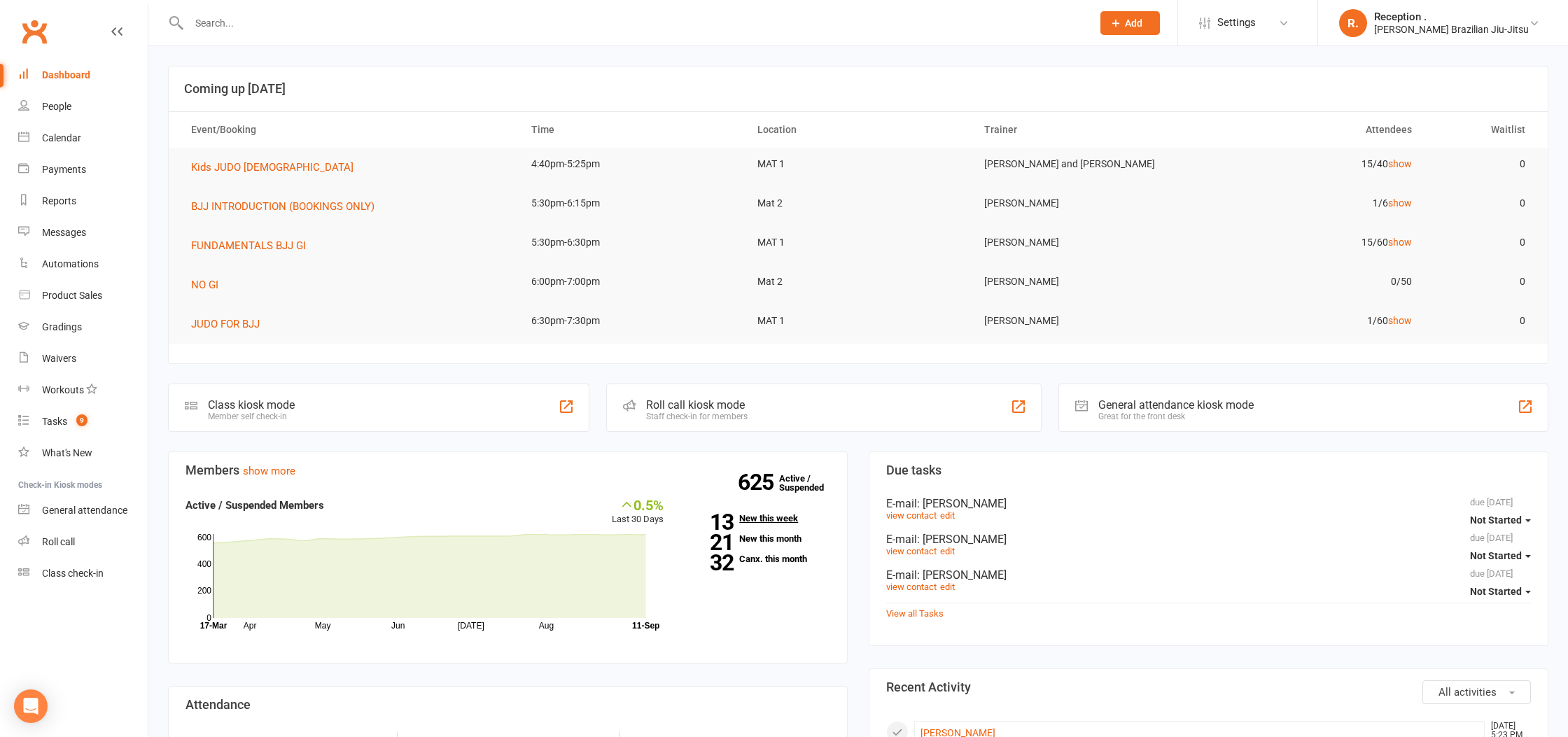
click at [764, 520] on link "13 New this week" at bounding box center [757, 518] width 145 height 9
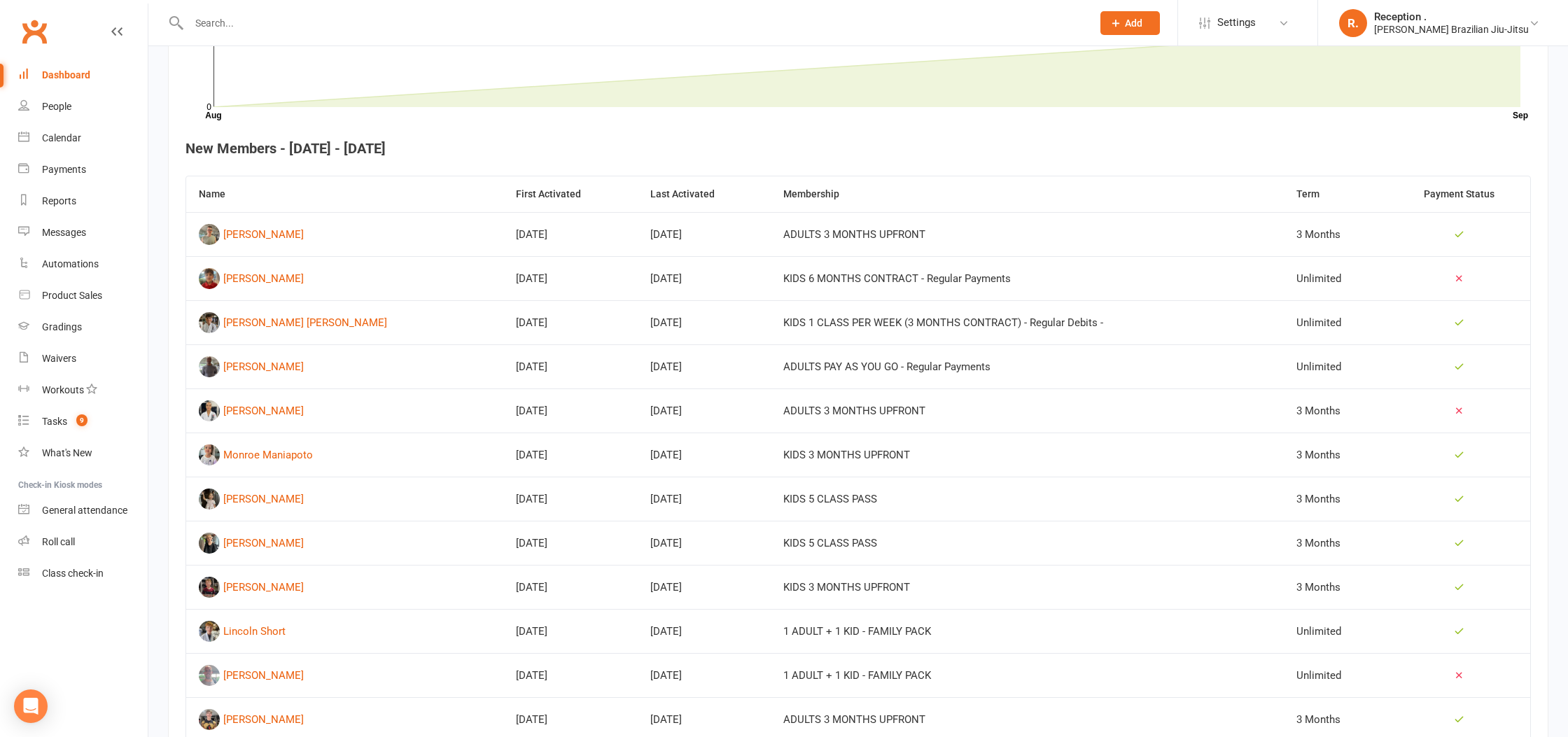
scroll to position [470, 0]
click at [247, 412] on div "[PERSON_NAME]" at bounding box center [263, 408] width 81 height 21
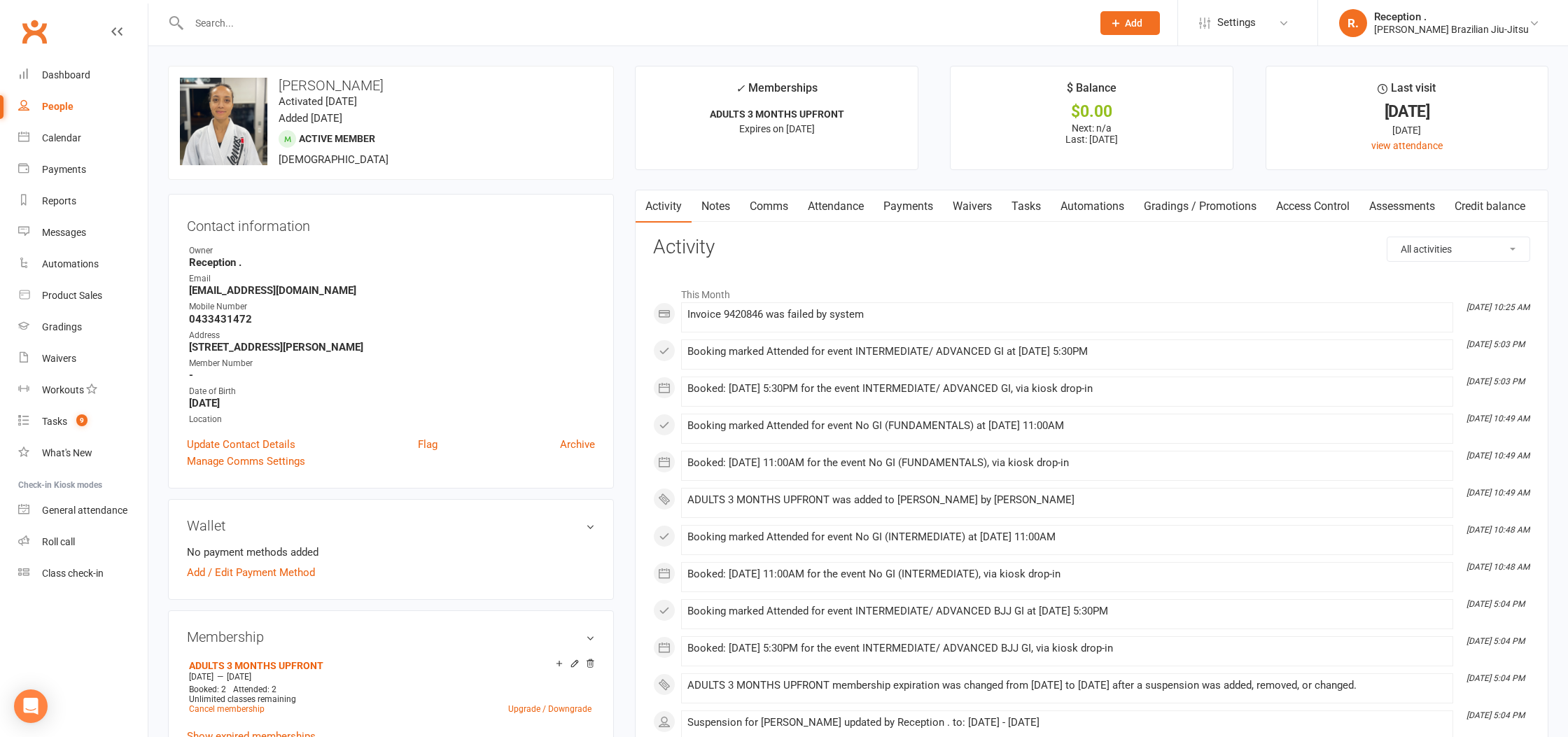
click at [905, 205] on link "Payments" at bounding box center [908, 207] width 69 height 32
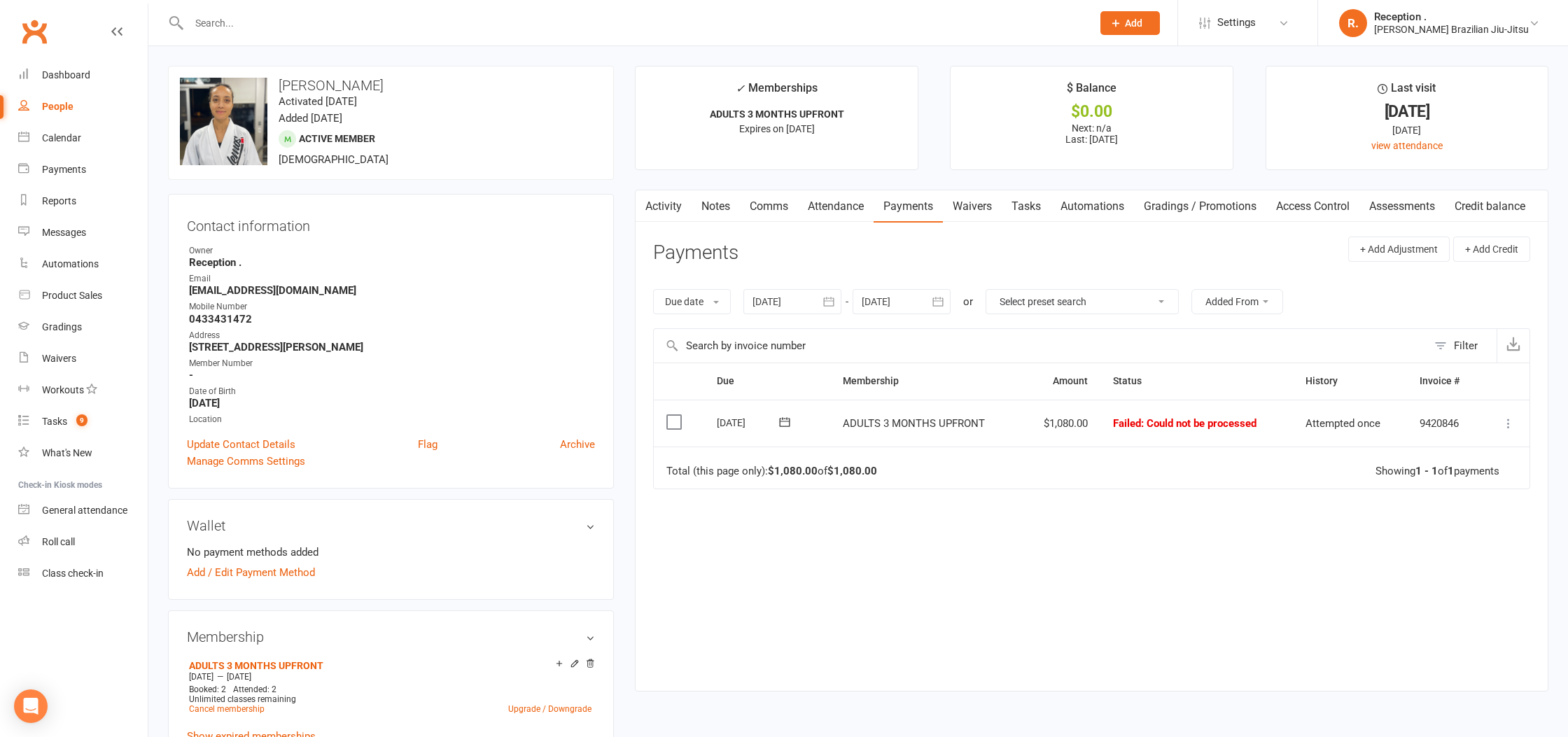
click at [1507, 418] on icon at bounding box center [1508, 423] width 14 height 14
click at [1448, 448] on link "Mark as Paid (Cash)" at bounding box center [1447, 450] width 139 height 28
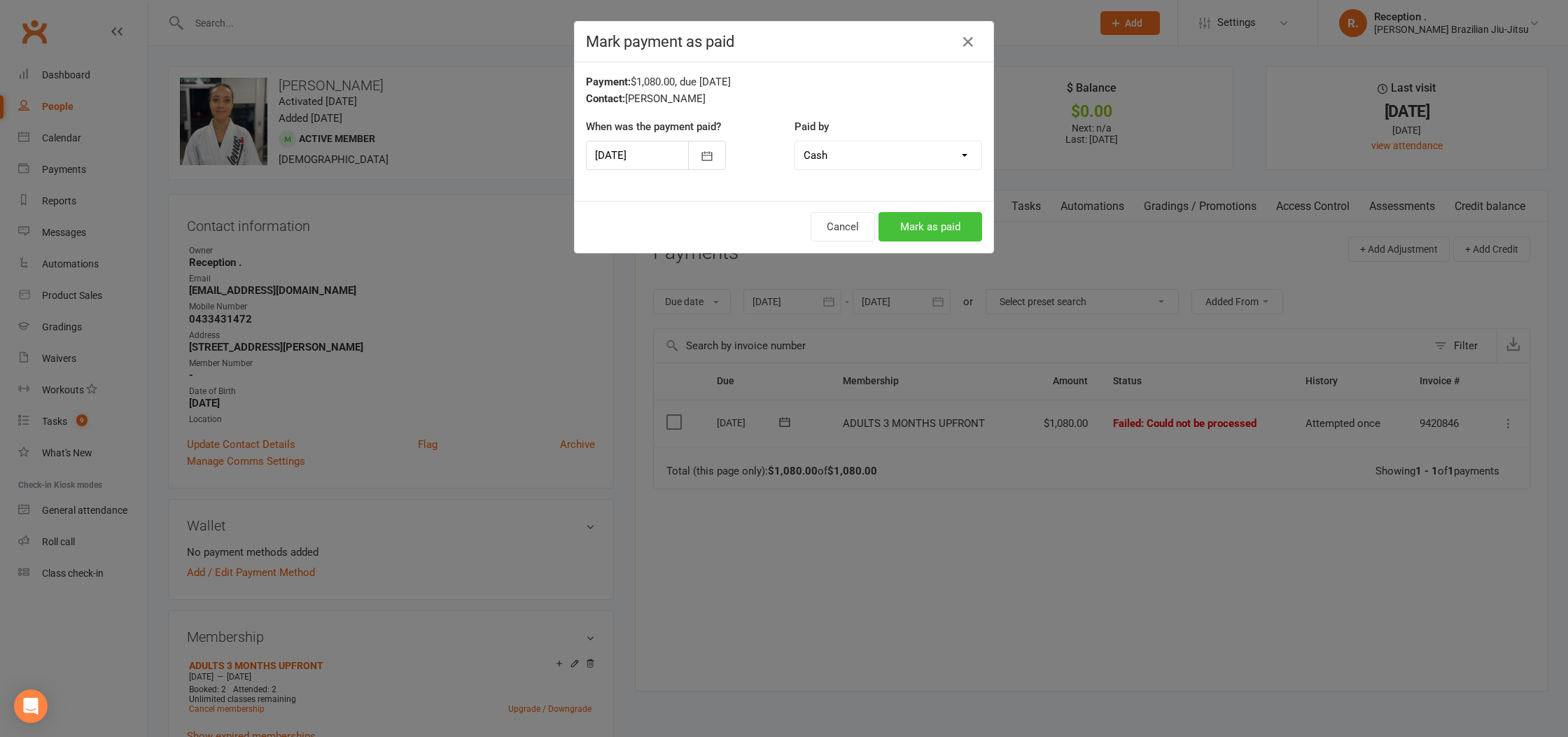
click at [948, 226] on button "Mark as paid" at bounding box center [930, 227] width 103 height 30
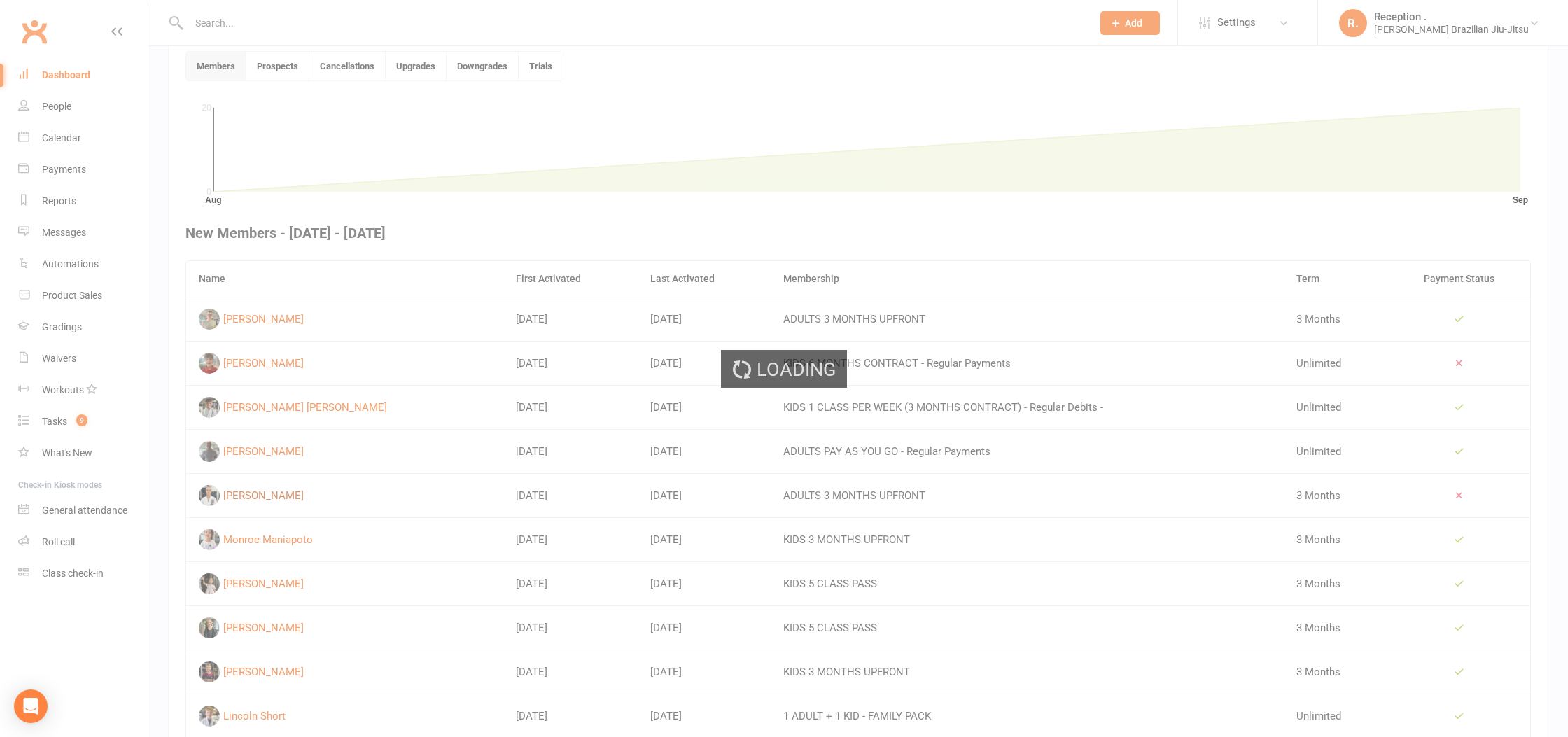
scroll to position [382, 0]
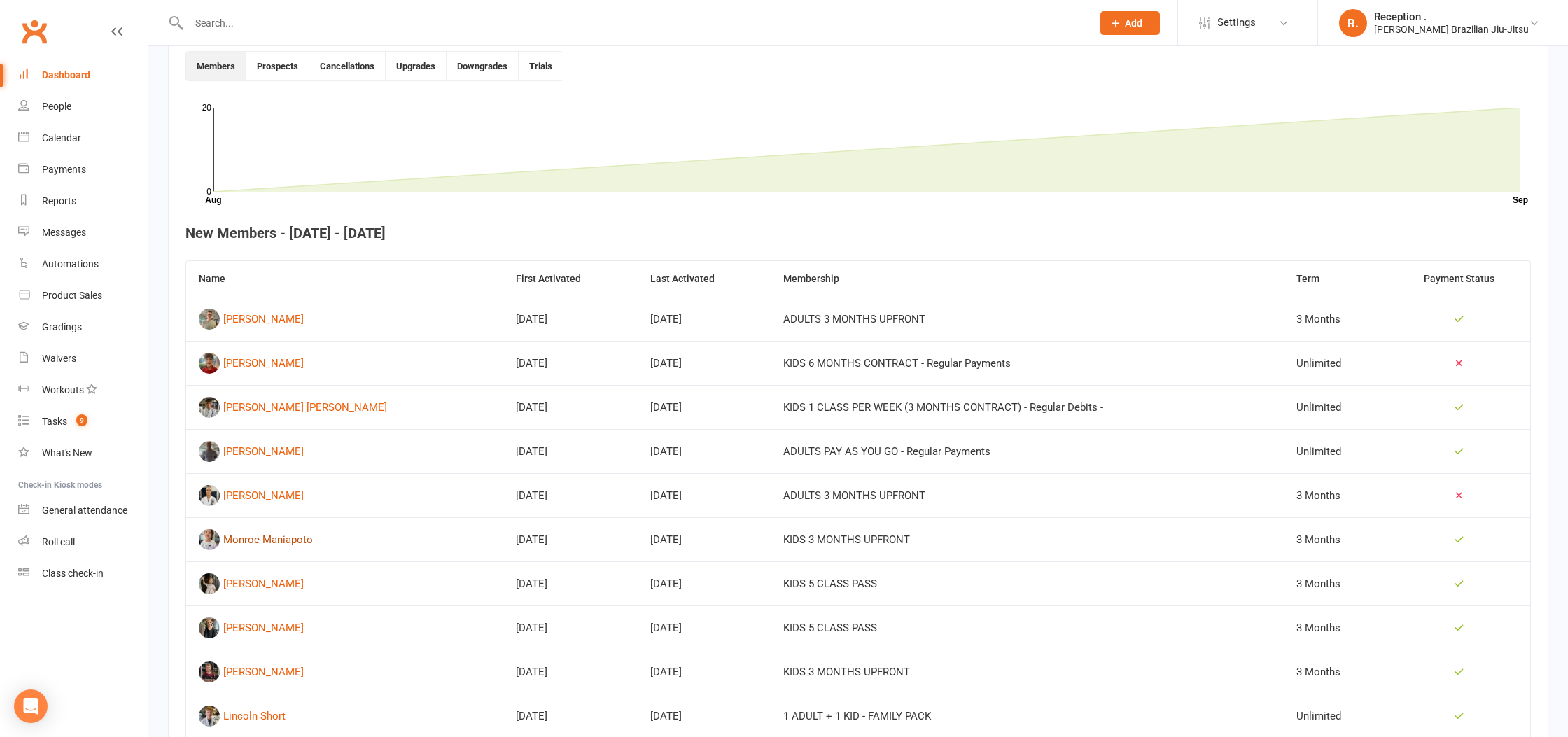
click at [247, 541] on div "Monroe Maniapoto" at bounding box center [267, 539] width 89 height 21
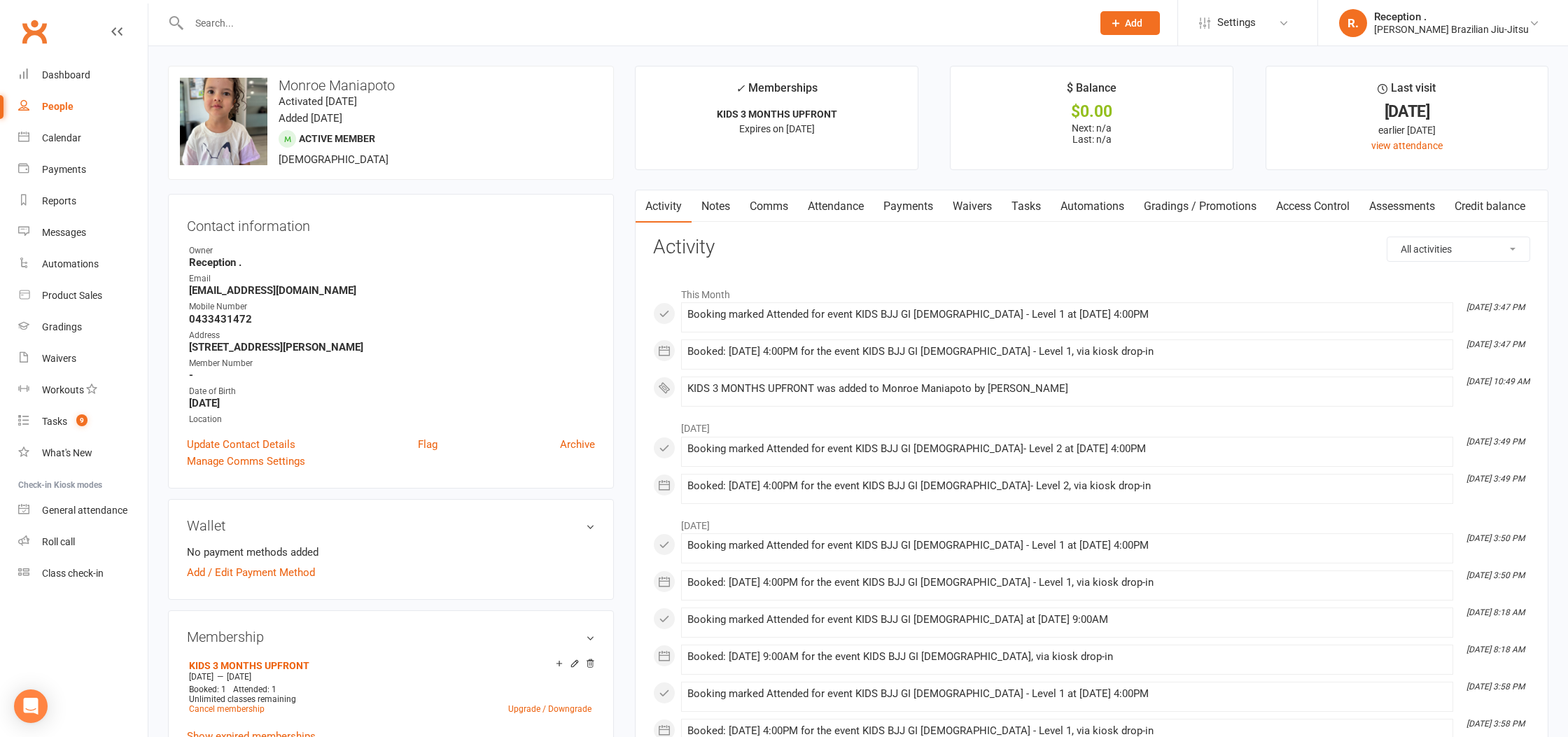
click at [925, 205] on link "Payments" at bounding box center [908, 207] width 69 height 32
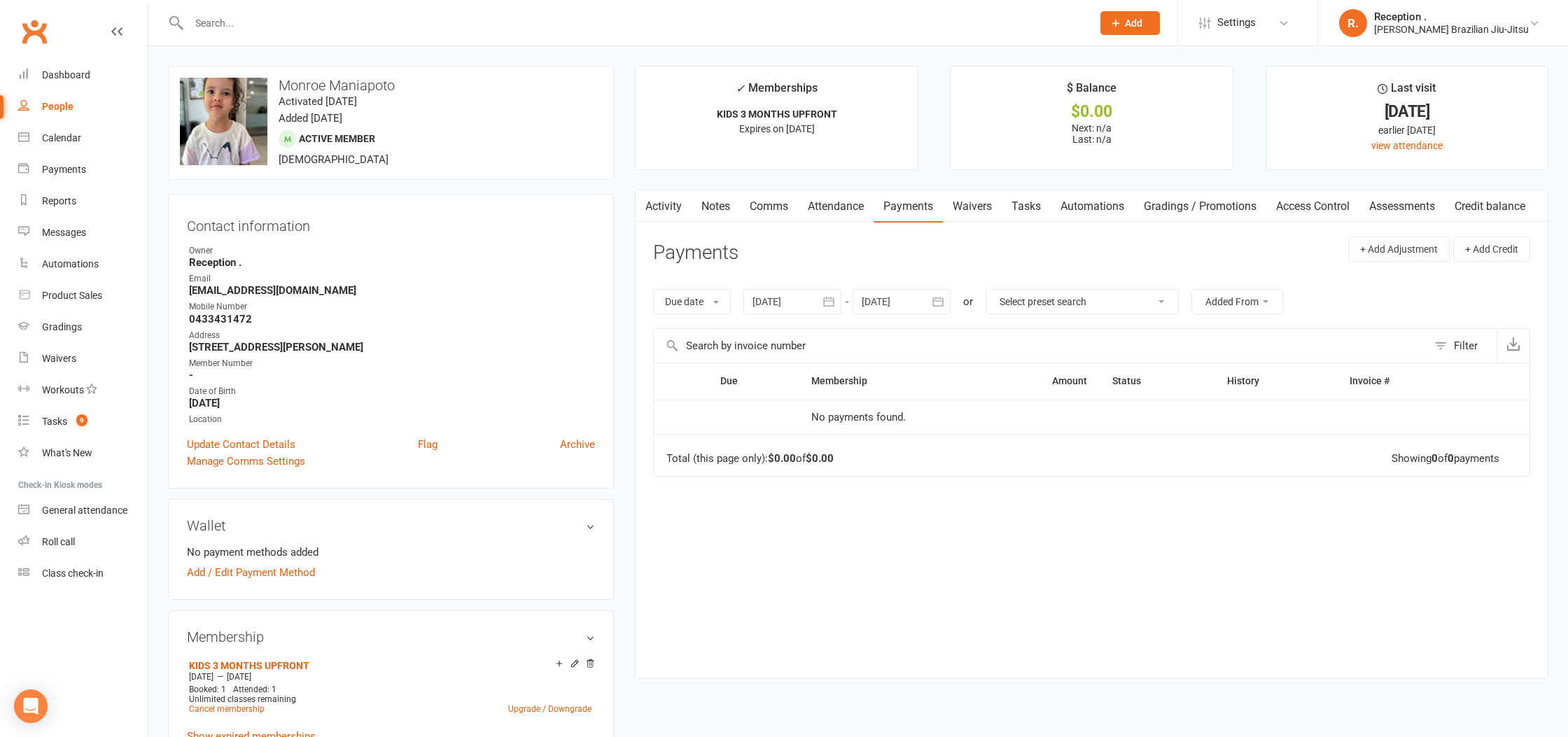
click at [297, 27] on input "text" at bounding box center [633, 23] width 897 height 20
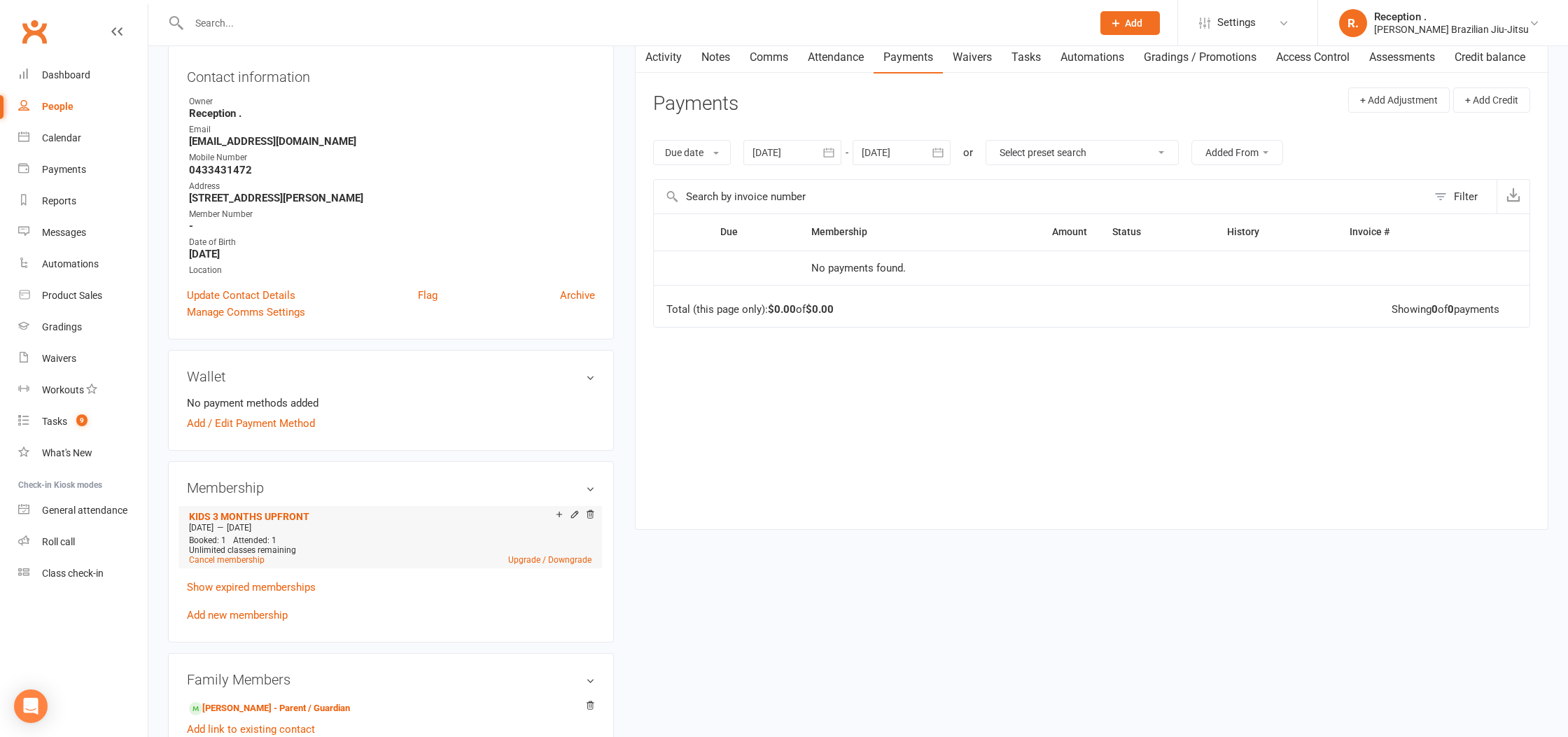
scroll to position [187, 0]
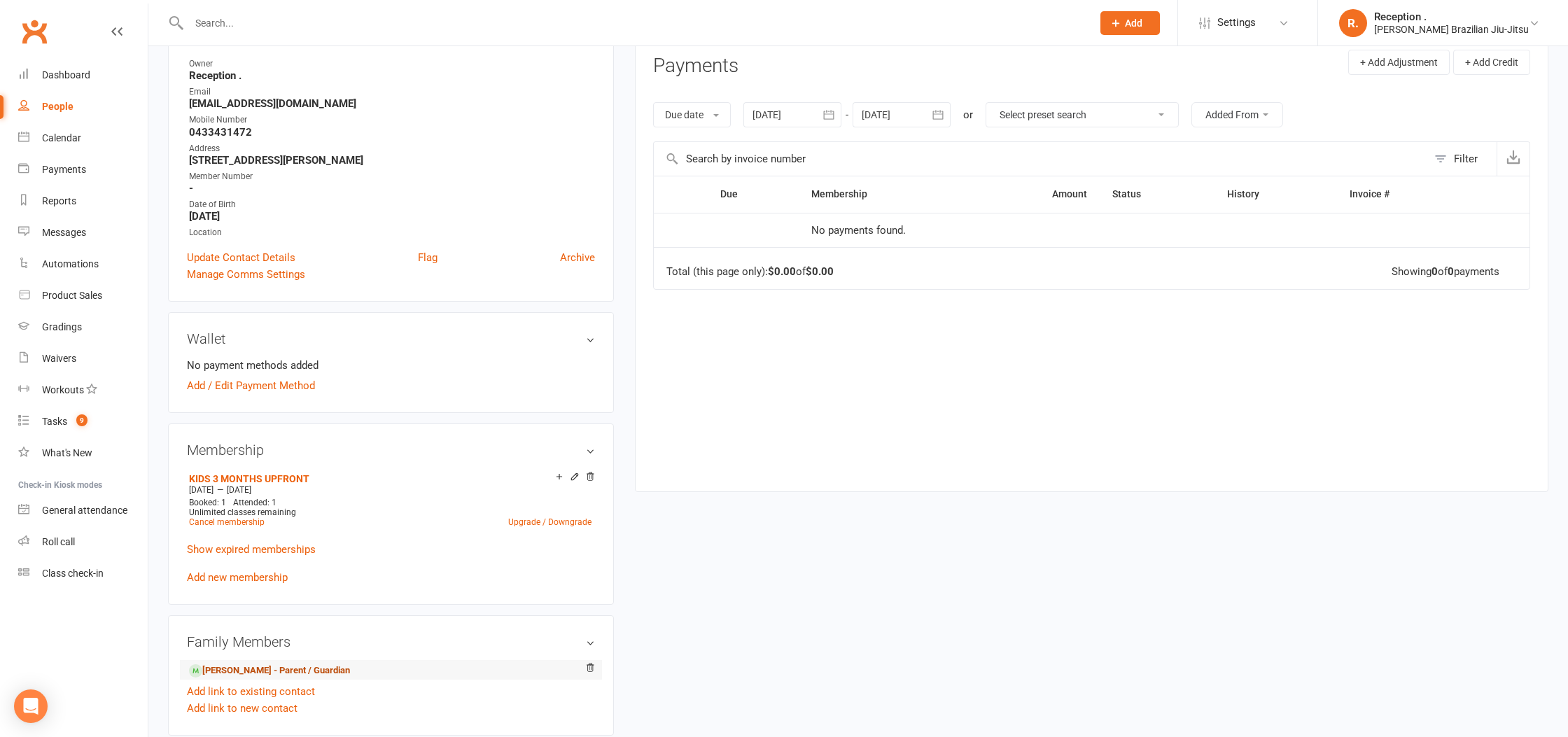
click at [242, 668] on link "[PERSON_NAME] - Parent / Guardian" at bounding box center [270, 671] width 161 height 15
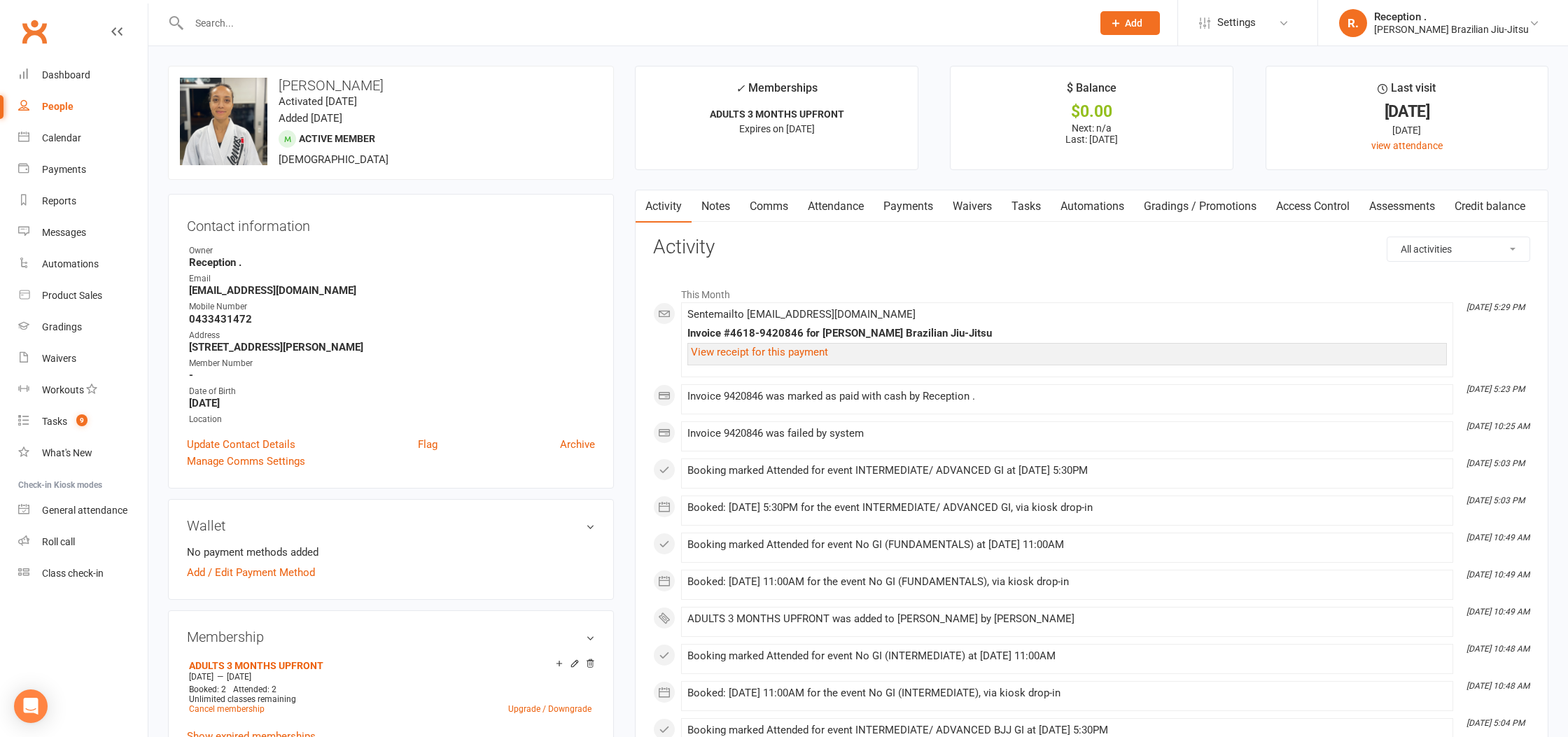
click at [911, 202] on link "Payments" at bounding box center [908, 207] width 69 height 32
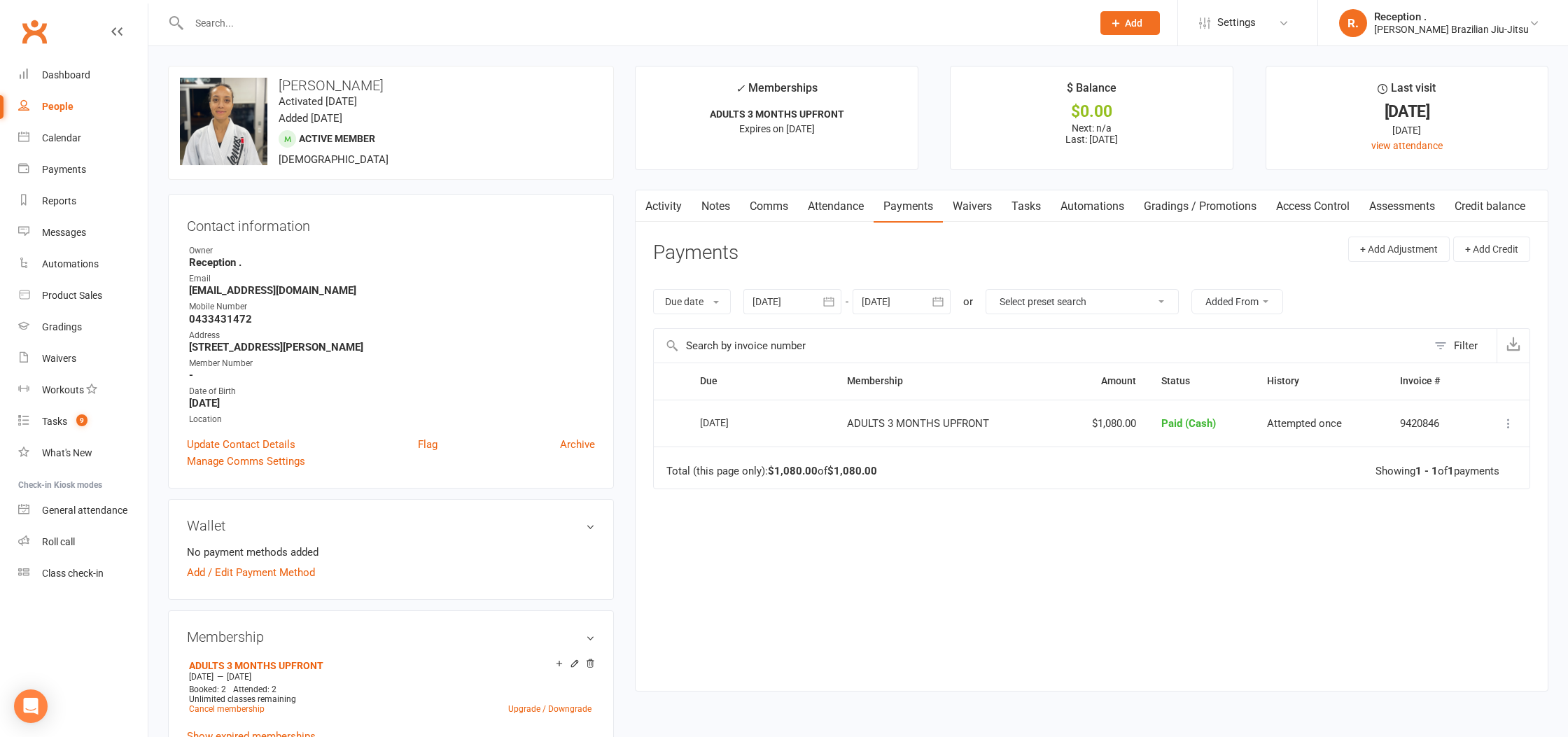
click at [376, 18] on input "text" at bounding box center [633, 23] width 897 height 20
paste input "[PERSON_NAME][EMAIL_ADDRESS][DOMAIN_NAME]"
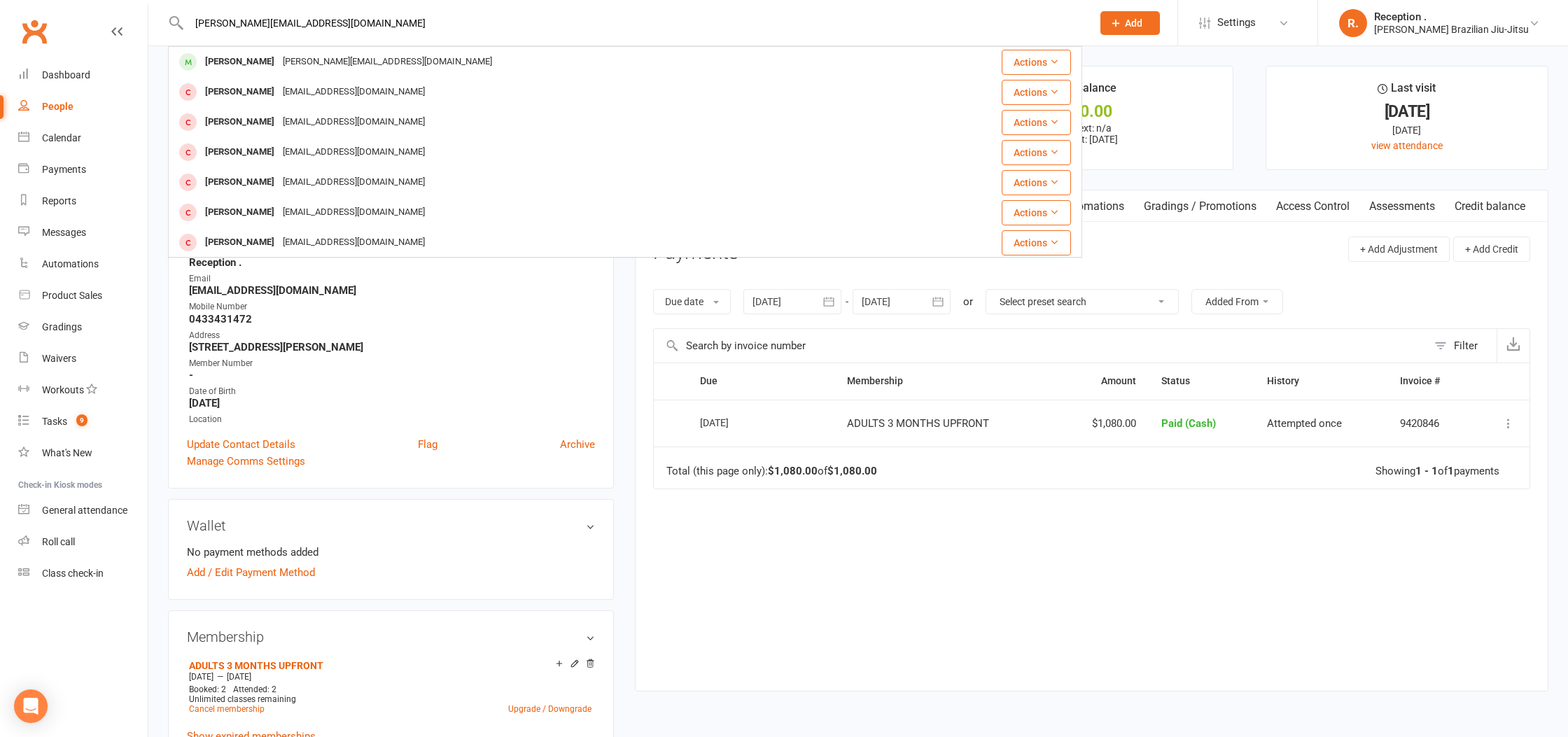
type input "[PERSON_NAME][EMAIL_ADDRESS][DOMAIN_NAME]"
click at [428, 47] on div "[PERSON_NAME] [PERSON_NAME][EMAIL_ADDRESS][DOMAIN_NAME]" at bounding box center [548, 61] width 759 height 29
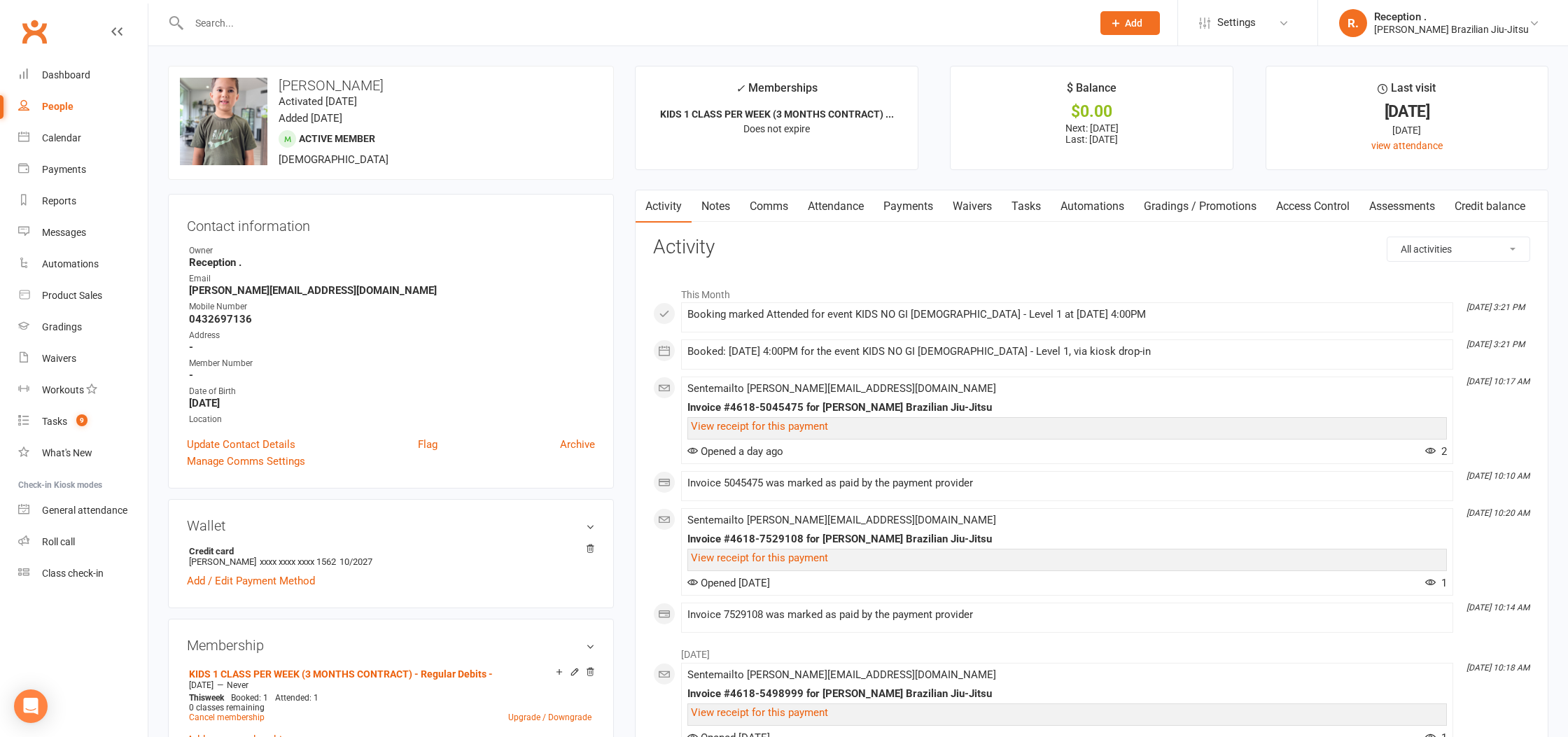
click at [260, 20] on input "text" at bounding box center [633, 23] width 897 height 20
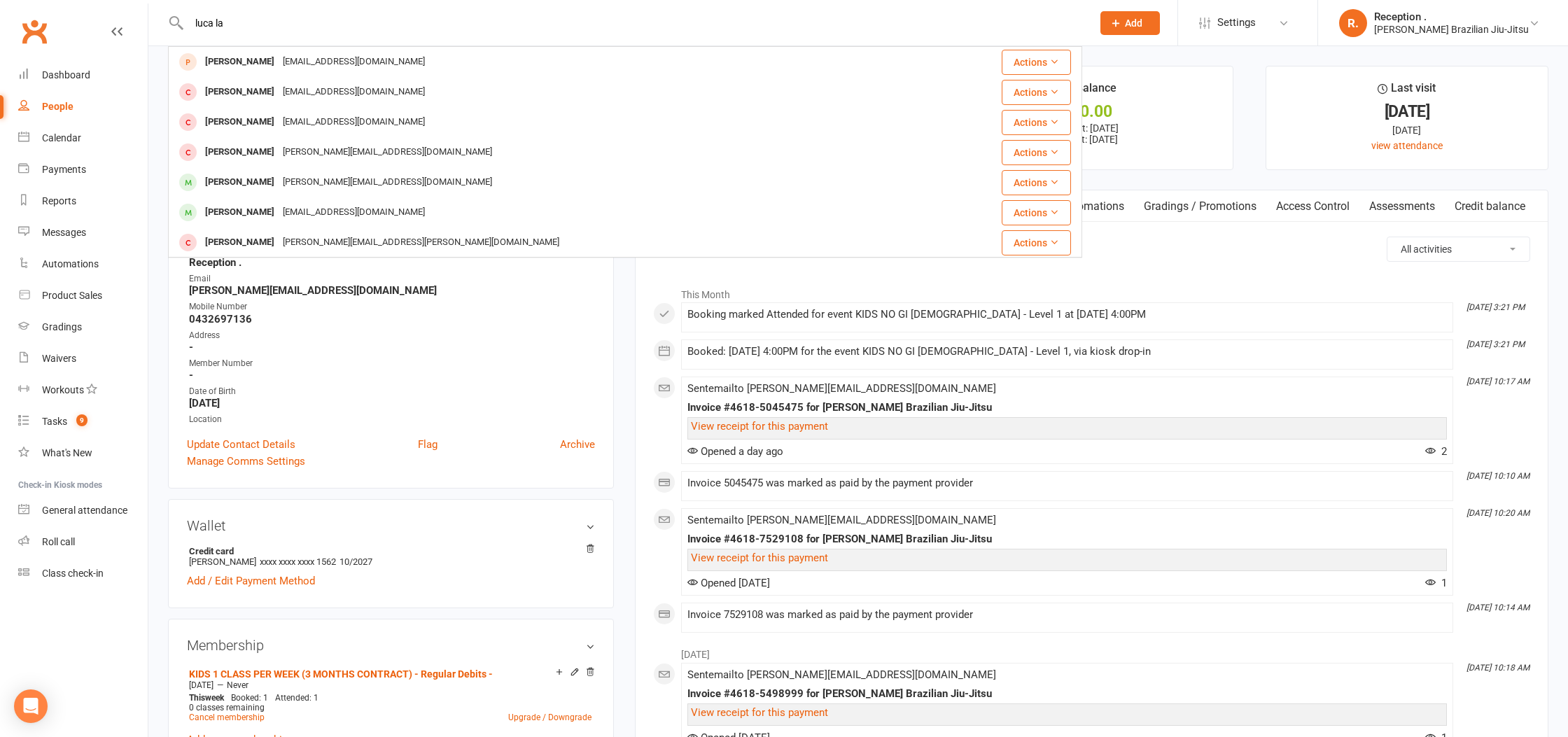
drag, startPoint x: 293, startPoint y: 18, endPoint x: 114, endPoint y: 19, distance: 179.0
click at [114, 4] on header "[PERSON_NAME] [PERSON_NAME][EMAIL_ADDRESS][DOMAIN_NAME] Actions [PERSON_NAME] […" at bounding box center [784, 4] width 1568 height 0
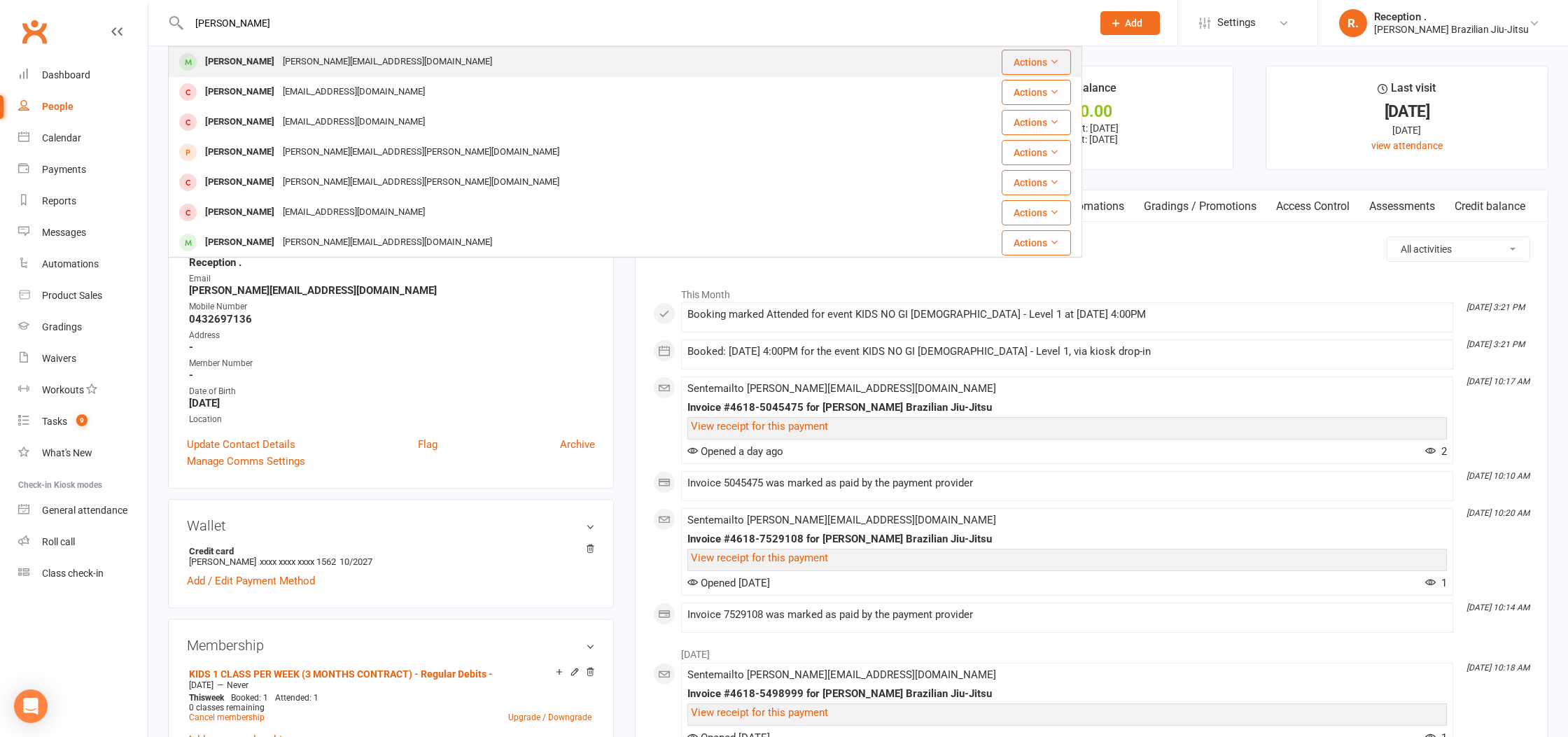
type input "[PERSON_NAME]"
click at [278, 71] on div "[PERSON_NAME][EMAIL_ADDRESS][DOMAIN_NAME]" at bounding box center [387, 61] width 218 height 20
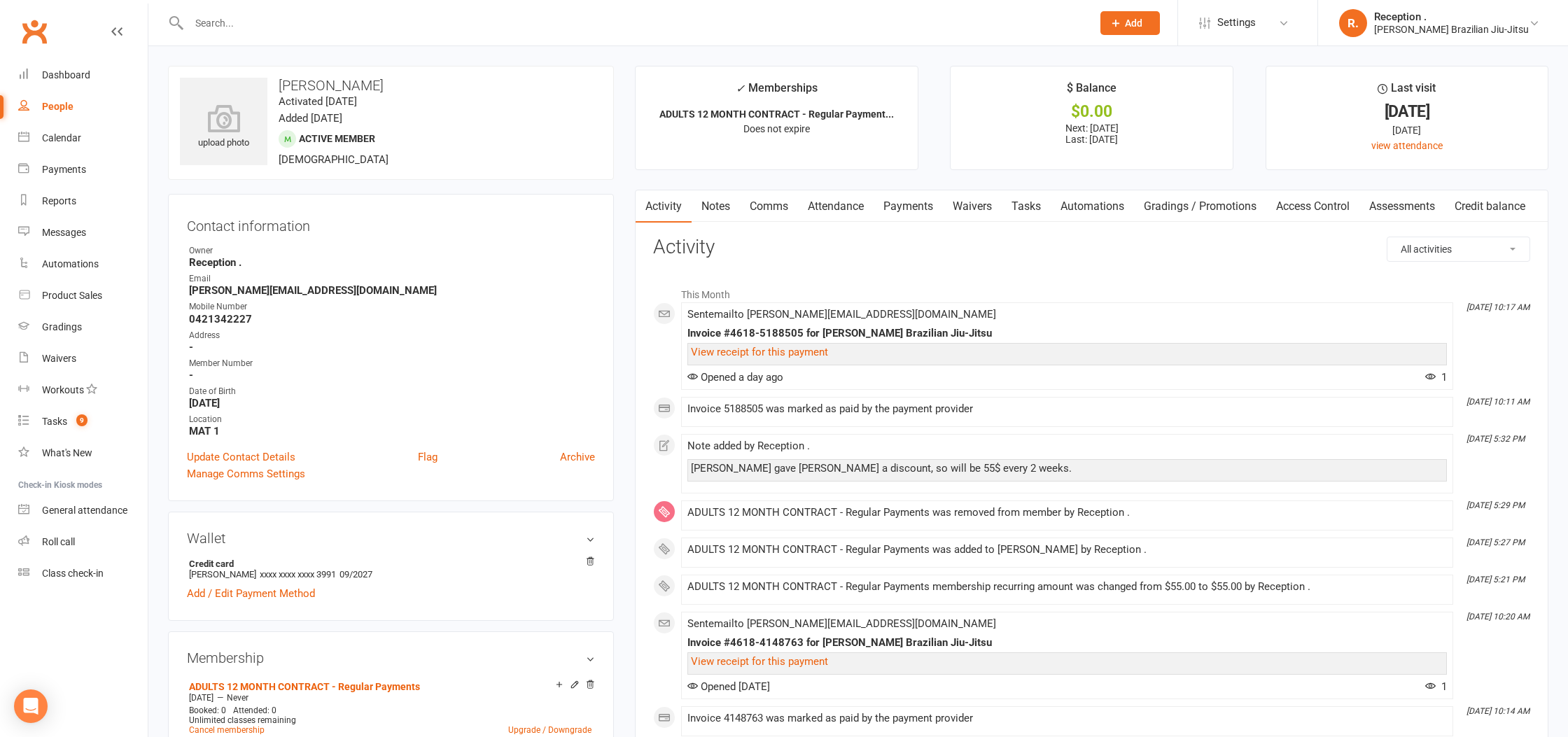
click at [899, 213] on link "Payments" at bounding box center [908, 207] width 69 height 32
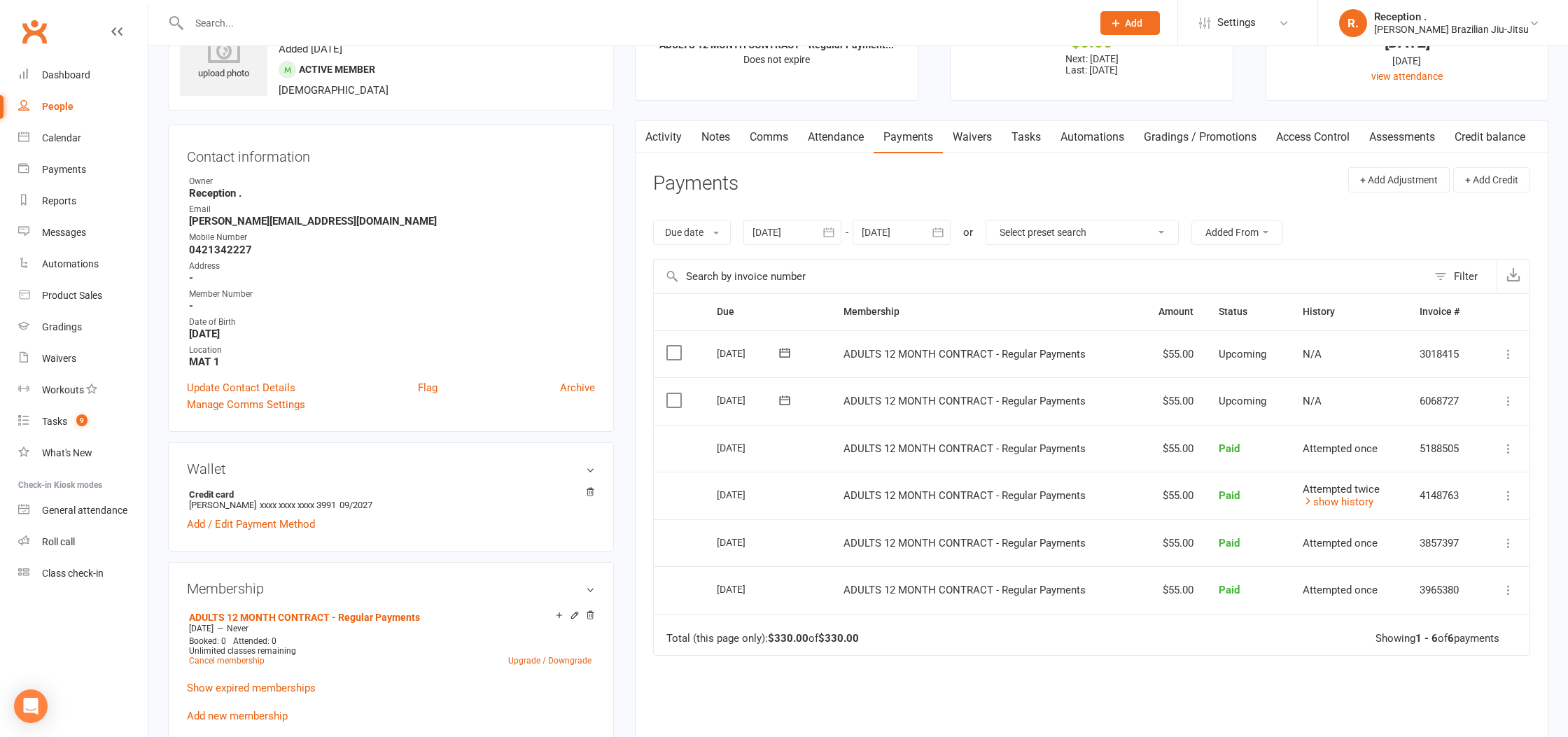
scroll to position [95, 0]
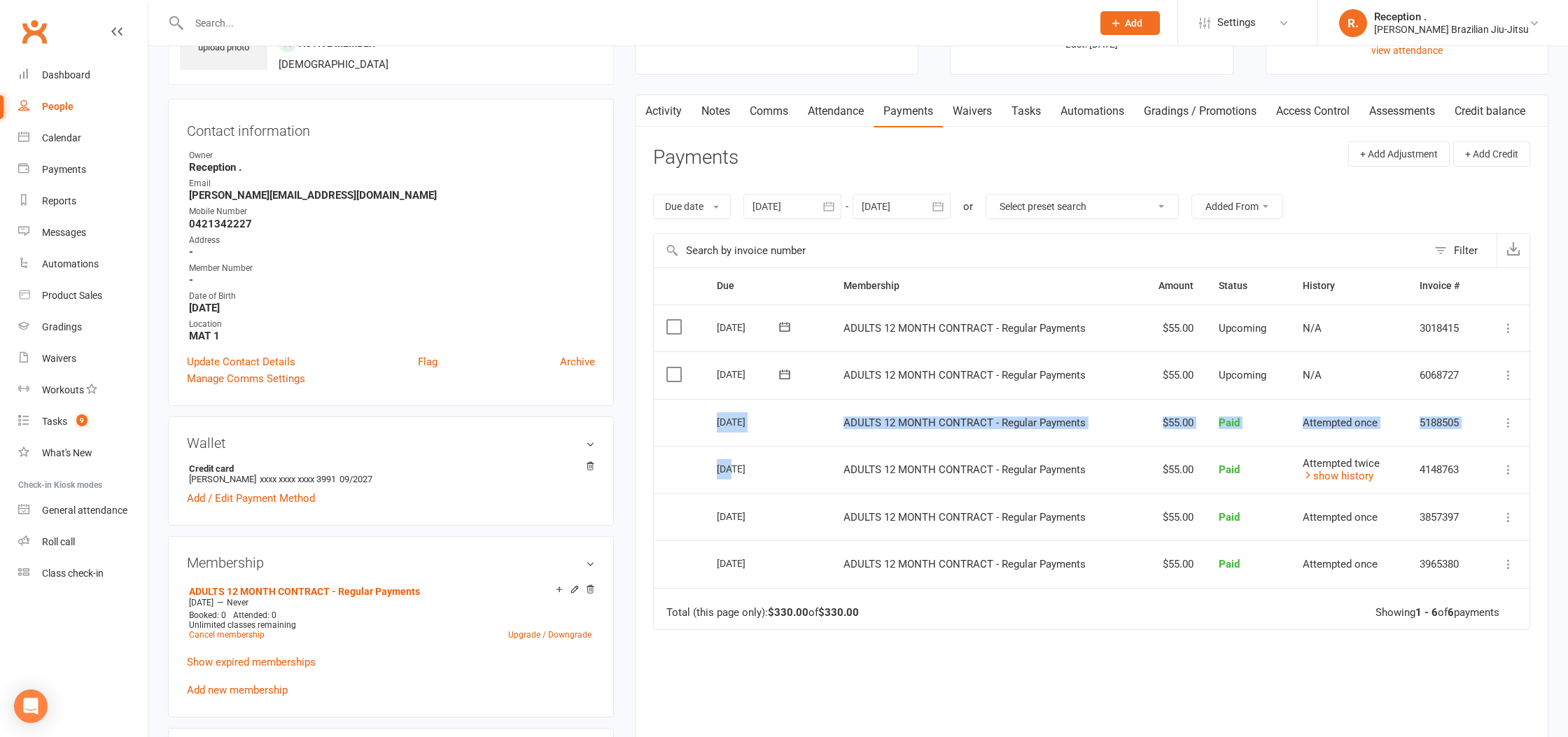
drag, startPoint x: 732, startPoint y: 465, endPoint x: 711, endPoint y: 408, distance: 60.7
click at [711, 408] on table "Due Contact Membership Amount Status History Invoice # Select this [DATE] [PERS…" at bounding box center [1091, 448] width 877 height 363
click at [764, 455] on td "[DATE]" at bounding box center [767, 470] width 127 height 47
drag, startPoint x: 739, startPoint y: 421, endPoint x: 716, endPoint y: 395, distance: 34.7
click at [709, 415] on td "[DATE]" at bounding box center [767, 422] width 127 height 47
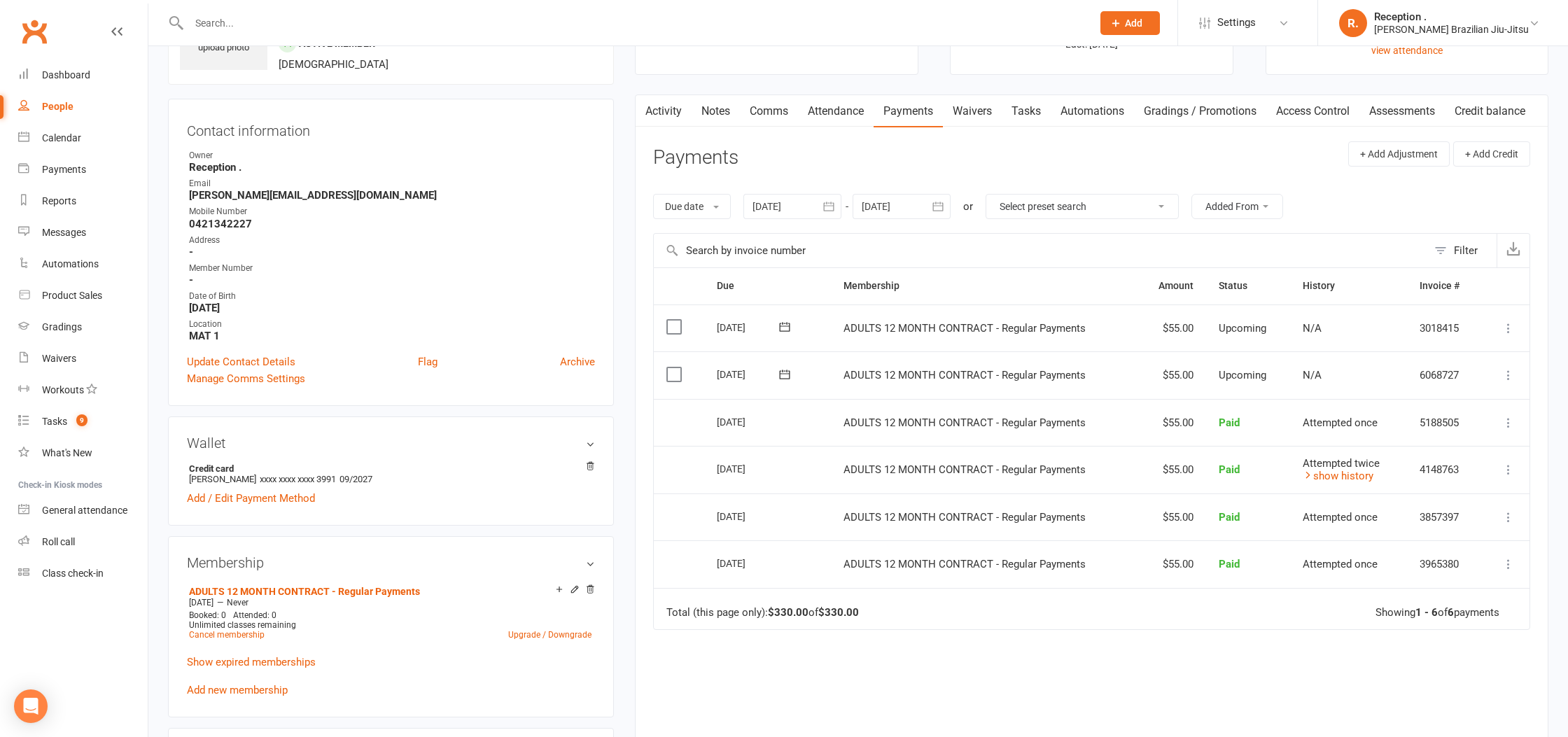
click at [736, 368] on div "[DATE]" at bounding box center [748, 374] width 64 height 21
click at [1330, 478] on link "show history" at bounding box center [1338, 476] width 71 height 13
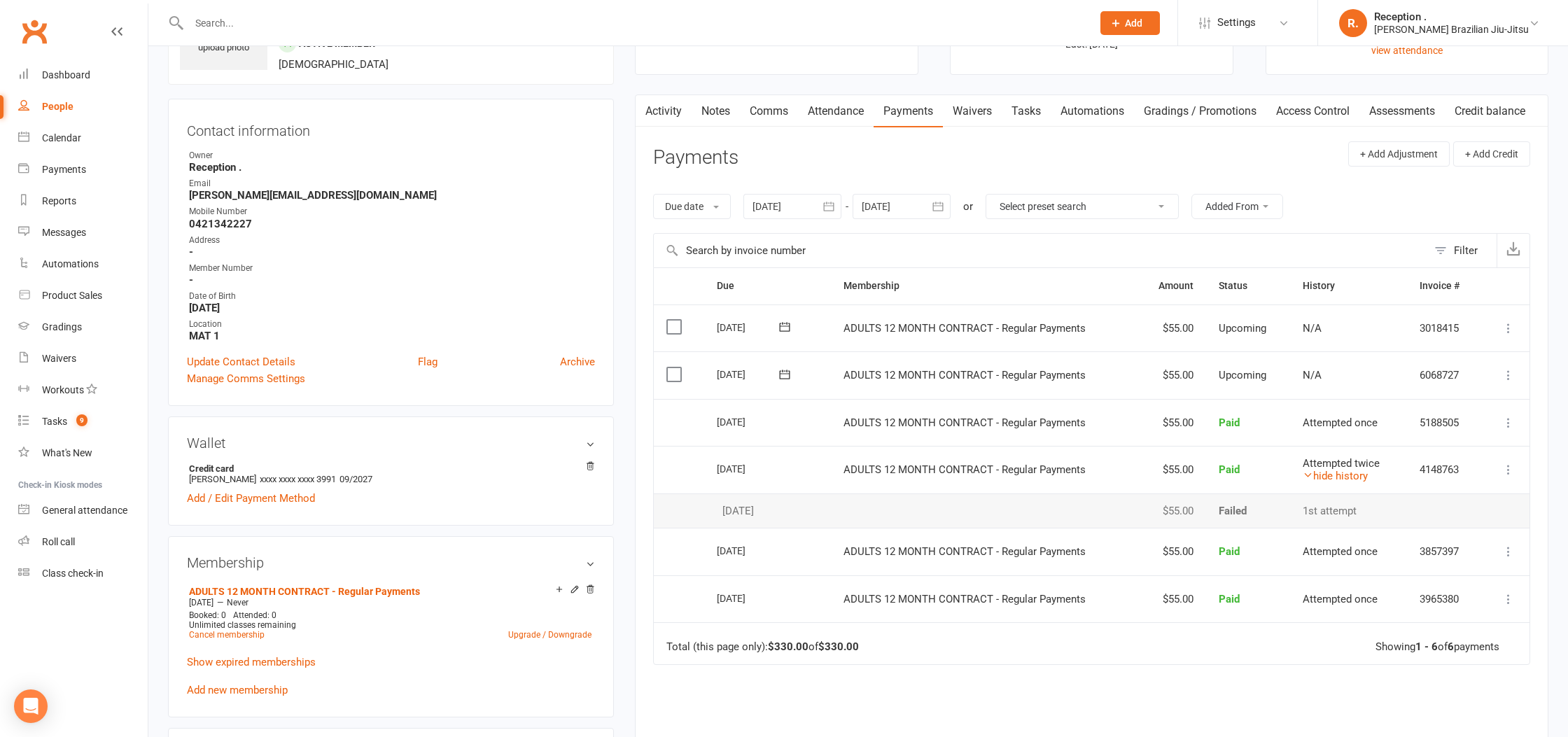
click at [784, 379] on icon at bounding box center [784, 374] width 14 height 14
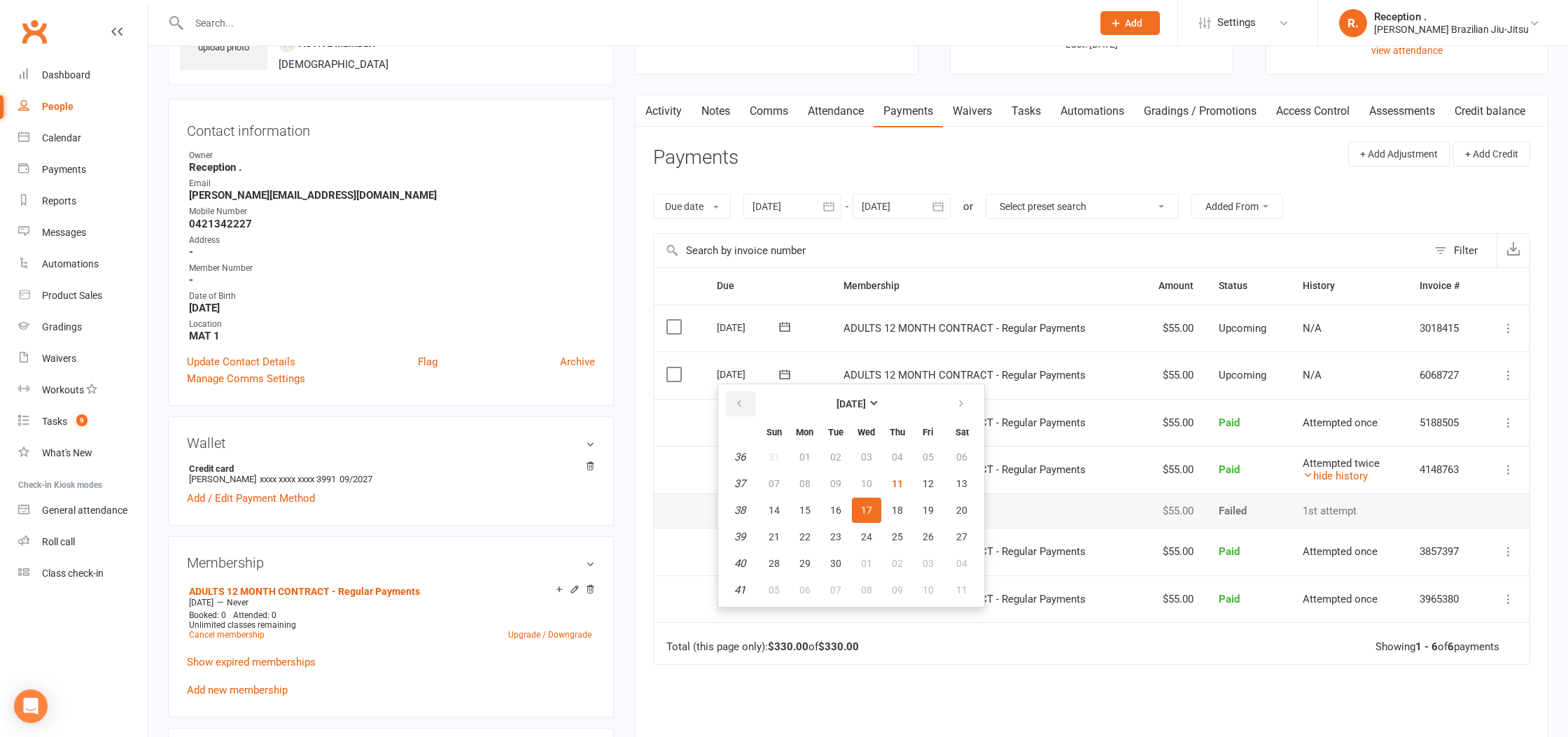
click at [741, 409] on button "button" at bounding box center [740, 404] width 30 height 25
click at [649, 377] on div "Activity Notes Comms Attendance Payments Waivers Tasks Automations Gradings / P…" at bounding box center [1092, 480] width 914 height 772
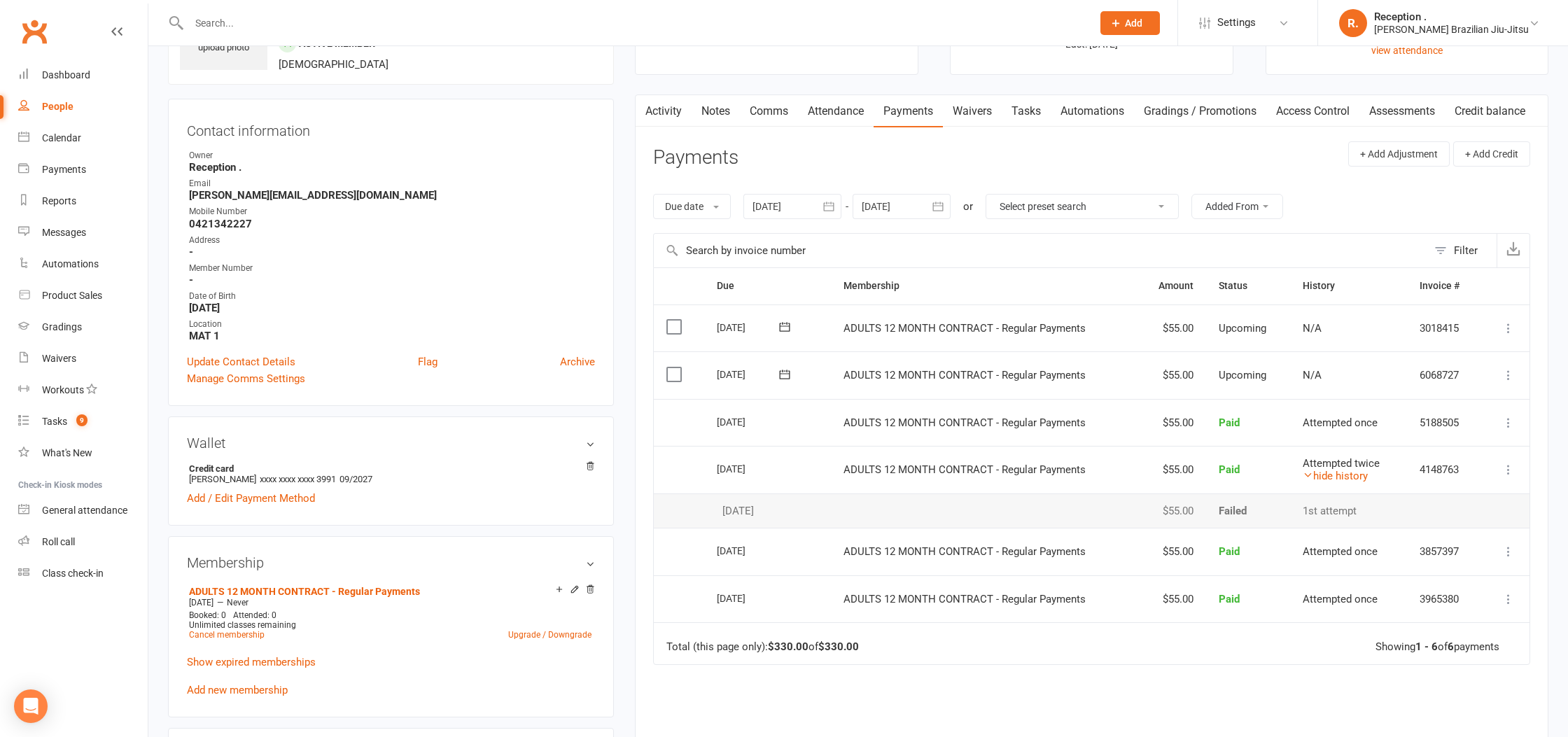
scroll to position [0, 0]
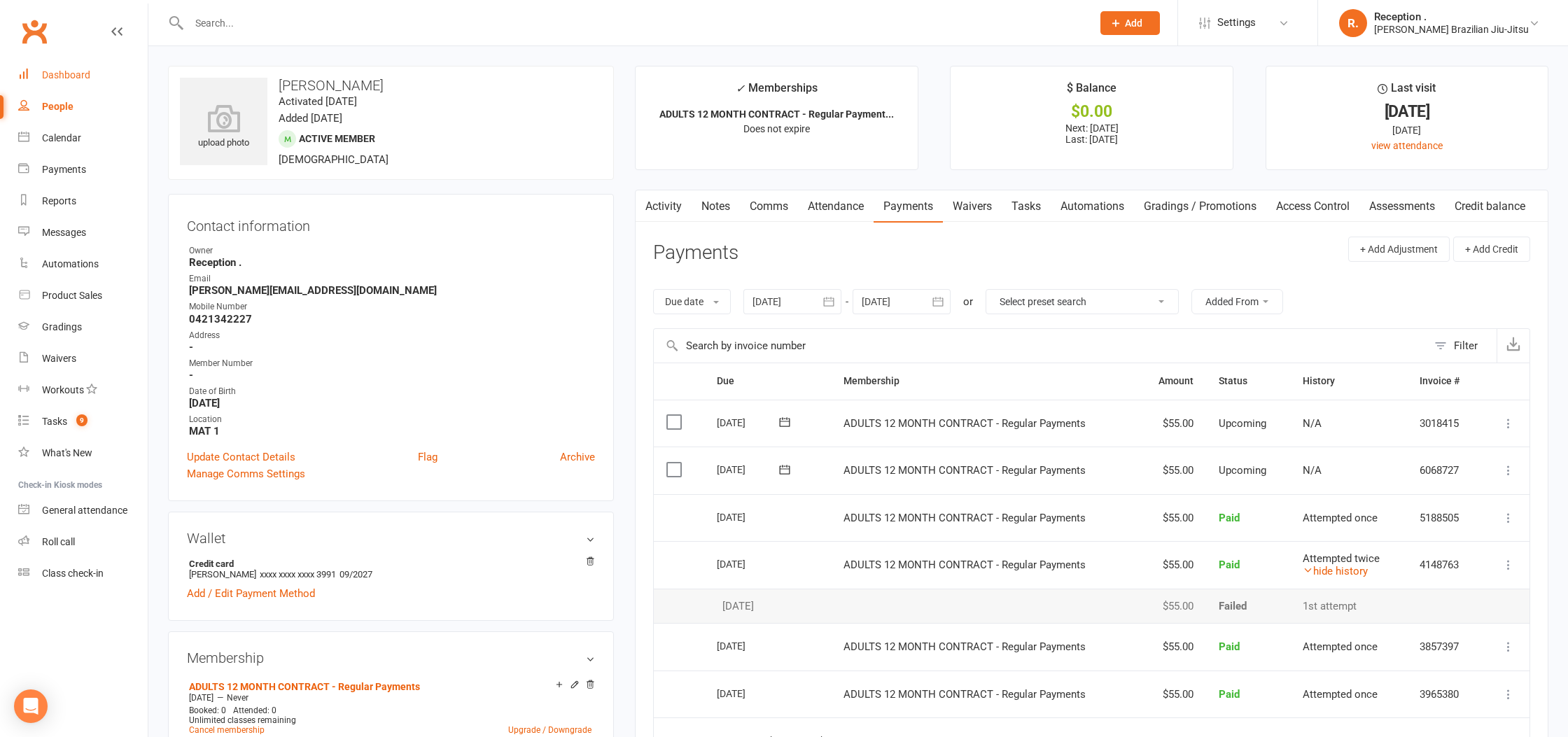
click at [52, 75] on div "Dashboard" at bounding box center [66, 75] width 48 height 11
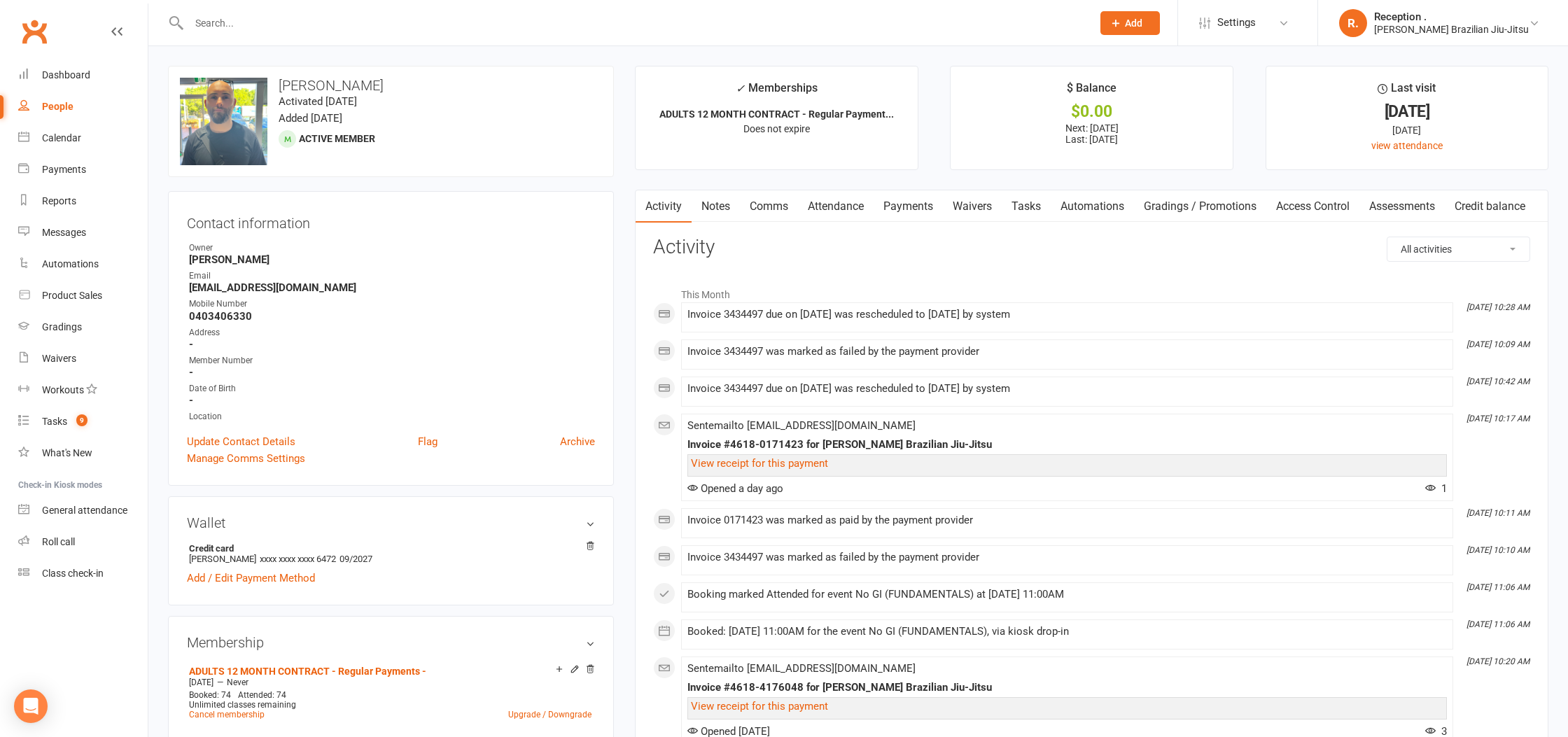
click at [259, 289] on strong "[EMAIL_ADDRESS][DOMAIN_NAME]" at bounding box center [392, 287] width 406 height 13
copy render-form-field "[EMAIL_ADDRESS][DOMAIN_NAME]"
